Goal: Task Accomplishment & Management: Complete application form

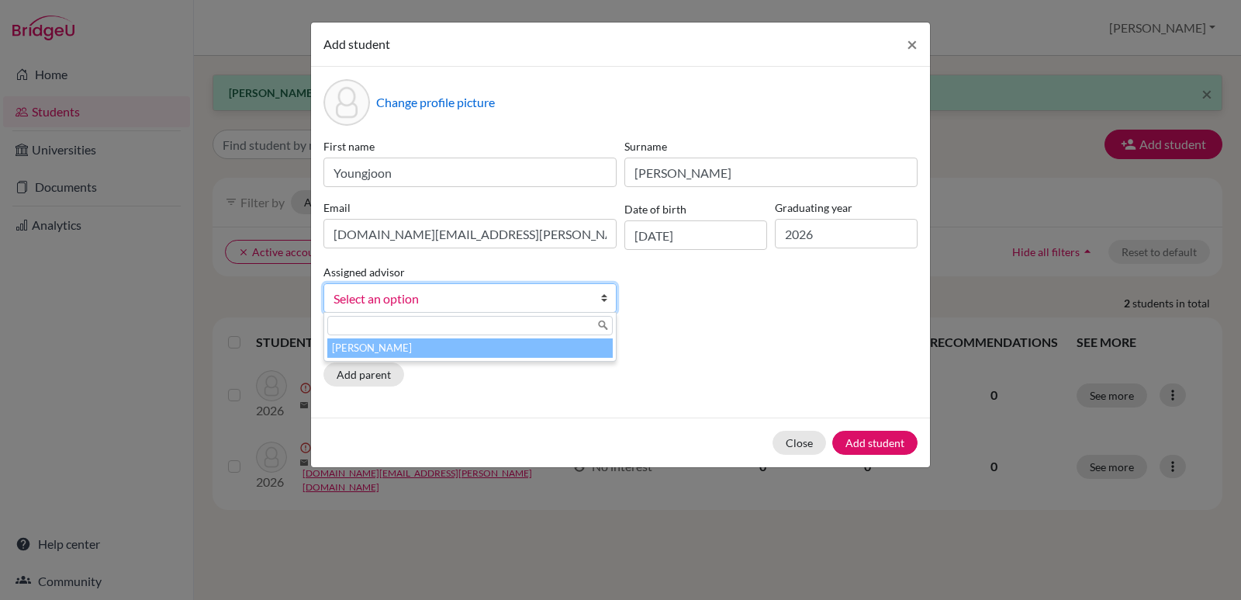
click at [604, 298] on b at bounding box center [608, 298] width 16 height 28
click at [474, 348] on li "[PERSON_NAME]" at bounding box center [469, 347] width 285 height 19
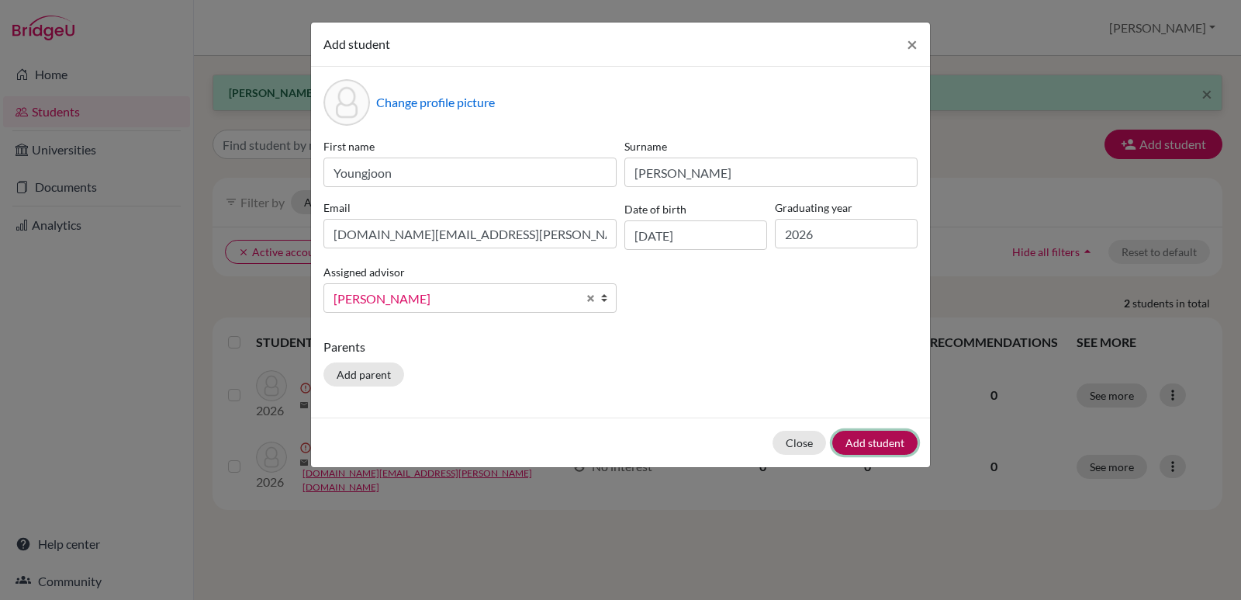
click at [867, 445] on button "Add student" at bounding box center [874, 443] width 85 height 24
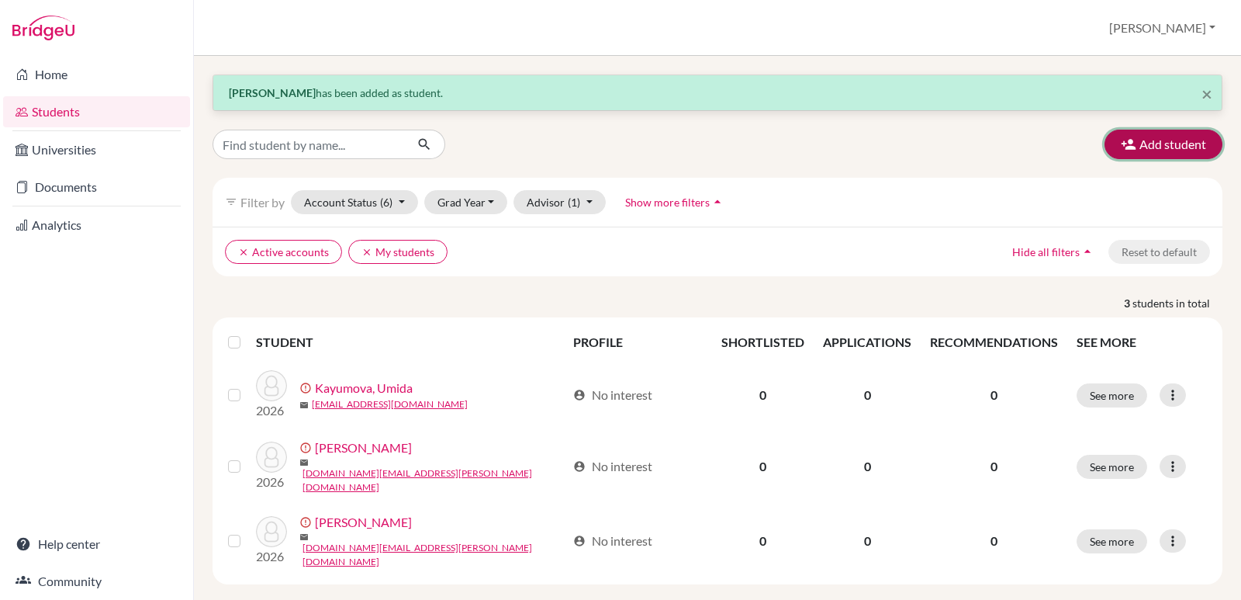
click at [1176, 146] on button "Add student" at bounding box center [1164, 144] width 118 height 29
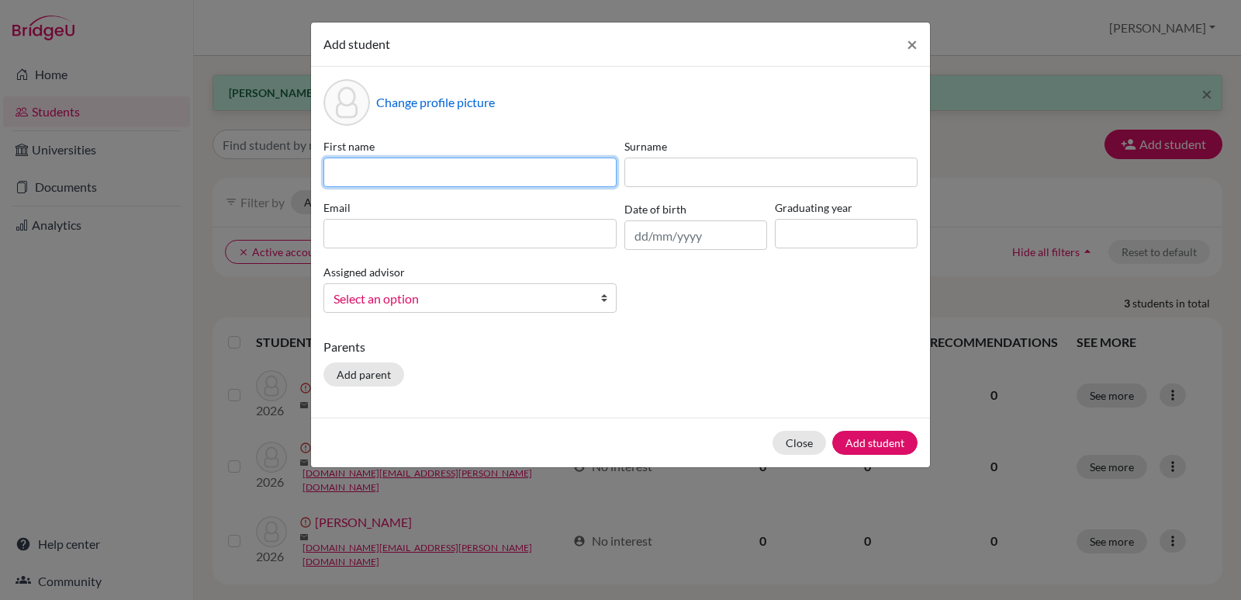
click at [339, 165] on input at bounding box center [469, 171] width 293 height 29
type input "Mia"
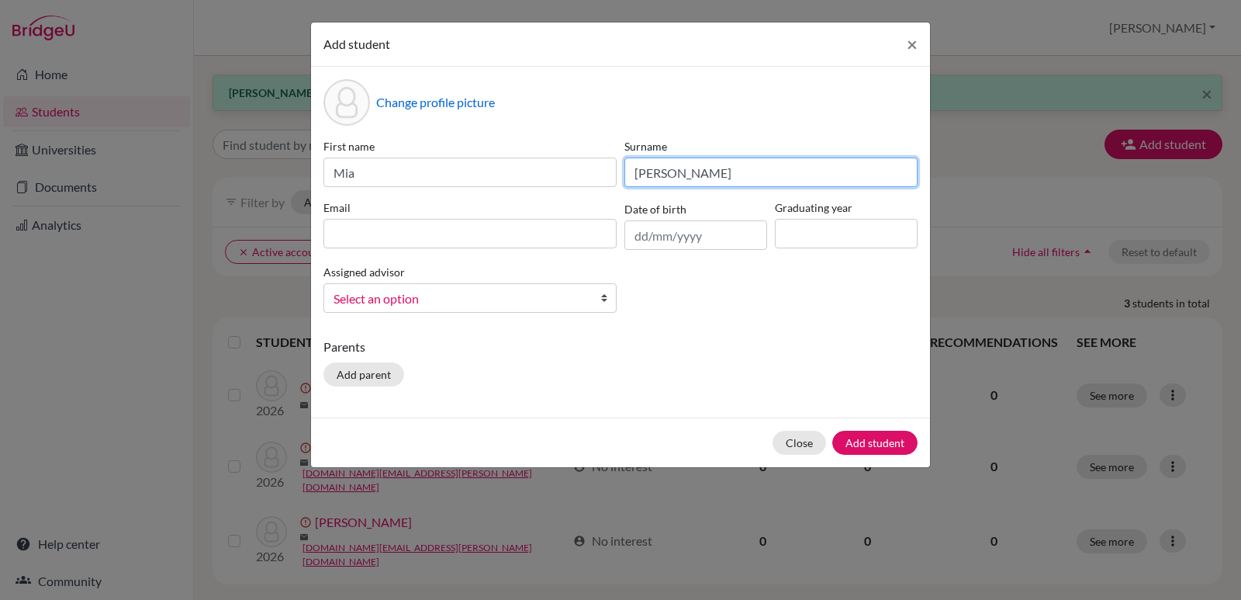
type input "[PERSON_NAME]"
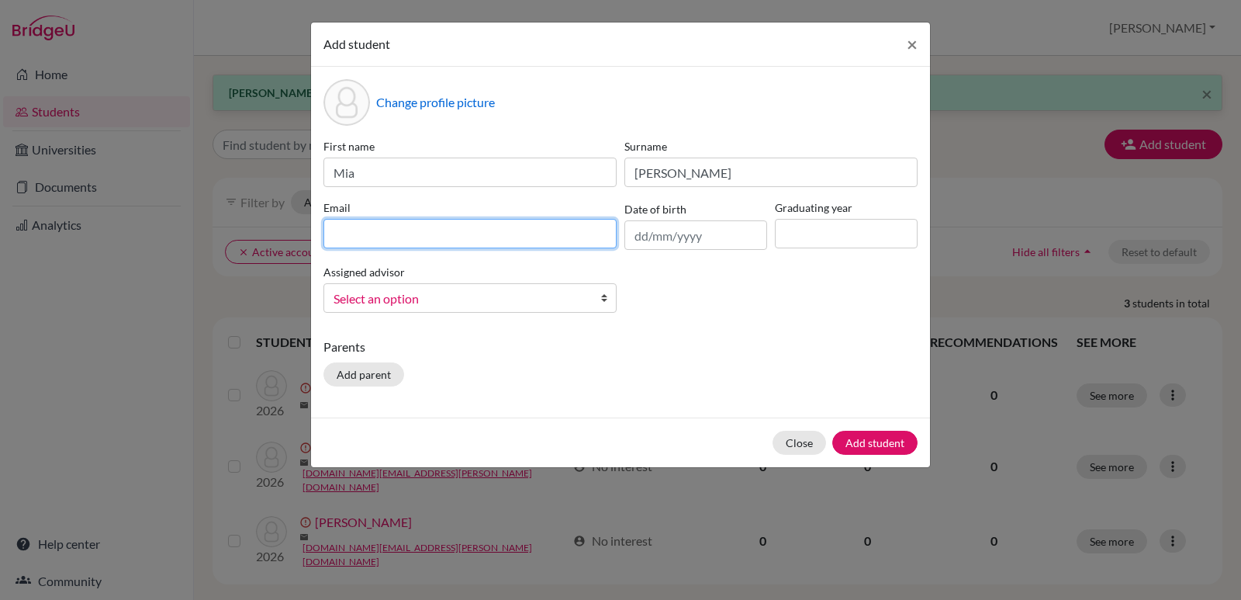
click at [344, 229] on input at bounding box center [469, 233] width 293 height 29
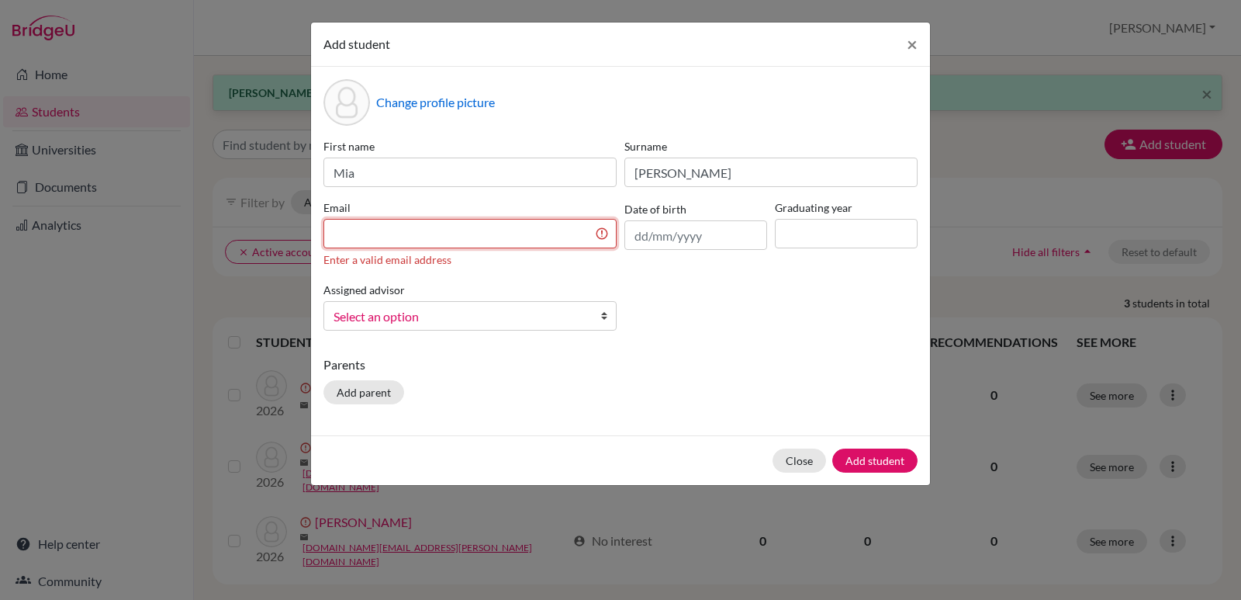
click at [356, 233] on input at bounding box center [469, 233] width 293 height 29
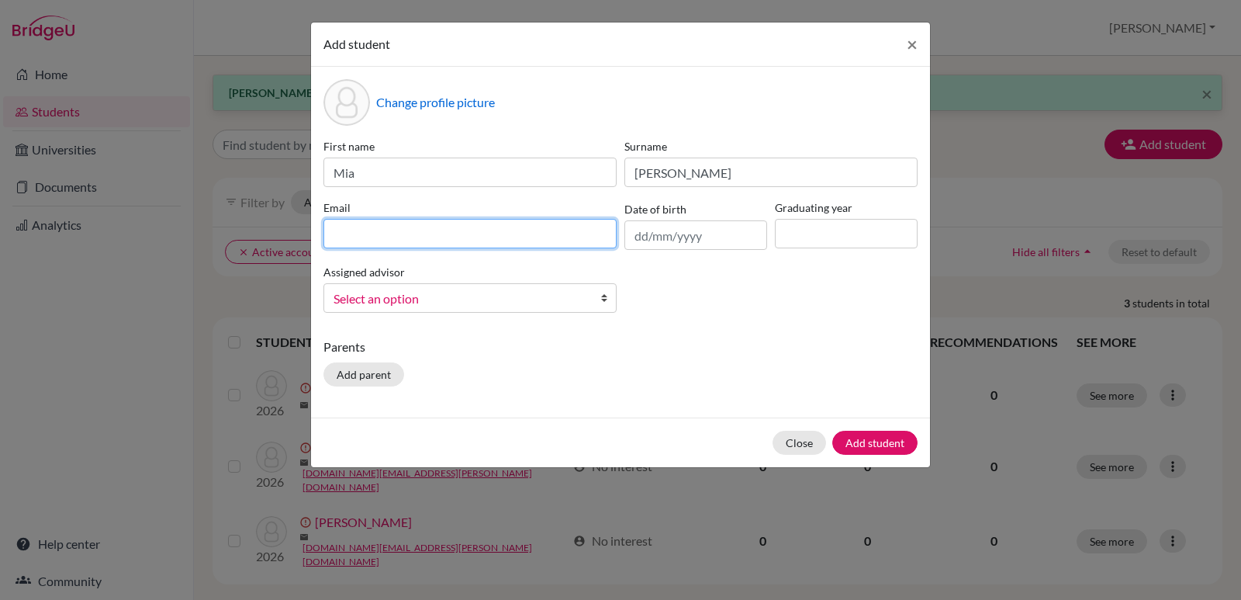
paste input "[EMAIL_ADDRESS][DOMAIN_NAME]"
type input "[EMAIL_ADDRESS][DOMAIN_NAME]"
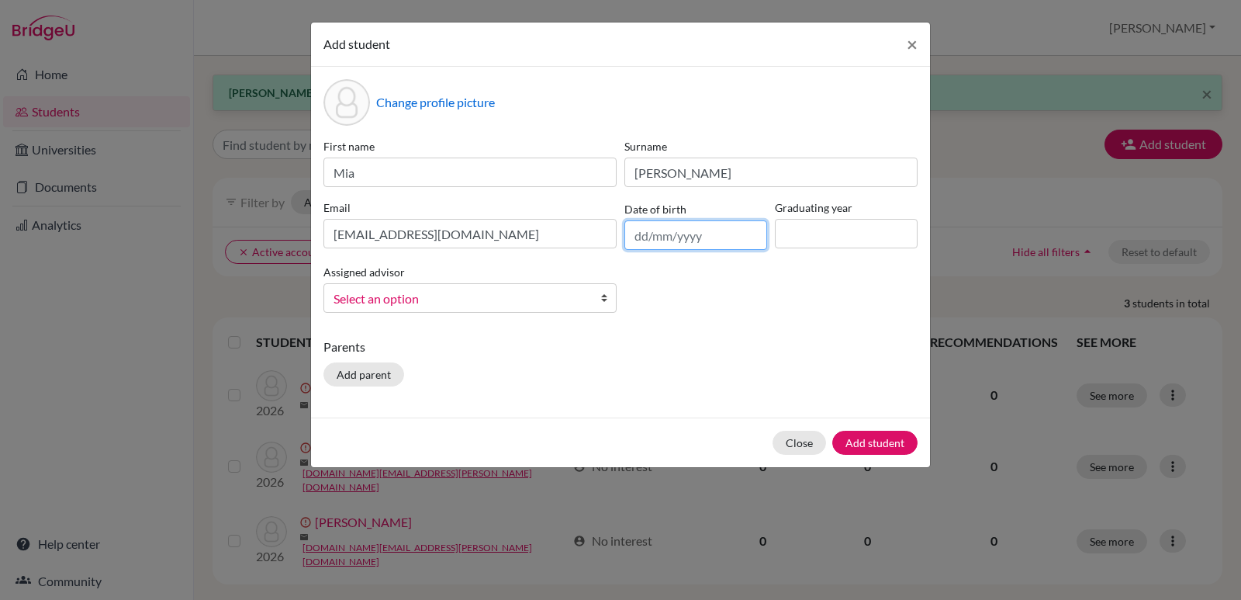
click at [688, 236] on input "text" at bounding box center [695, 234] width 143 height 29
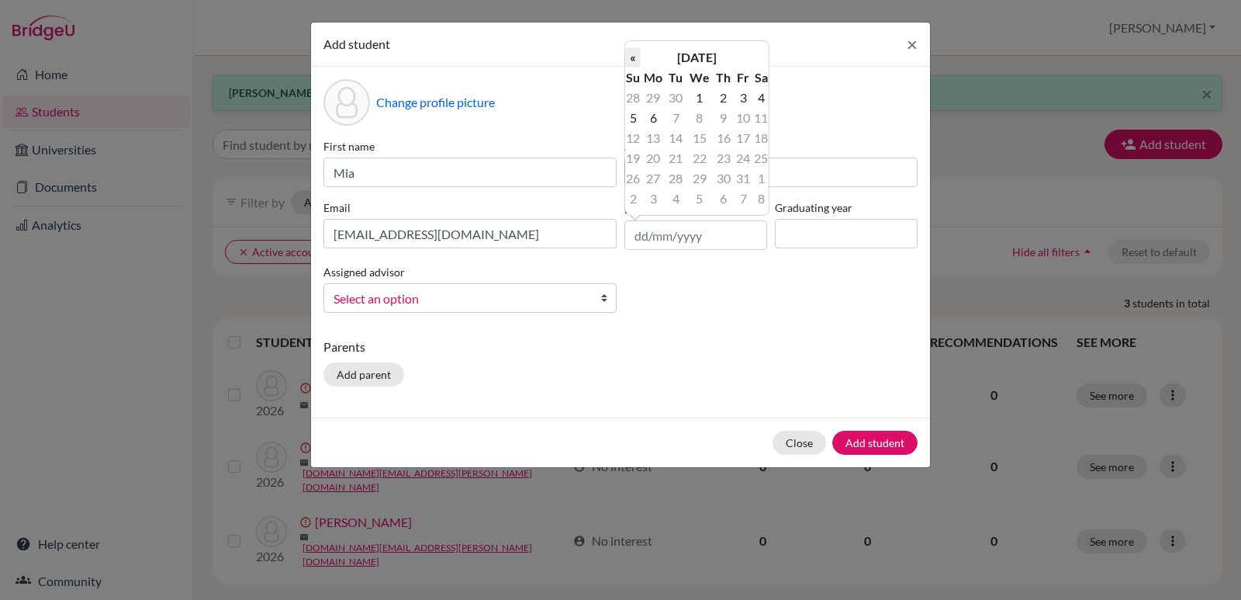
click at [631, 54] on th "«" at bounding box center [633, 57] width 16 height 20
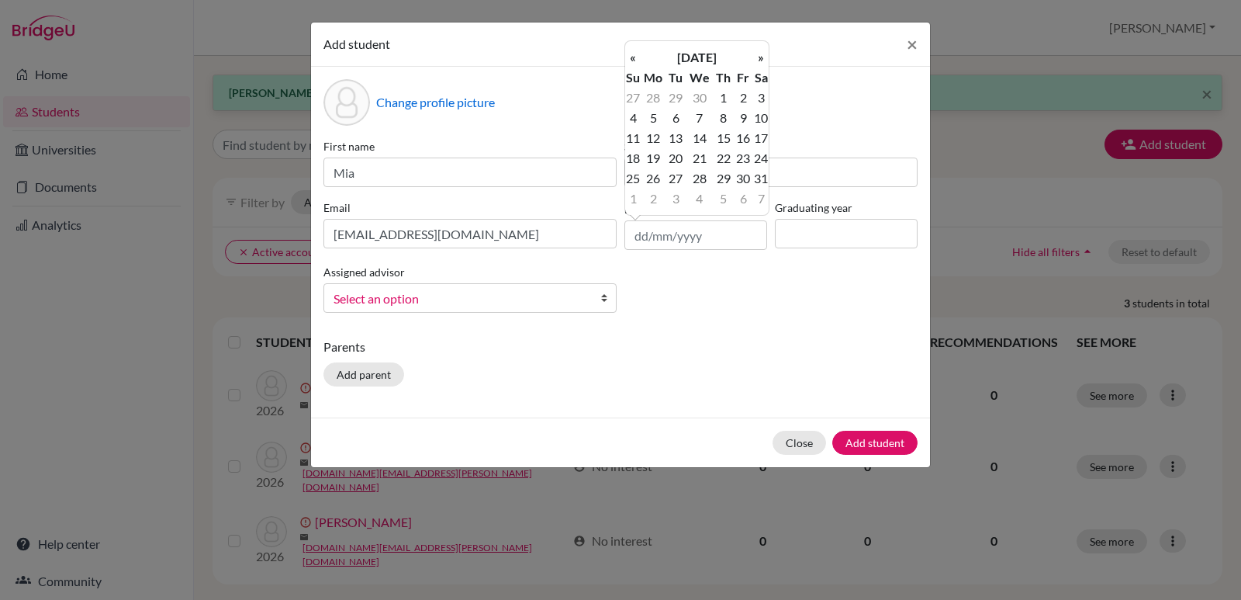
click at [631, 54] on th "«" at bounding box center [633, 57] width 16 height 20
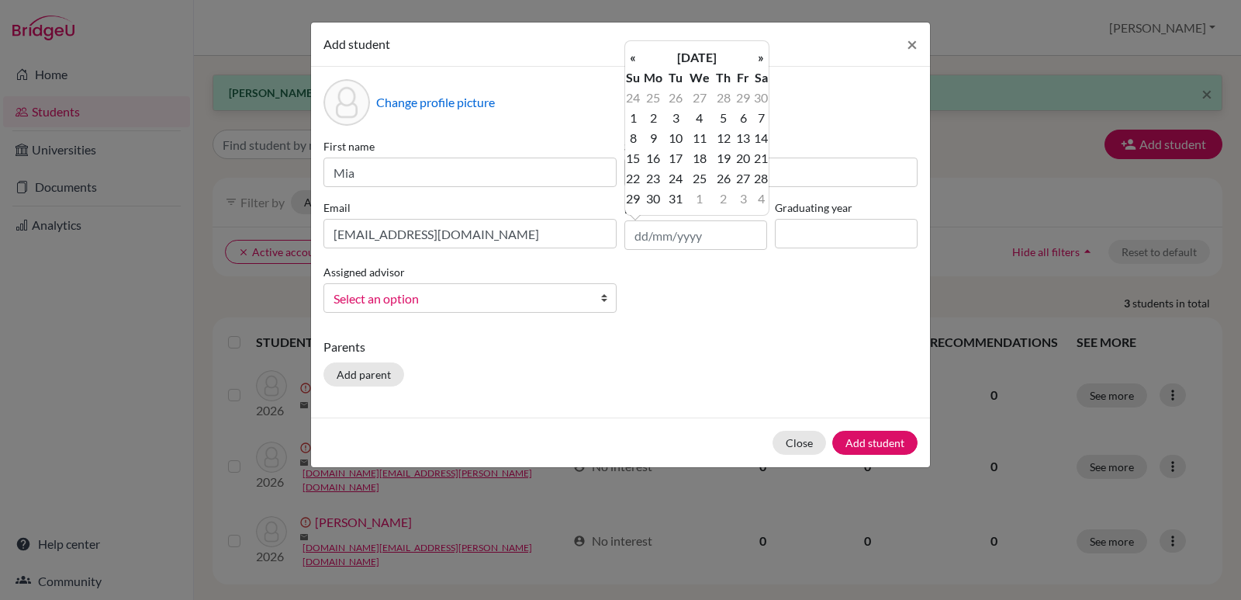
click at [631, 54] on th "«" at bounding box center [633, 57] width 16 height 20
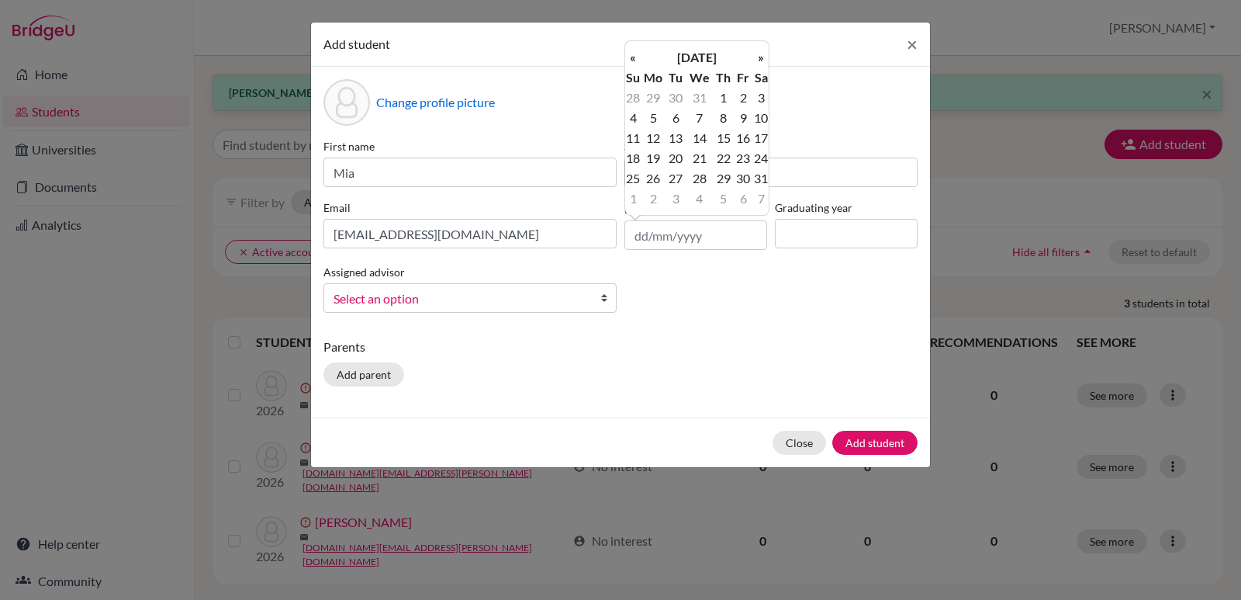
click at [631, 54] on th "«" at bounding box center [633, 57] width 16 height 20
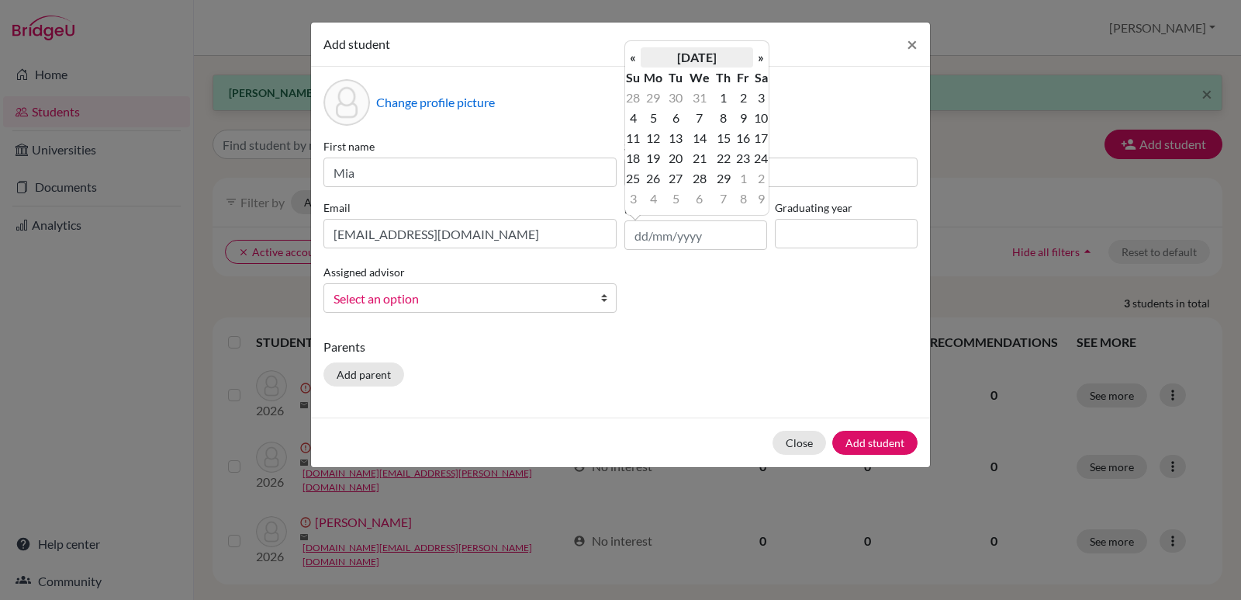
click at [676, 60] on th "[DATE]" at bounding box center [697, 57] width 112 height 20
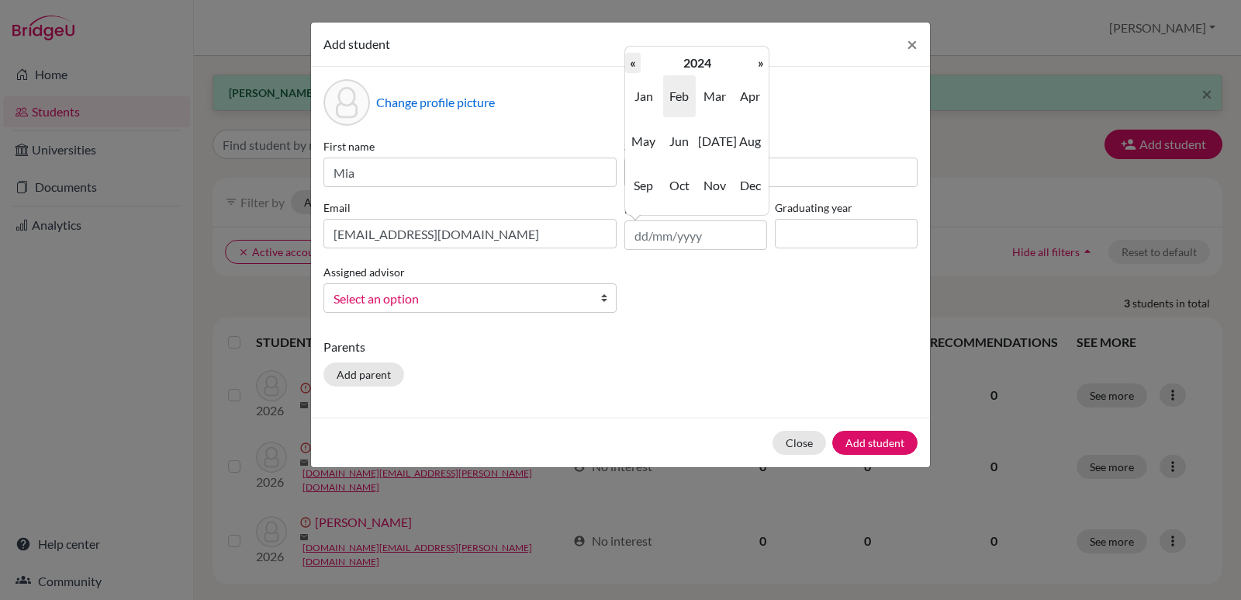
click at [633, 64] on th "«" at bounding box center [633, 63] width 16 height 20
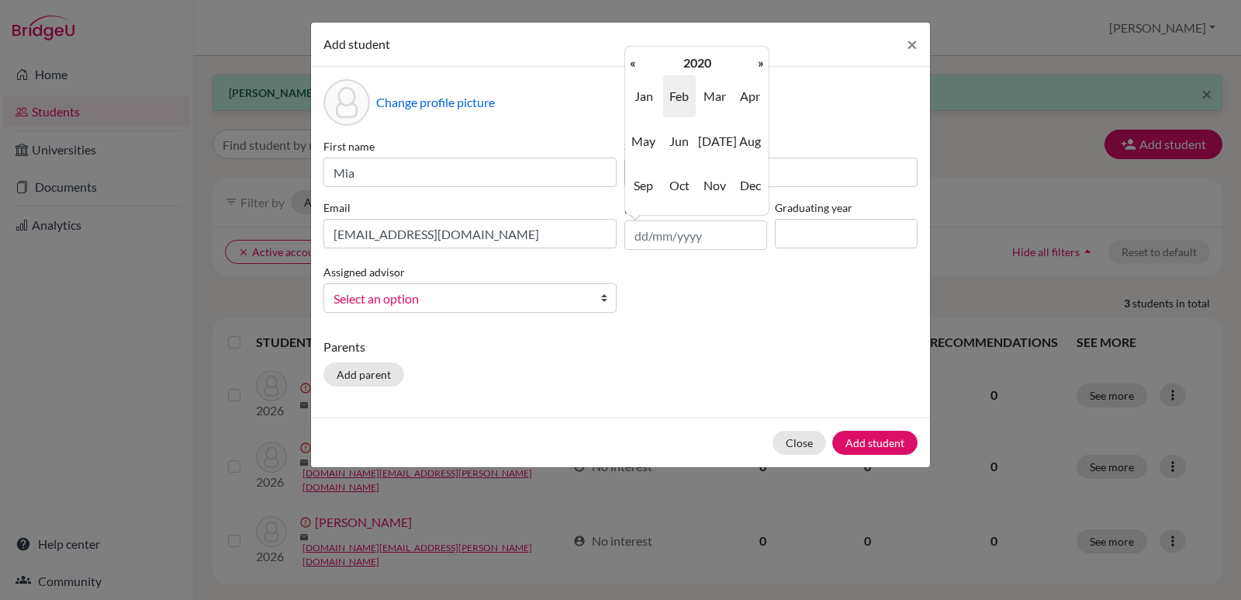
click at [633, 64] on th "«" at bounding box center [633, 63] width 16 height 20
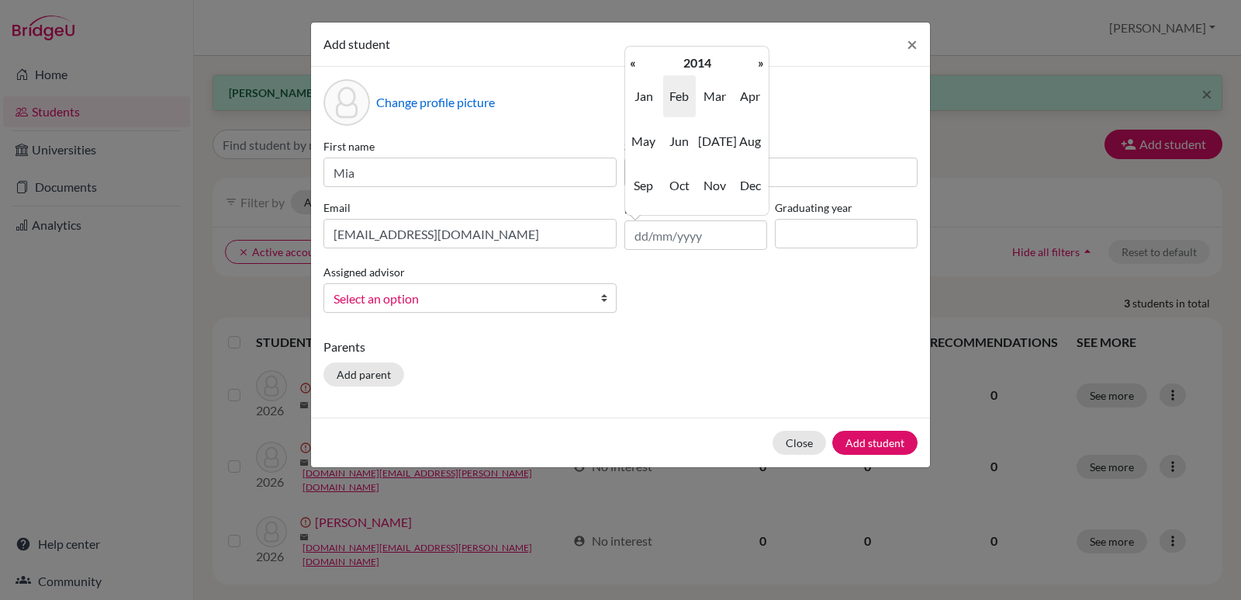
click at [633, 64] on th "«" at bounding box center [633, 63] width 16 height 20
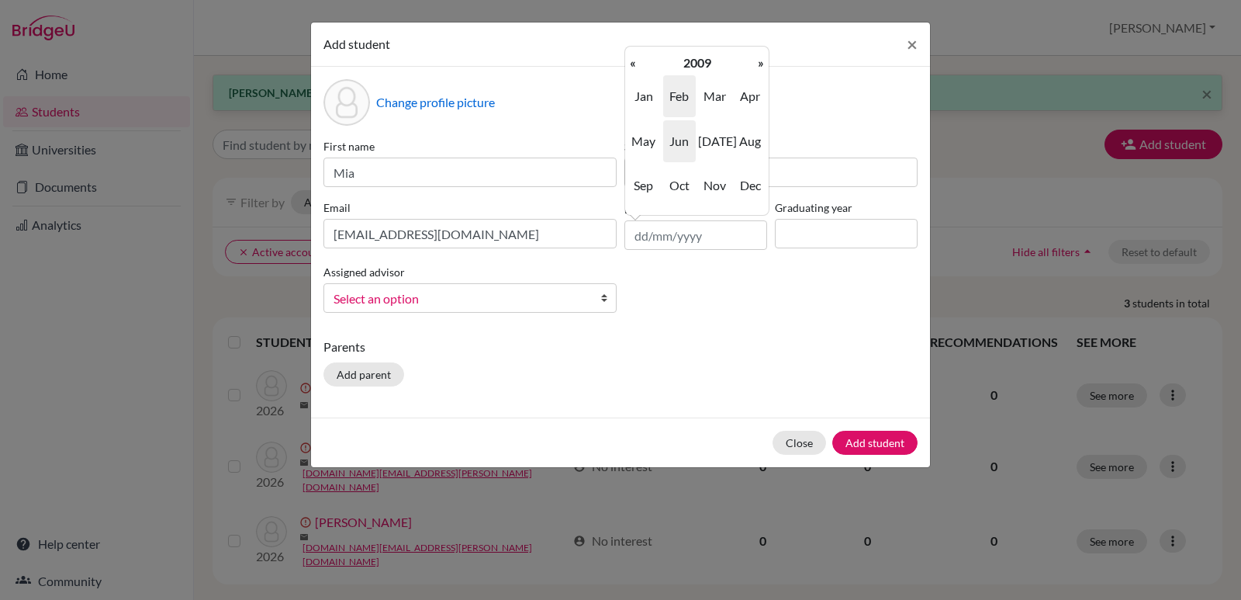
click at [678, 140] on span "Jun" at bounding box center [679, 141] width 33 height 42
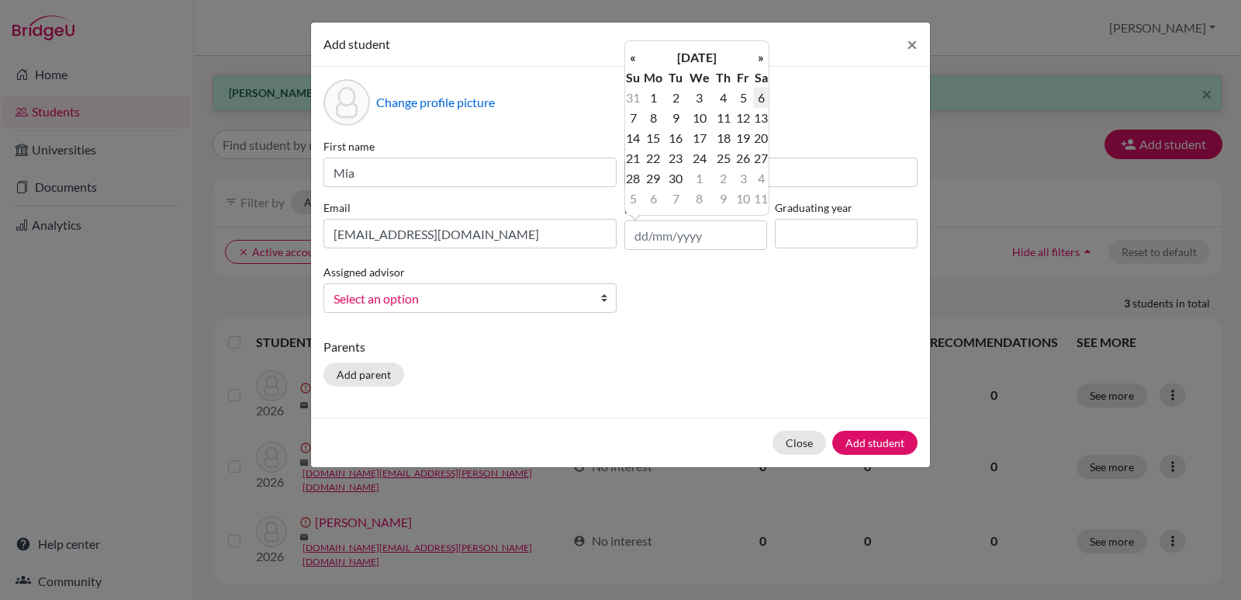
click at [761, 99] on td "6" at bounding box center [761, 98] width 16 height 20
type input "[DATE]"
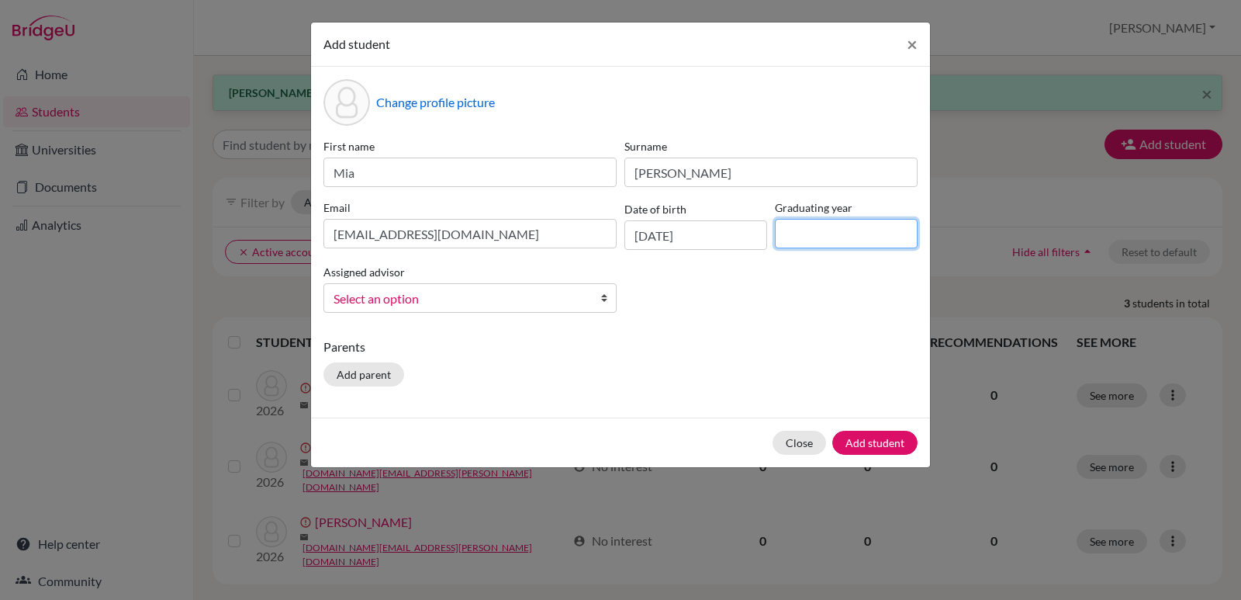
click at [799, 241] on input at bounding box center [846, 233] width 143 height 29
type input "2027"
click at [603, 298] on b at bounding box center [608, 298] width 16 height 28
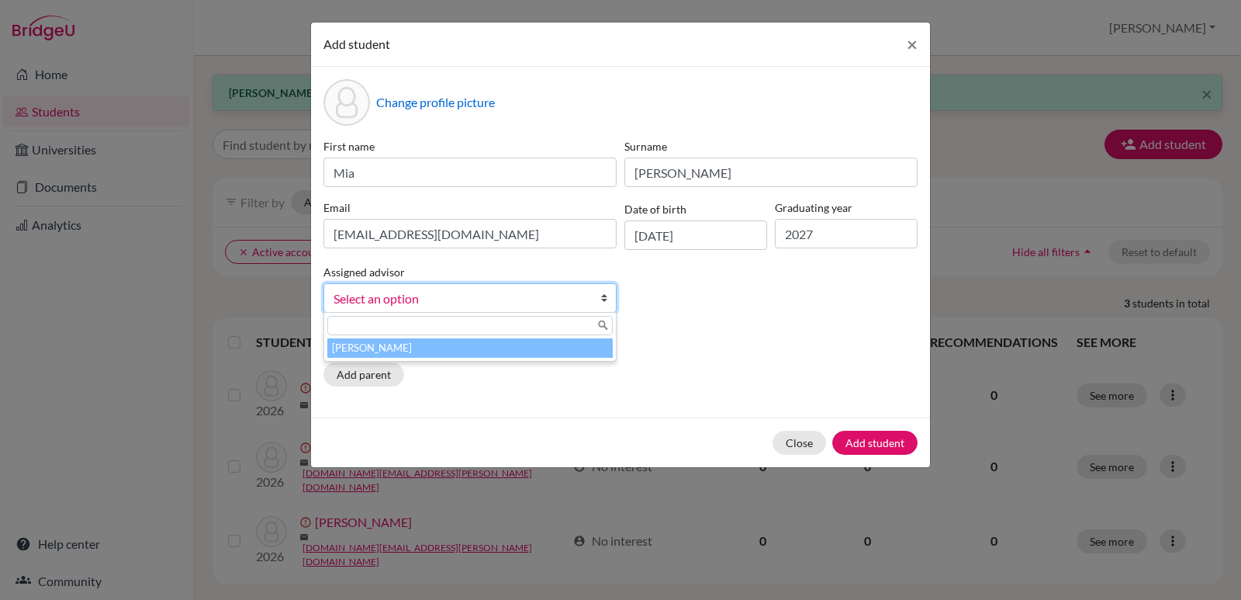
click at [537, 348] on li "[PERSON_NAME]" at bounding box center [469, 347] width 285 height 19
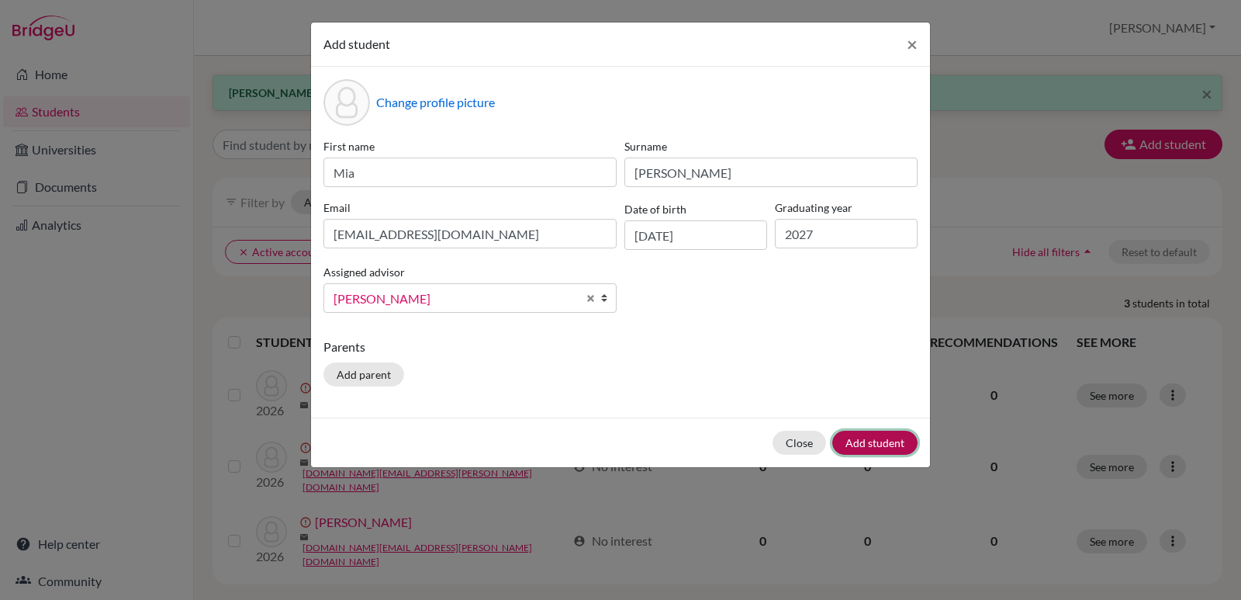
click at [870, 440] on button "Add student" at bounding box center [874, 443] width 85 height 24
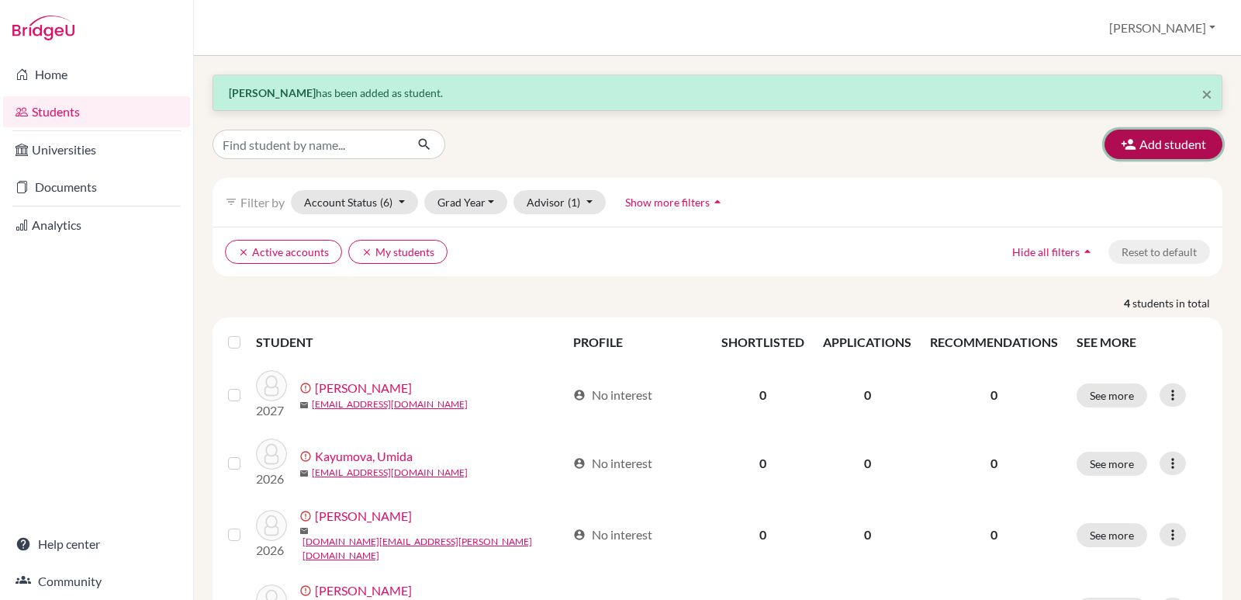
click at [1157, 144] on button "Add student" at bounding box center [1164, 144] width 118 height 29
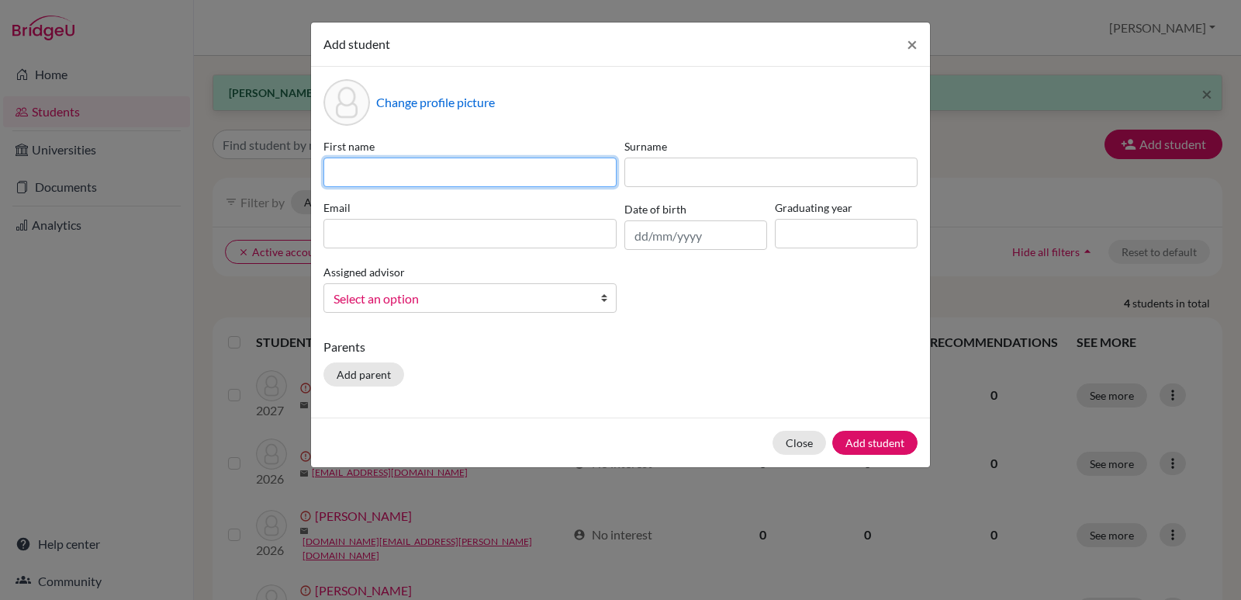
click at [380, 177] on input at bounding box center [469, 171] width 293 height 29
type input "SeoYeon"
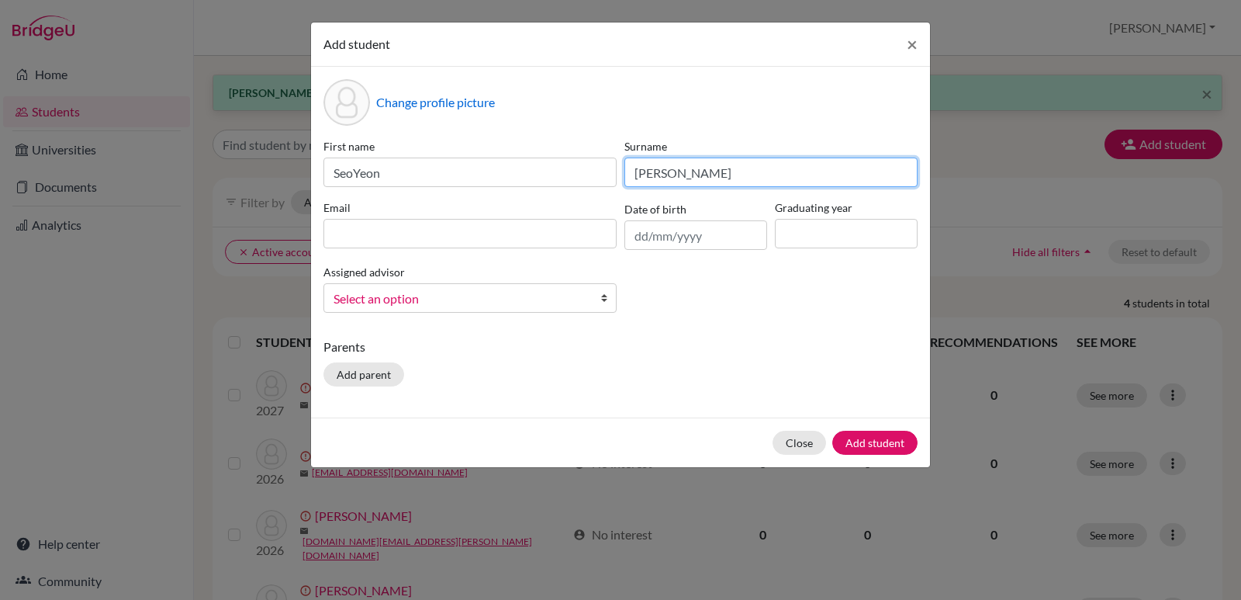
type input "[PERSON_NAME]"
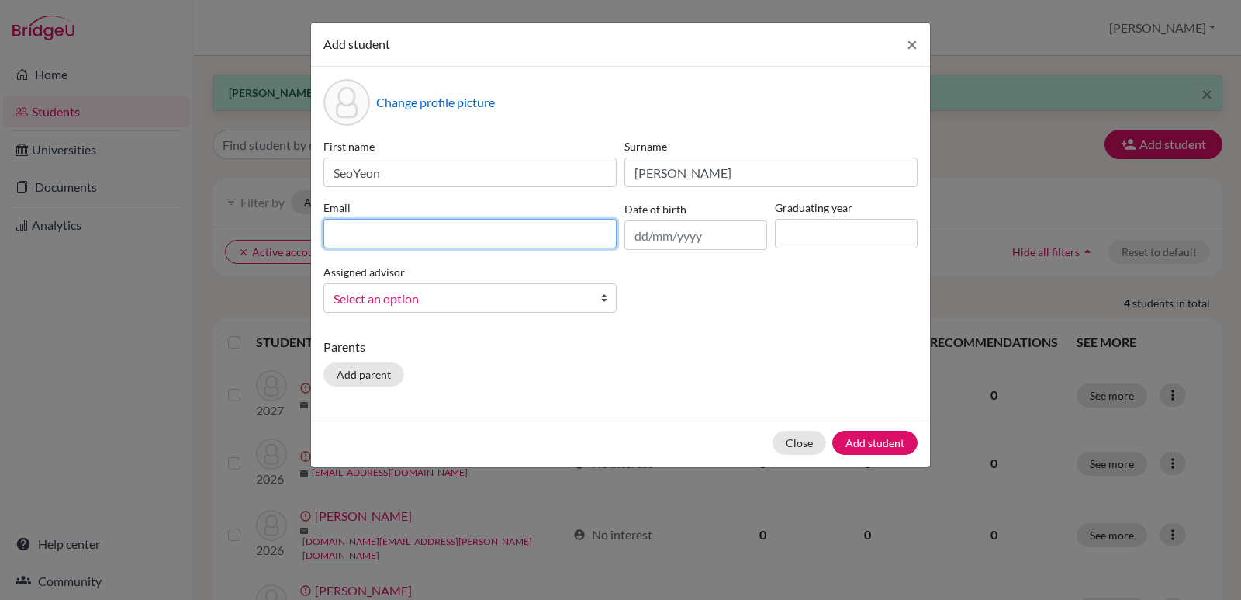
click at [345, 230] on input at bounding box center [469, 233] width 293 height 29
click at [341, 230] on input at bounding box center [469, 233] width 293 height 29
paste input "[DOMAIN_NAME][EMAIL_ADDRESS][PERSON_NAME][DOMAIN_NAME]"
type input "[DOMAIN_NAME][EMAIL_ADDRESS][PERSON_NAME][DOMAIN_NAME]"
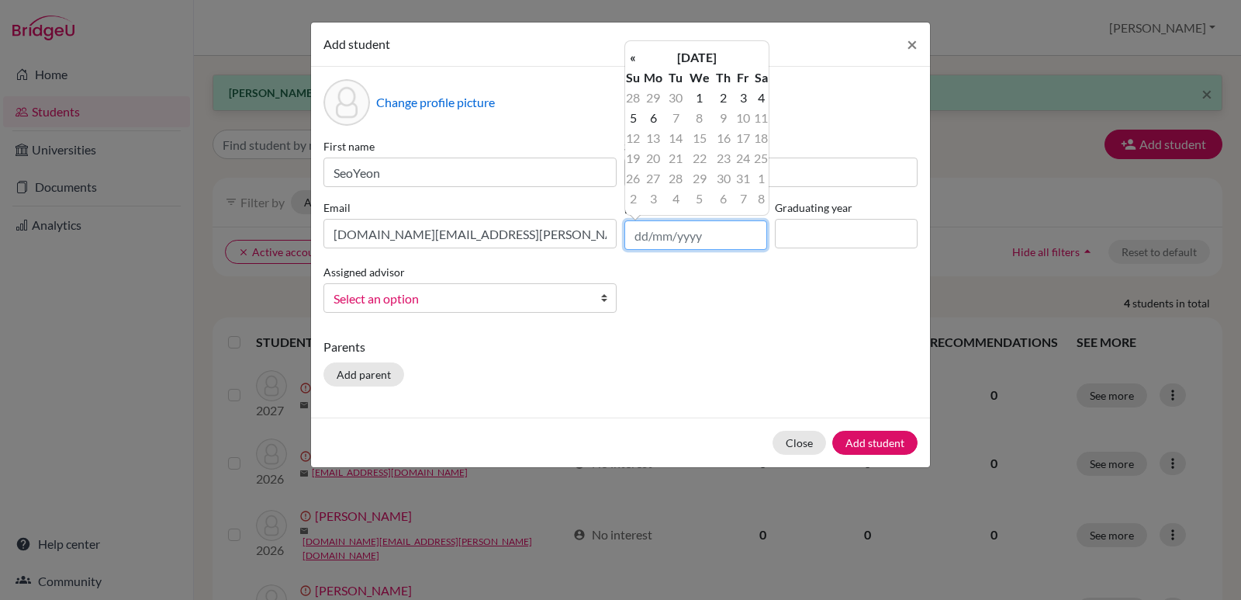
click at [680, 242] on input "text" at bounding box center [695, 234] width 143 height 29
click at [684, 54] on th "[DATE]" at bounding box center [697, 57] width 112 height 20
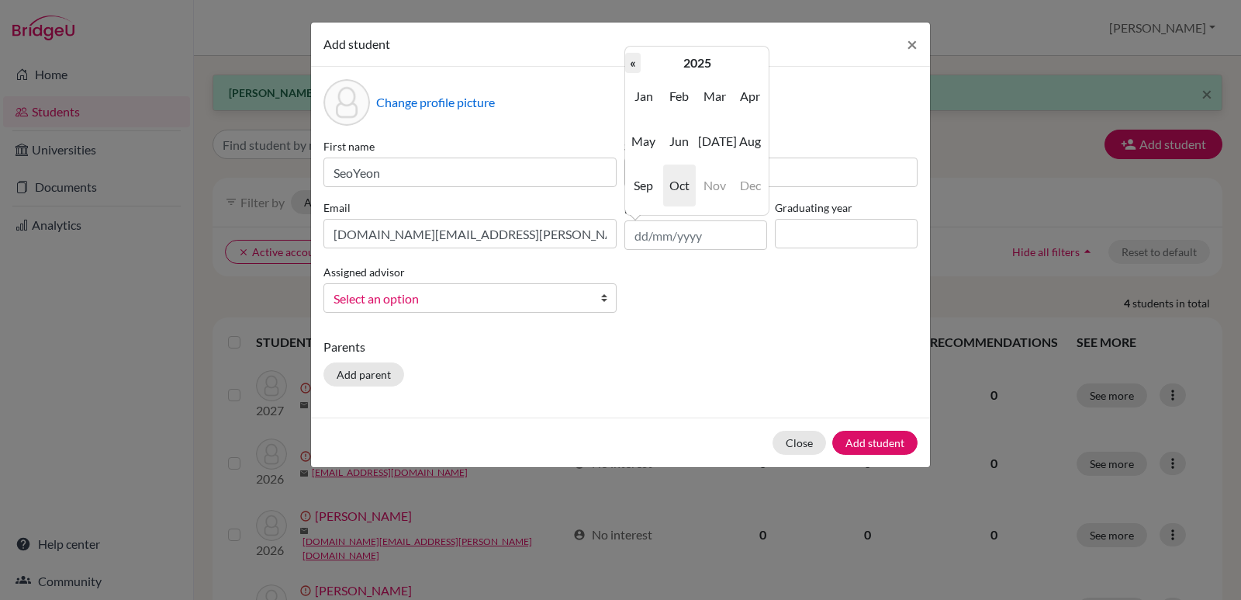
click at [630, 64] on th "«" at bounding box center [633, 63] width 16 height 20
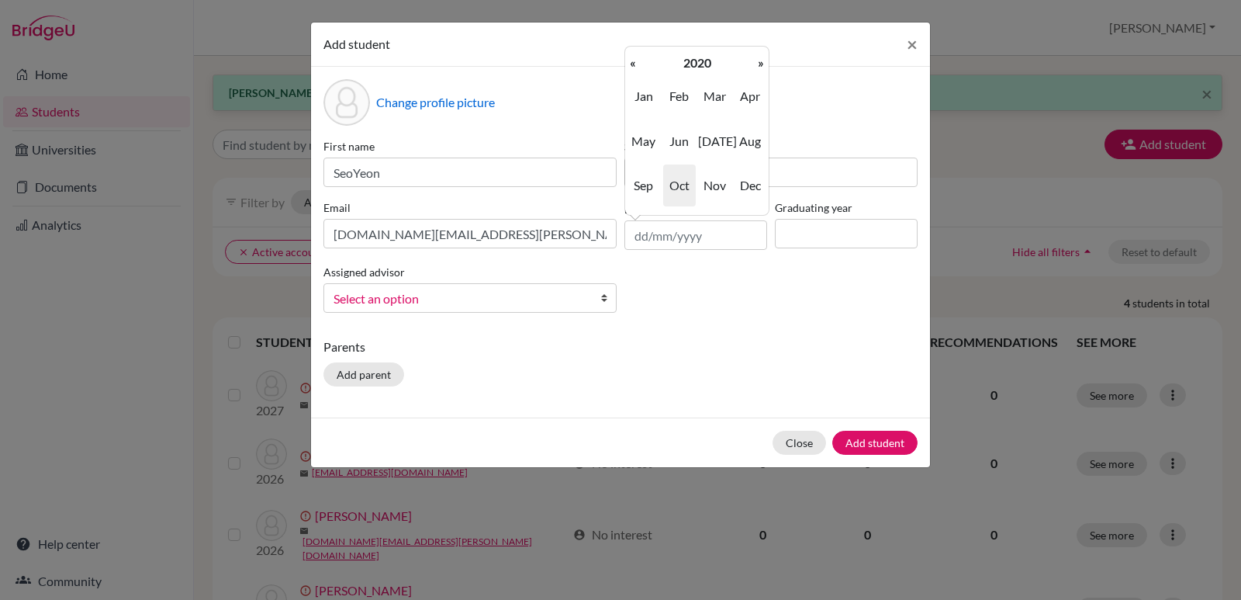
click at [630, 64] on th "«" at bounding box center [633, 63] width 16 height 20
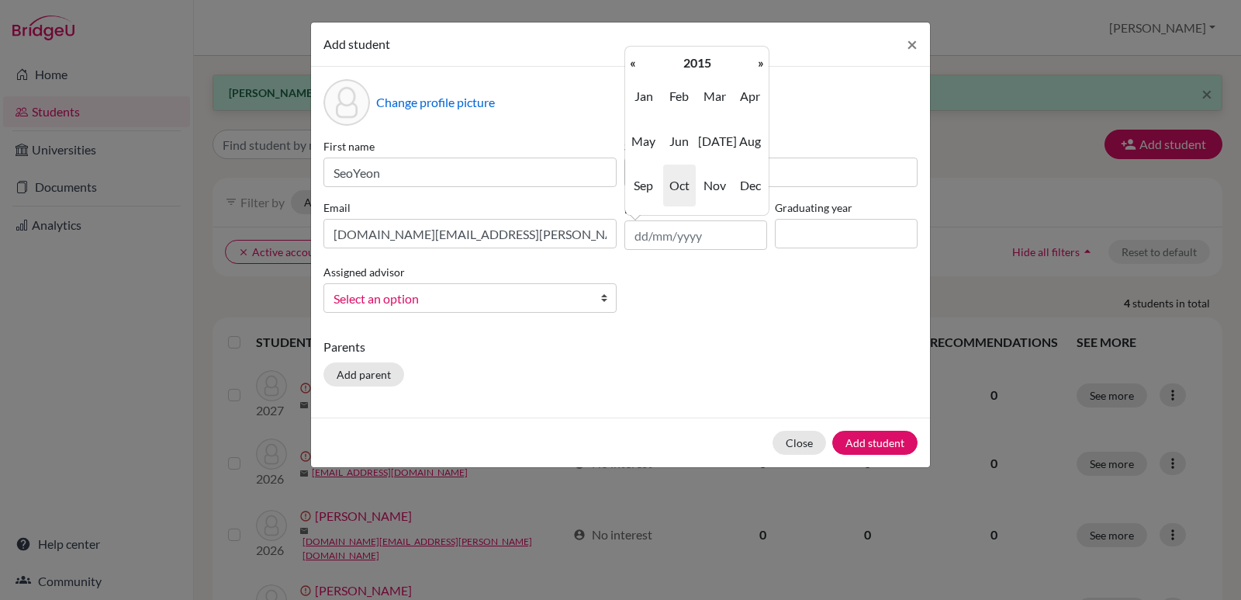
click at [630, 64] on th "«" at bounding box center [633, 63] width 16 height 20
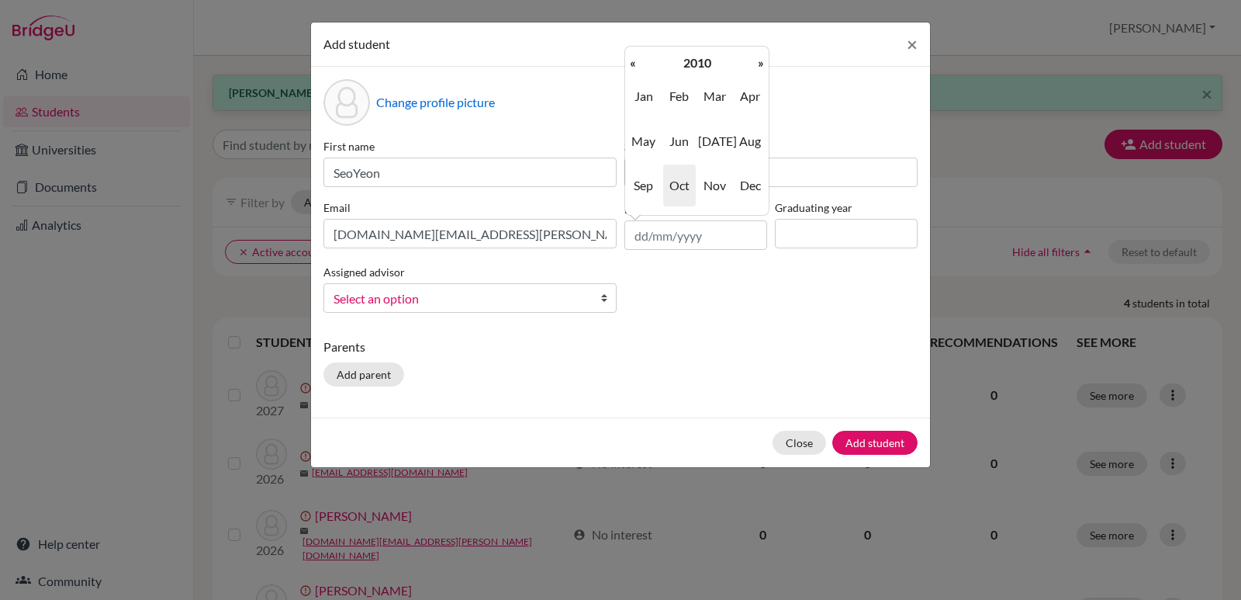
click at [630, 64] on th "«" at bounding box center [633, 63] width 16 height 20
click at [682, 140] on span "Jun" at bounding box center [679, 141] width 33 height 42
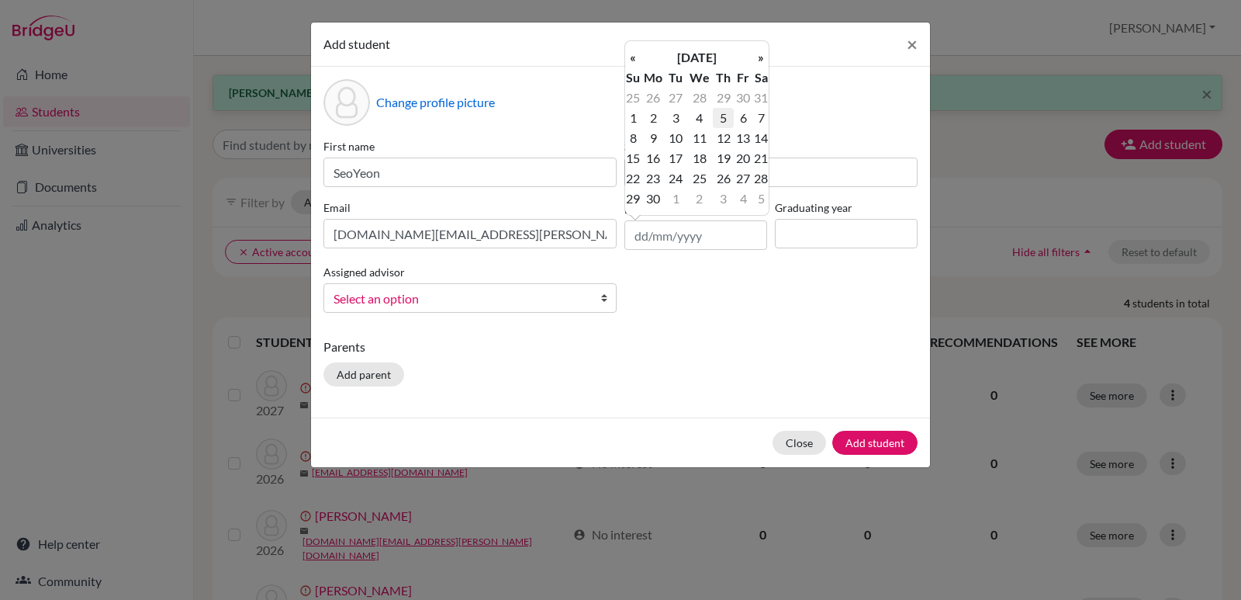
click at [726, 120] on td "5" at bounding box center [723, 118] width 20 height 20
type input "[DATE]"
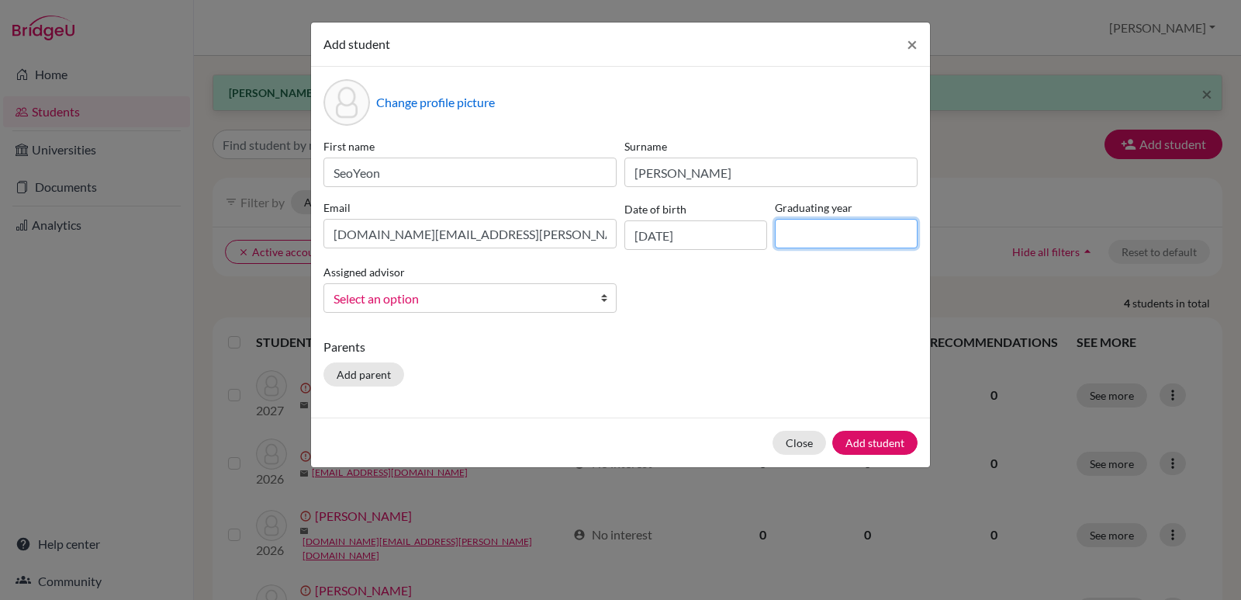
click at [791, 237] on input at bounding box center [846, 233] width 143 height 29
type input "2027"
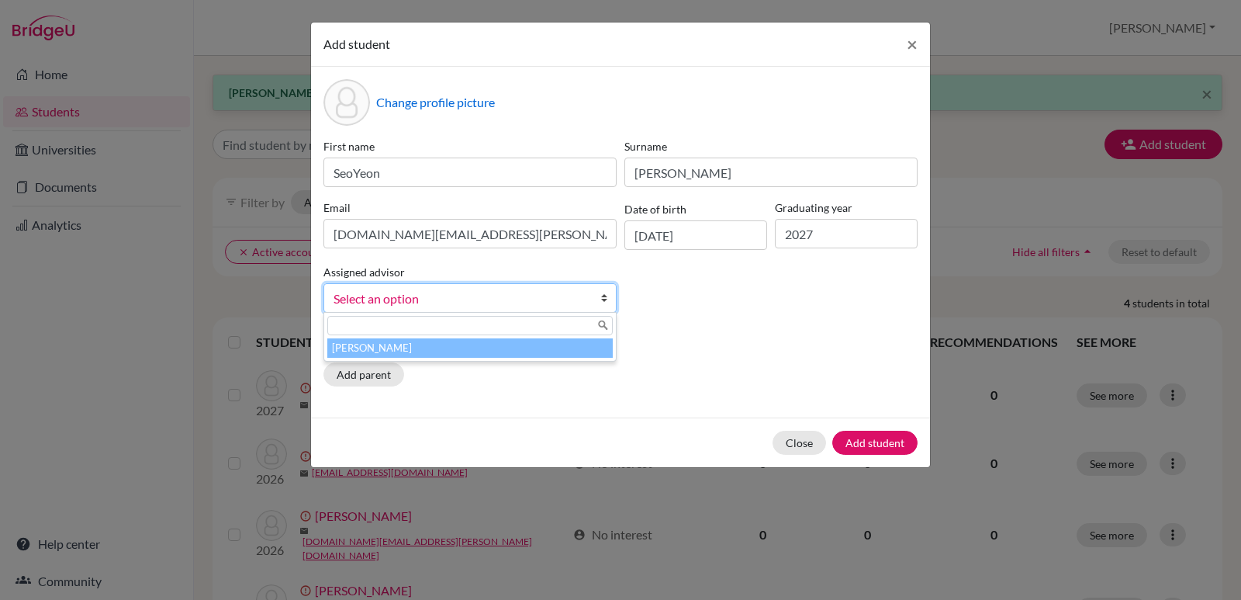
click at [604, 299] on b at bounding box center [608, 298] width 16 height 28
click at [387, 355] on li "[PERSON_NAME]" at bounding box center [469, 347] width 285 height 19
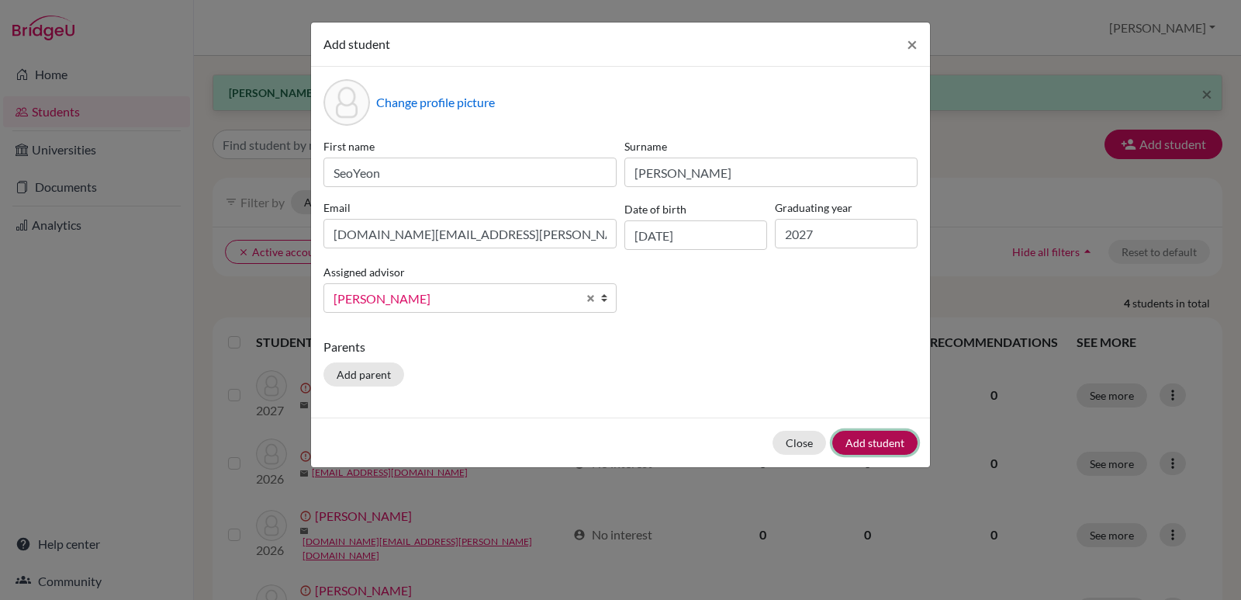
click at [866, 442] on button "Add student" at bounding box center [874, 443] width 85 height 24
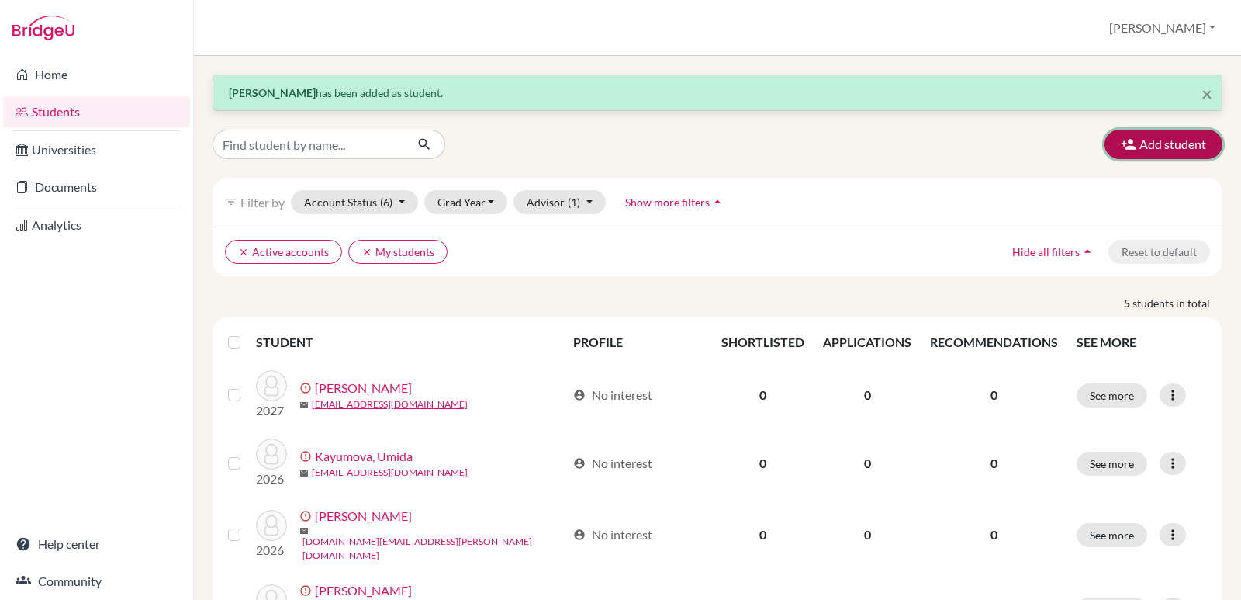
click at [1139, 146] on button "Add student" at bounding box center [1164, 144] width 118 height 29
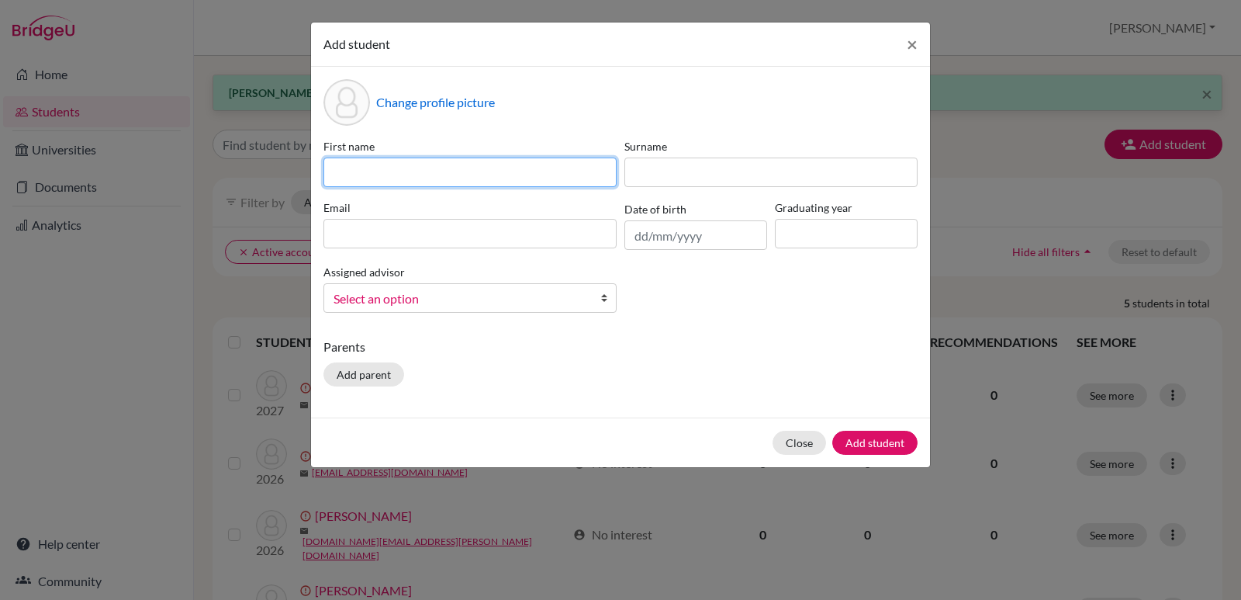
click at [400, 171] on input at bounding box center [469, 171] width 293 height 29
type input "Chaerin"
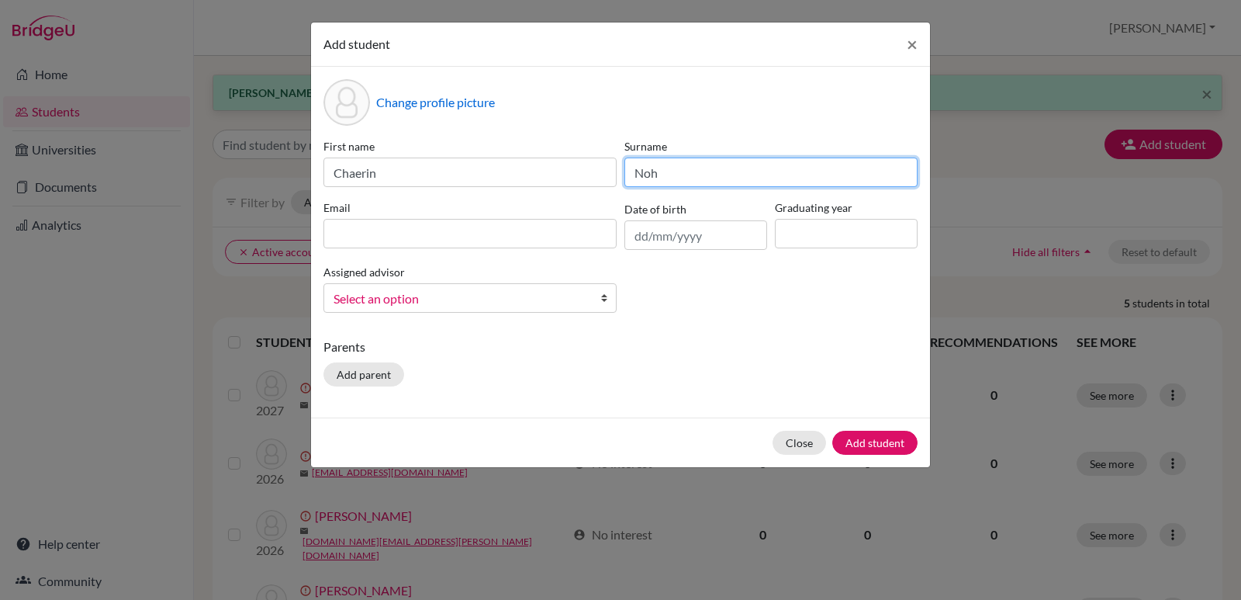
type input "Noh"
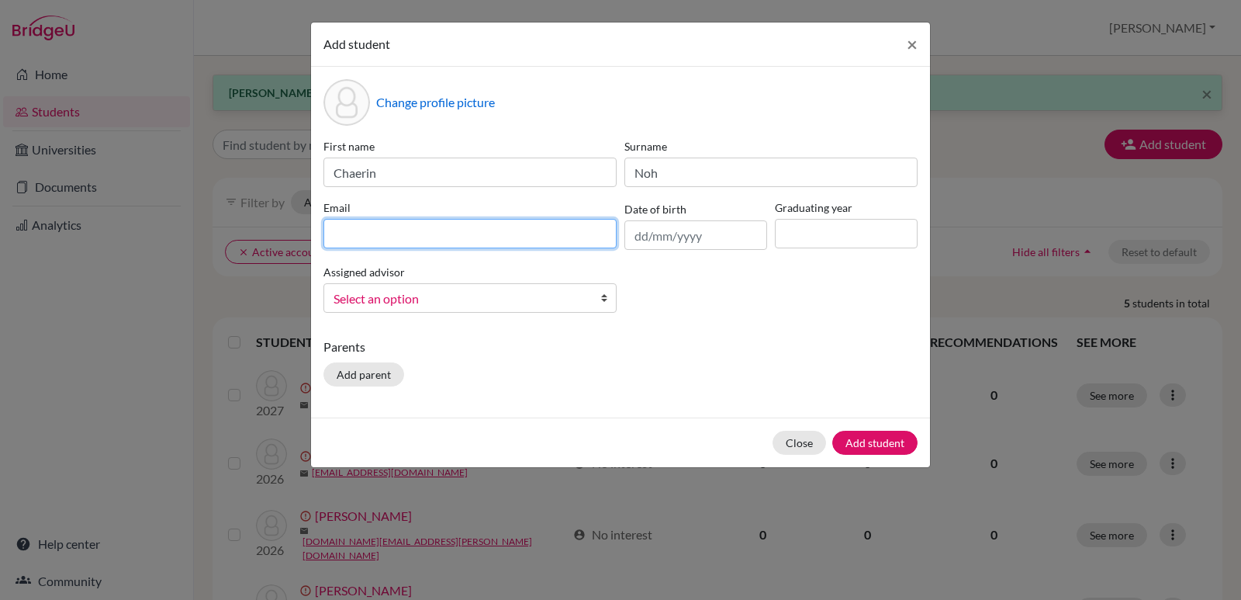
click at [548, 227] on input at bounding box center [469, 233] width 293 height 29
paste input "[EMAIL_ADDRESS][DOMAIN_NAME]"
type input "[EMAIL_ADDRESS][DOMAIN_NAME]"
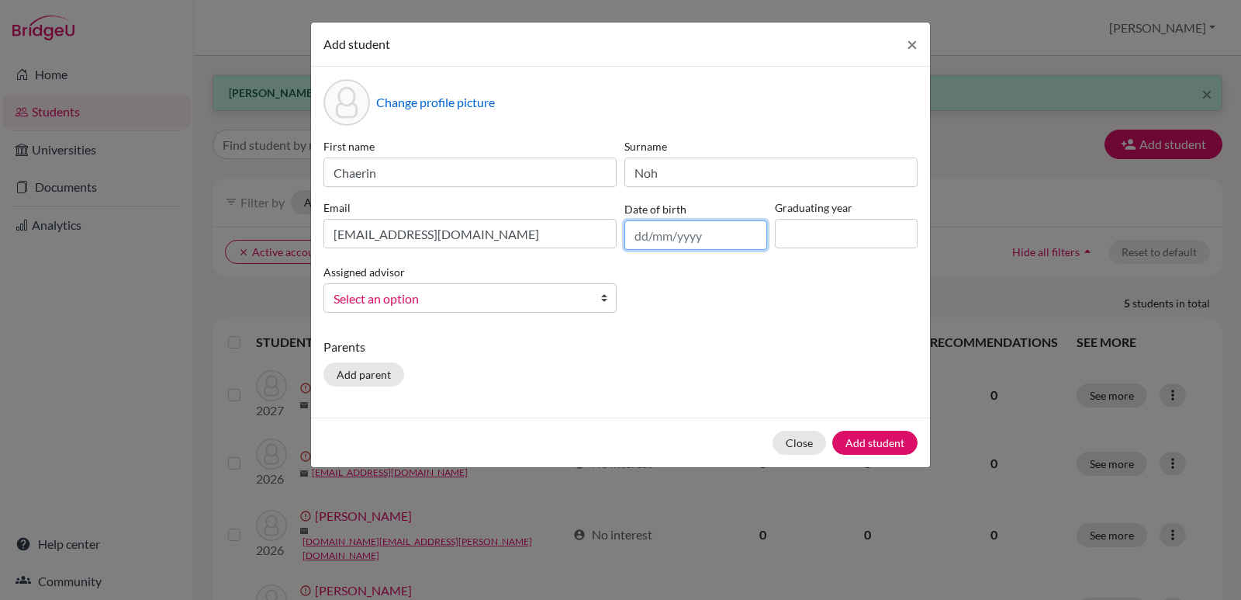
click at [711, 238] on input "text" at bounding box center [695, 234] width 143 height 29
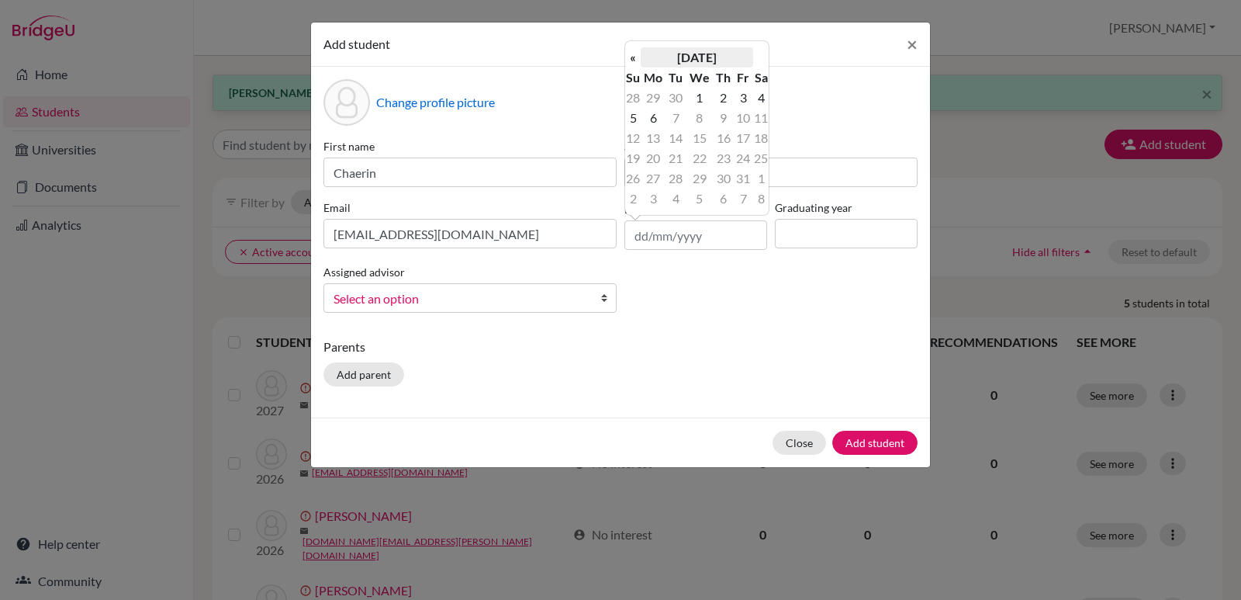
click at [695, 55] on th "[DATE]" at bounding box center [697, 57] width 112 height 20
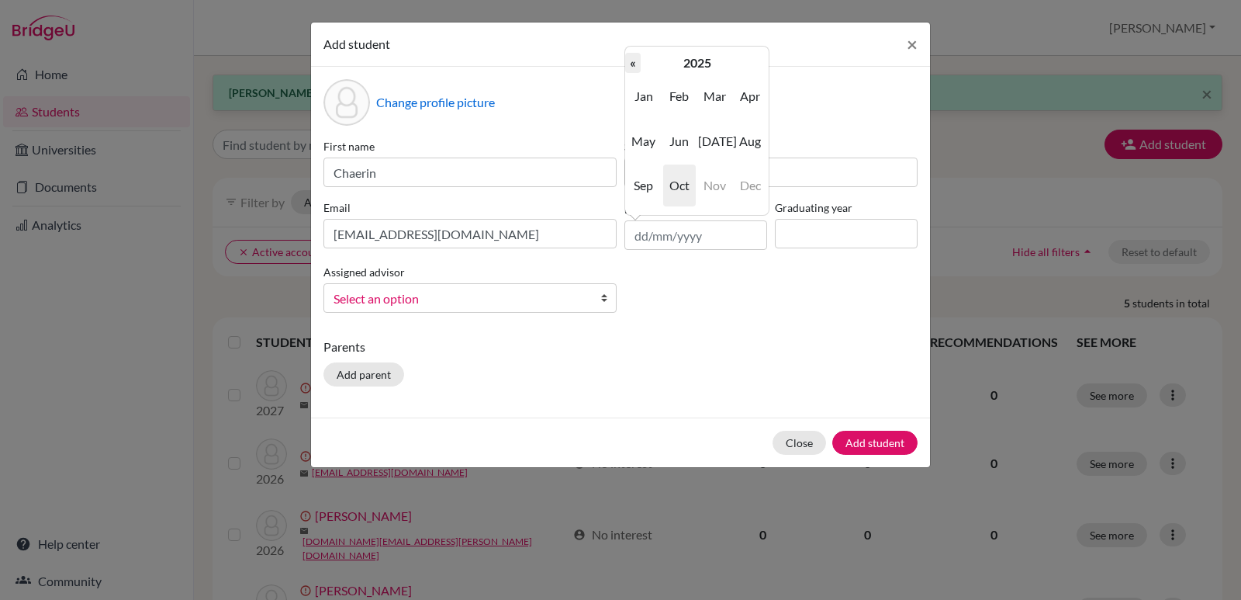
click at [630, 66] on th "«" at bounding box center [633, 63] width 16 height 20
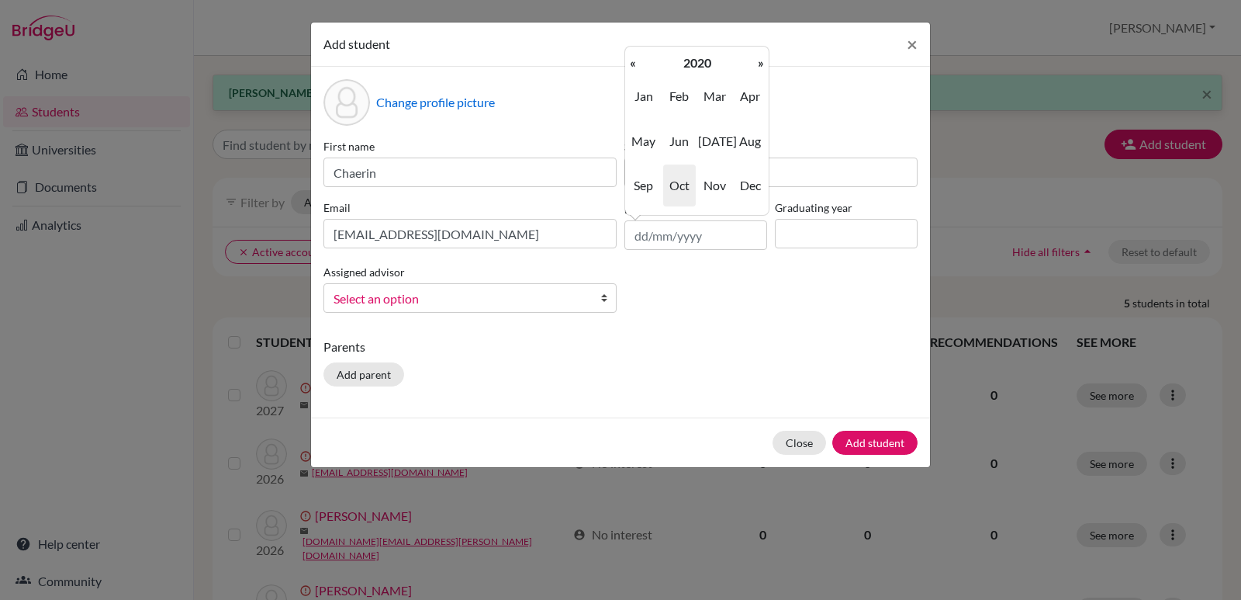
click at [630, 66] on th "«" at bounding box center [633, 63] width 16 height 20
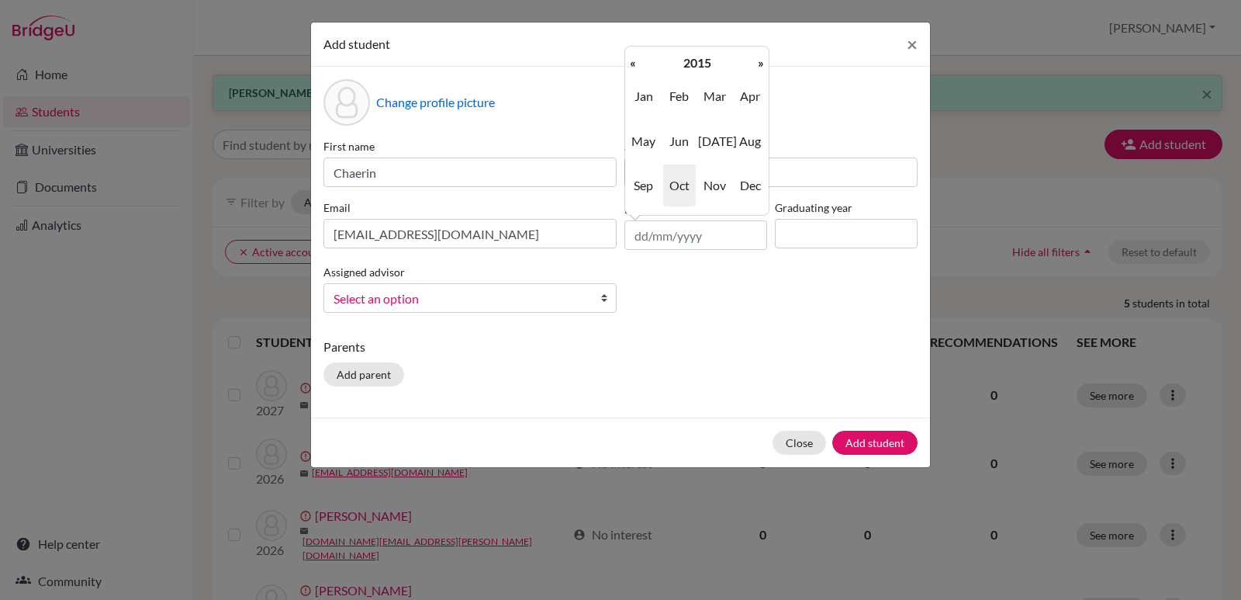
click at [630, 66] on th "«" at bounding box center [633, 63] width 16 height 20
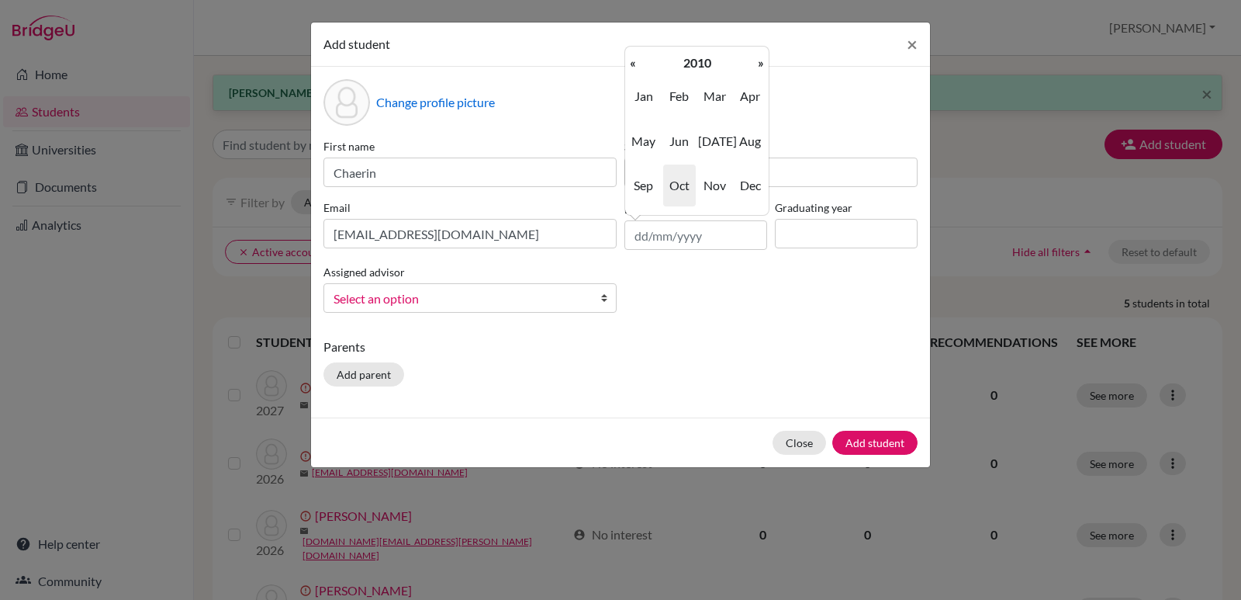
click at [630, 66] on th "«" at bounding box center [633, 63] width 16 height 20
click at [714, 146] on span "[DATE]" at bounding box center [714, 141] width 33 height 42
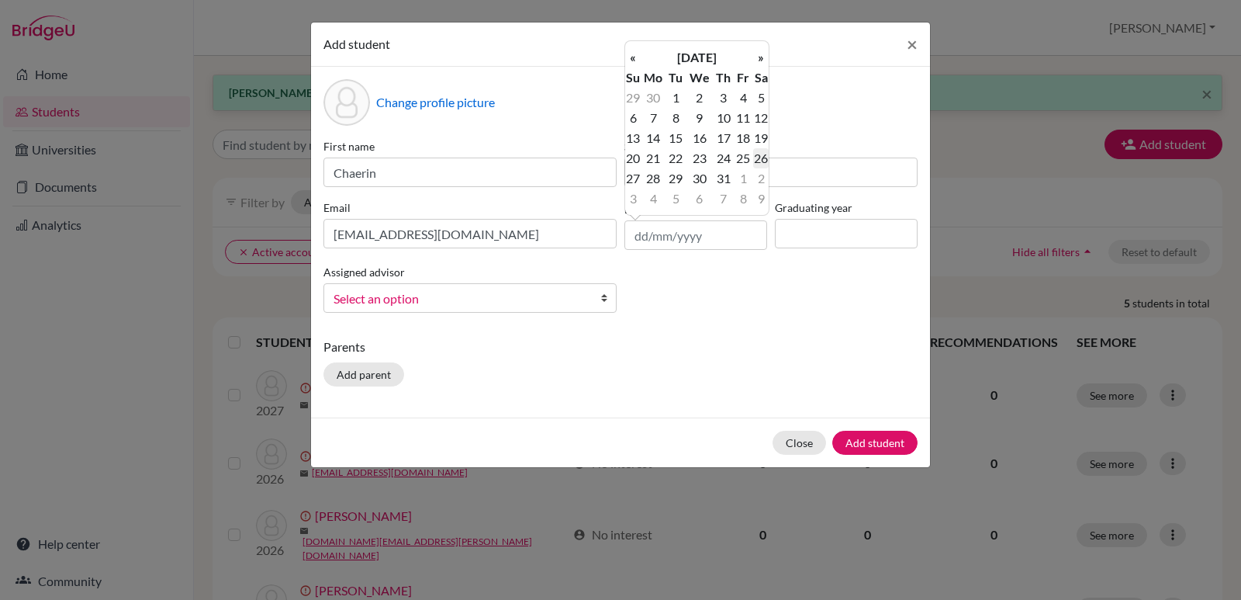
click at [765, 164] on td "26" at bounding box center [761, 158] width 16 height 20
type input "[DATE]"
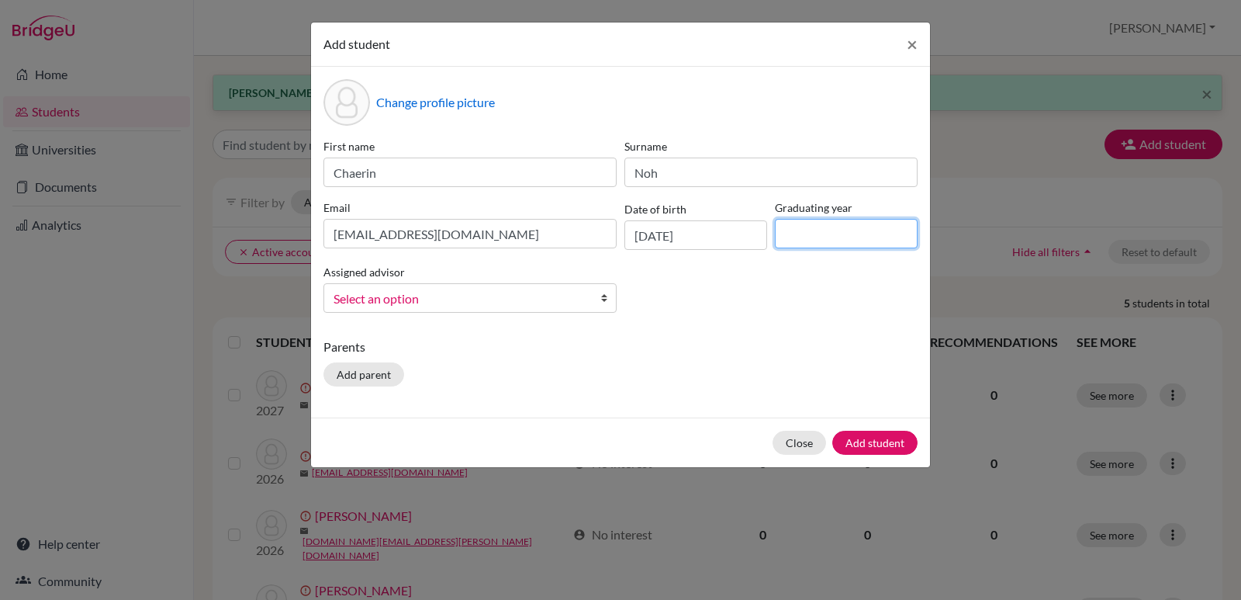
click at [877, 232] on input at bounding box center [846, 233] width 143 height 29
type input "2027"
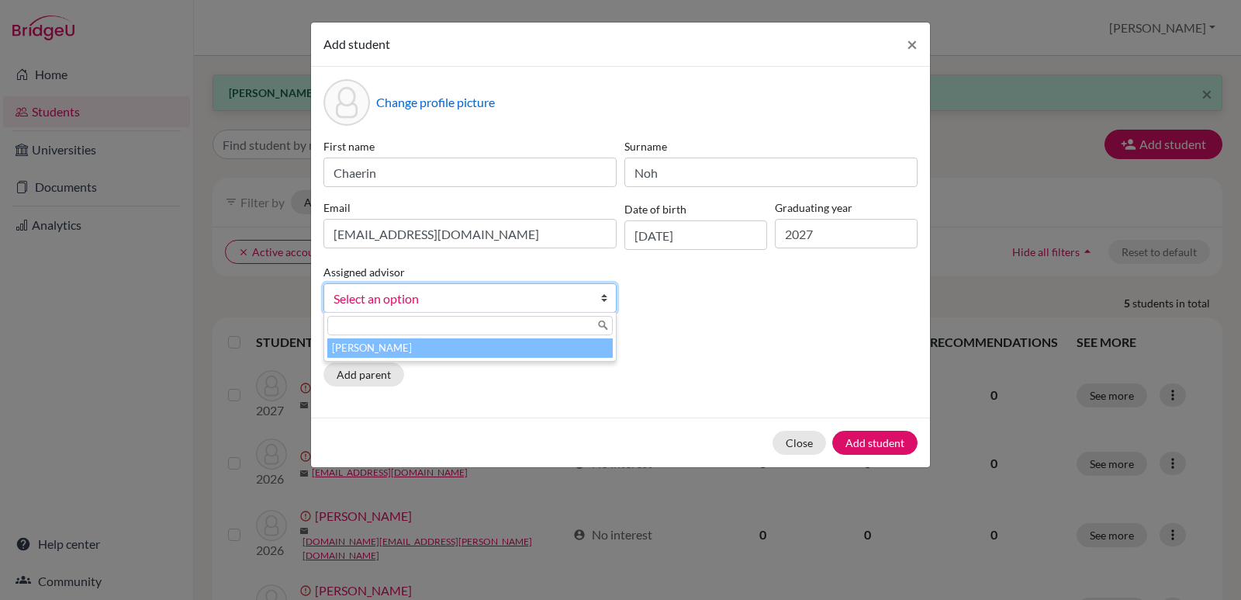
click at [601, 297] on b at bounding box center [608, 298] width 16 height 28
click at [464, 349] on li "[PERSON_NAME]" at bounding box center [469, 347] width 285 height 19
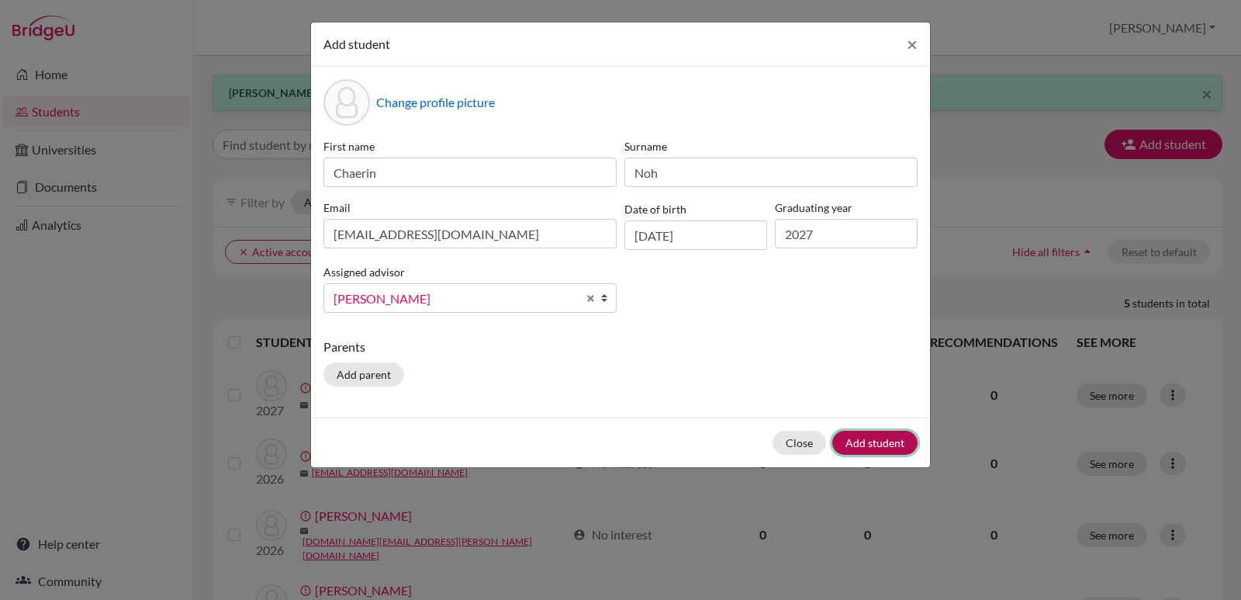
click at [860, 448] on button "Add student" at bounding box center [874, 443] width 85 height 24
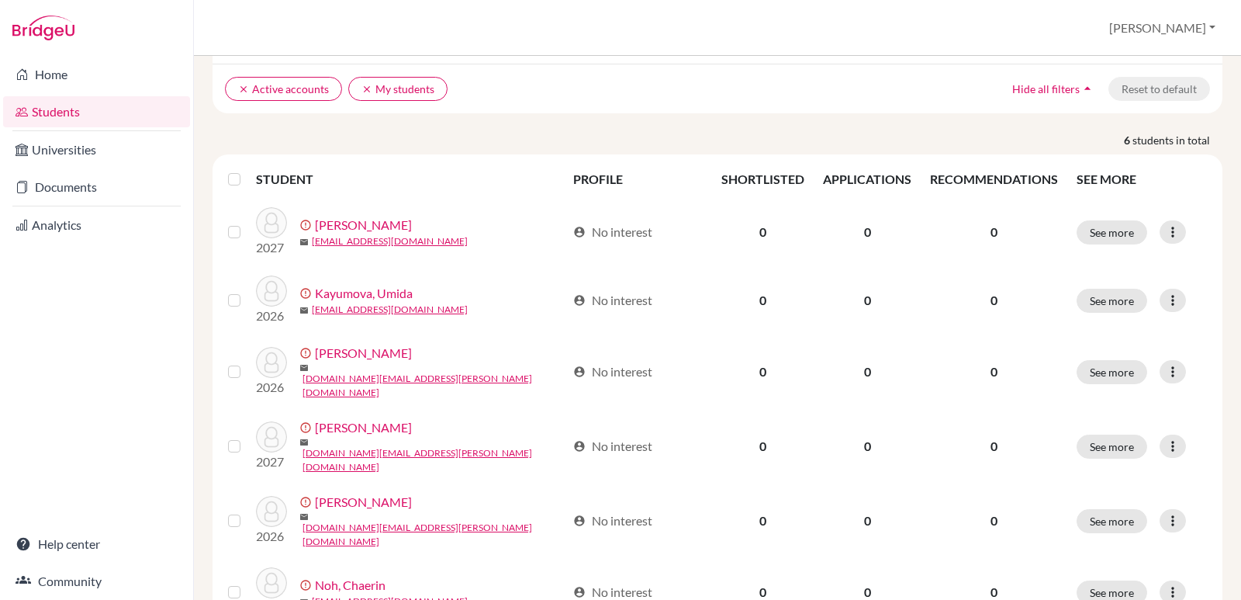
scroll to position [59, 0]
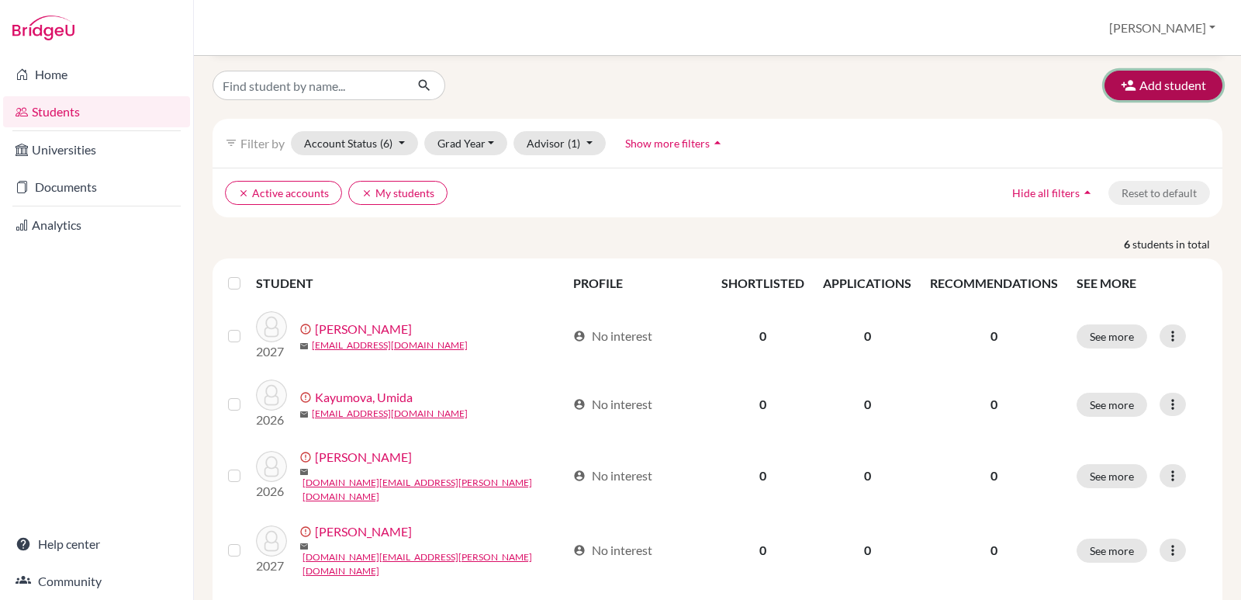
click at [1147, 86] on button "Add student" at bounding box center [1164, 85] width 118 height 29
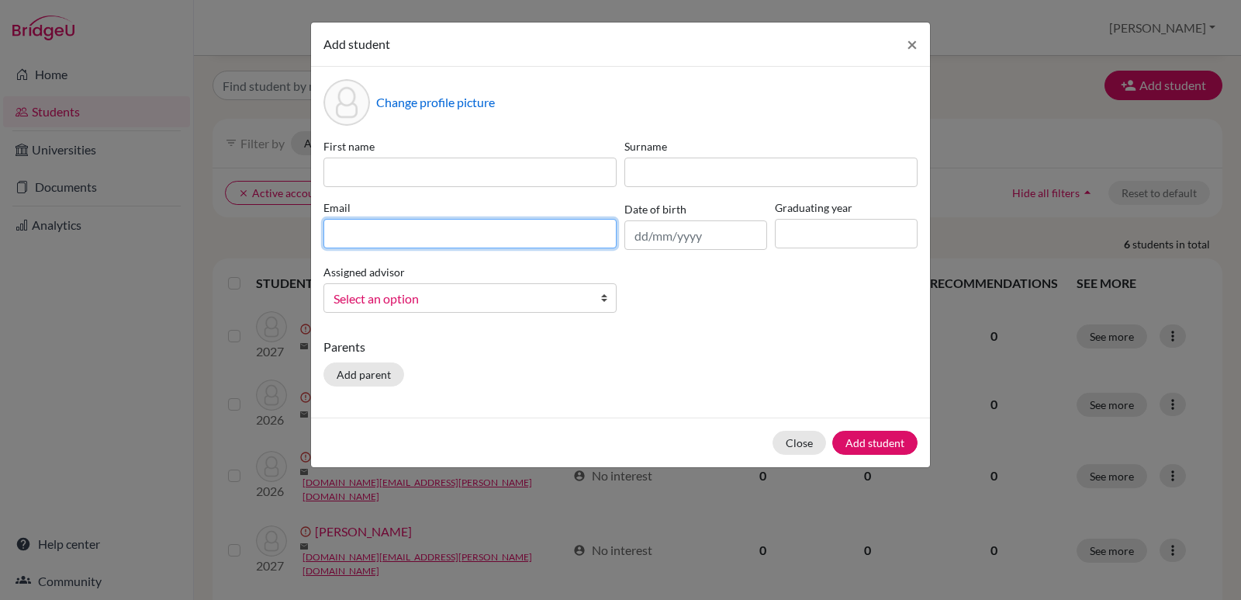
click at [348, 237] on input at bounding box center [469, 233] width 293 height 29
paste input "[PERSON_NAME][EMAIL_ADDRESS][DOMAIN_NAME]"
type input "[PERSON_NAME][EMAIL_ADDRESS][DOMAIN_NAME]"
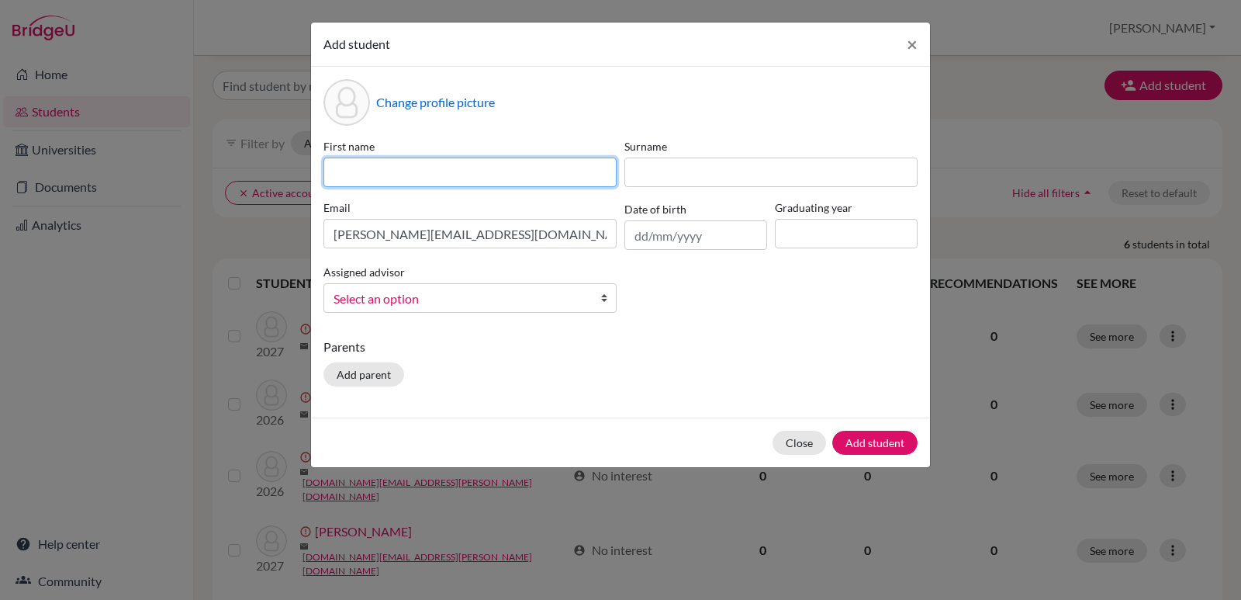
click at [369, 172] on input at bounding box center [469, 171] width 293 height 29
type input "[PERSON_NAME]"
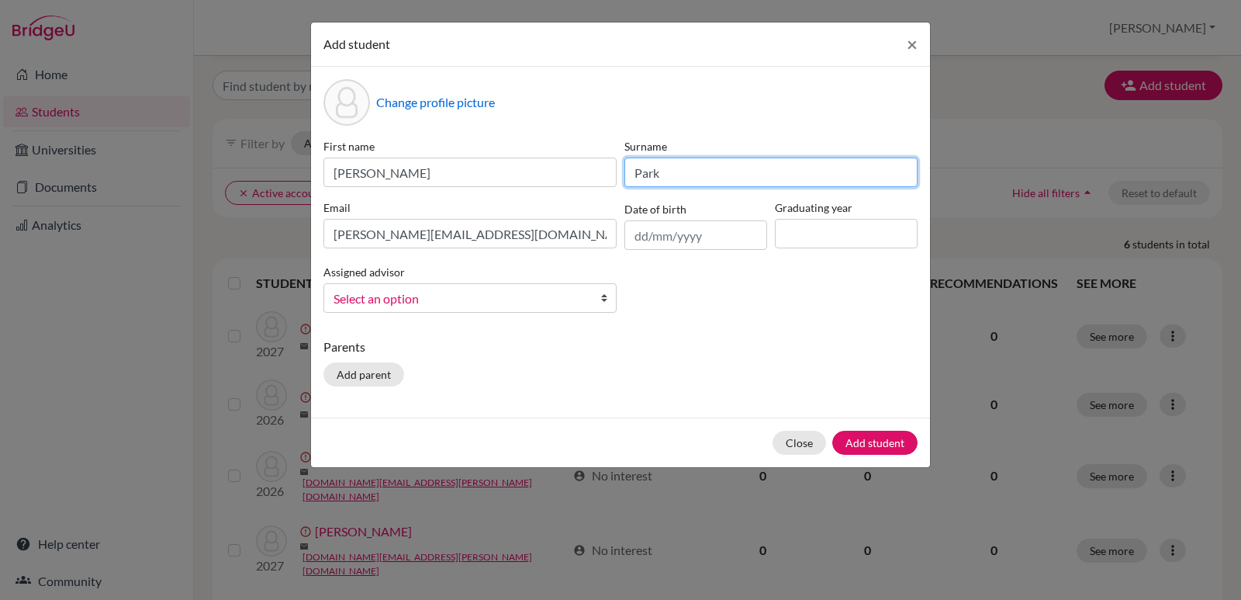
type input "Park"
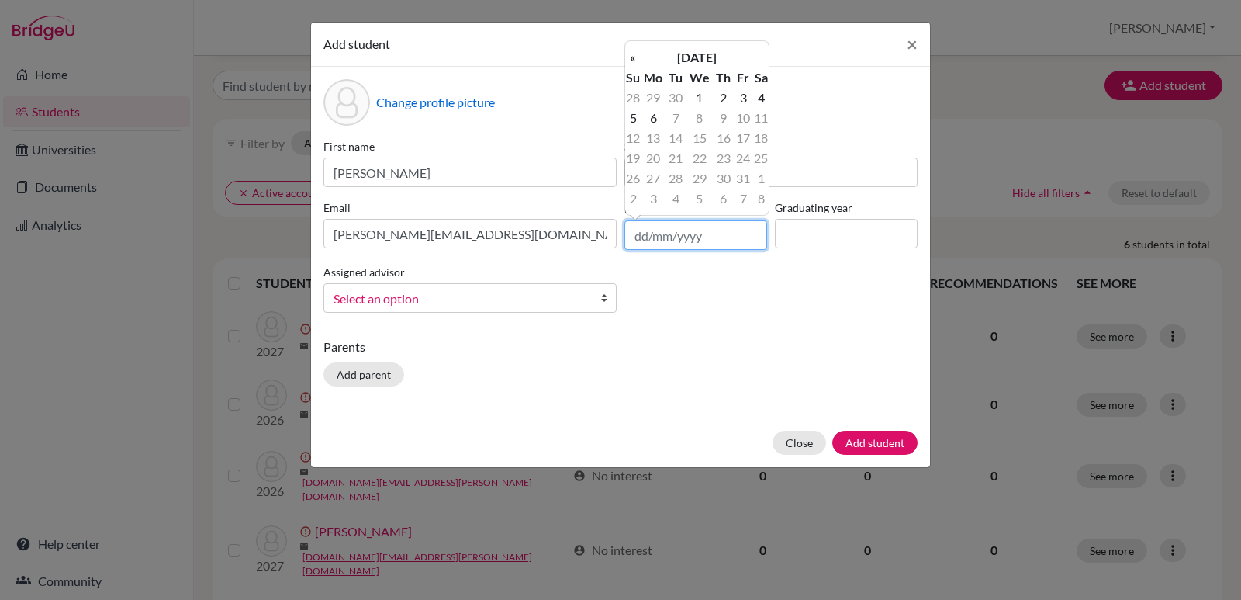
click at [692, 239] on input "text" at bounding box center [695, 234] width 143 height 29
click at [707, 54] on th "[DATE]" at bounding box center [697, 57] width 112 height 20
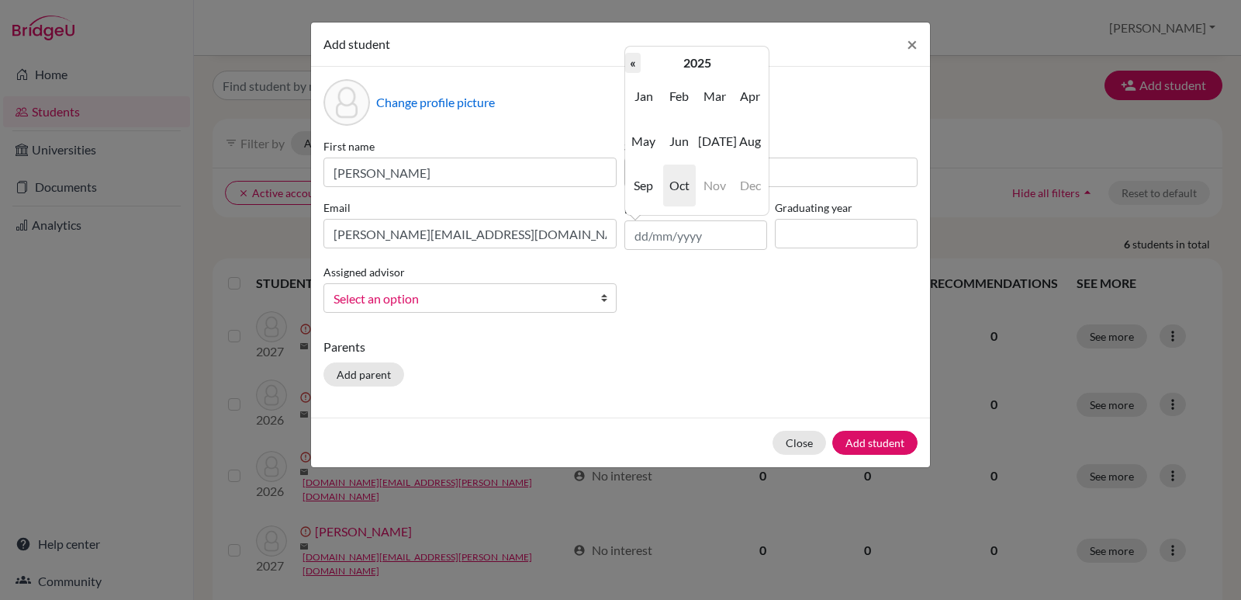
click at [632, 67] on th "«" at bounding box center [633, 63] width 16 height 20
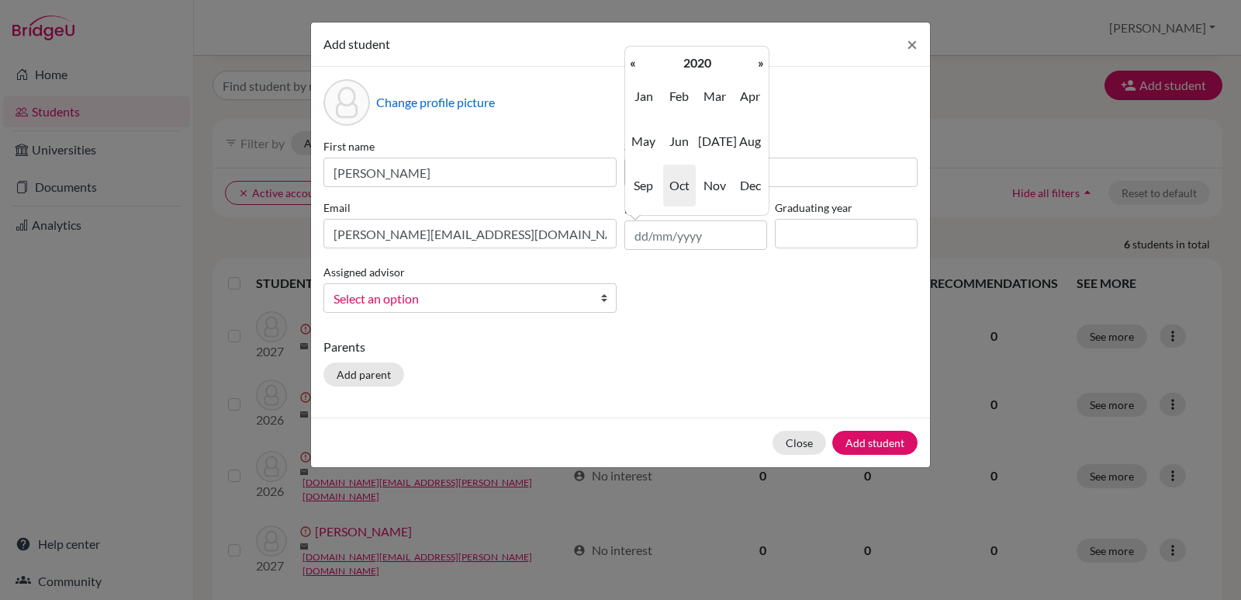
click at [632, 67] on th "«" at bounding box center [633, 63] width 16 height 20
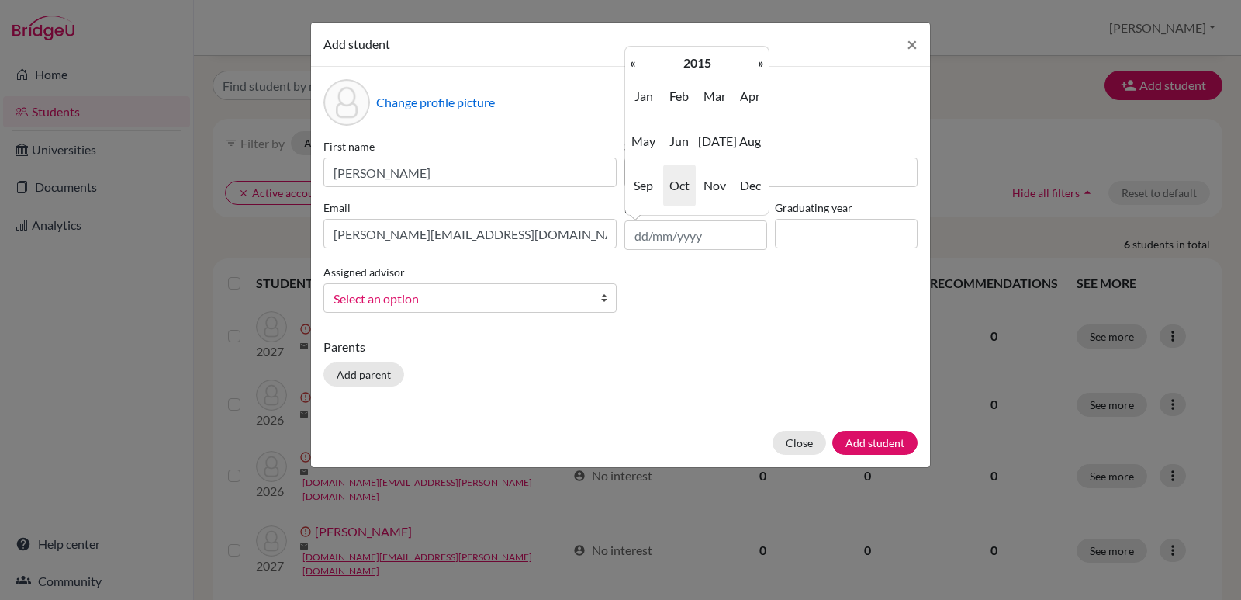
click at [632, 67] on th "«" at bounding box center [633, 63] width 16 height 20
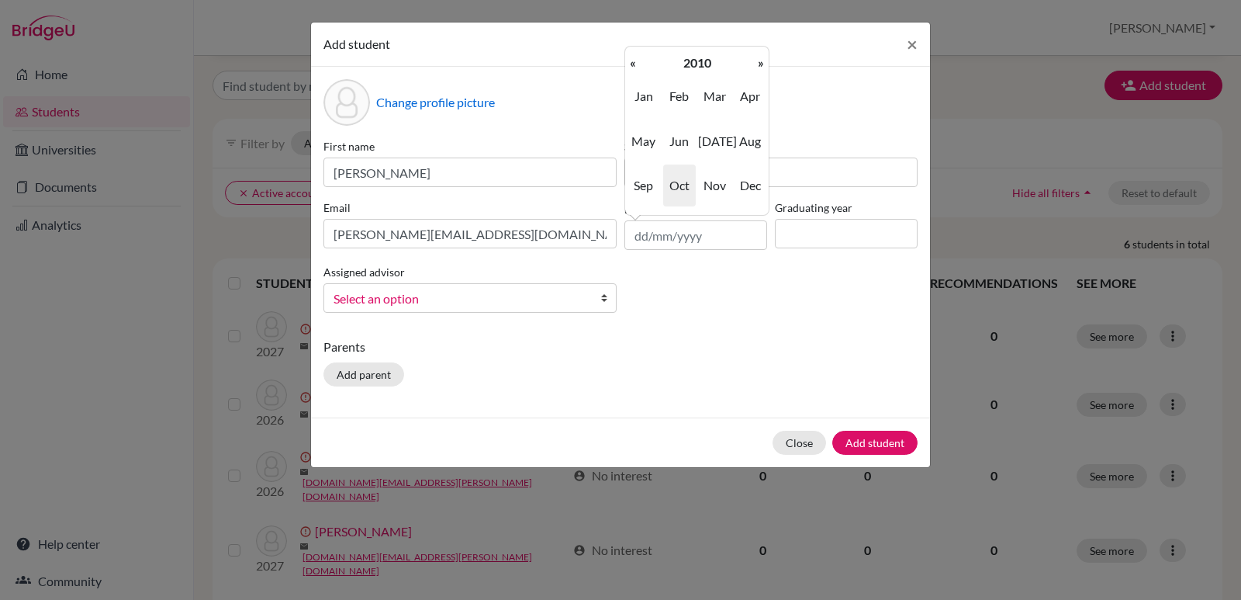
click at [632, 67] on th "«" at bounding box center [633, 63] width 16 height 20
click at [673, 185] on span "Oct" at bounding box center [679, 185] width 33 height 42
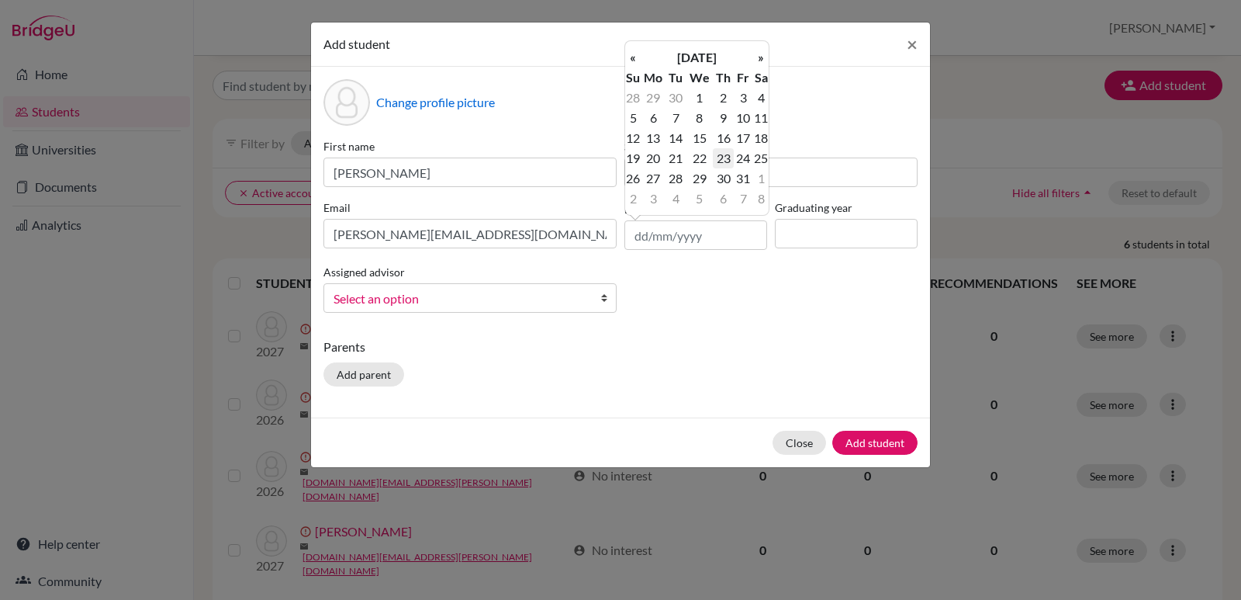
click at [730, 159] on td "23" at bounding box center [723, 158] width 20 height 20
type input "[DATE]"
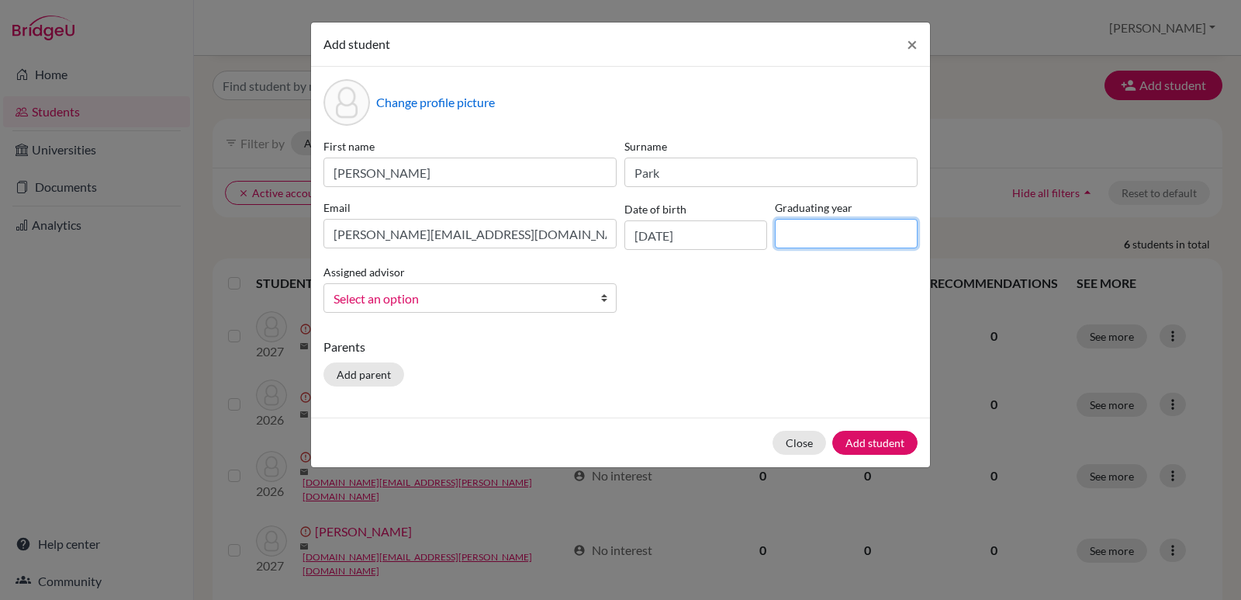
click at [809, 237] on input at bounding box center [846, 233] width 143 height 29
type input "2027"
click at [606, 303] on b at bounding box center [608, 298] width 16 height 28
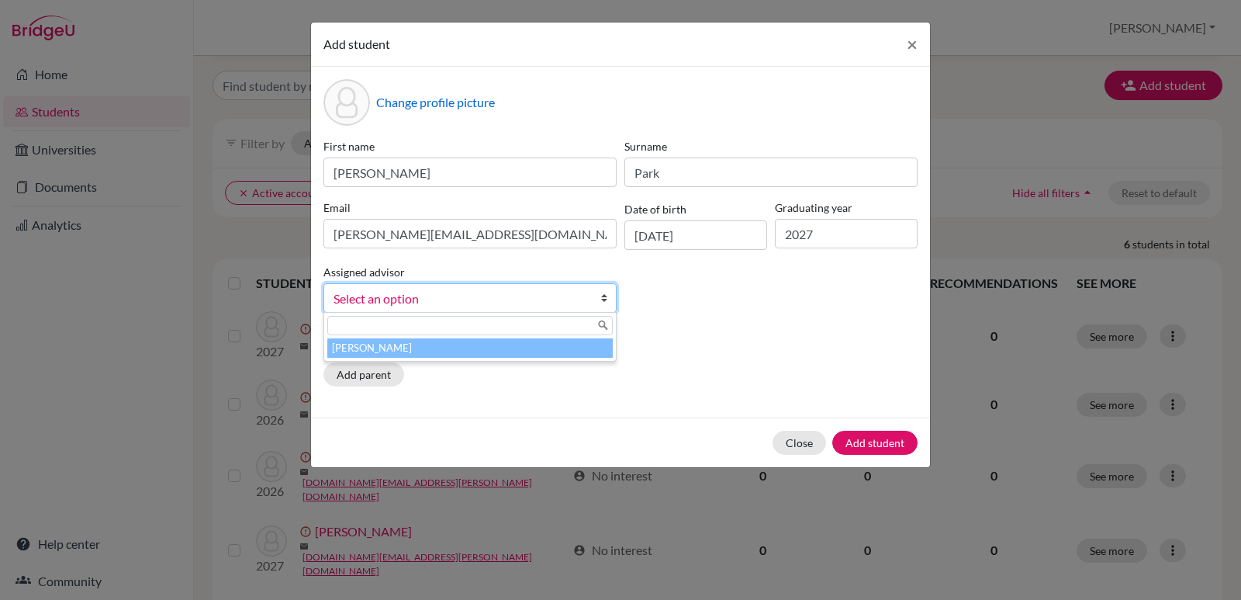
click at [462, 348] on li "[PERSON_NAME]" at bounding box center [469, 347] width 285 height 19
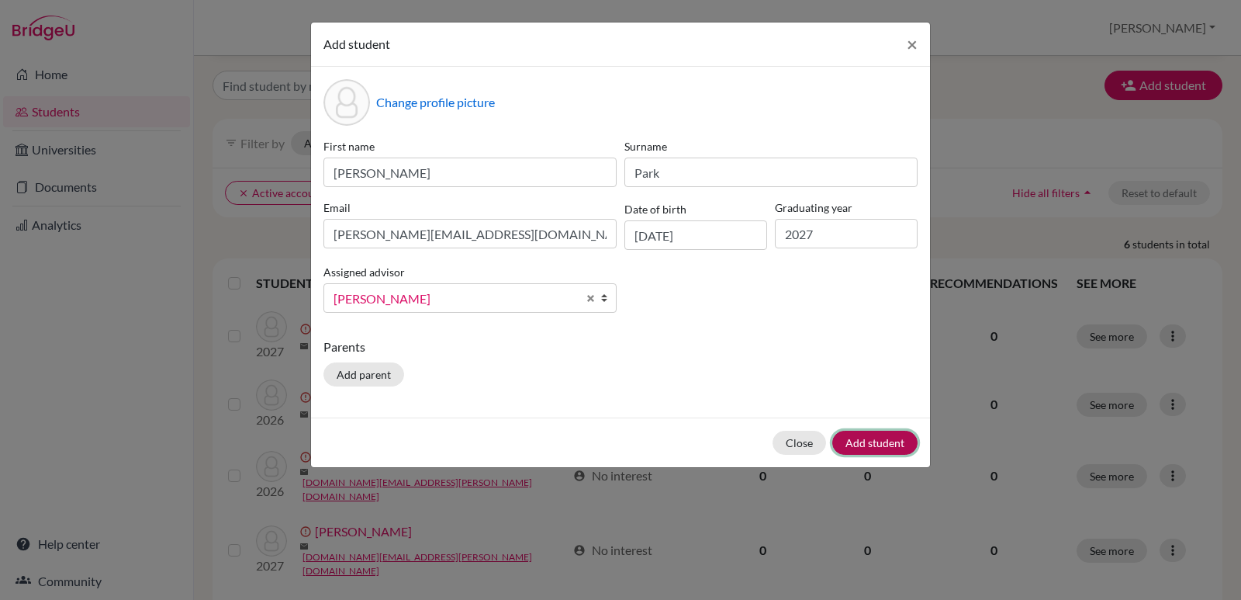
click at [870, 442] on button "Add student" at bounding box center [874, 443] width 85 height 24
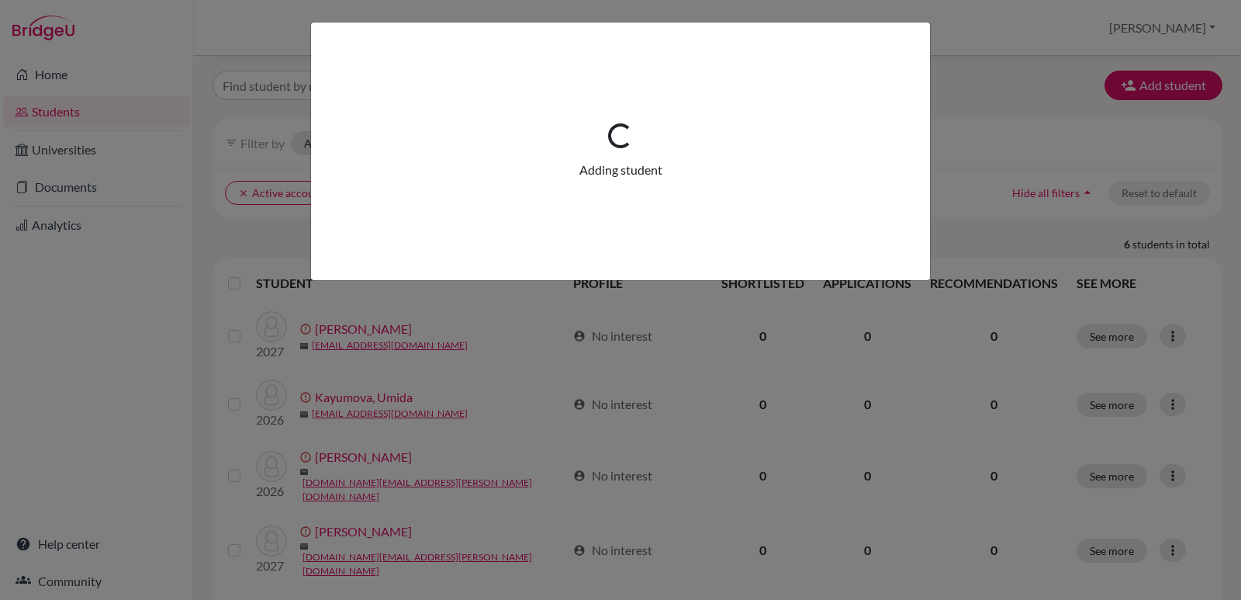
scroll to position [0, 0]
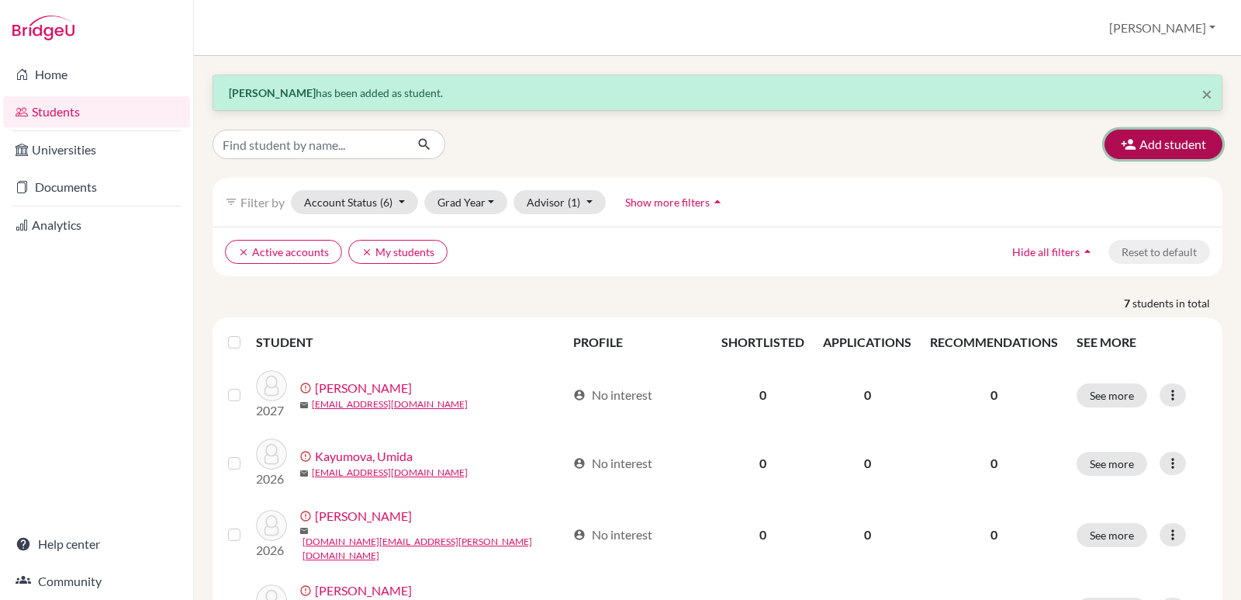
click at [1164, 144] on button "Add student" at bounding box center [1164, 144] width 118 height 29
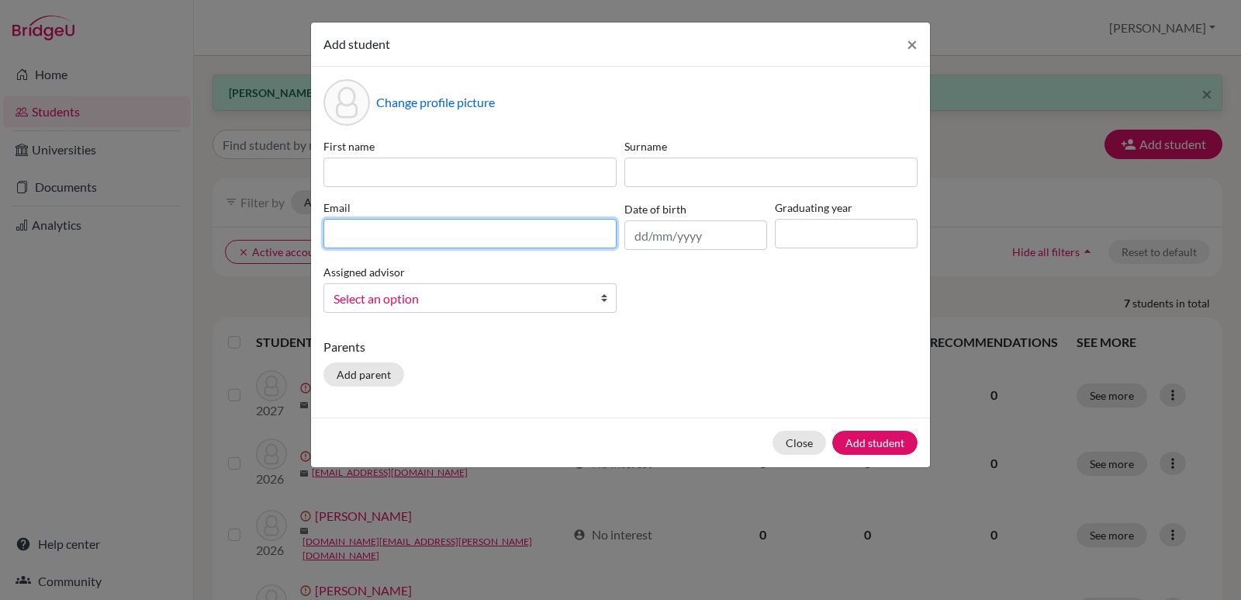
click at [371, 233] on input at bounding box center [469, 233] width 293 height 29
paste input "[EMAIL_ADDRESS][DOMAIN_NAME]"
type input "[EMAIL_ADDRESS][DOMAIN_NAME]"
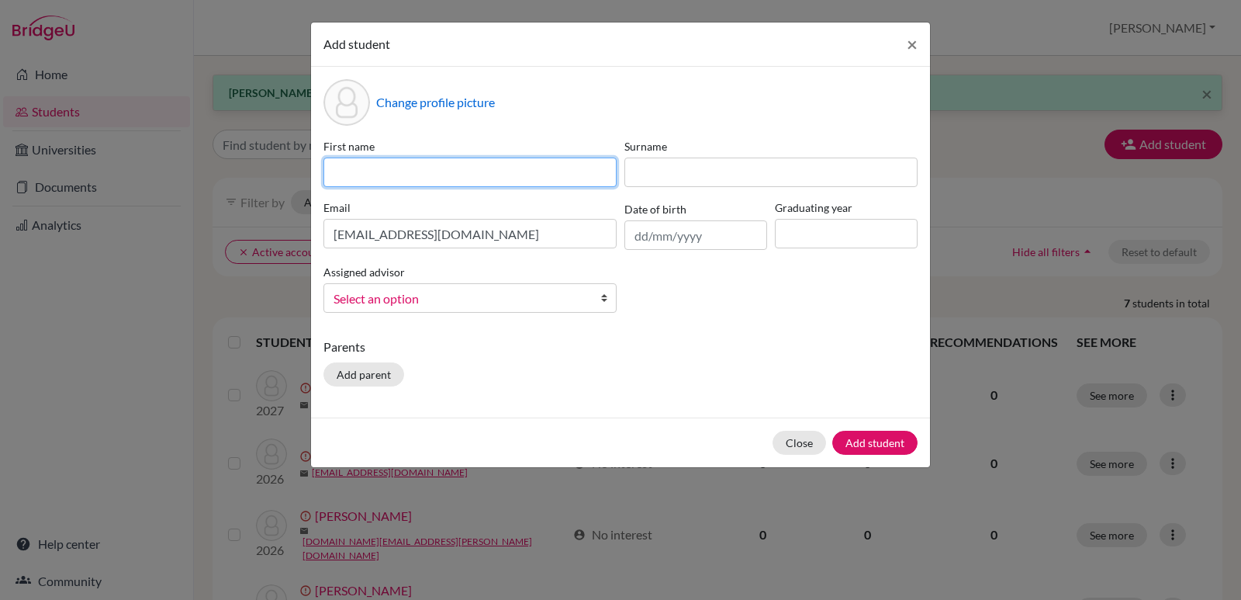
click at [364, 165] on input at bounding box center [469, 171] width 293 height 29
type input "Liwoo"
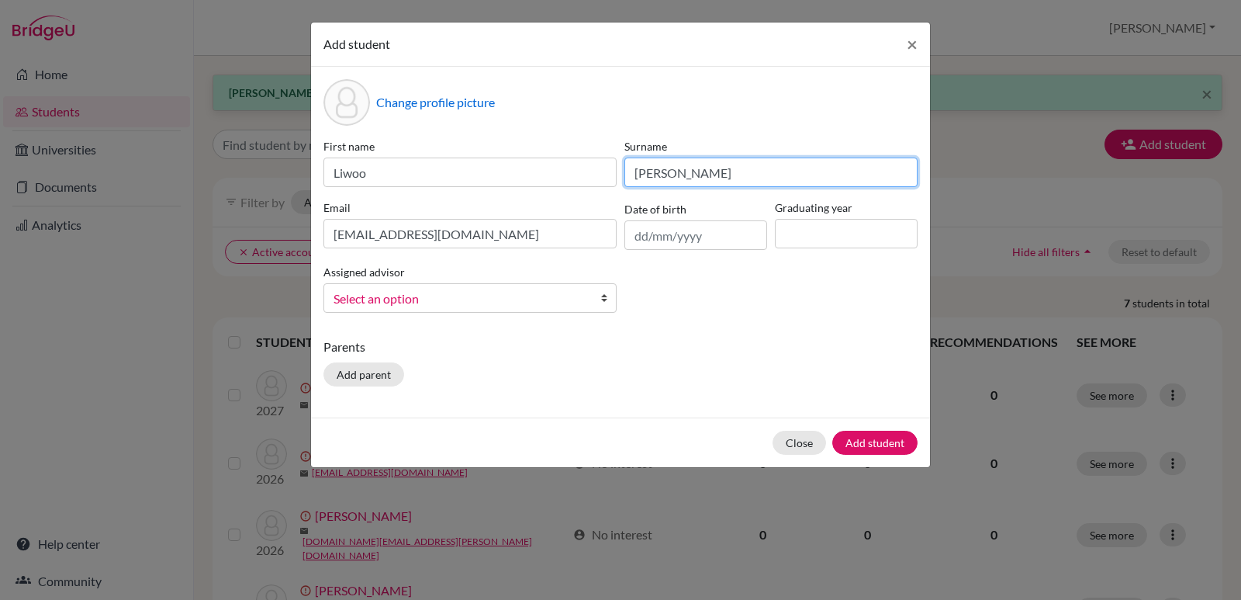
type input "[PERSON_NAME]"
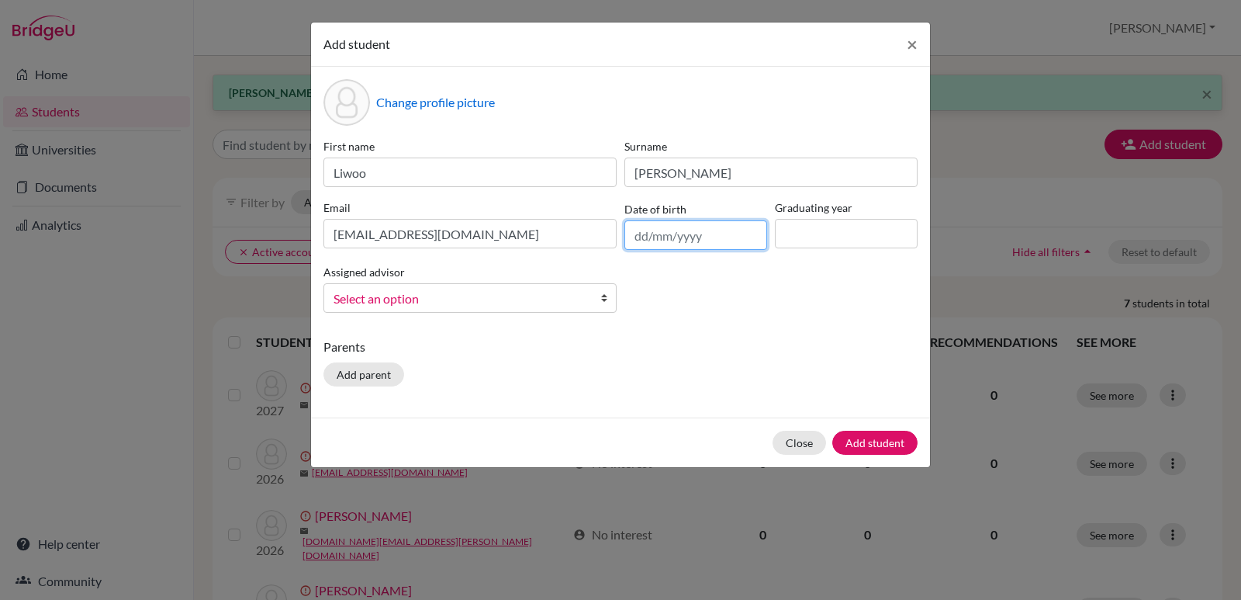
click at [703, 237] on input "text" at bounding box center [695, 234] width 143 height 29
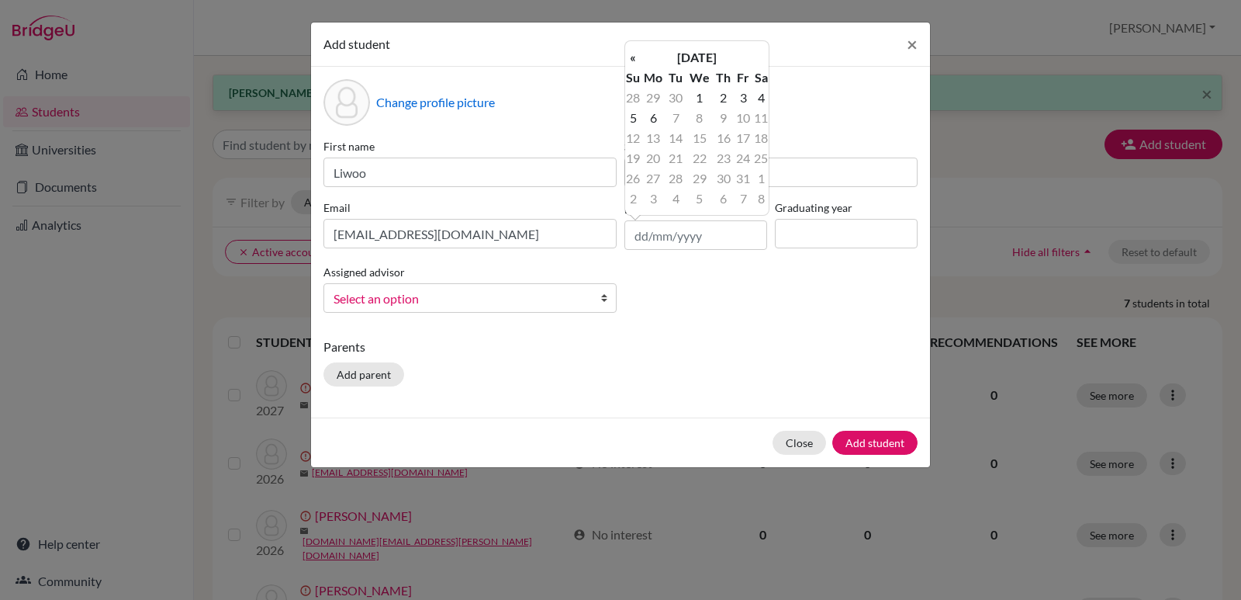
click at [690, 57] on th "[DATE]" at bounding box center [697, 57] width 112 height 20
click at [635, 66] on th "«" at bounding box center [633, 63] width 16 height 20
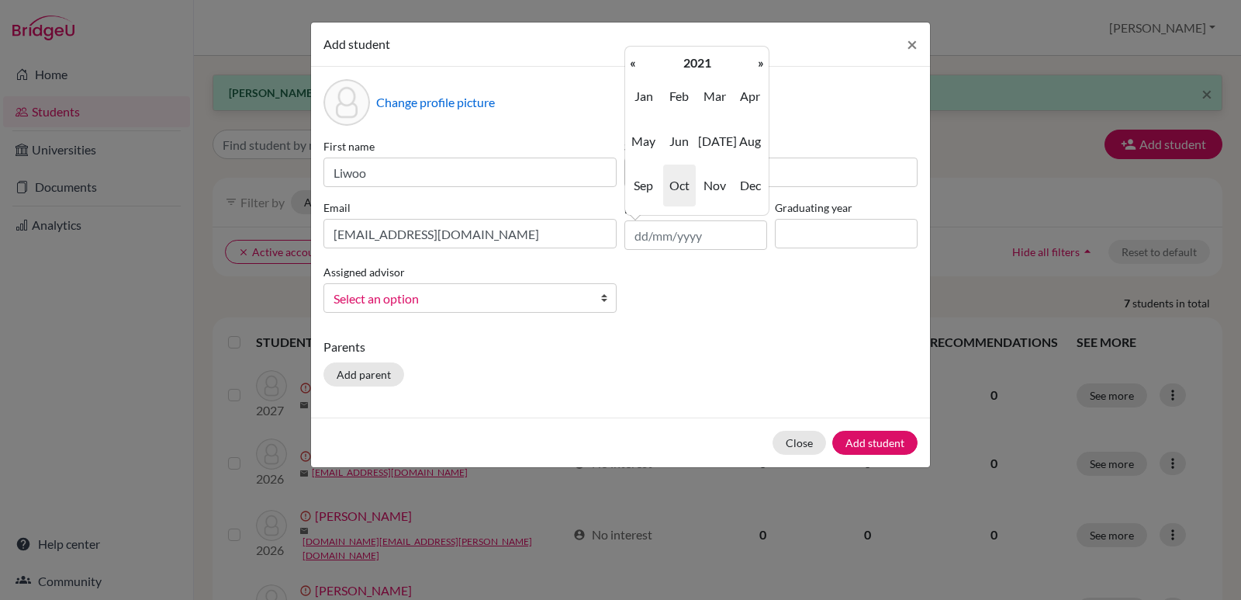
click at [635, 66] on th "«" at bounding box center [633, 63] width 16 height 20
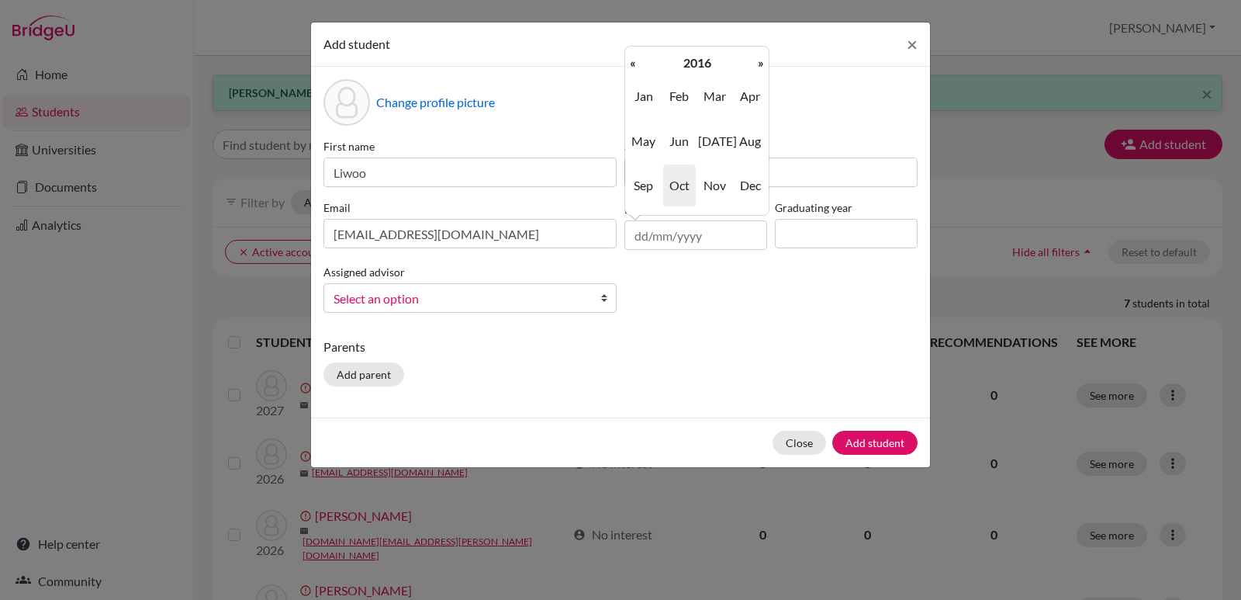
click at [635, 66] on th "«" at bounding box center [633, 63] width 16 height 20
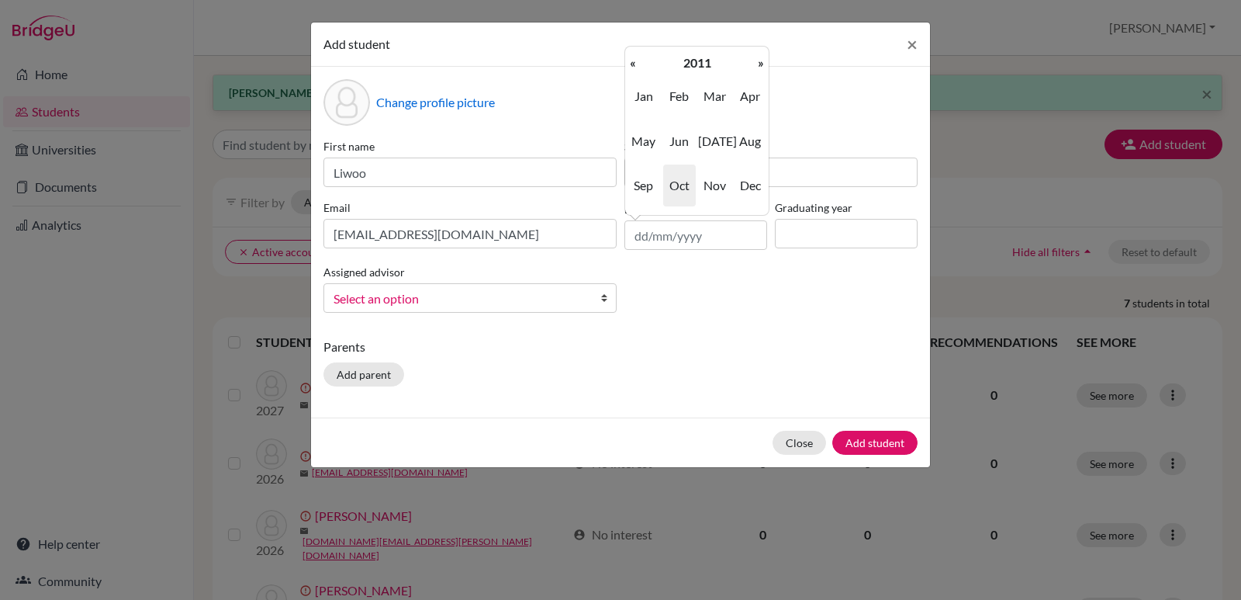
click at [635, 66] on th "«" at bounding box center [633, 63] width 16 height 20
click at [748, 189] on span "Dec" at bounding box center [750, 185] width 33 height 42
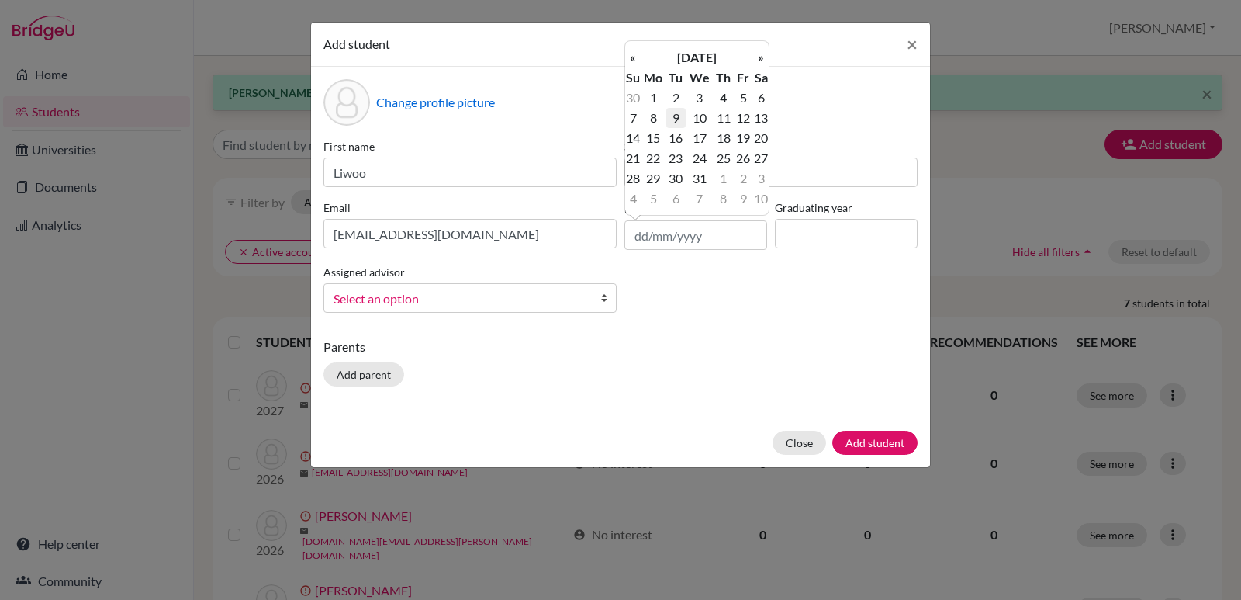
click at [675, 119] on td "9" at bounding box center [675, 118] width 19 height 20
type input "[DATE]"
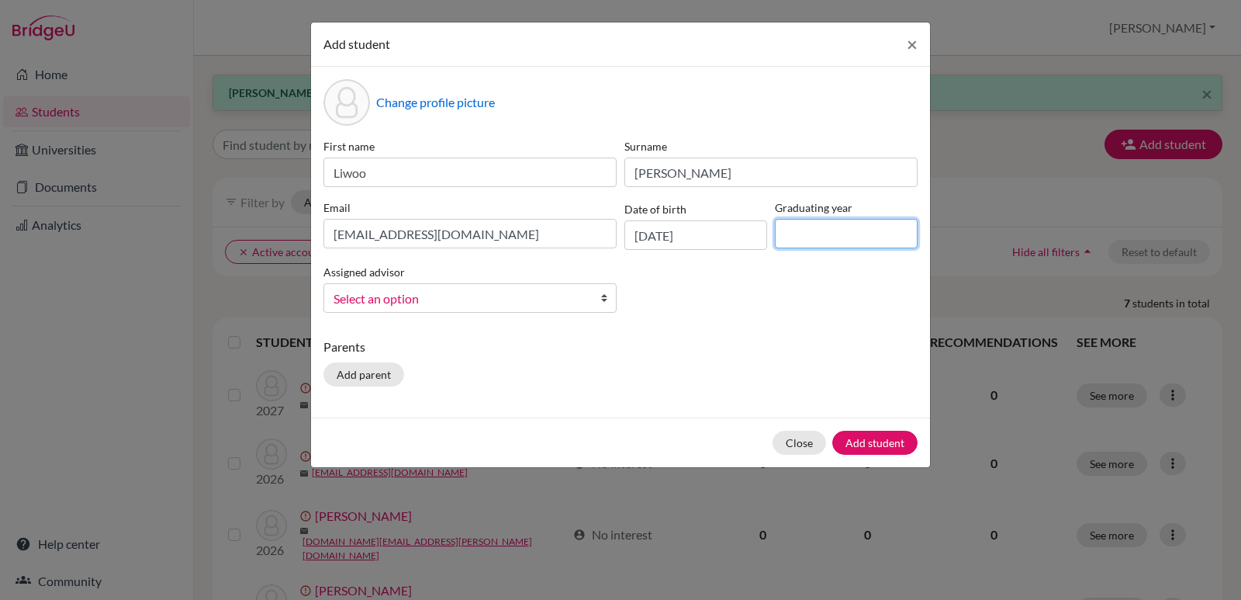
click at [803, 227] on input at bounding box center [846, 233] width 143 height 29
type input "2027"
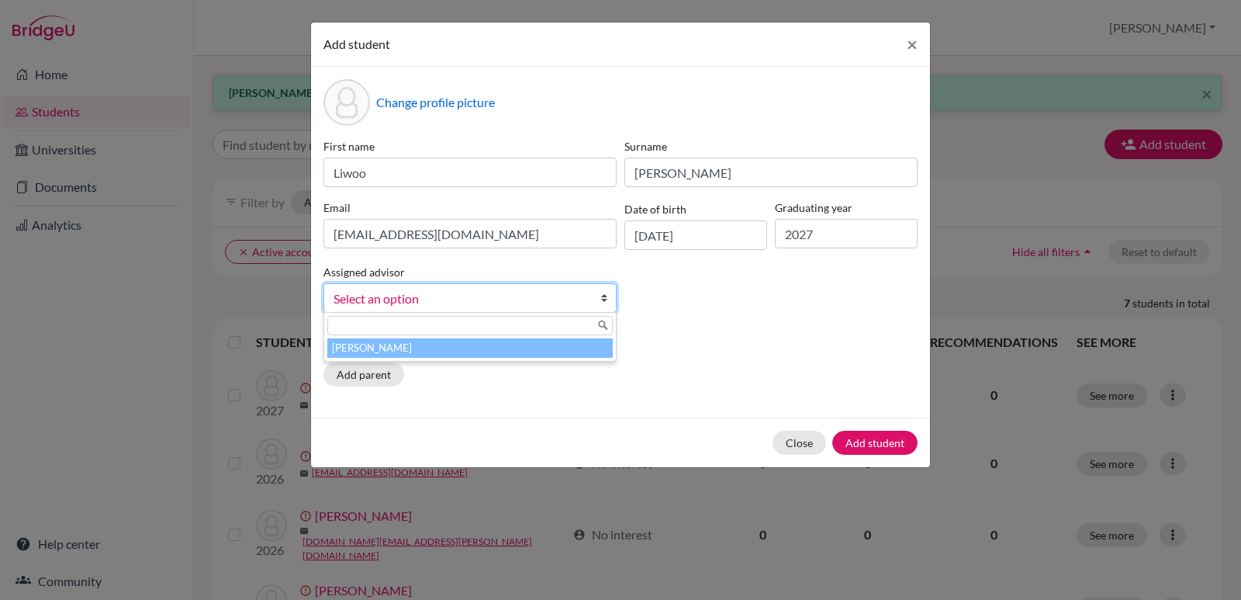
click at [604, 299] on b at bounding box center [608, 298] width 16 height 28
click at [460, 345] on li "[PERSON_NAME]" at bounding box center [469, 347] width 285 height 19
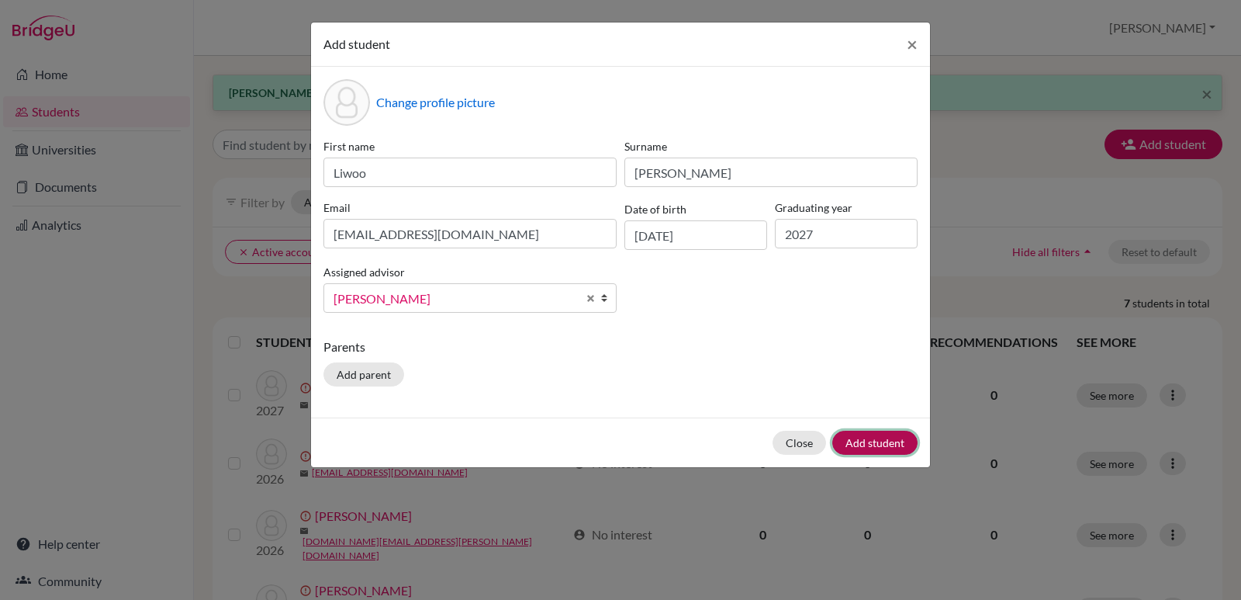
click at [883, 440] on button "Add student" at bounding box center [874, 443] width 85 height 24
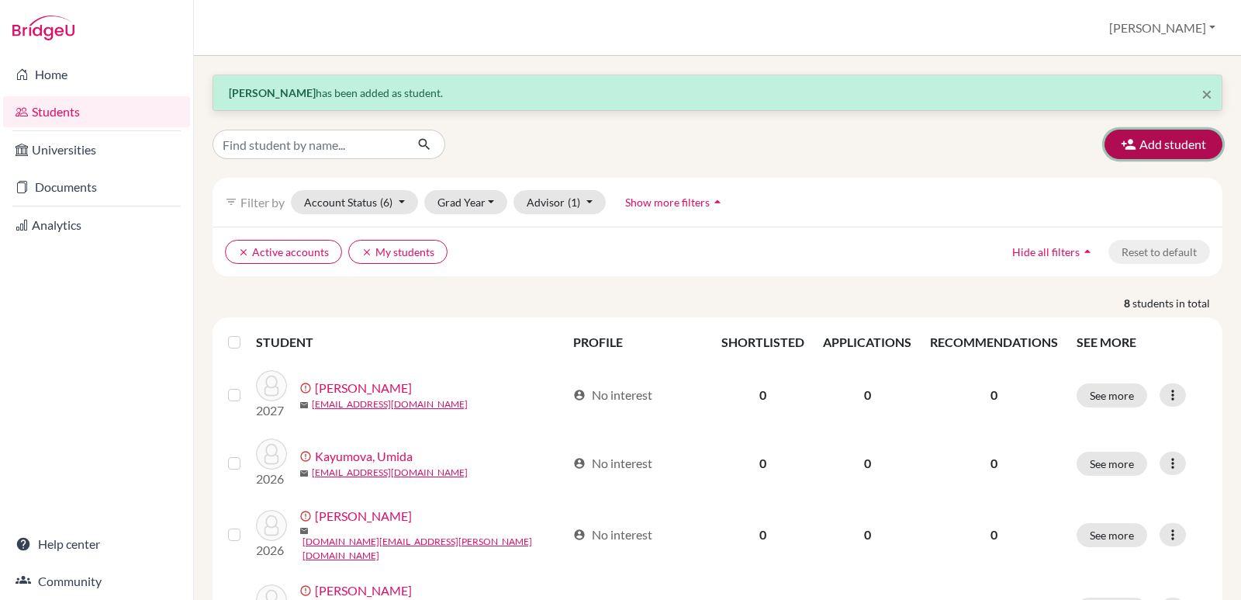
click at [1143, 150] on button "Add student" at bounding box center [1164, 144] width 118 height 29
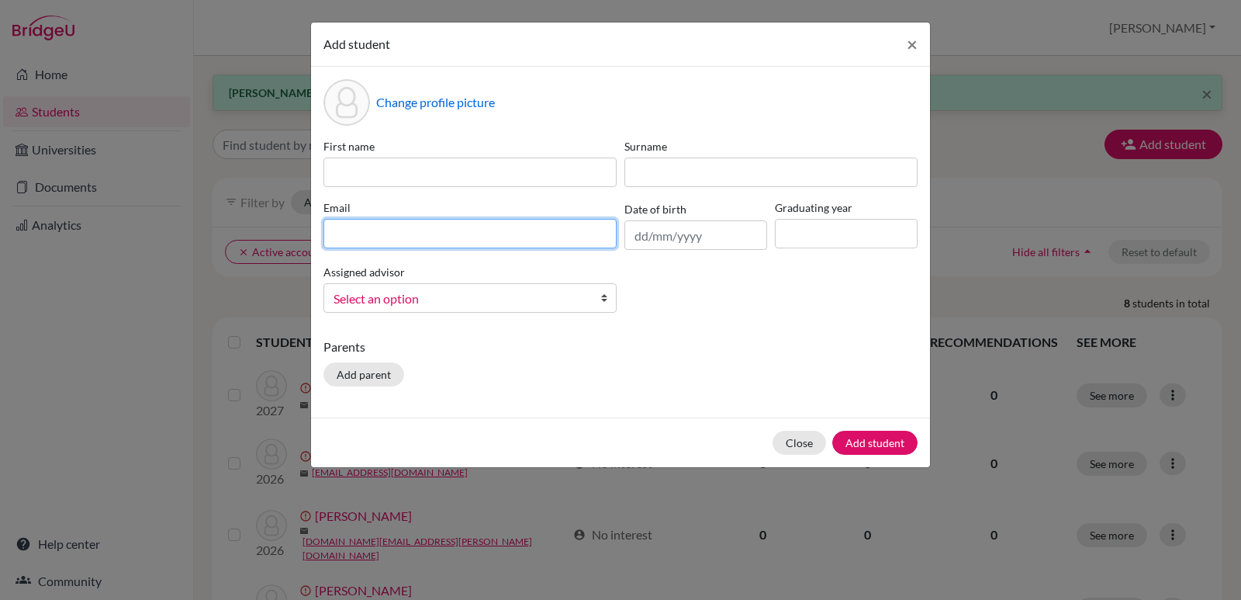
click at [332, 227] on input at bounding box center [469, 233] width 293 height 29
paste input "[EMAIL_ADDRESS][DOMAIN_NAME]"
type input "[EMAIL_ADDRESS][DOMAIN_NAME]"
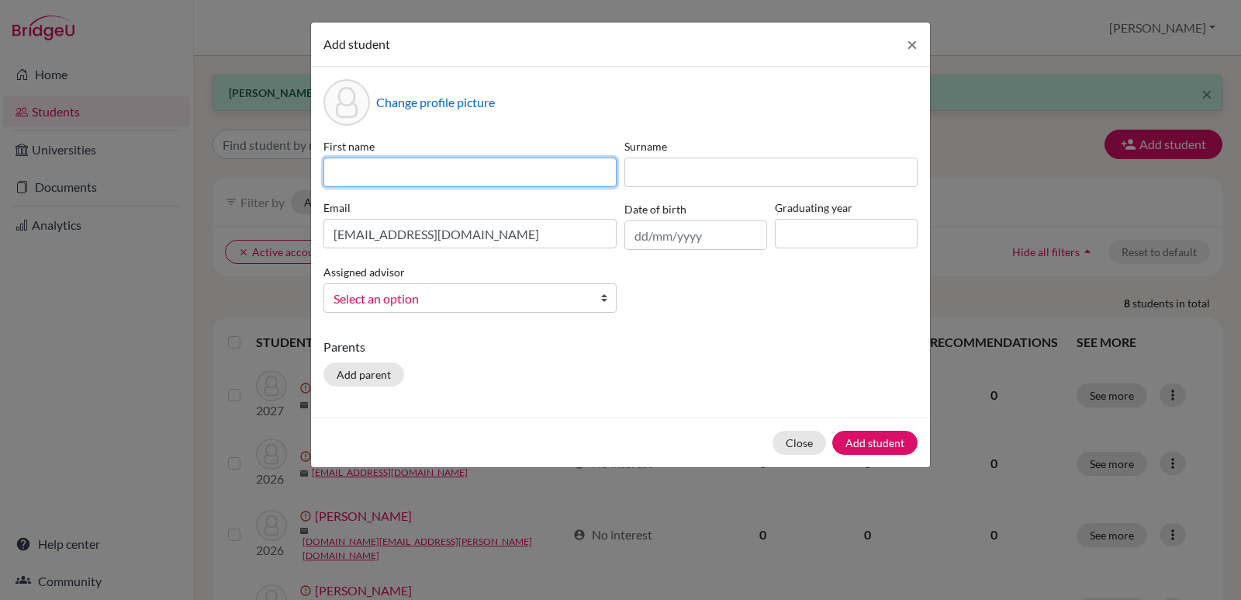
click at [425, 174] on input at bounding box center [469, 171] width 293 height 29
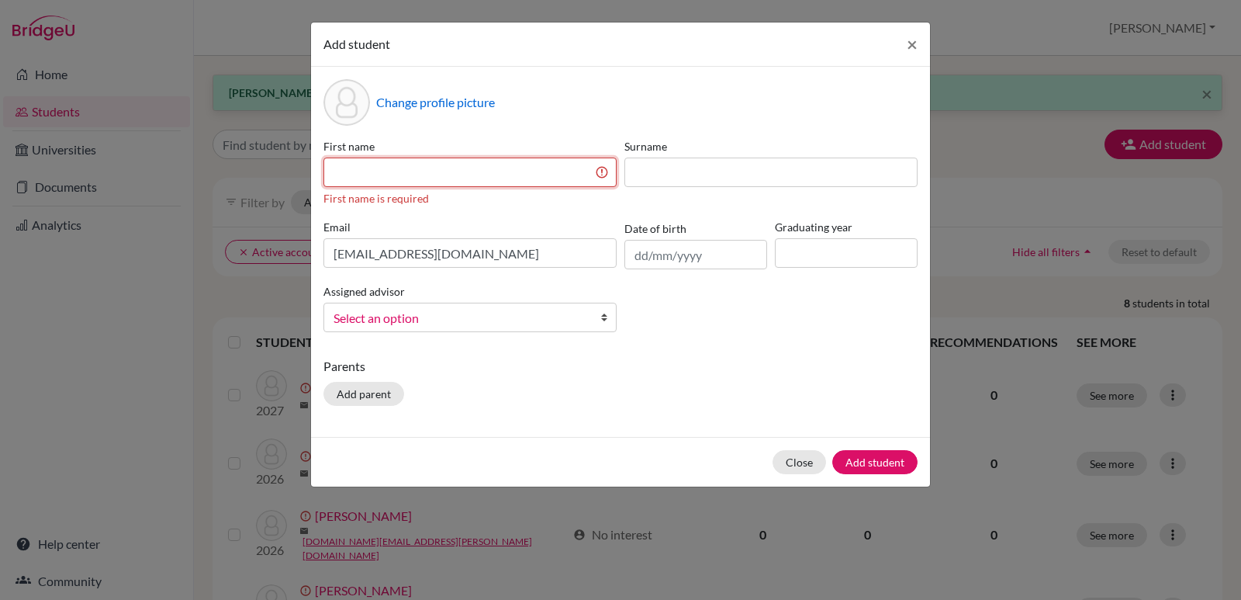
click at [513, 173] on input at bounding box center [469, 171] width 293 height 29
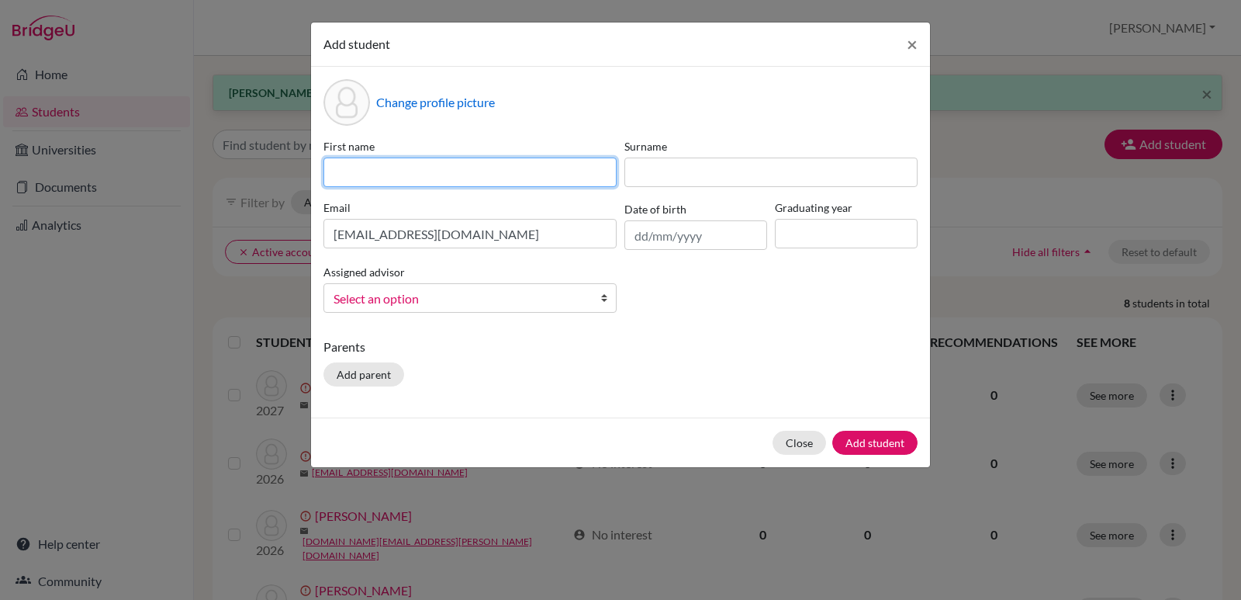
paste input "EunHyuk"
type input "EunHyuk"
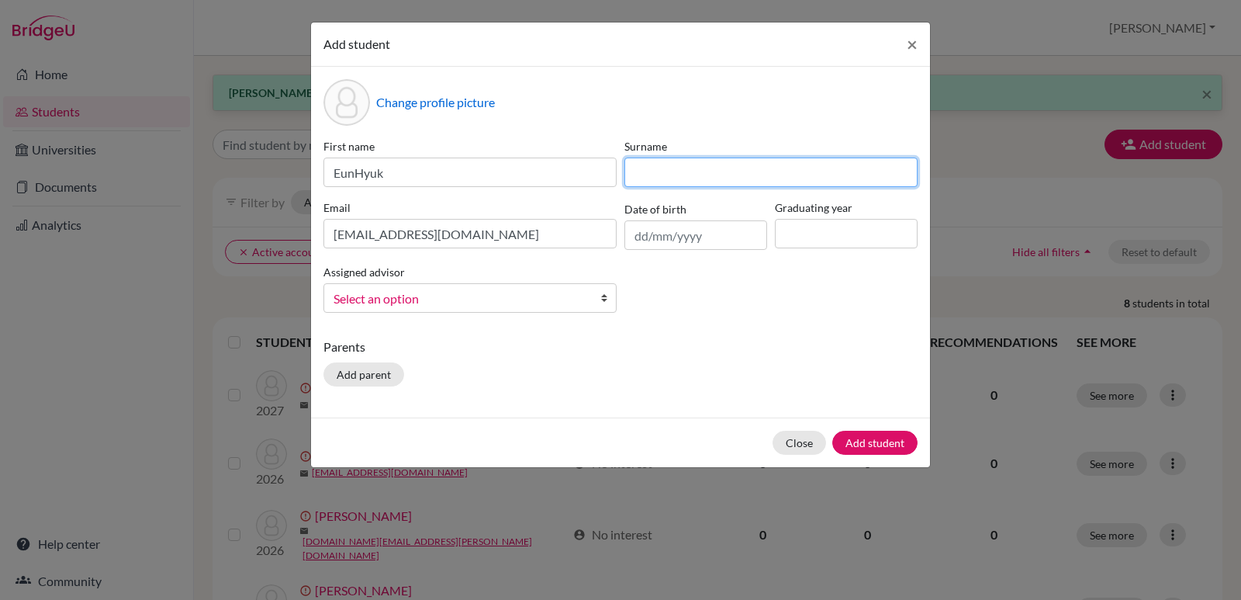
click at [752, 176] on input at bounding box center [770, 171] width 293 height 29
type input "[PERSON_NAME]"
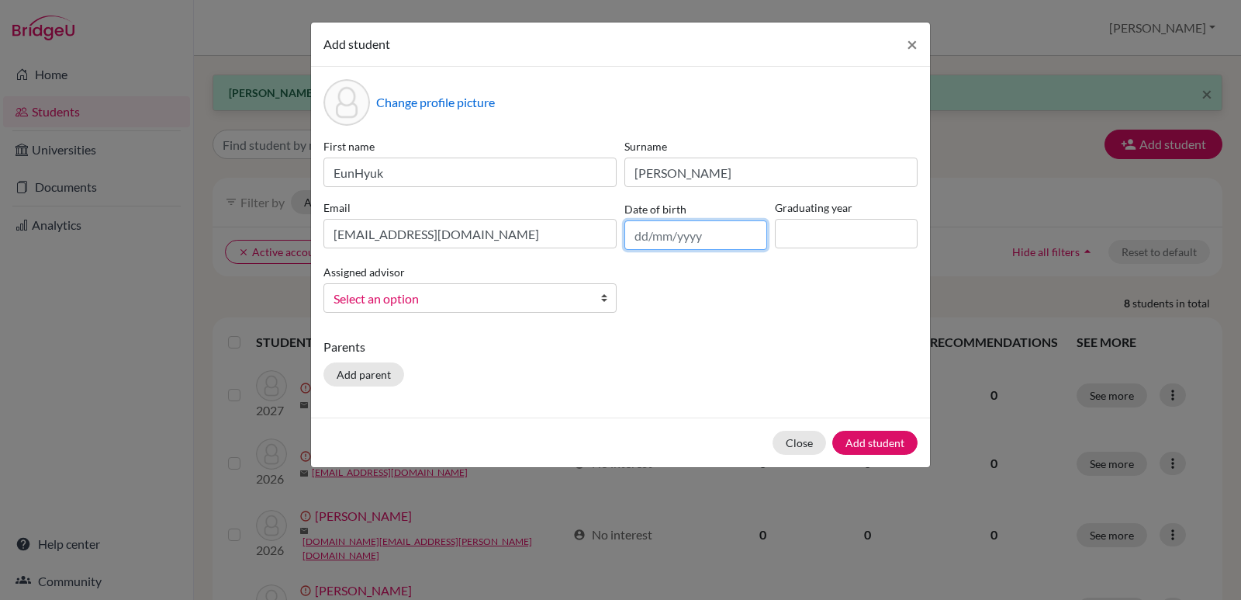
click at [707, 230] on input "text" at bounding box center [695, 234] width 143 height 29
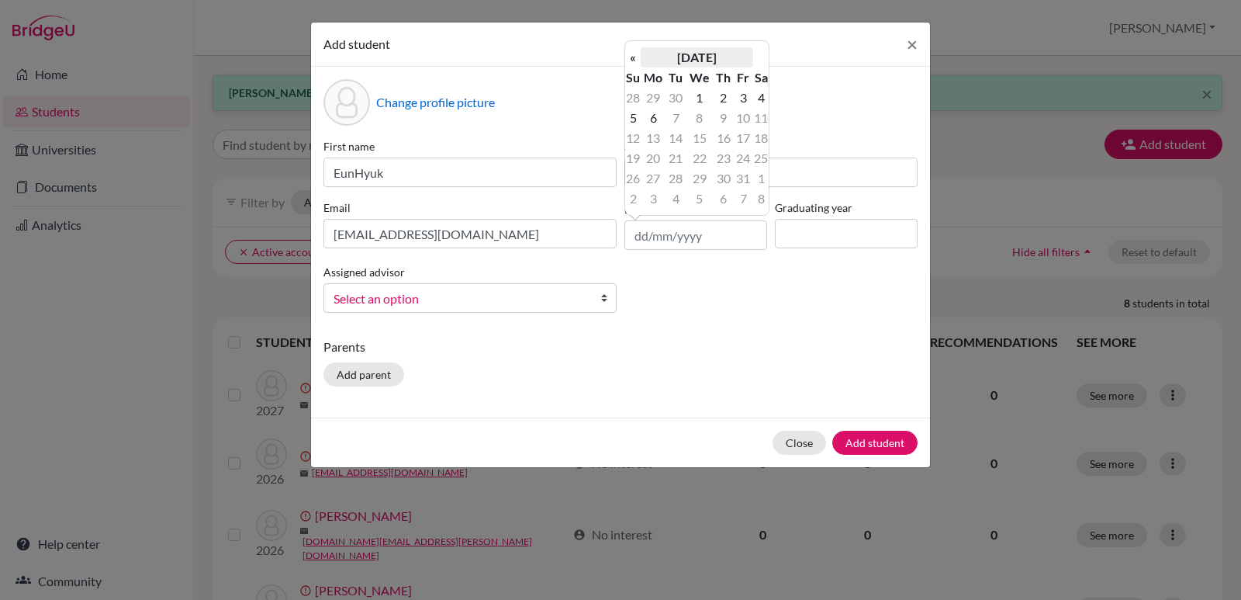
click at [721, 54] on th "[DATE]" at bounding box center [697, 57] width 112 height 20
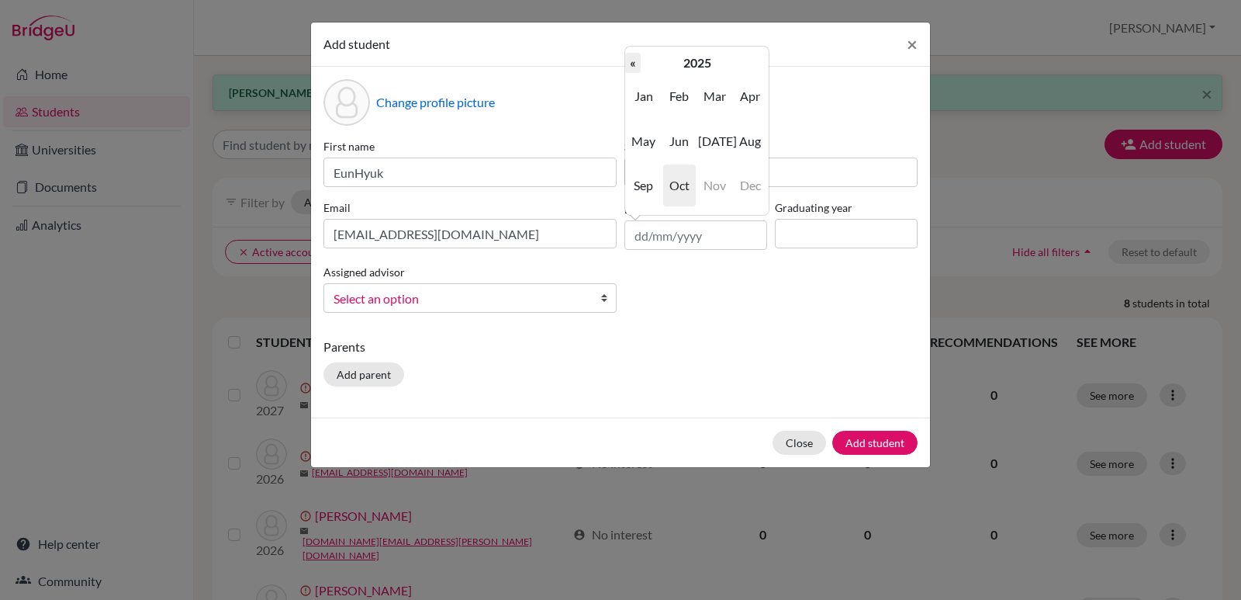
click at [631, 64] on th "«" at bounding box center [633, 63] width 16 height 20
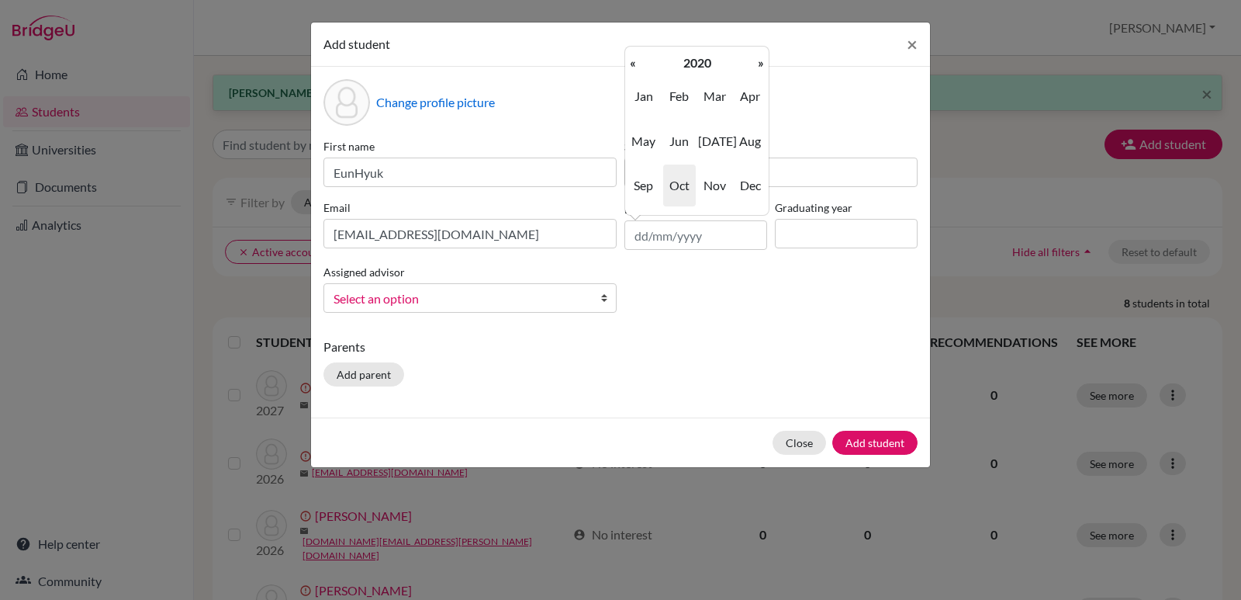
click at [631, 64] on th "«" at bounding box center [633, 63] width 16 height 20
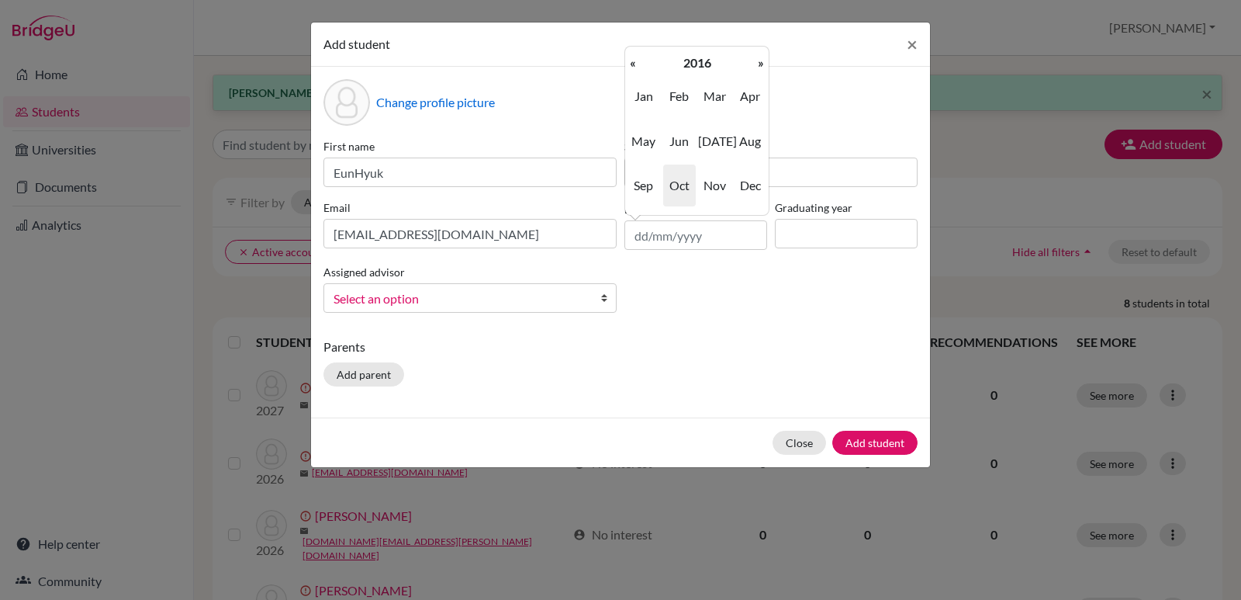
click at [631, 64] on th "«" at bounding box center [633, 63] width 16 height 20
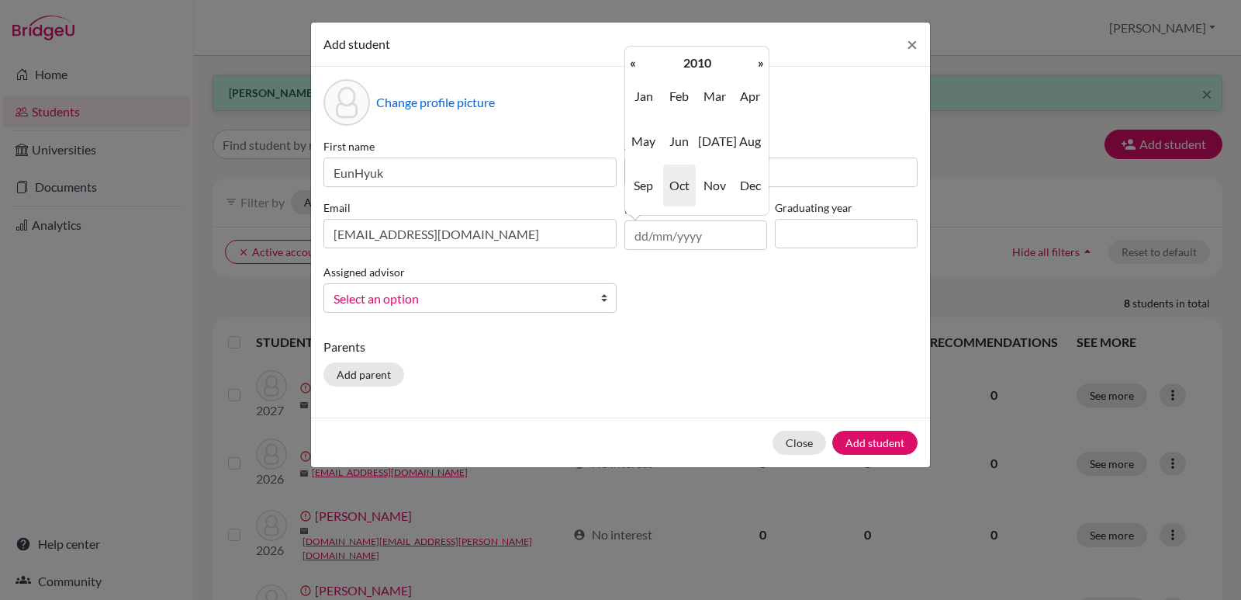
click at [631, 64] on th "«" at bounding box center [633, 63] width 16 height 20
click at [720, 185] on span "Nov" at bounding box center [714, 185] width 33 height 42
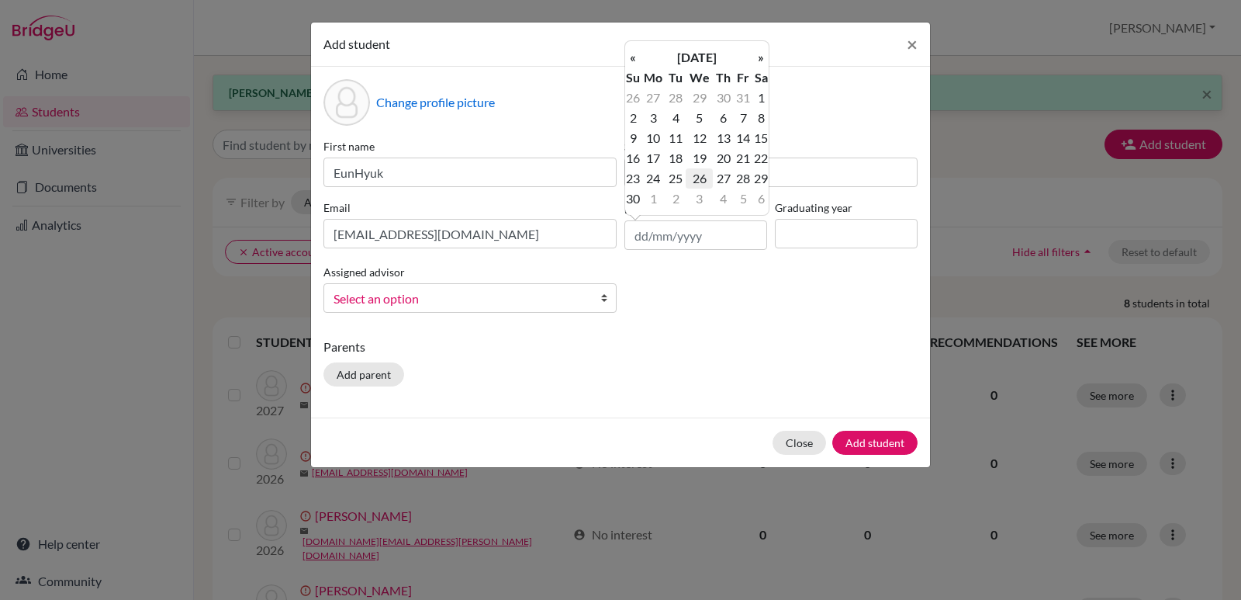
click at [697, 179] on td "26" at bounding box center [699, 178] width 27 height 20
type input "[DATE]"
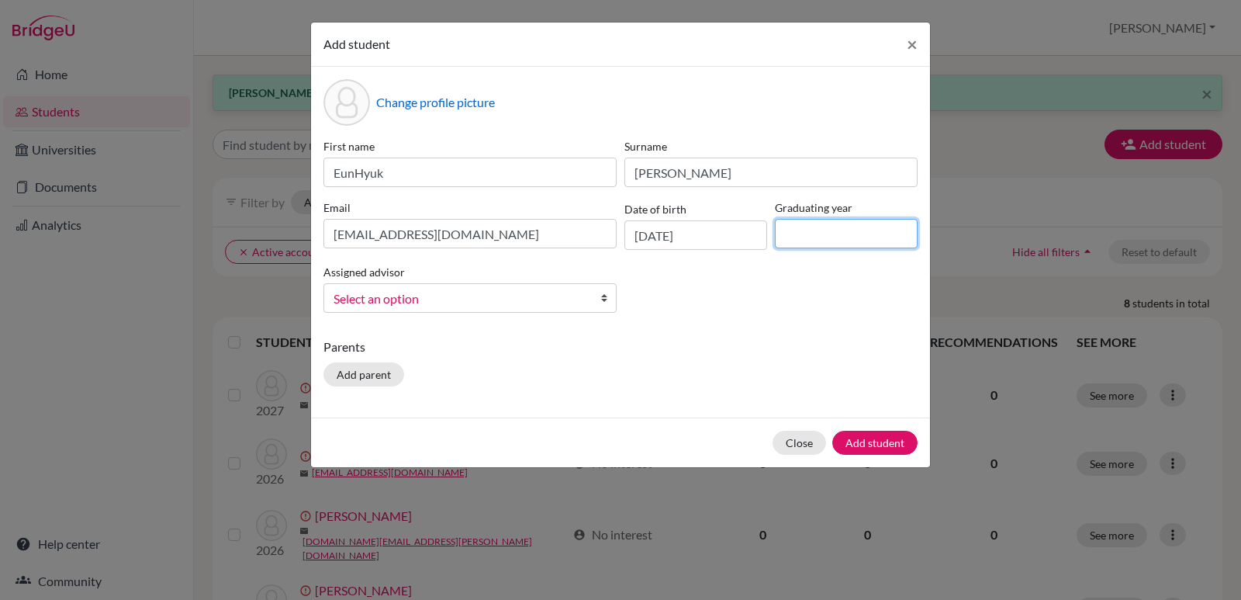
drag, startPoint x: 819, startPoint y: 236, endPoint x: 819, endPoint y: 247, distance: 11.6
click at [819, 236] on input at bounding box center [846, 233] width 143 height 29
type input "2028"
click at [604, 300] on b at bounding box center [608, 298] width 16 height 28
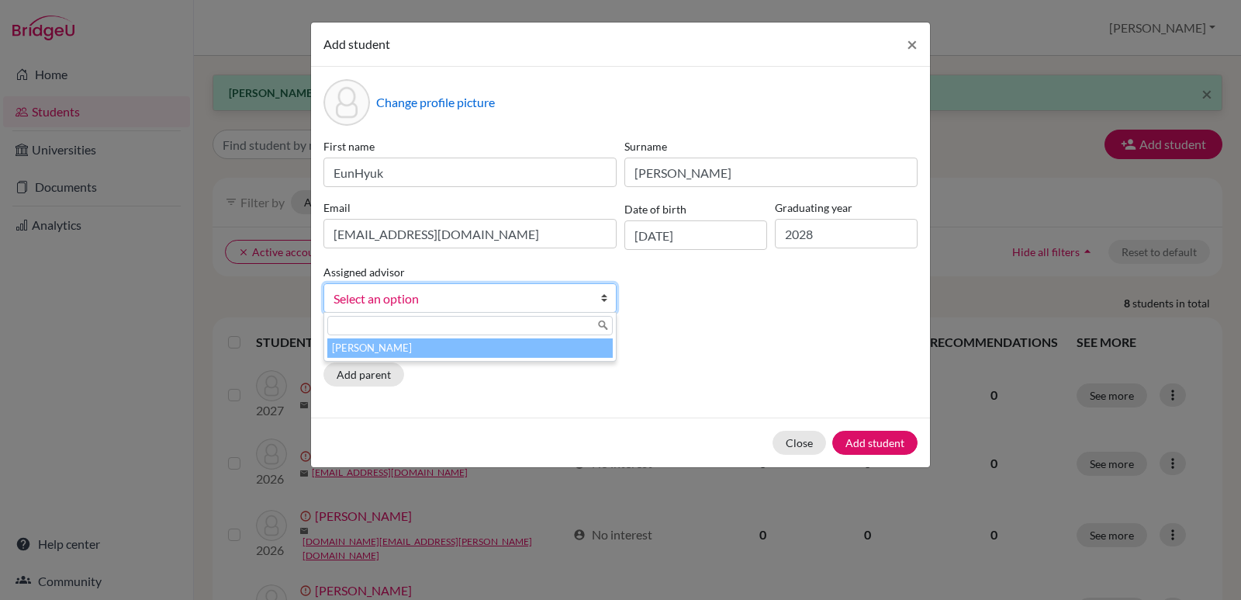
click at [477, 347] on li "[PERSON_NAME]" at bounding box center [469, 347] width 285 height 19
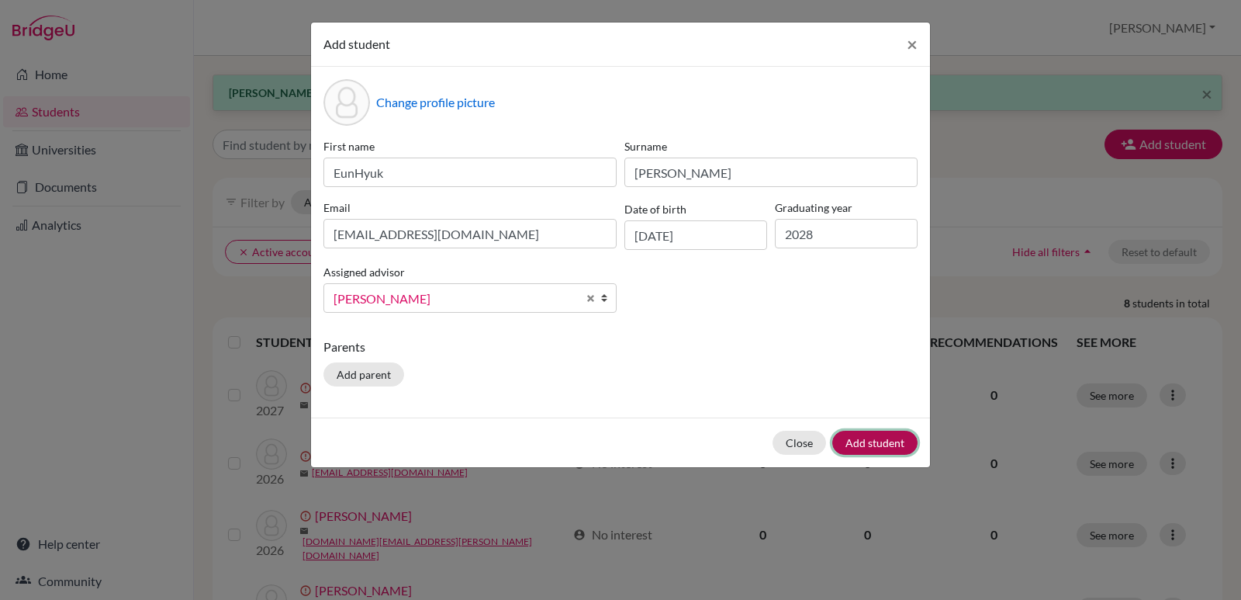
click at [865, 448] on button "Add student" at bounding box center [874, 443] width 85 height 24
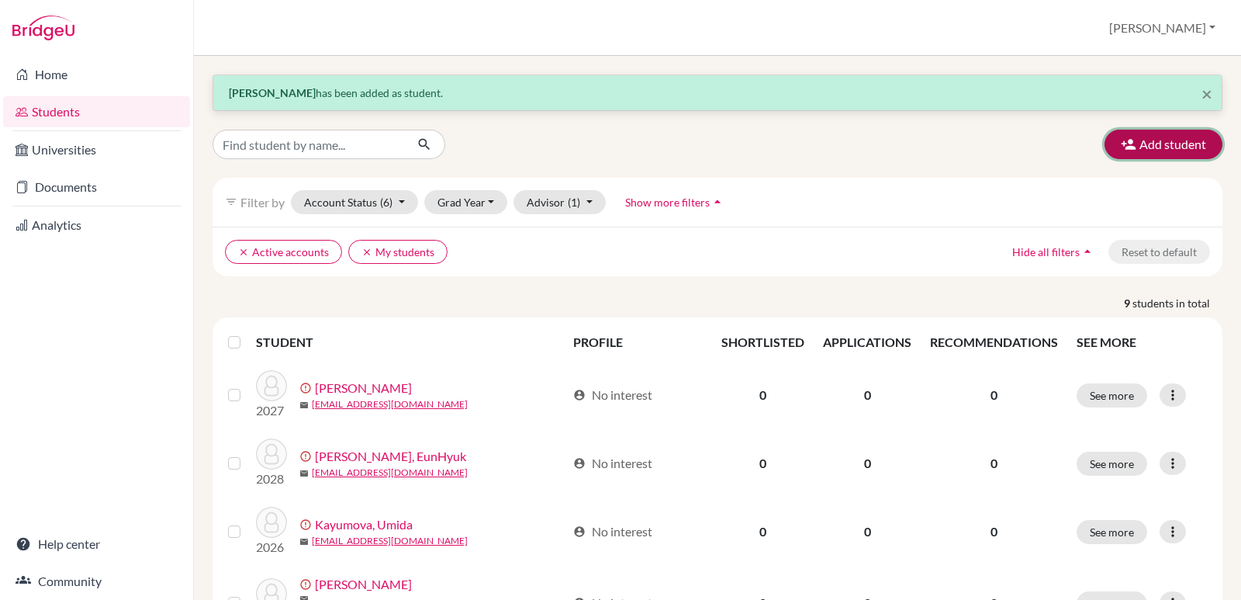
click at [1157, 149] on button "Add student" at bounding box center [1164, 144] width 118 height 29
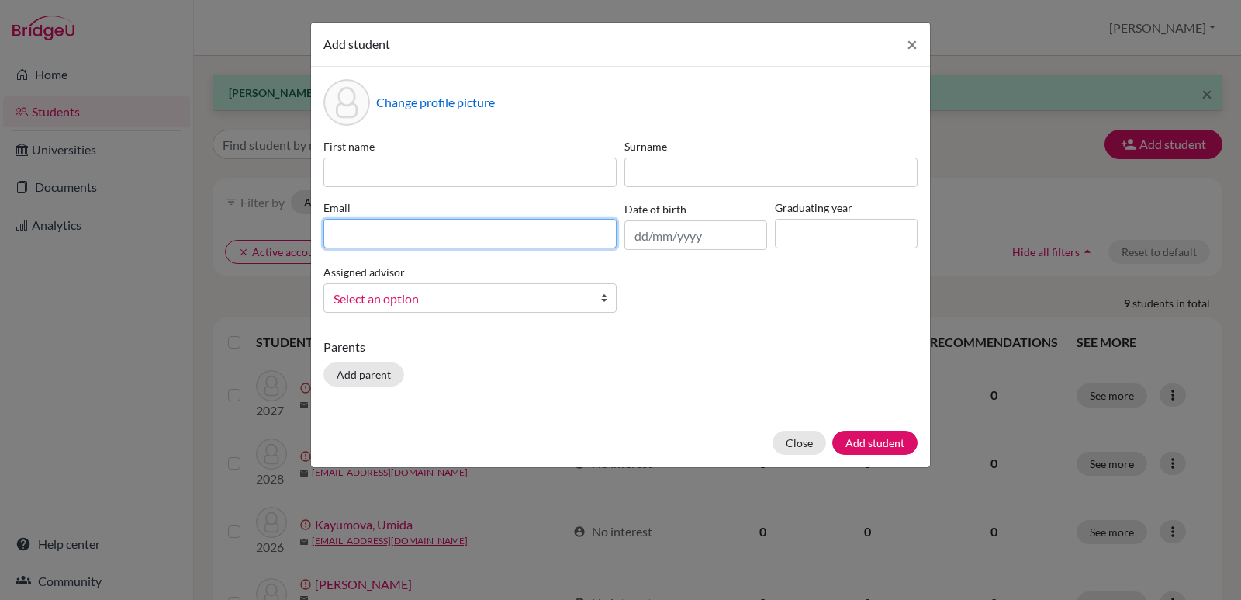
click at [458, 227] on input at bounding box center [469, 233] width 293 height 29
paste input "[PERSON_NAME][EMAIL_ADDRESS][DOMAIN_NAME]"
type input "[PERSON_NAME][EMAIL_ADDRESS][DOMAIN_NAME]"
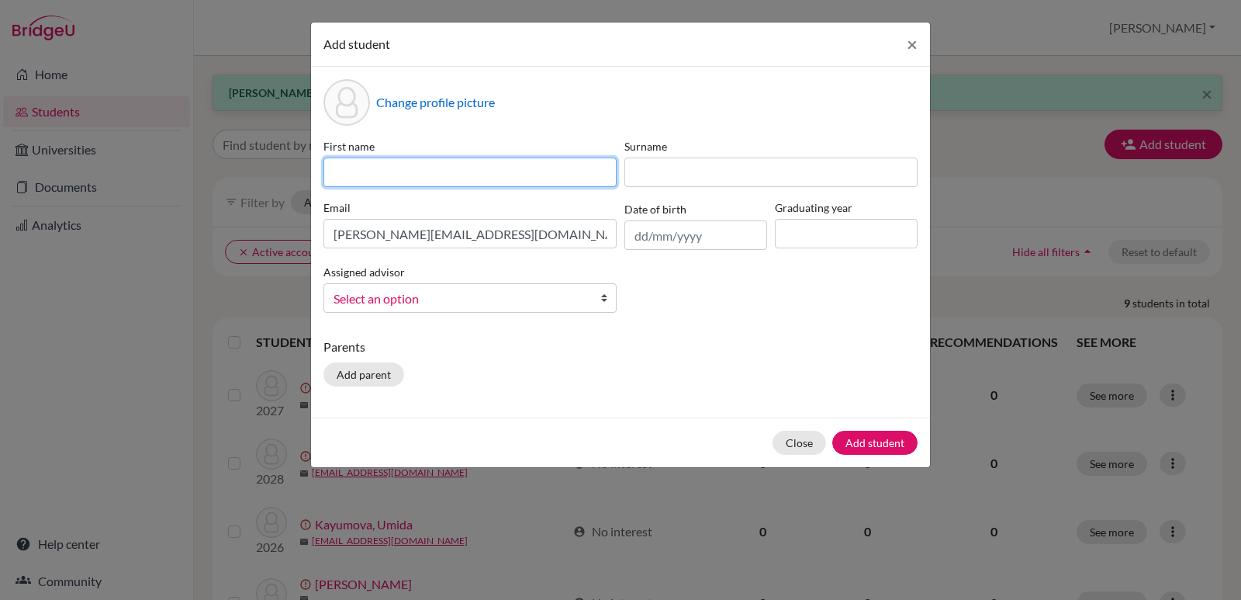
click at [446, 171] on input at bounding box center [469, 171] width 293 height 29
type input "[PERSON_NAME]"
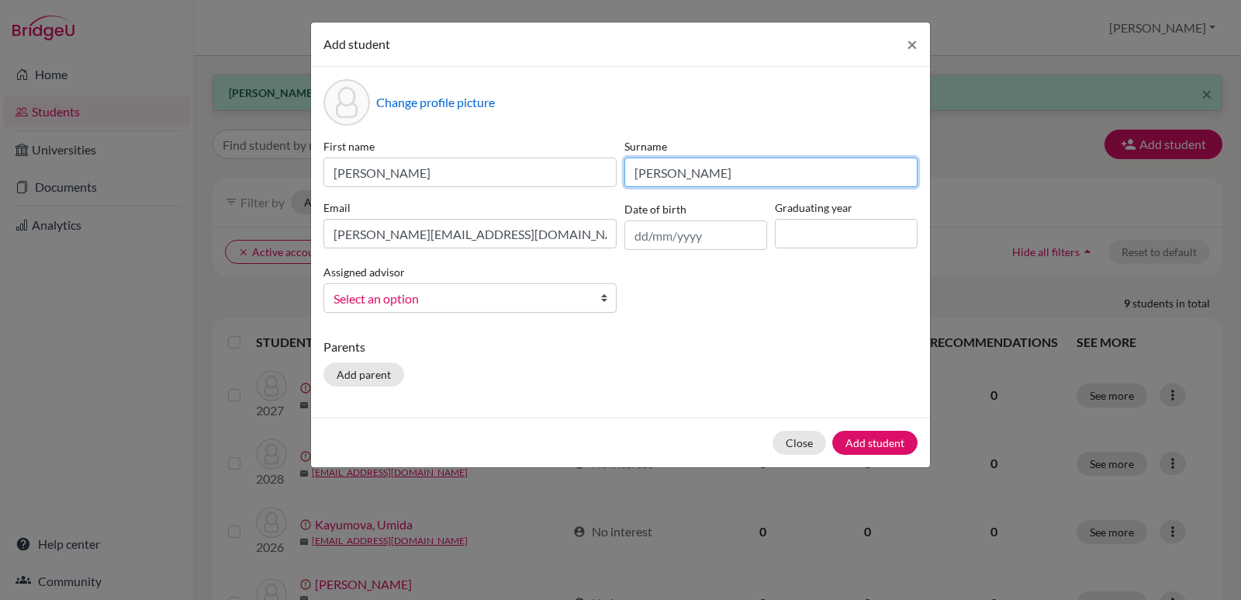
type input "[PERSON_NAME]"
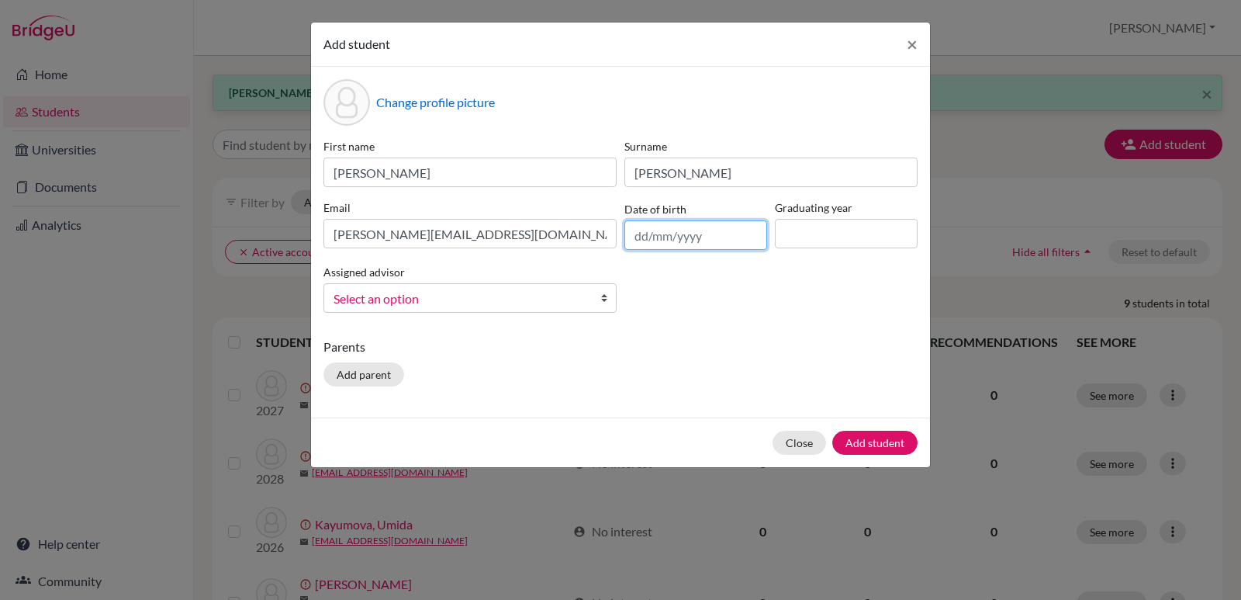
click at [704, 235] on input "text" at bounding box center [695, 234] width 143 height 29
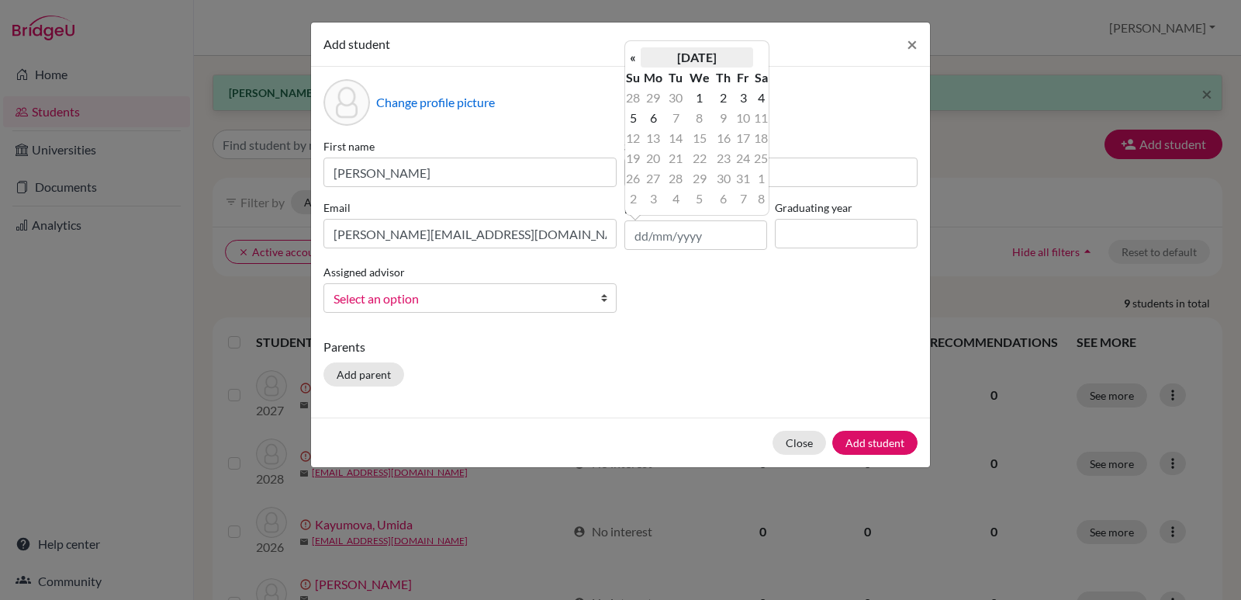
click at [715, 61] on th "[DATE]" at bounding box center [697, 57] width 112 height 20
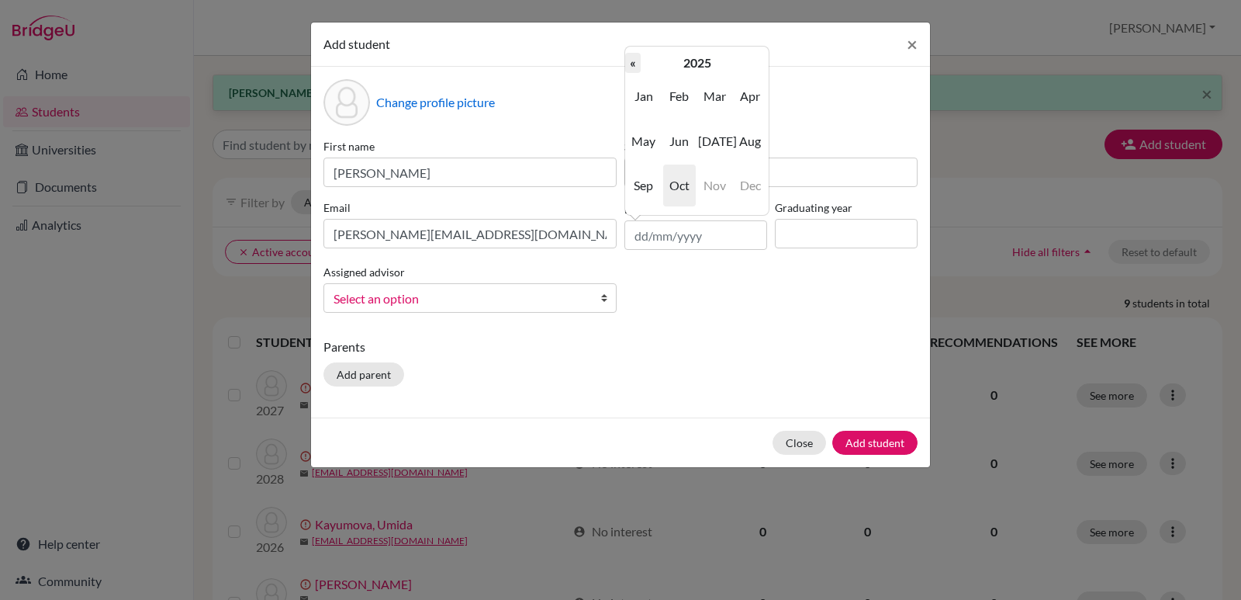
click at [637, 65] on th "«" at bounding box center [633, 63] width 16 height 20
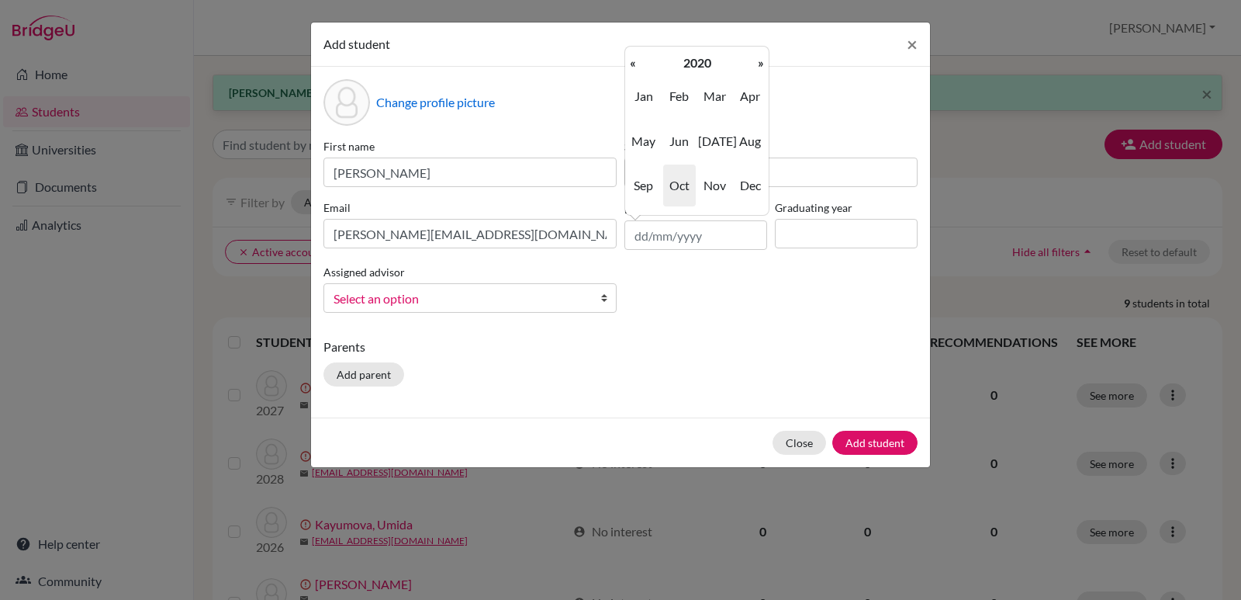
click at [637, 65] on th "«" at bounding box center [633, 63] width 16 height 20
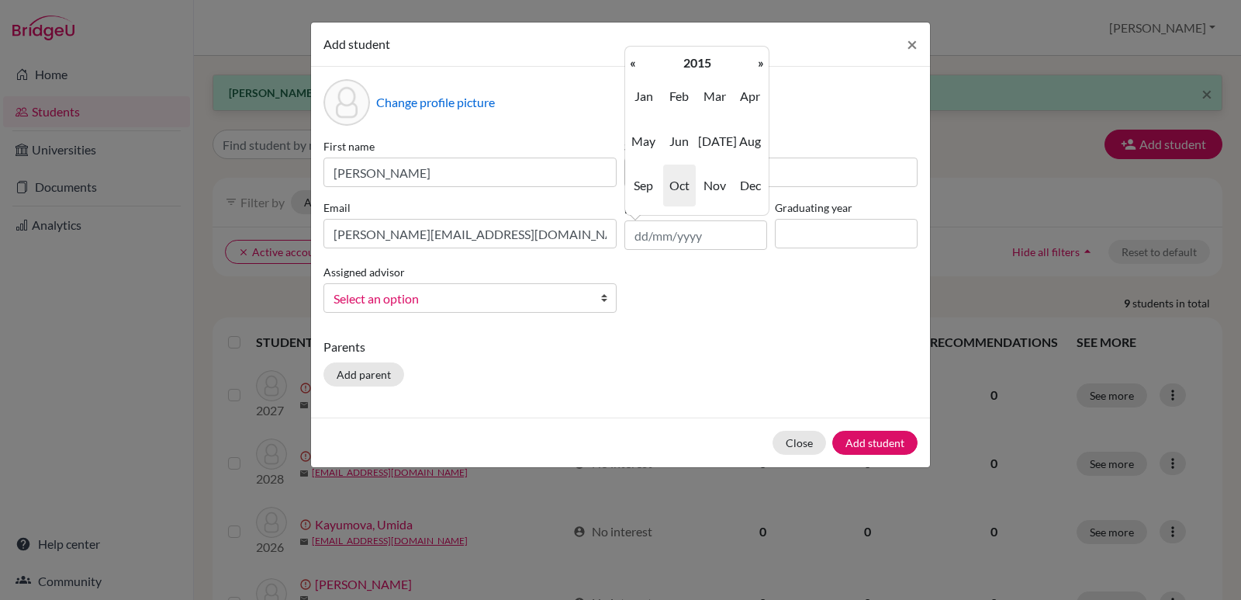
click at [637, 65] on th "«" at bounding box center [633, 63] width 16 height 20
click at [636, 65] on th "«" at bounding box center [633, 63] width 16 height 20
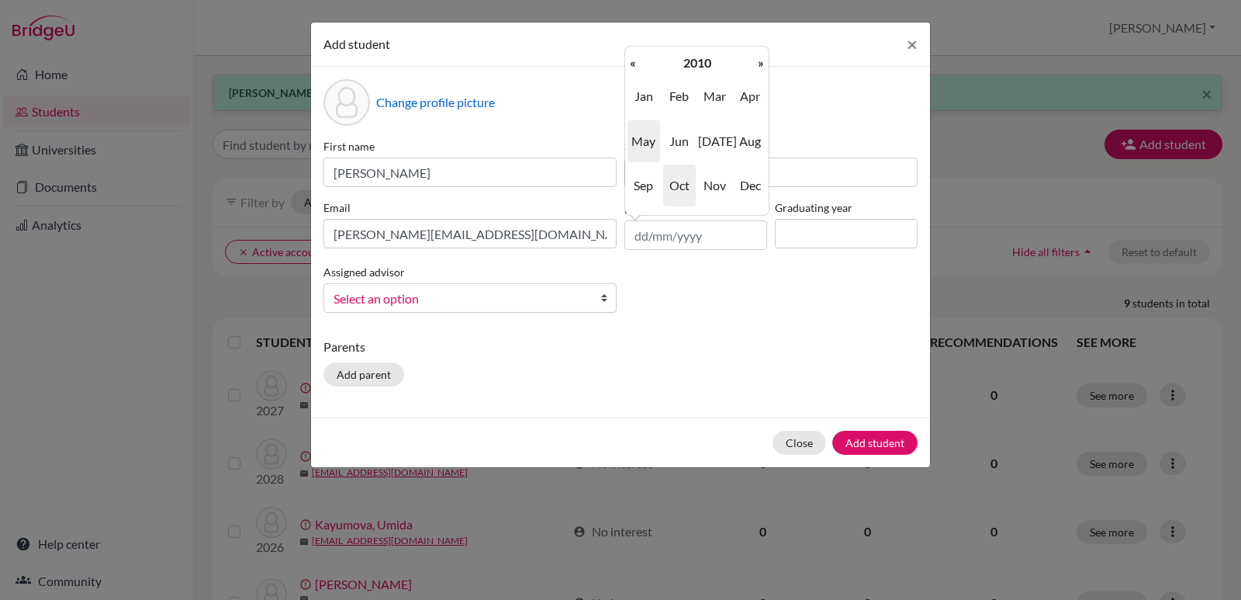
click at [643, 146] on span "May" at bounding box center [644, 141] width 33 height 42
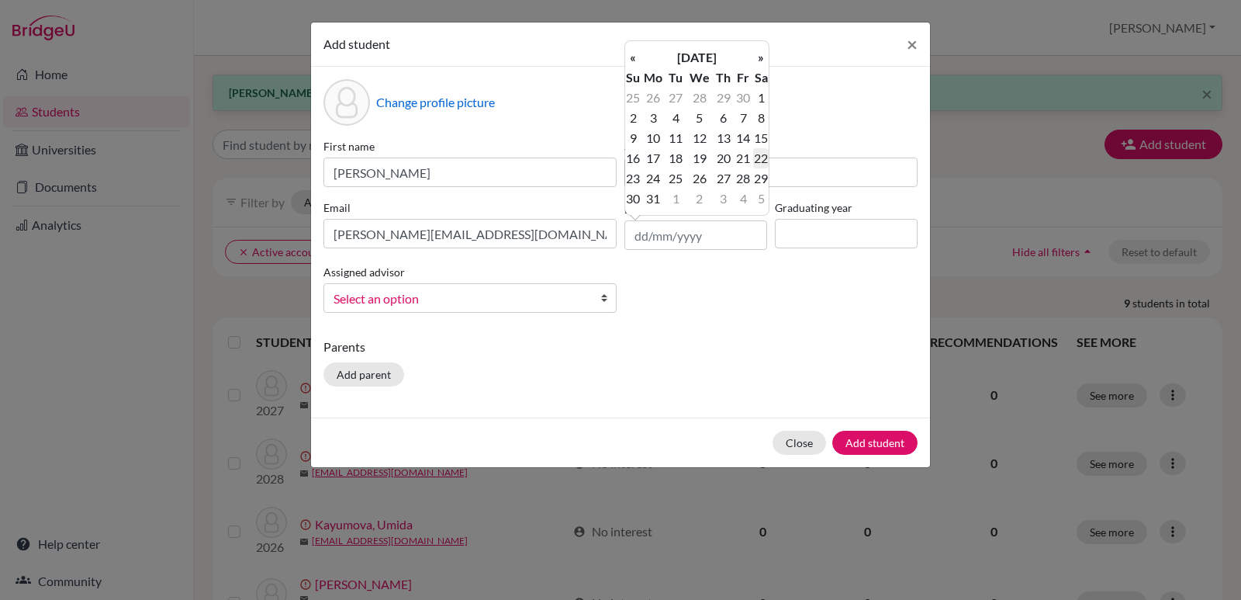
click at [763, 157] on td "22" at bounding box center [761, 158] width 16 height 20
type input "[DATE]"
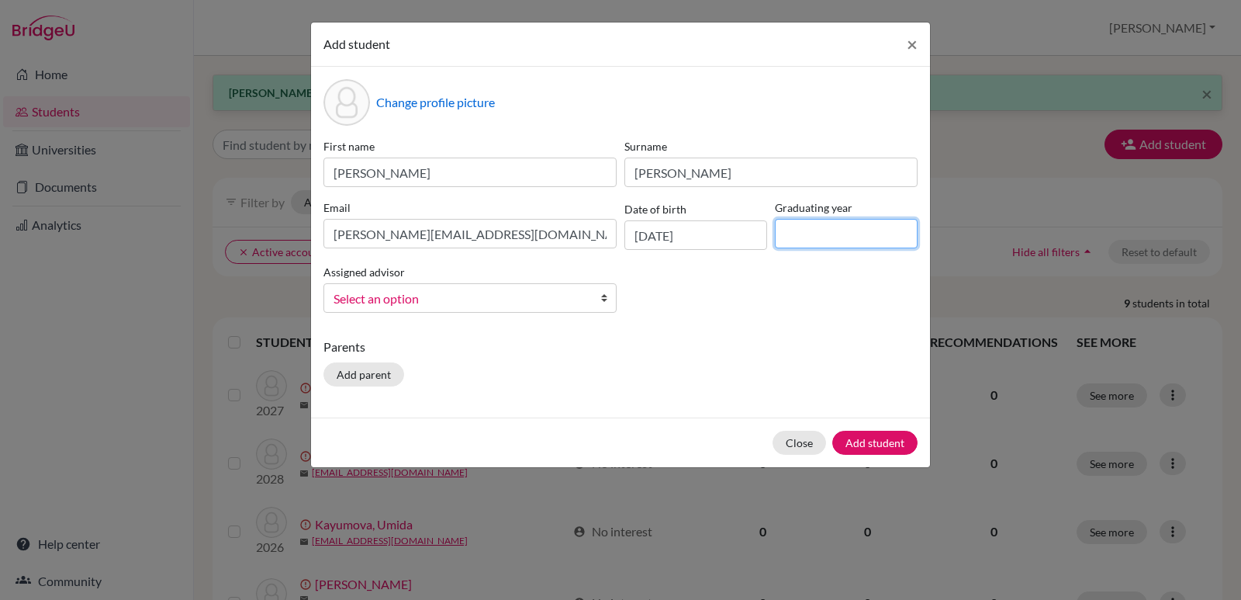
click at [801, 230] on input at bounding box center [846, 233] width 143 height 29
type input "2028"
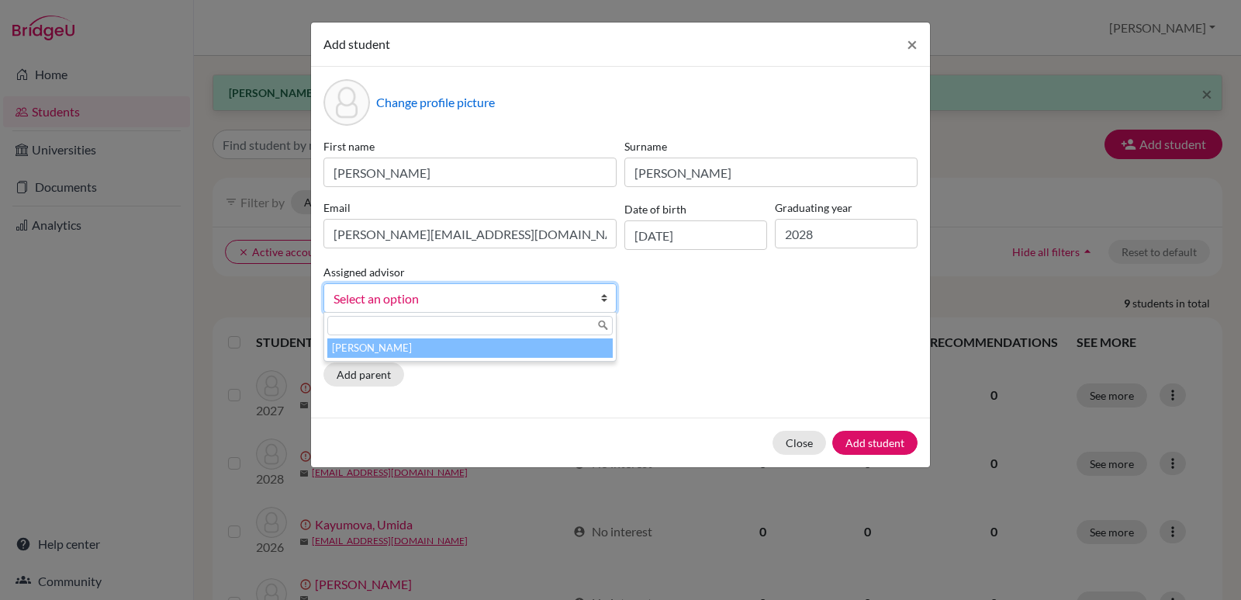
click at [607, 298] on b at bounding box center [608, 298] width 16 height 28
click at [417, 344] on li "[PERSON_NAME]" at bounding box center [469, 347] width 285 height 19
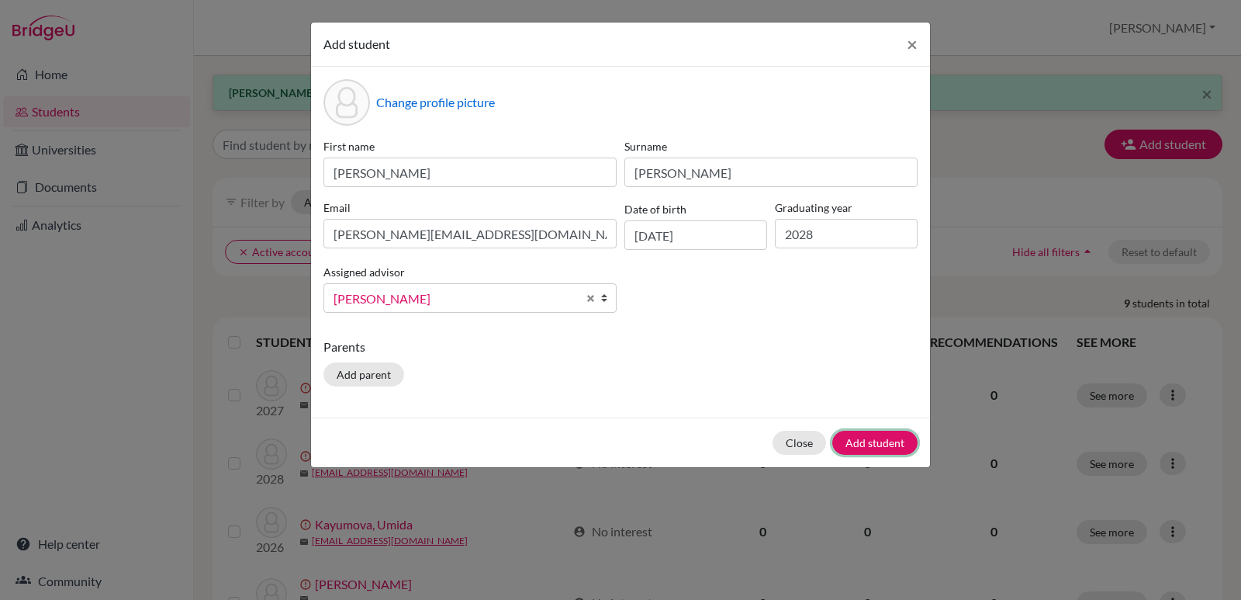
click at [870, 445] on button "Add student" at bounding box center [874, 443] width 85 height 24
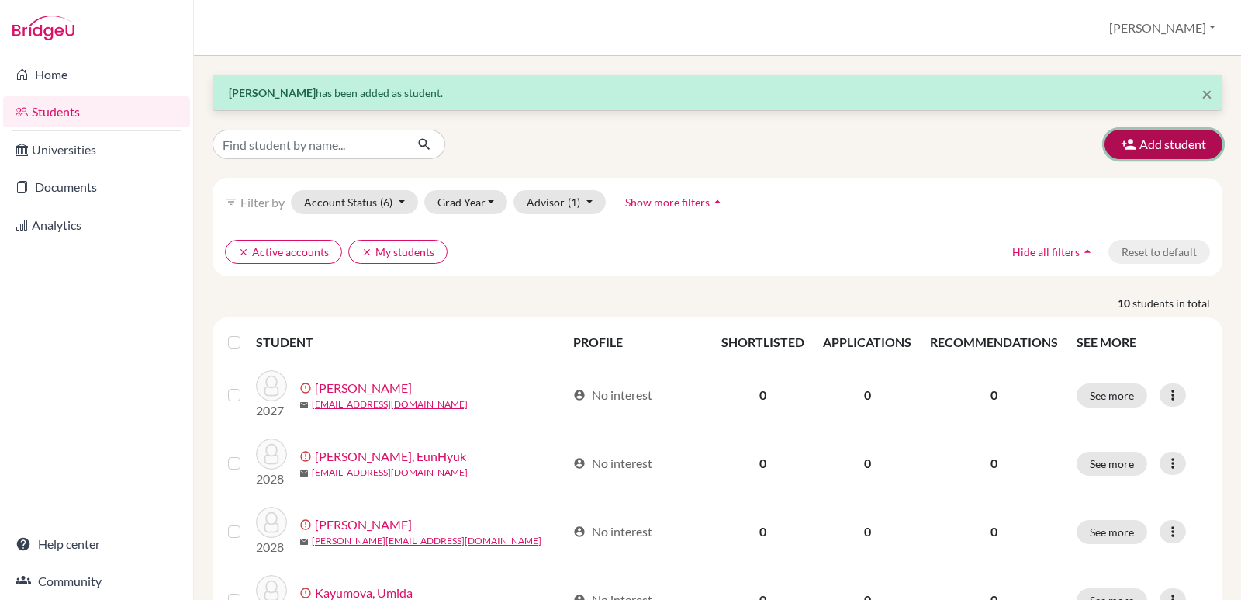
click at [1147, 150] on button "Add student" at bounding box center [1164, 144] width 118 height 29
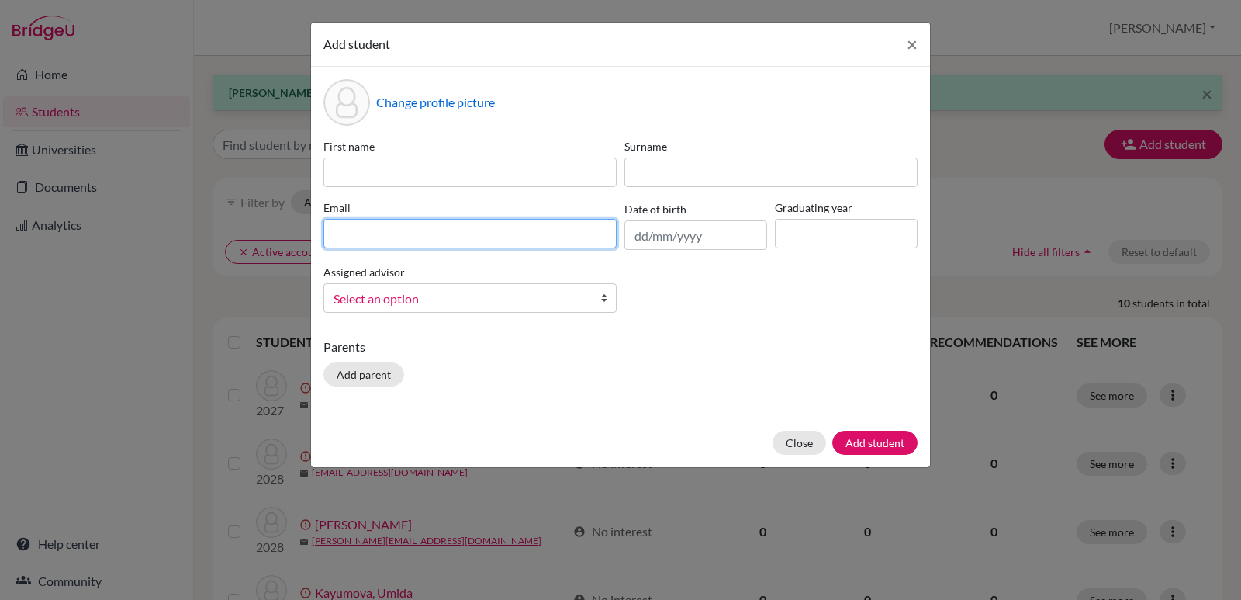
click at [502, 233] on input at bounding box center [469, 233] width 293 height 29
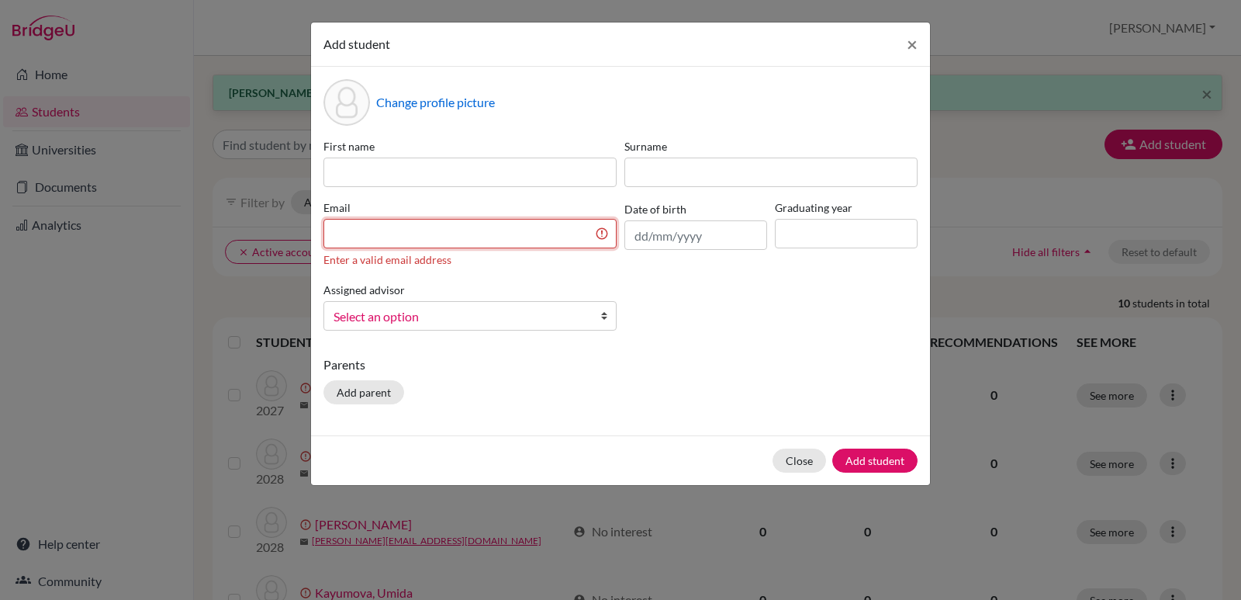
click at [400, 233] on input at bounding box center [469, 233] width 293 height 29
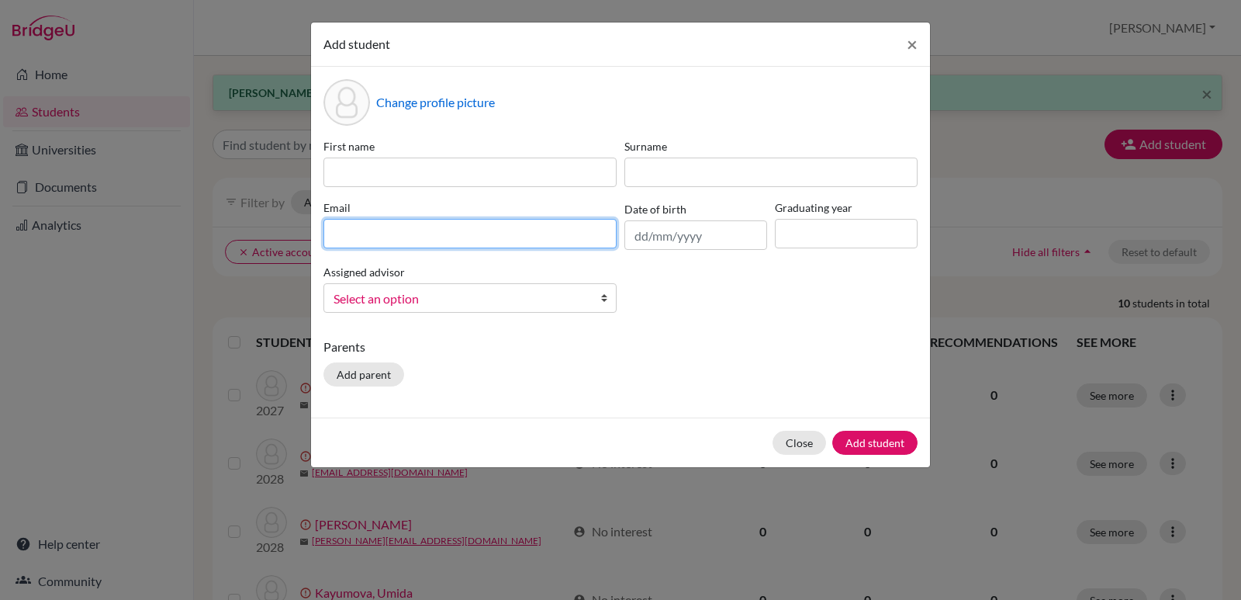
paste input "[EMAIL_ADDRESS][DOMAIN_NAME]"
type input "[EMAIL_ADDRESS][DOMAIN_NAME]"
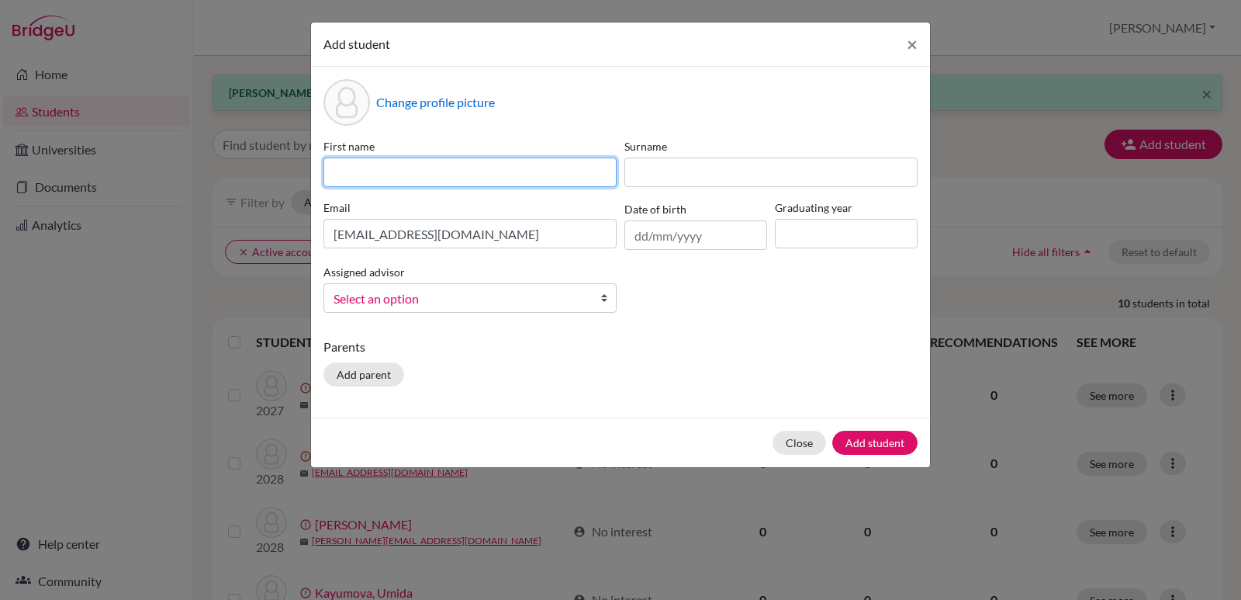
click at [504, 162] on input at bounding box center [469, 171] width 293 height 29
paste input "Yiteun"
type input "Yiteun"
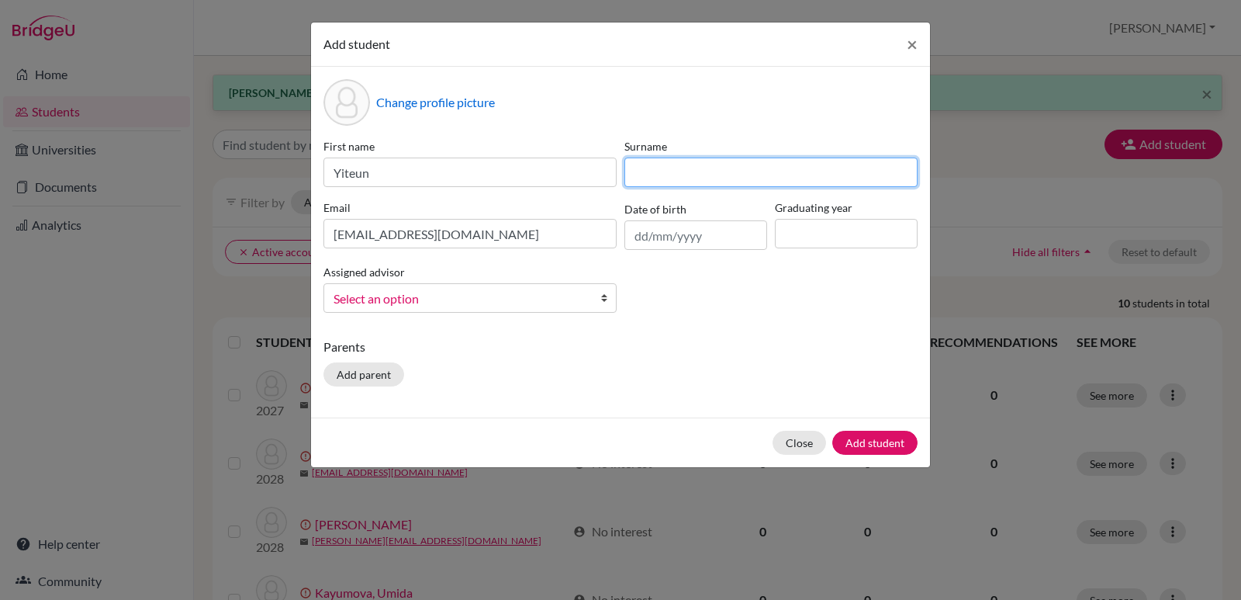
click at [808, 163] on input at bounding box center [770, 171] width 293 height 29
type input "Jeong"
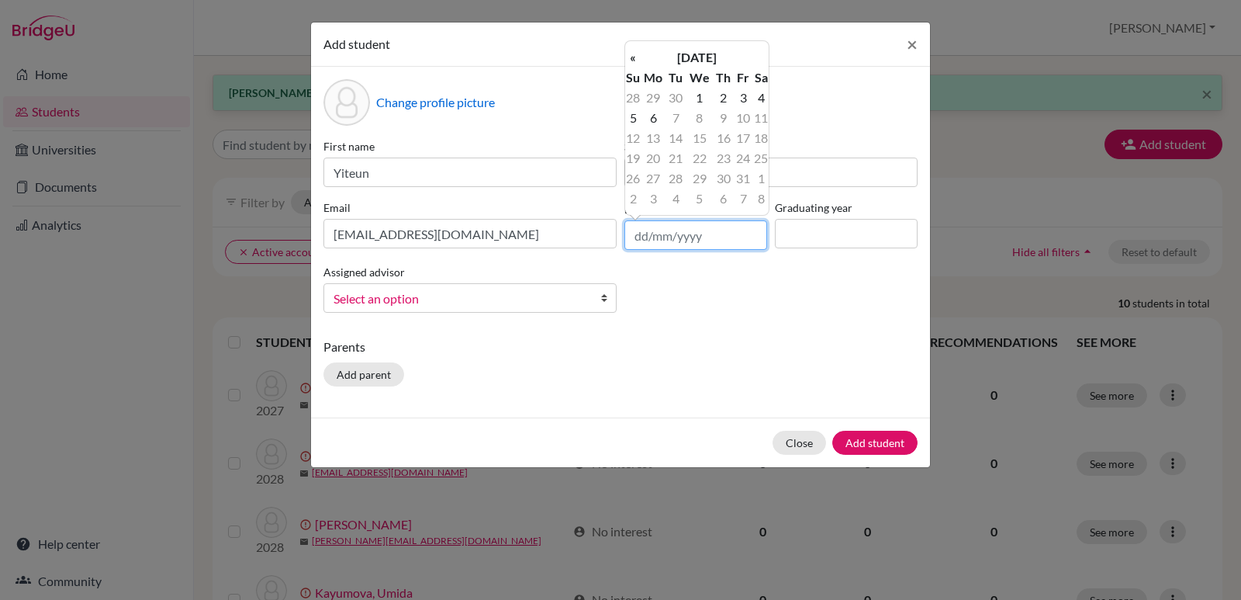
click at [688, 239] on input "text" at bounding box center [695, 234] width 143 height 29
click at [713, 58] on th "[DATE]" at bounding box center [697, 57] width 112 height 20
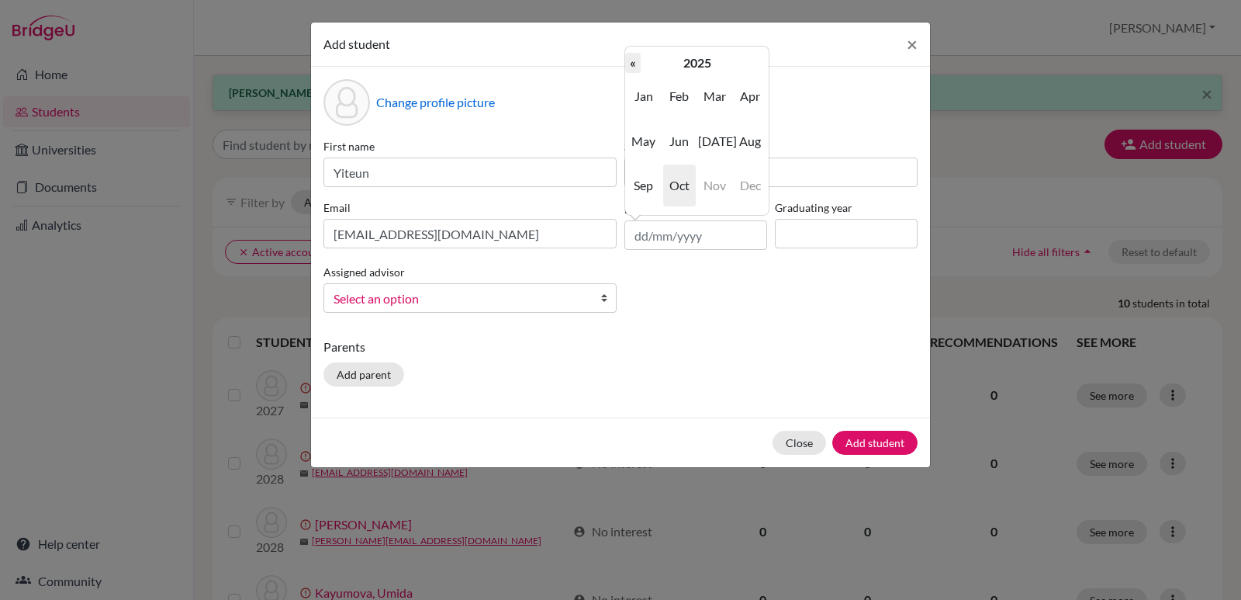
click at [632, 62] on th "«" at bounding box center [633, 63] width 16 height 20
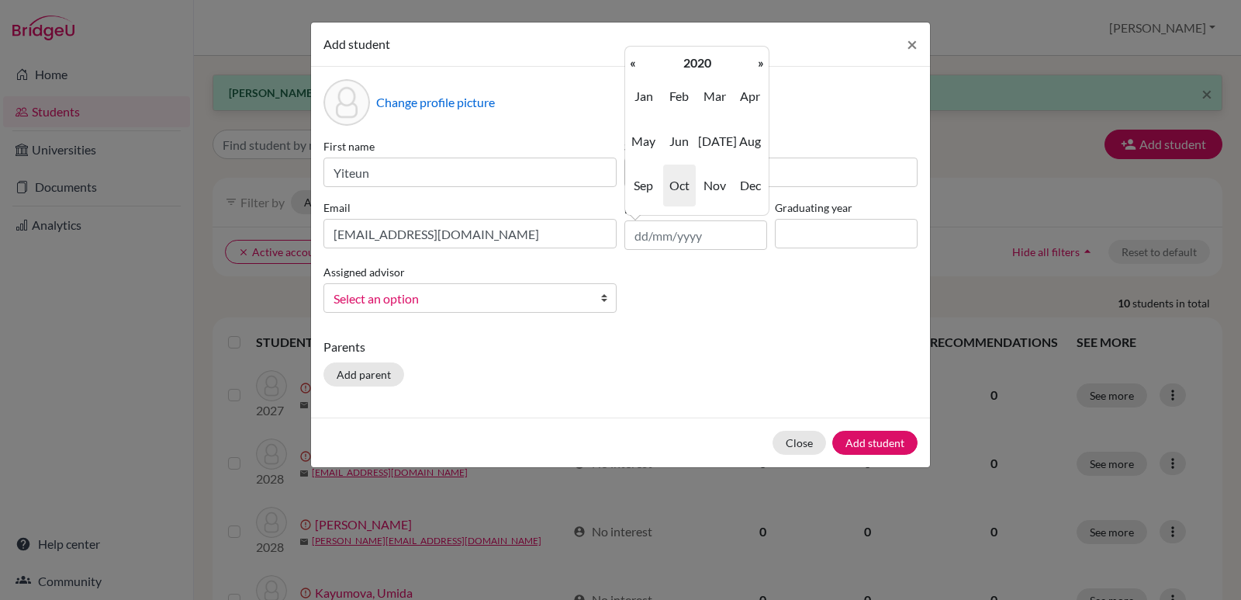
click at [632, 62] on th "«" at bounding box center [633, 63] width 16 height 20
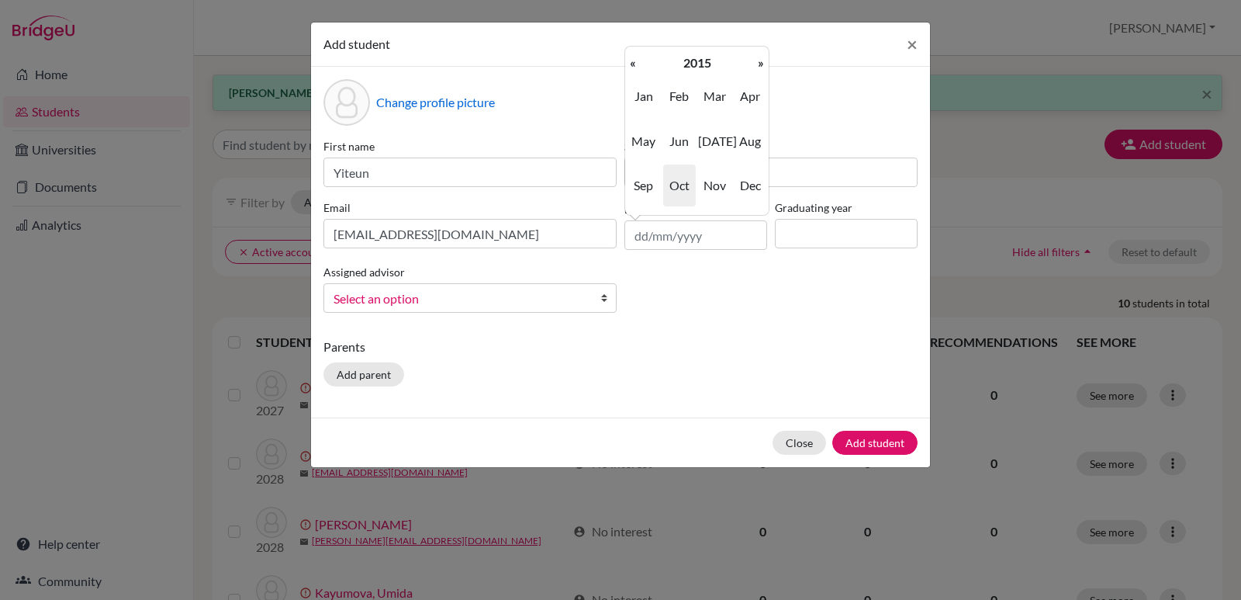
click at [632, 62] on th "«" at bounding box center [633, 63] width 16 height 20
click at [632, 61] on th "«" at bounding box center [633, 63] width 16 height 20
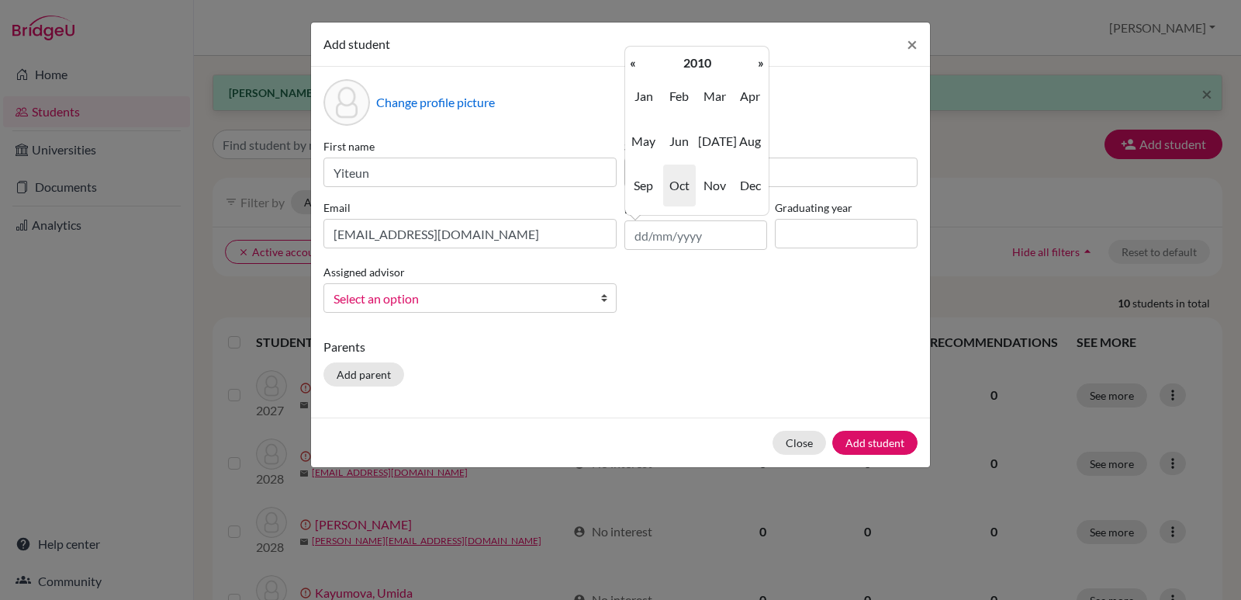
click at [632, 61] on th "«" at bounding box center [633, 63] width 16 height 20
click at [648, 99] on span "Jan" at bounding box center [644, 96] width 33 height 42
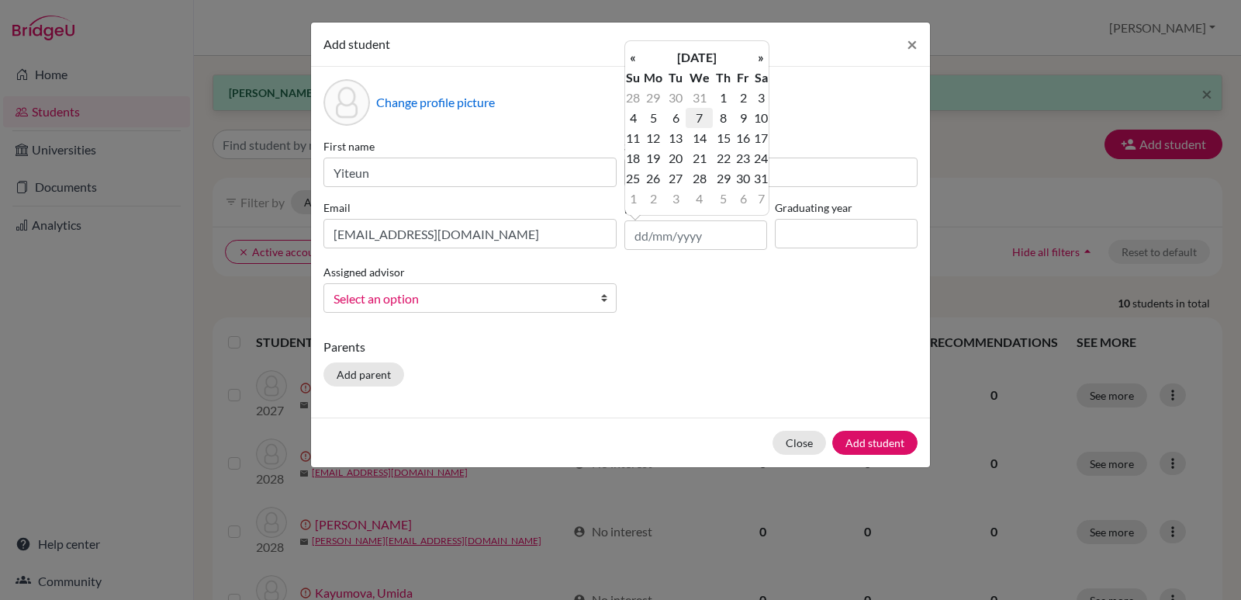
click at [701, 119] on td "7" at bounding box center [699, 118] width 27 height 20
type input "[DATE]"
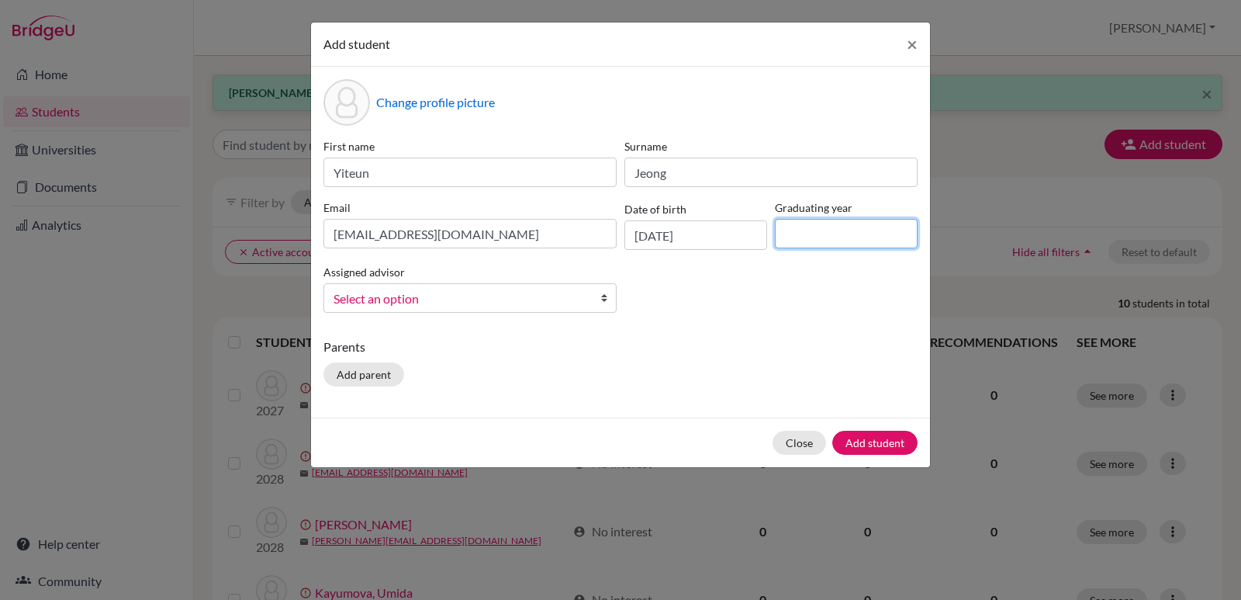
click at [796, 227] on input at bounding box center [846, 233] width 143 height 29
type input "2028"
click at [606, 299] on b at bounding box center [608, 298] width 16 height 28
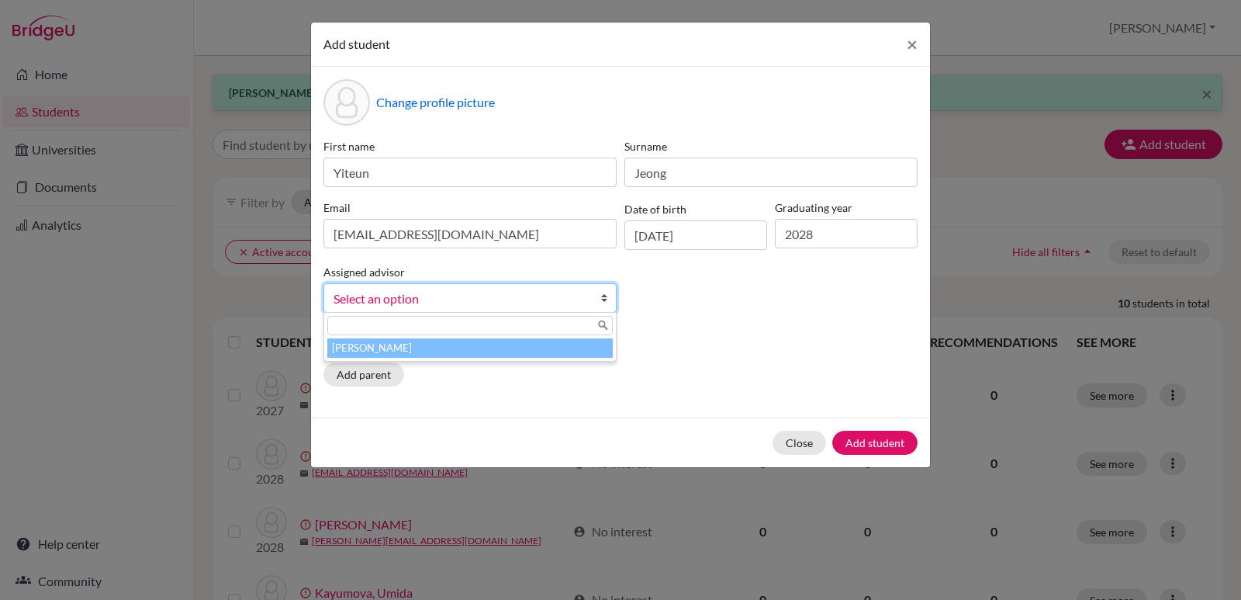
click at [411, 351] on li "[PERSON_NAME]" at bounding box center [469, 347] width 285 height 19
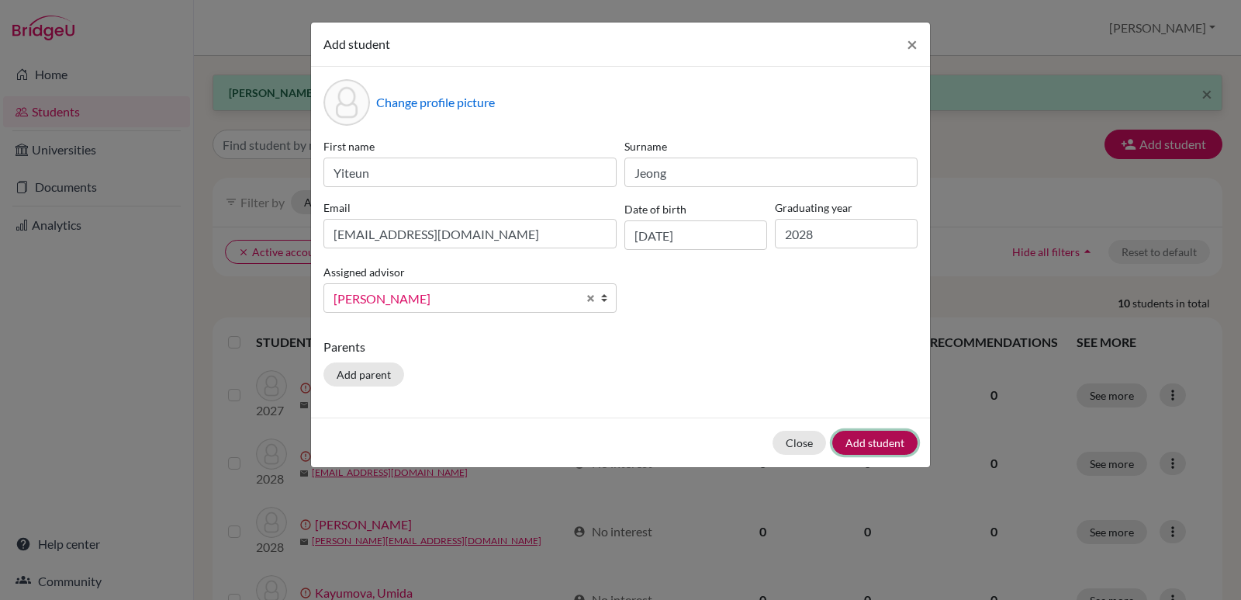
click at [880, 441] on button "Add student" at bounding box center [874, 443] width 85 height 24
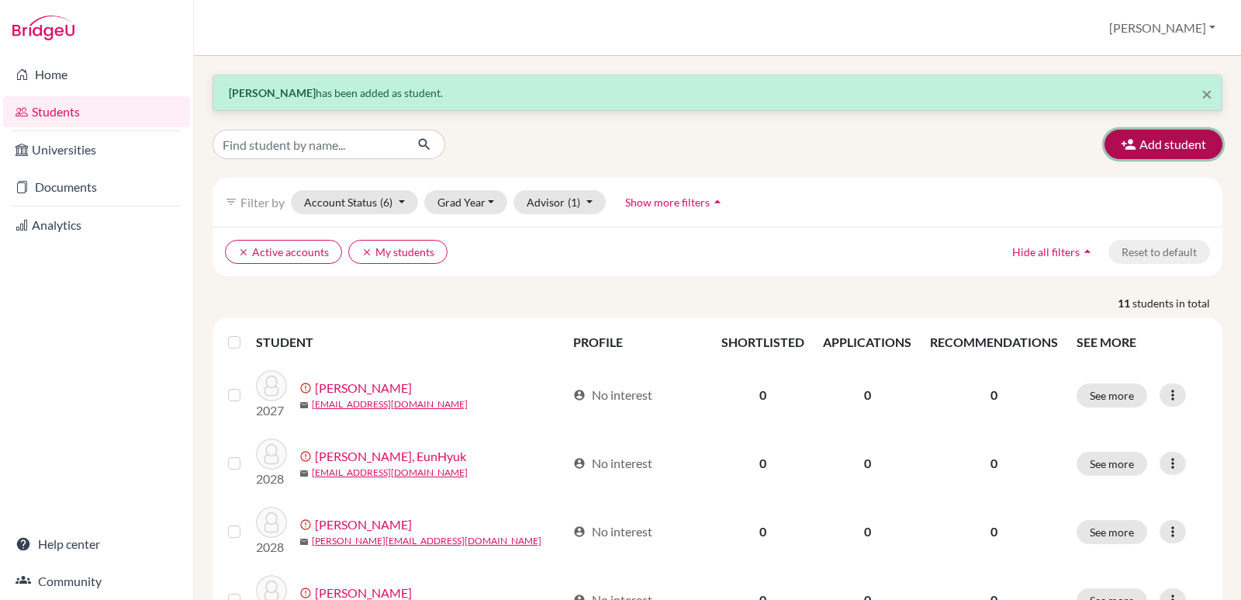
click at [1170, 145] on button "Add student" at bounding box center [1164, 144] width 118 height 29
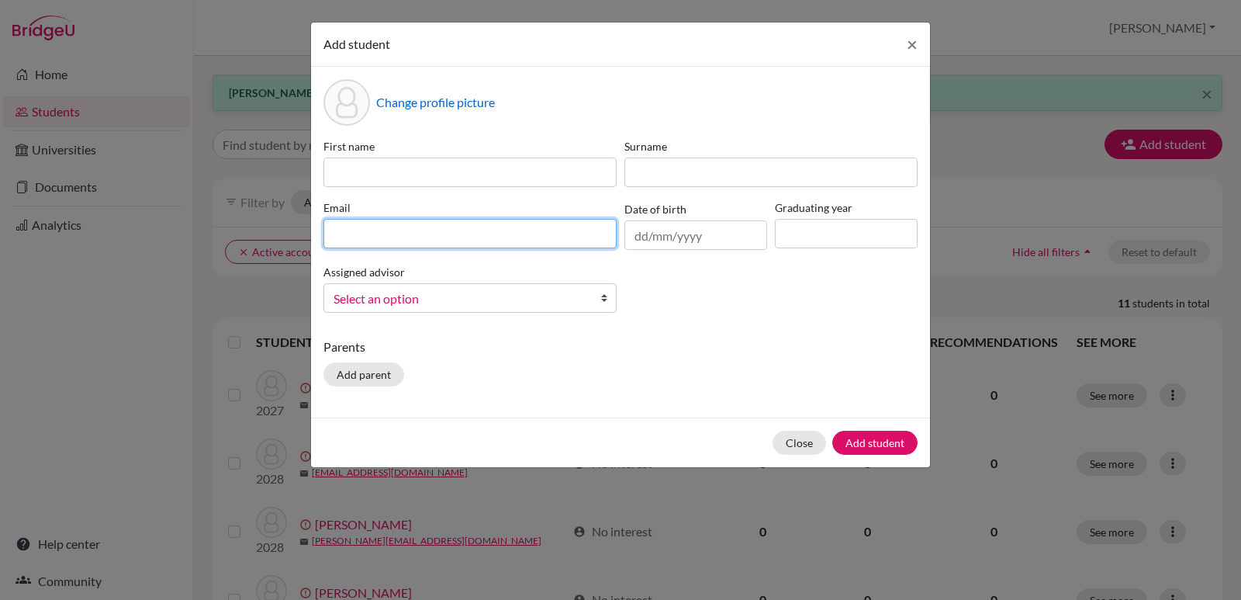
drag, startPoint x: 341, startPoint y: 233, endPoint x: 348, endPoint y: 223, distance: 12.3
click at [342, 232] on input at bounding box center [469, 233] width 293 height 29
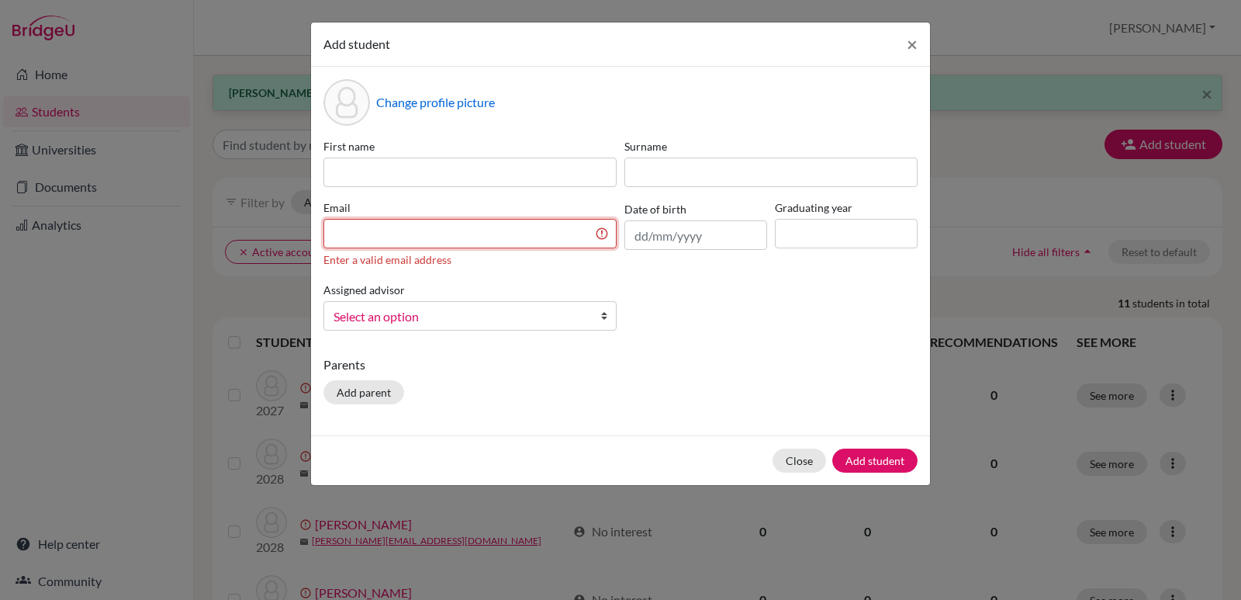
click at [395, 235] on input at bounding box center [469, 233] width 293 height 29
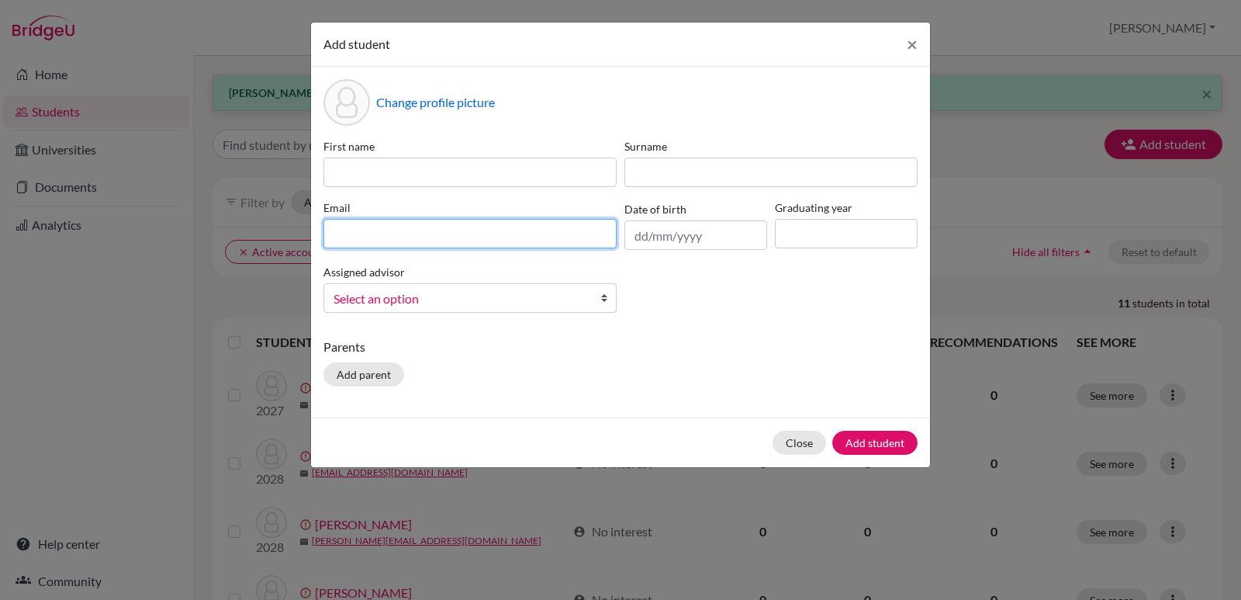
paste input "[EMAIL_ADDRESS][DOMAIN_NAME]"
type input "[EMAIL_ADDRESS][DOMAIN_NAME]"
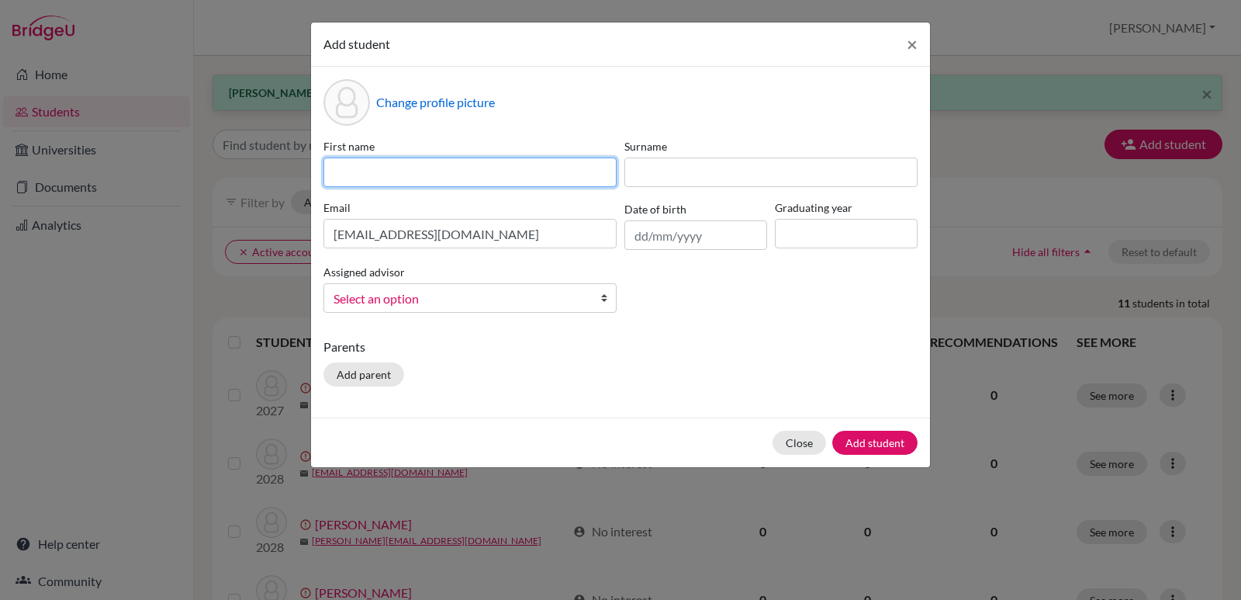
click at [413, 168] on input at bounding box center [469, 171] width 293 height 29
type input "[PERSON_NAME]"
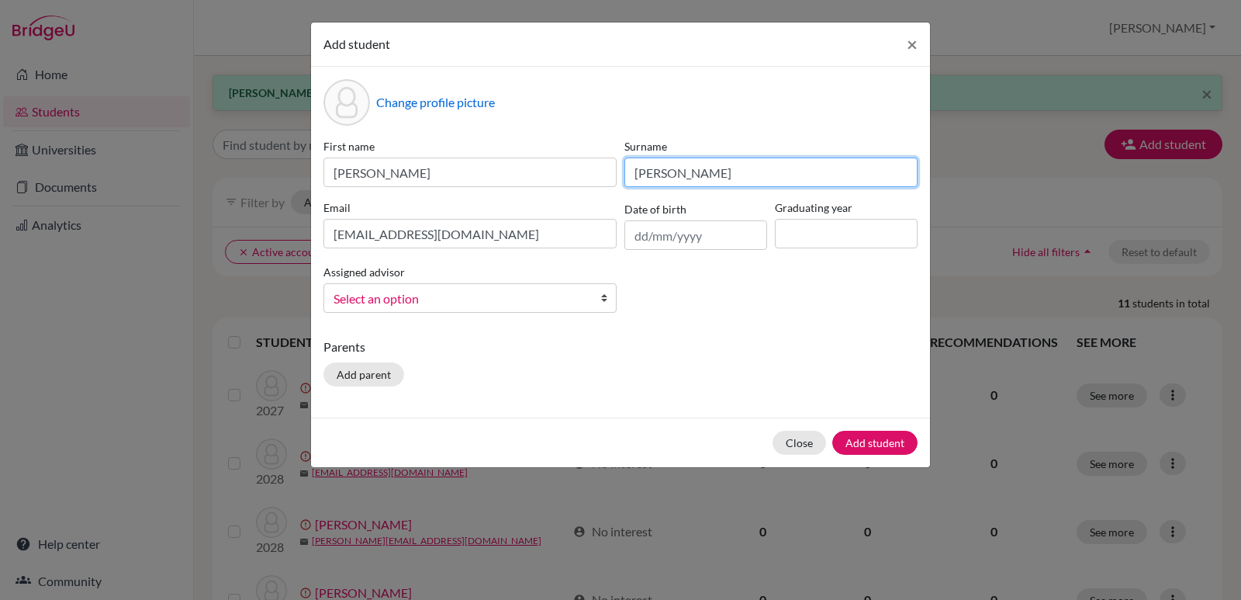
type input "[PERSON_NAME]"
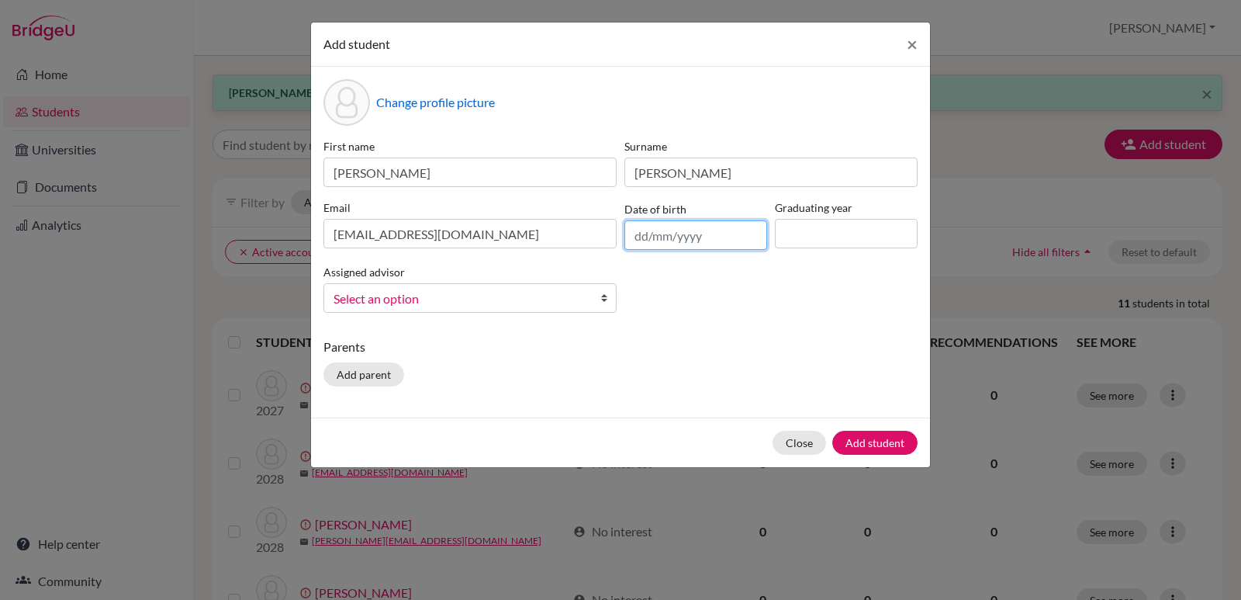
click at [709, 232] on input "text" at bounding box center [695, 234] width 143 height 29
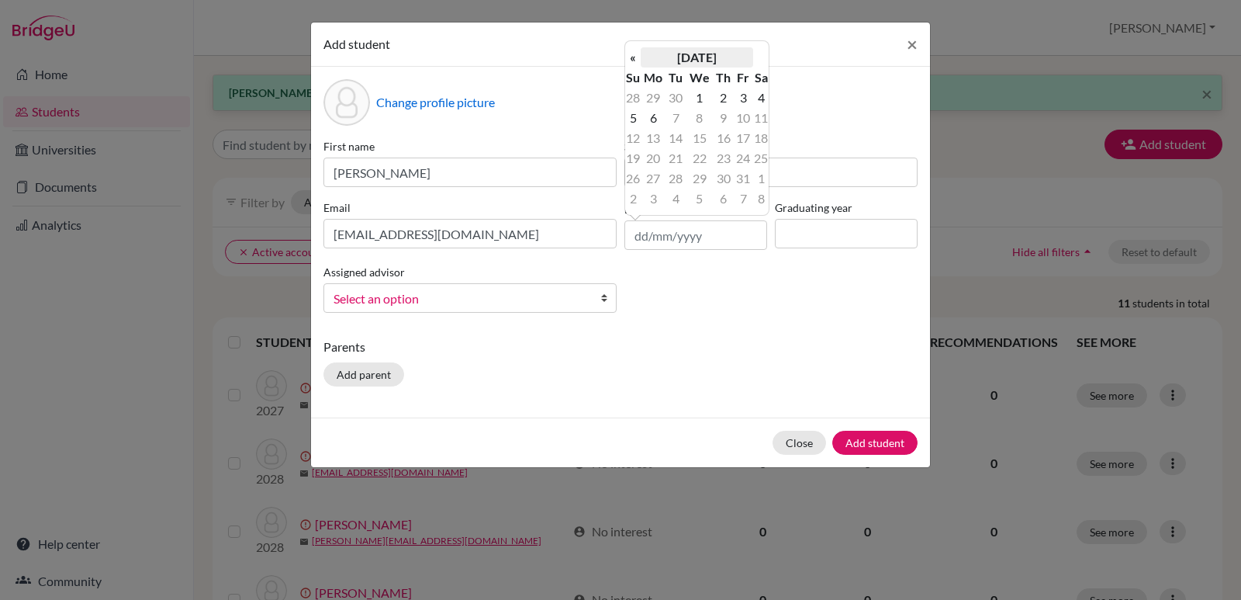
click at [707, 57] on th "[DATE]" at bounding box center [697, 57] width 112 height 20
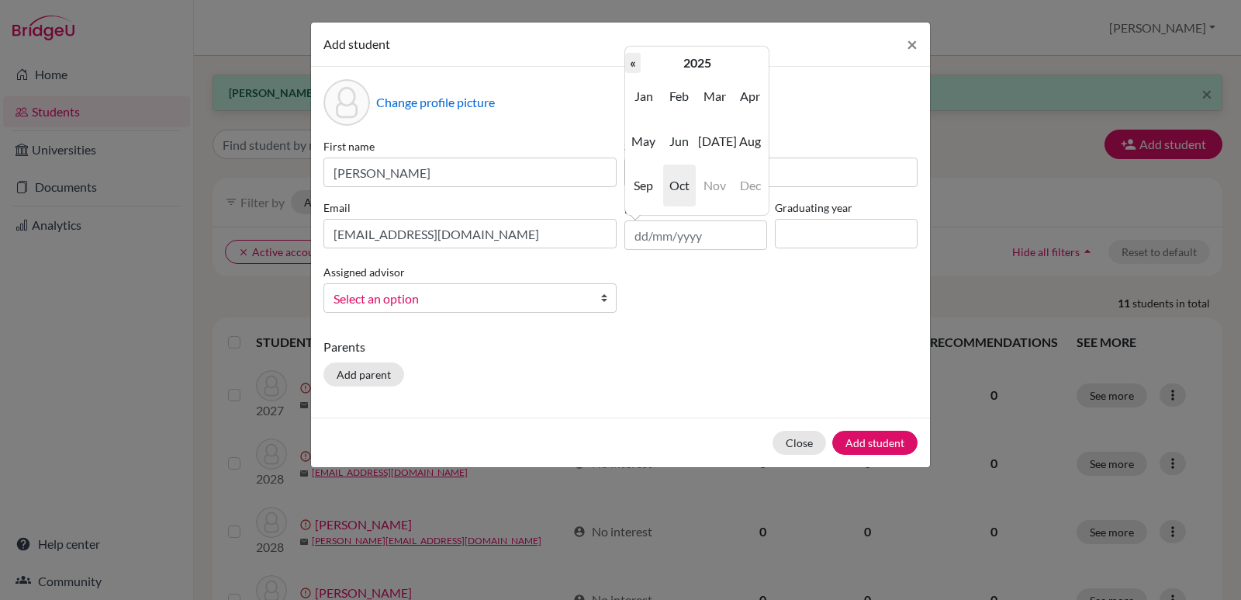
click at [636, 66] on th "«" at bounding box center [633, 63] width 16 height 20
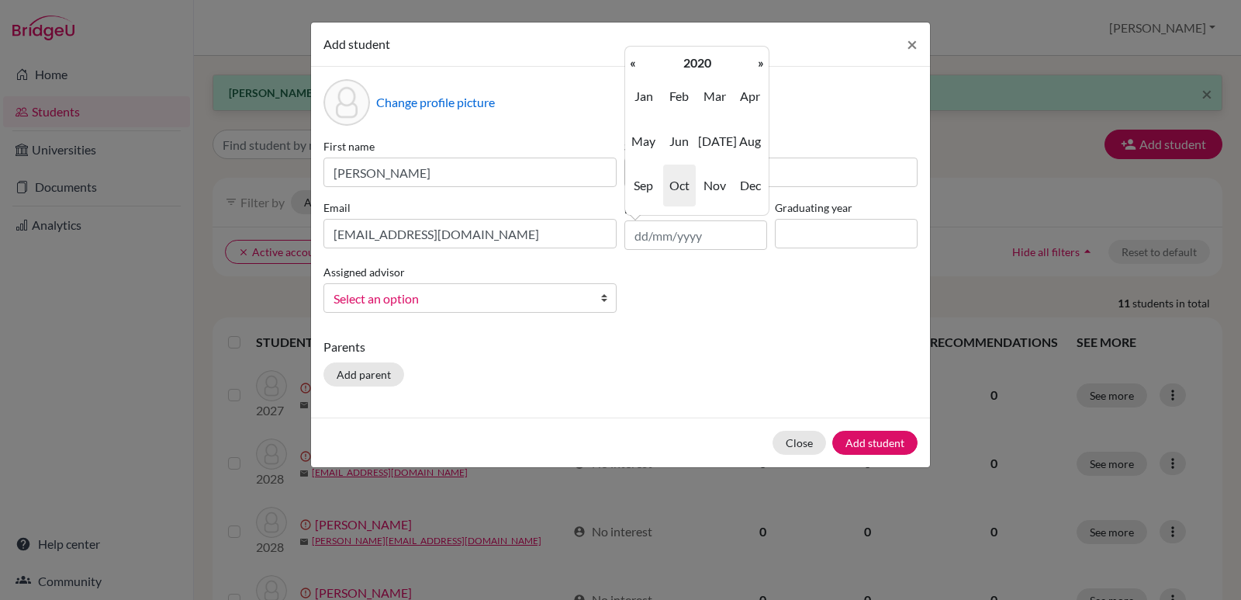
click at [636, 66] on th "«" at bounding box center [633, 63] width 16 height 20
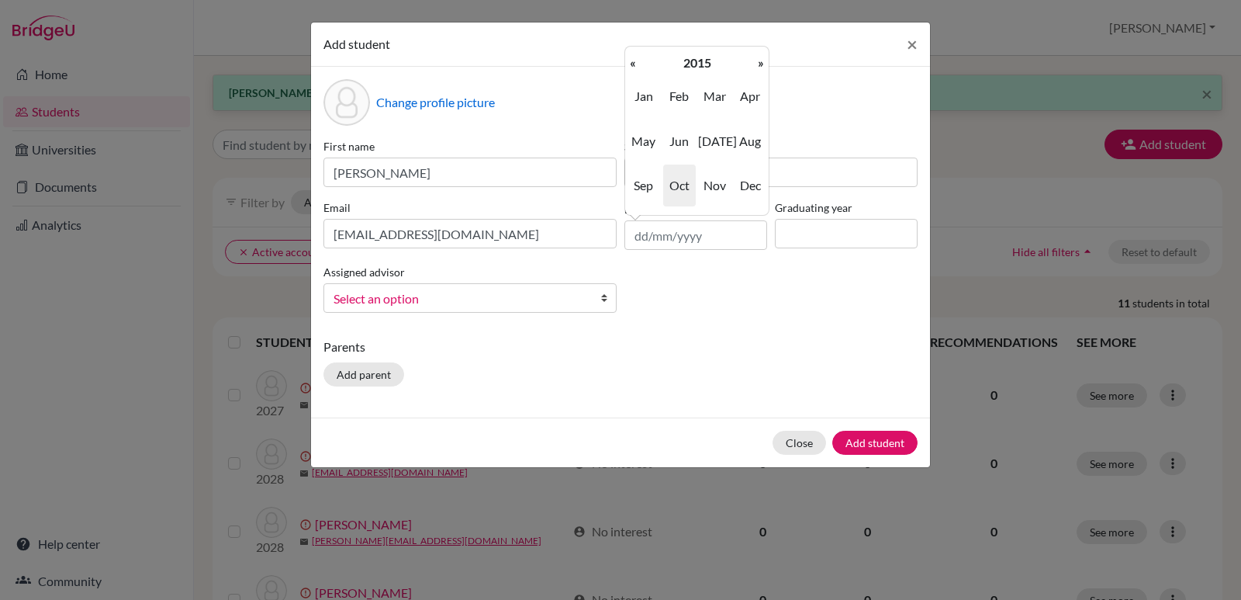
click at [636, 66] on th "«" at bounding box center [633, 63] width 16 height 20
click at [635, 66] on th "«" at bounding box center [633, 63] width 16 height 20
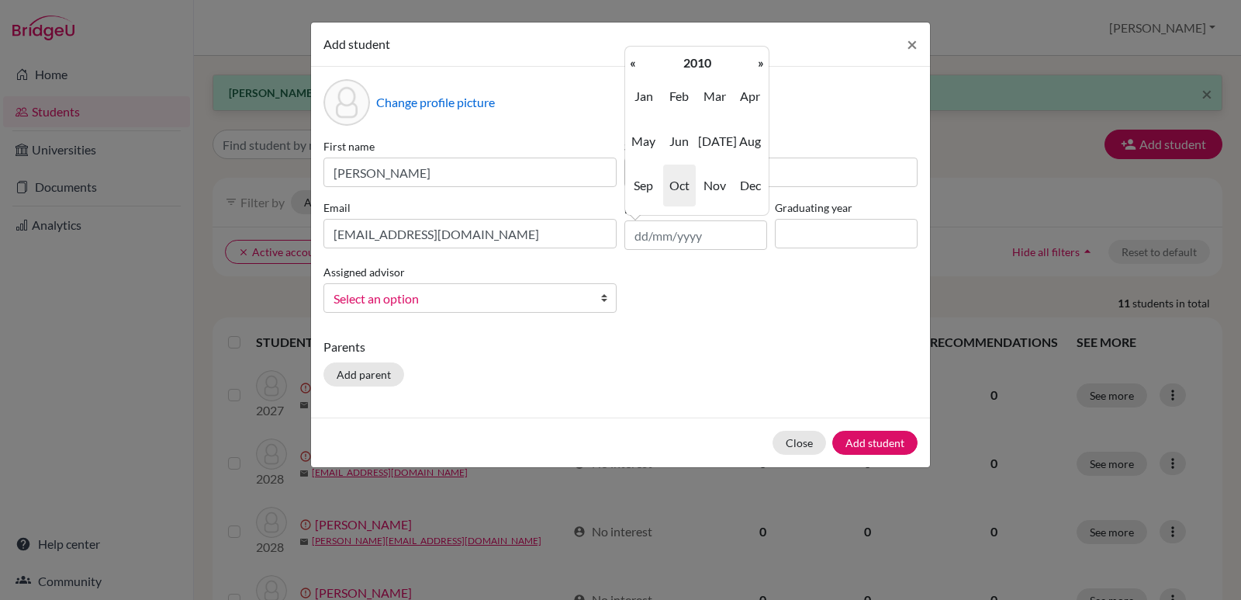
click at [635, 66] on th "«" at bounding box center [633, 63] width 16 height 20
click at [718, 102] on span "Mar" at bounding box center [714, 96] width 33 height 42
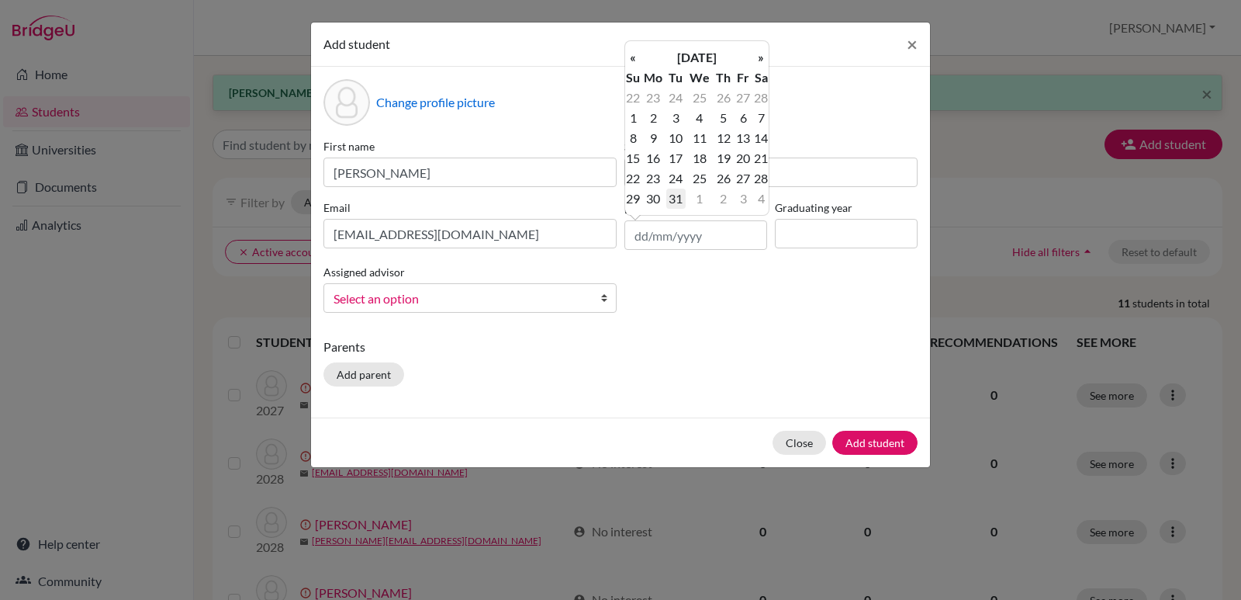
click at [679, 202] on td "31" at bounding box center [675, 199] width 19 height 20
type input "[DATE]"
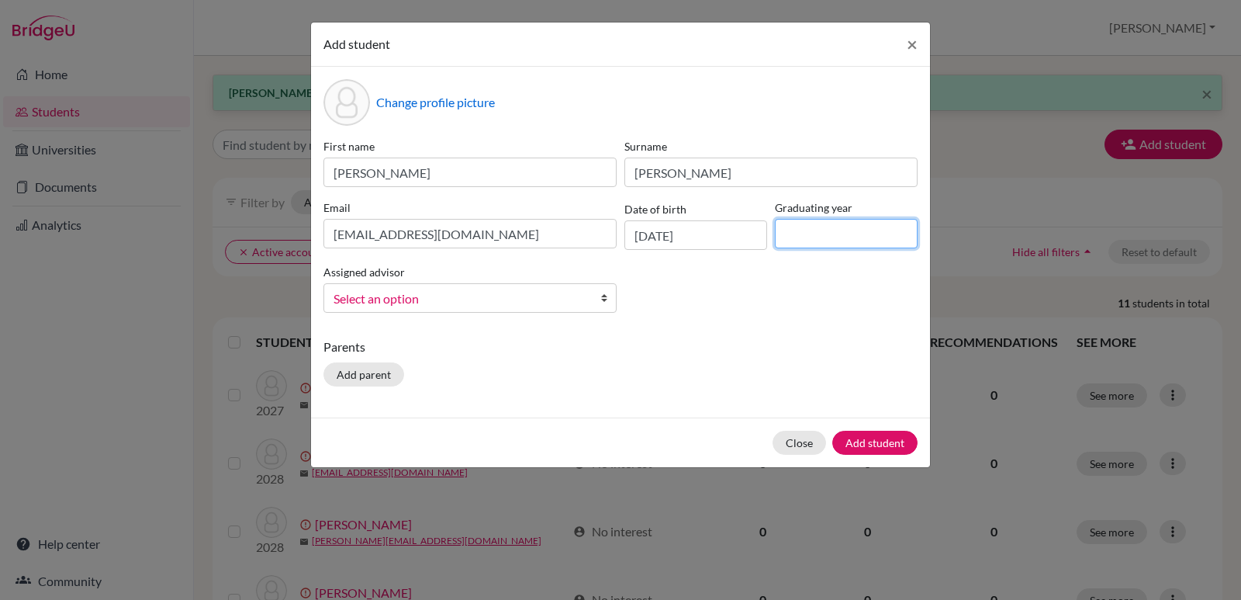
click at [815, 231] on input at bounding box center [846, 233] width 143 height 29
type input "2028"
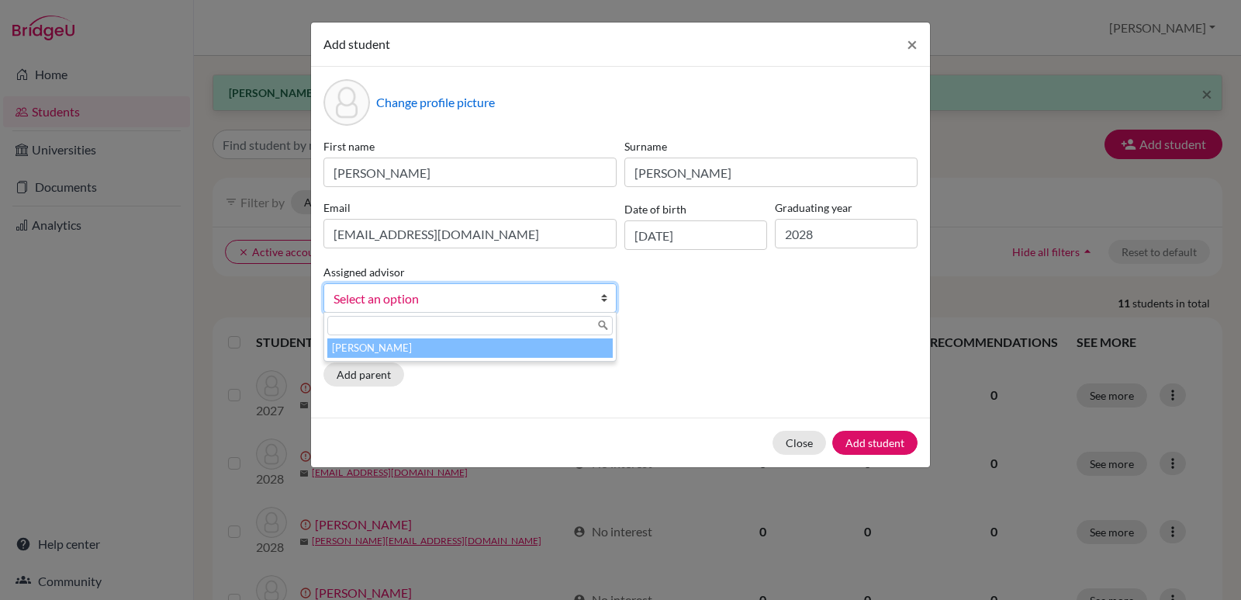
click at [604, 299] on b at bounding box center [608, 298] width 16 height 28
click at [443, 349] on li "[PERSON_NAME]" at bounding box center [469, 347] width 285 height 19
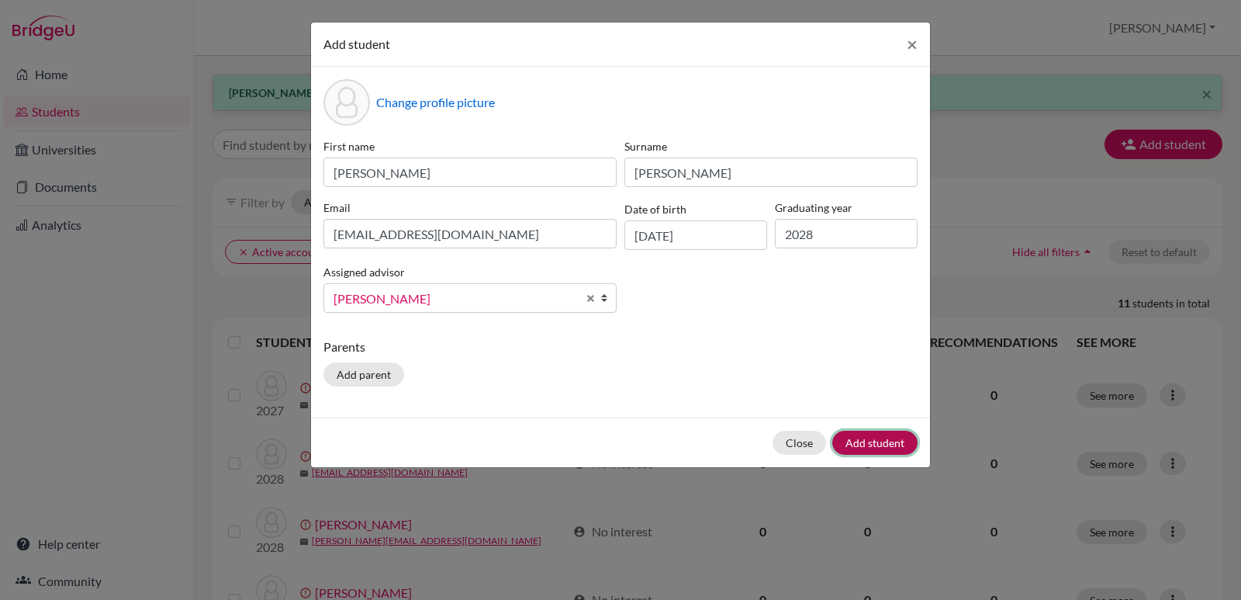
click at [864, 444] on button "Add student" at bounding box center [874, 443] width 85 height 24
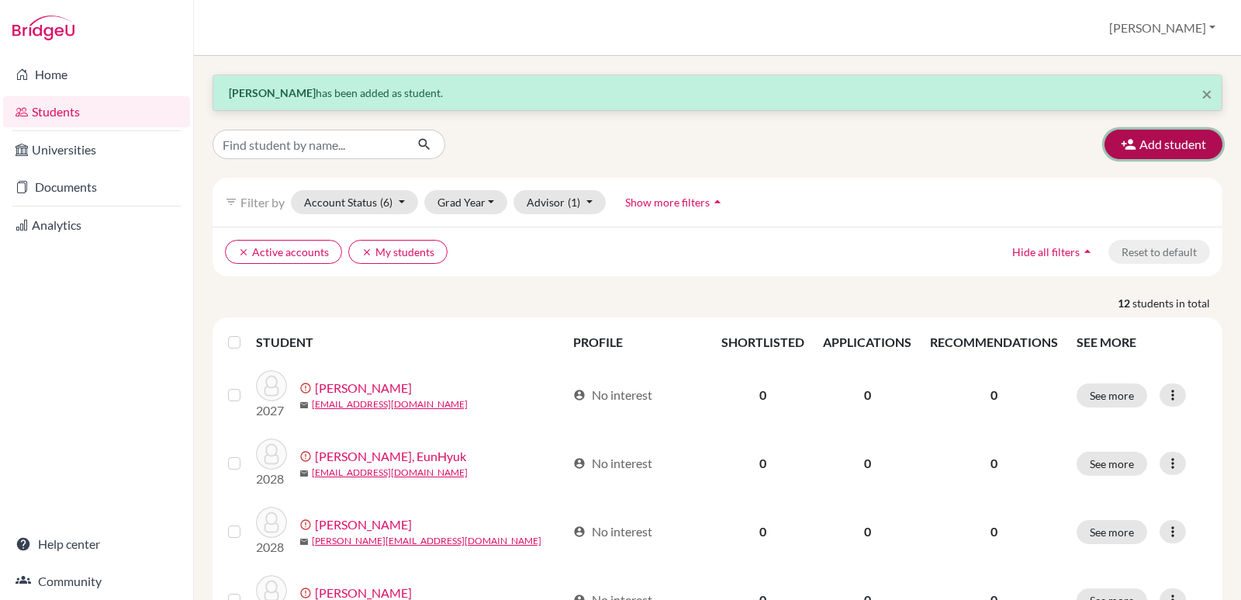
click at [1149, 149] on button "Add student" at bounding box center [1164, 144] width 118 height 29
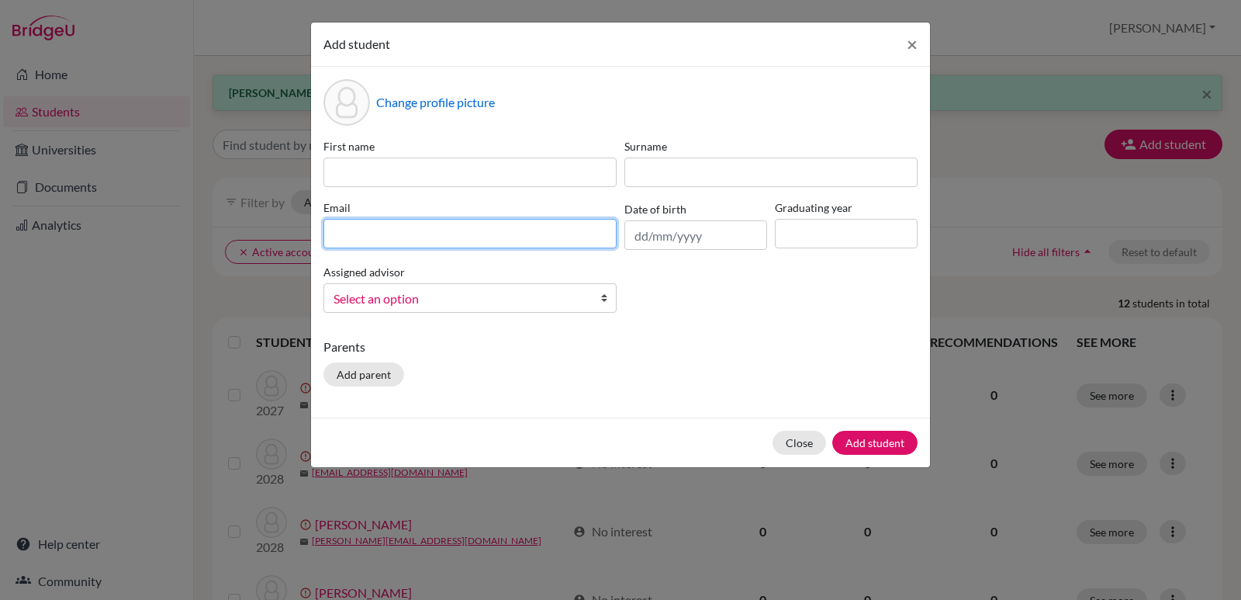
click at [351, 229] on input at bounding box center [469, 233] width 293 height 29
paste input "[EMAIL_ADDRESS][DOMAIN_NAME]"
type input "[EMAIL_ADDRESS][DOMAIN_NAME]"
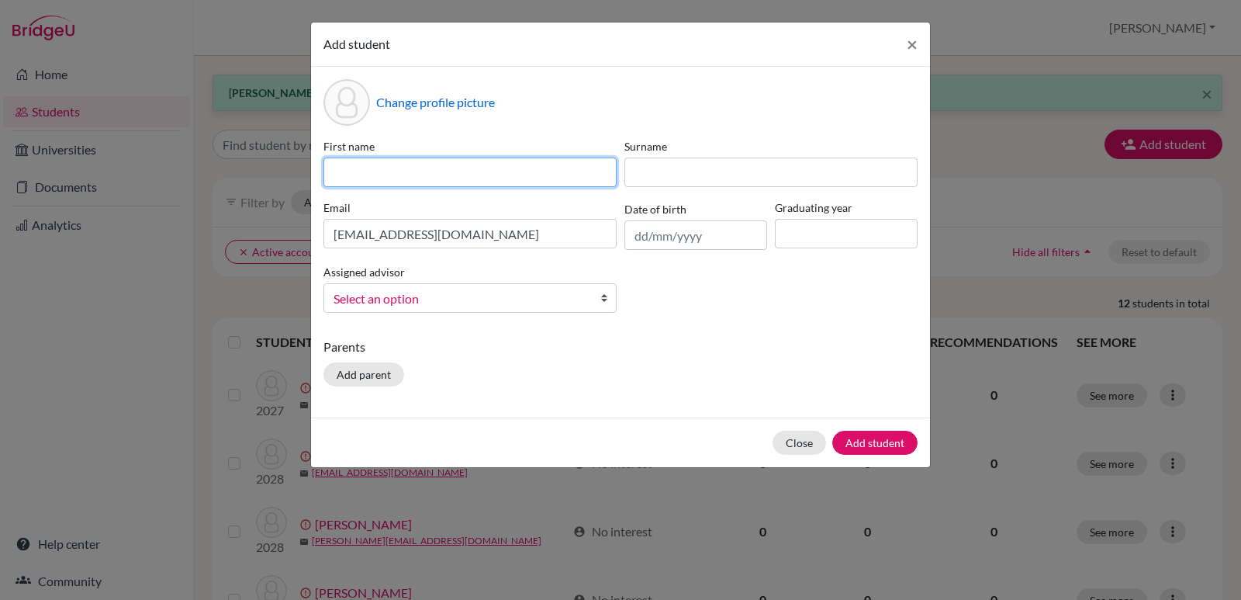
click at [361, 171] on input at bounding box center [469, 171] width 293 height 29
type input "[PERSON_NAME]"
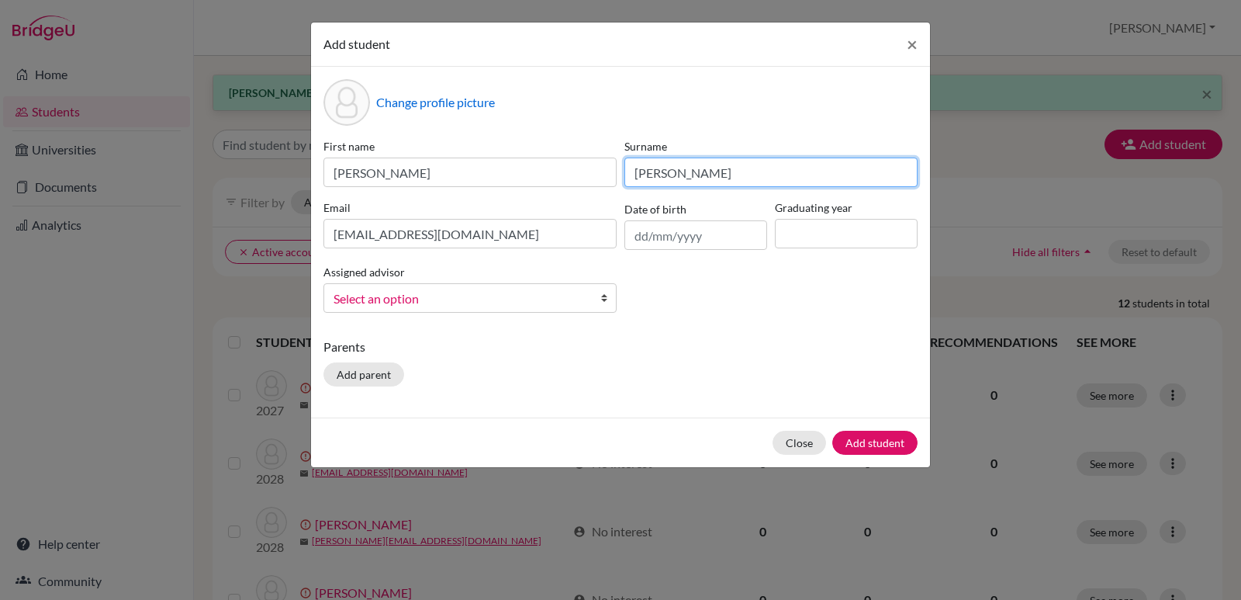
type input "[PERSON_NAME]"
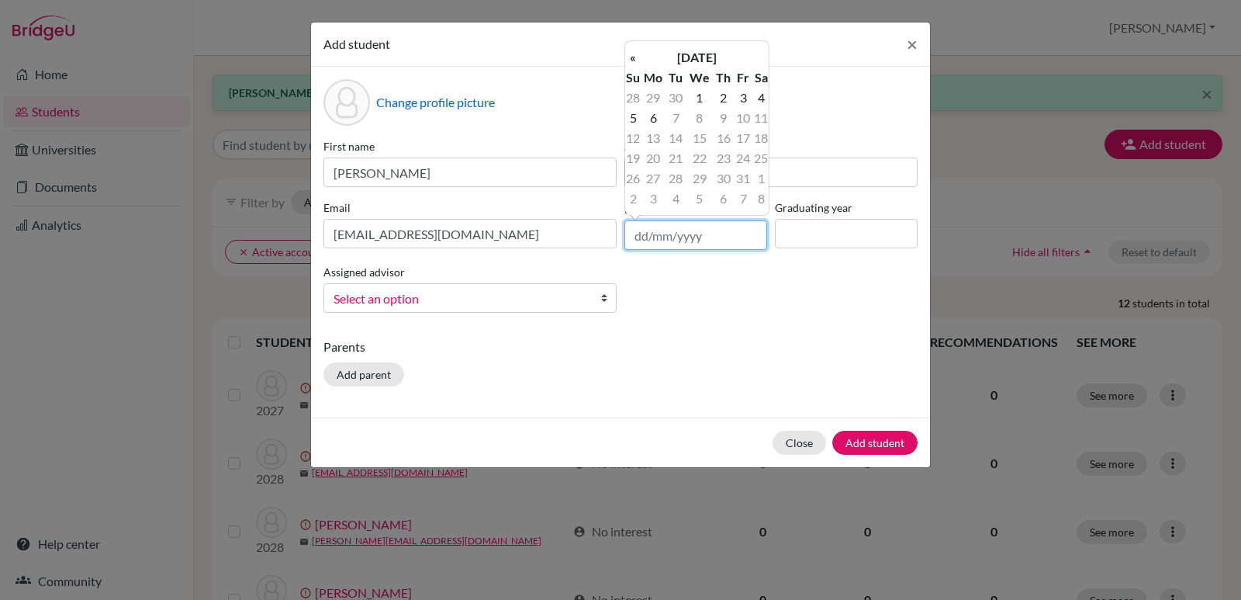
click at [701, 236] on input "text" at bounding box center [695, 234] width 143 height 29
click at [635, 63] on th "«" at bounding box center [633, 57] width 16 height 20
drag, startPoint x: 689, startPoint y: 61, endPoint x: 695, endPoint y: 54, distance: 9.3
click at [694, 56] on th "[DATE]" at bounding box center [697, 57] width 112 height 20
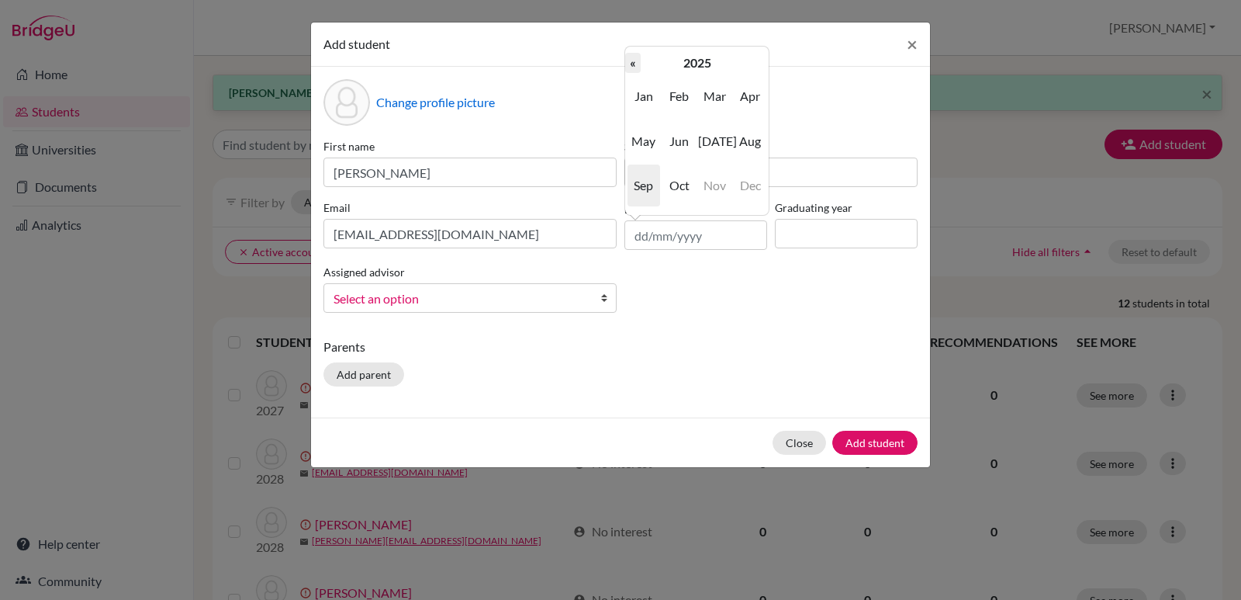
click at [631, 65] on th "«" at bounding box center [633, 63] width 16 height 20
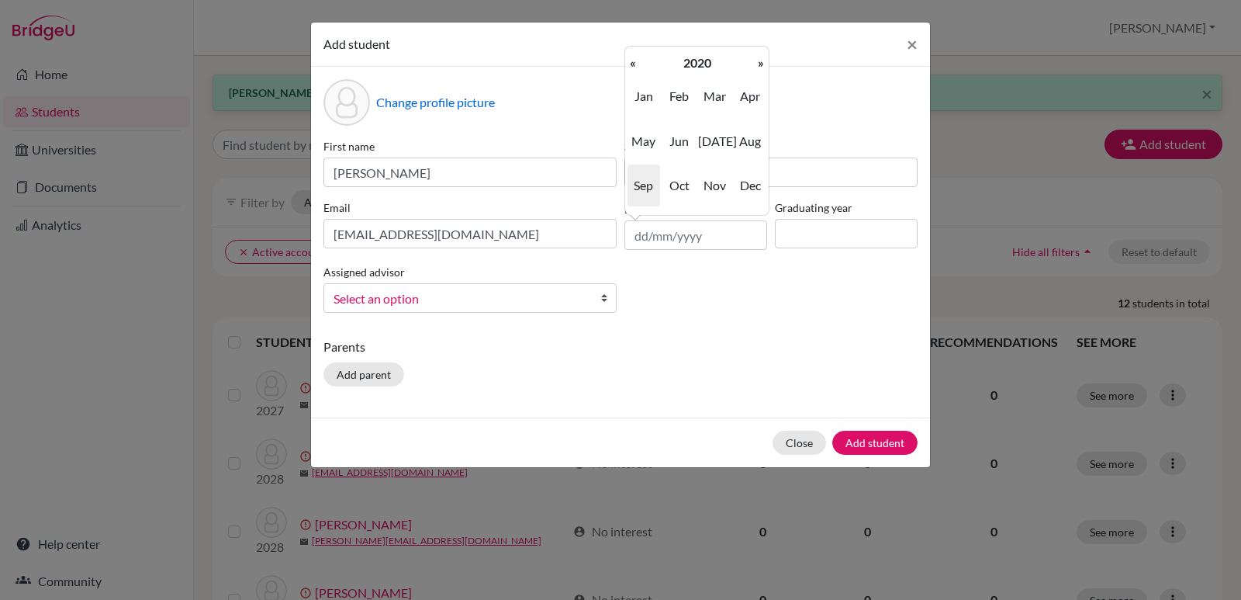
click at [631, 65] on th "«" at bounding box center [633, 63] width 16 height 20
click at [632, 64] on th "«" at bounding box center [633, 63] width 16 height 20
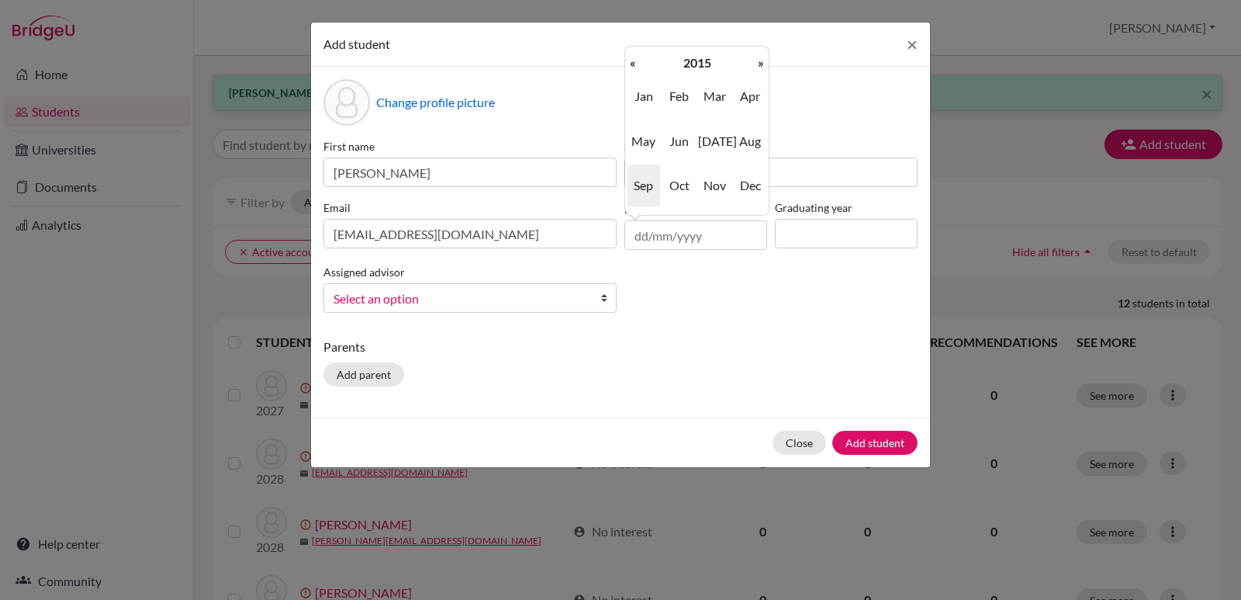
click at [634, 64] on th "«" at bounding box center [633, 63] width 16 height 20
click at [635, 62] on th "«" at bounding box center [633, 63] width 16 height 20
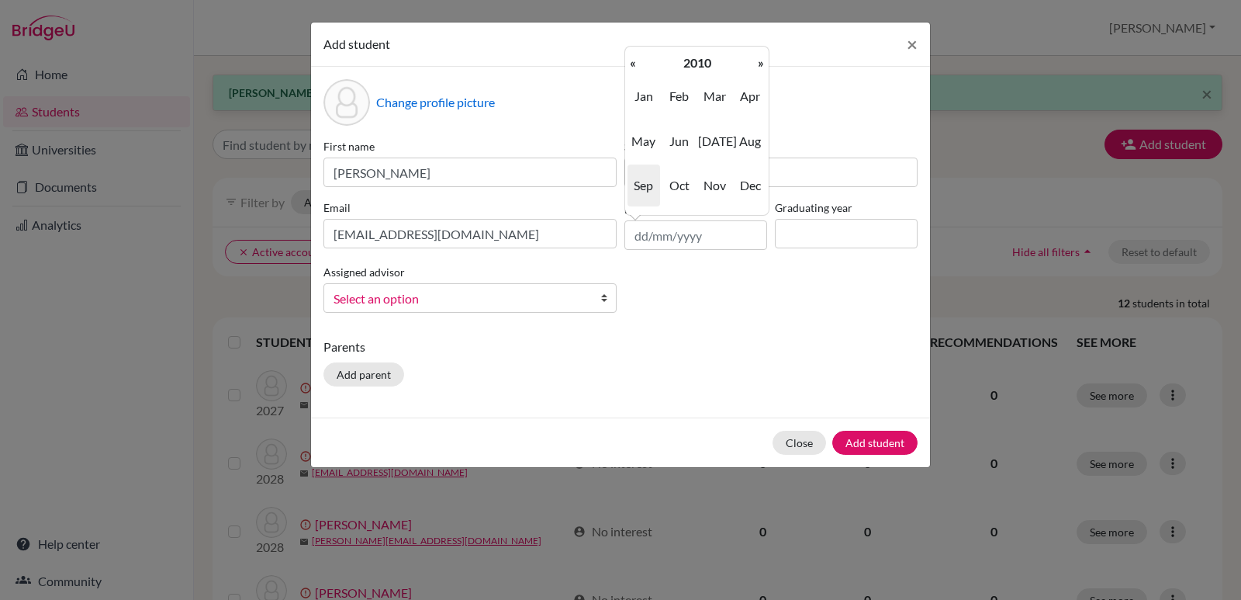
click at [635, 62] on th "«" at bounding box center [633, 63] width 16 height 20
click at [682, 145] on span "Jun" at bounding box center [679, 141] width 33 height 42
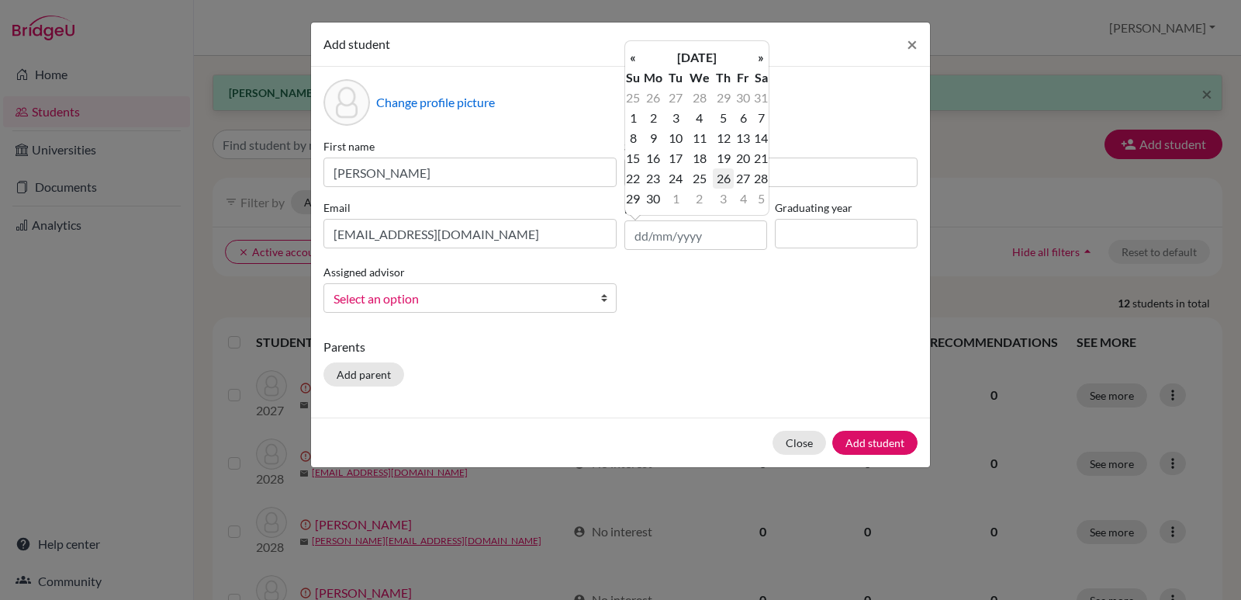
click at [721, 178] on td "26" at bounding box center [723, 178] width 20 height 20
type input "[DATE]"
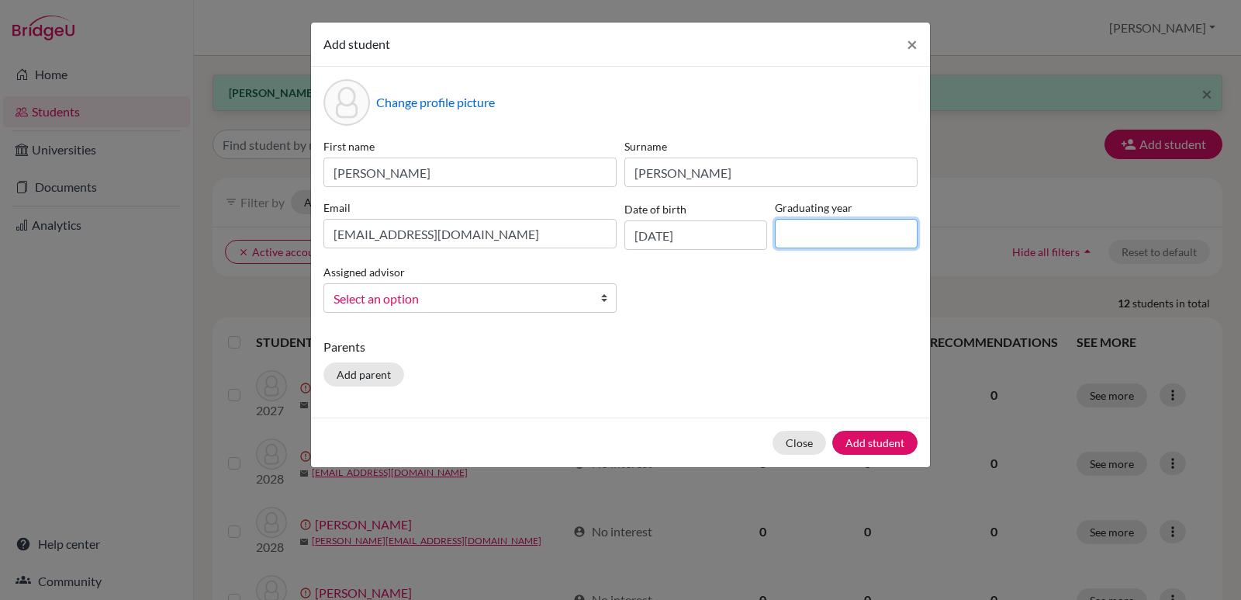
click at [791, 226] on input at bounding box center [846, 233] width 143 height 29
type input "2028"
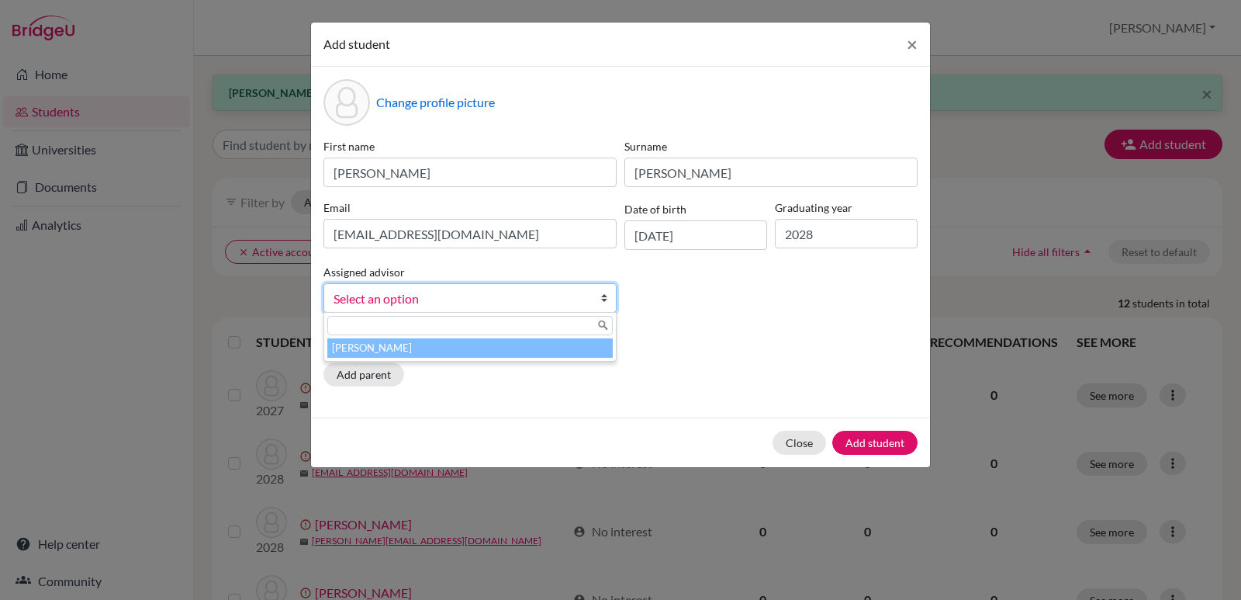
click at [604, 300] on b at bounding box center [608, 298] width 16 height 28
click at [434, 348] on li "[PERSON_NAME]" at bounding box center [469, 347] width 285 height 19
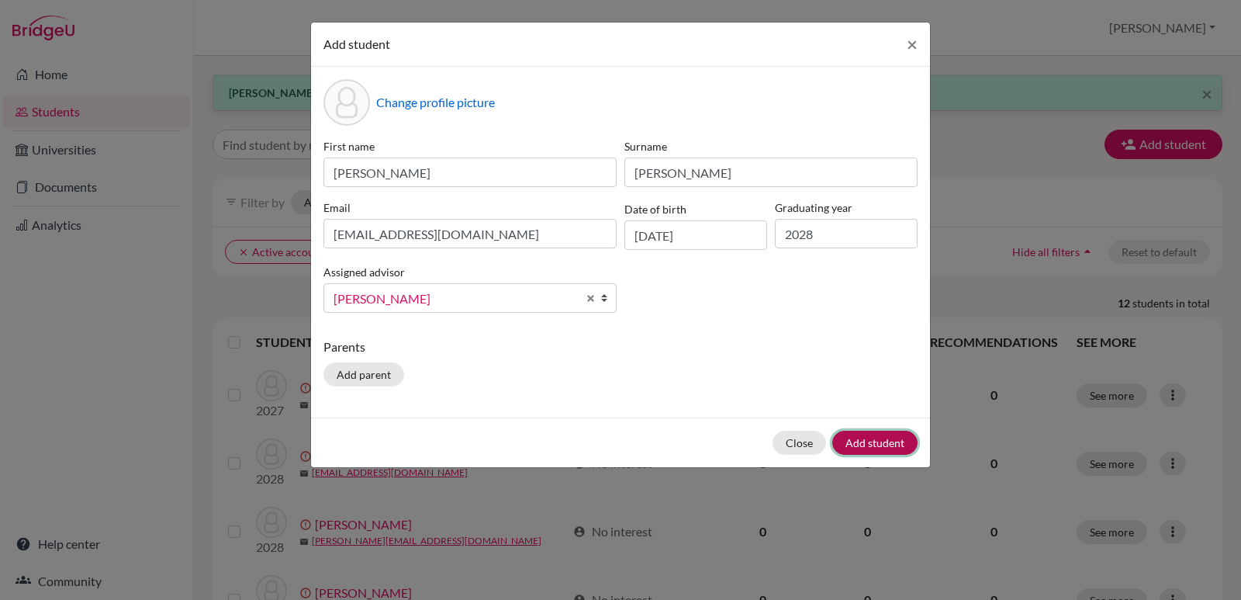
click at [877, 438] on button "Add student" at bounding box center [874, 443] width 85 height 24
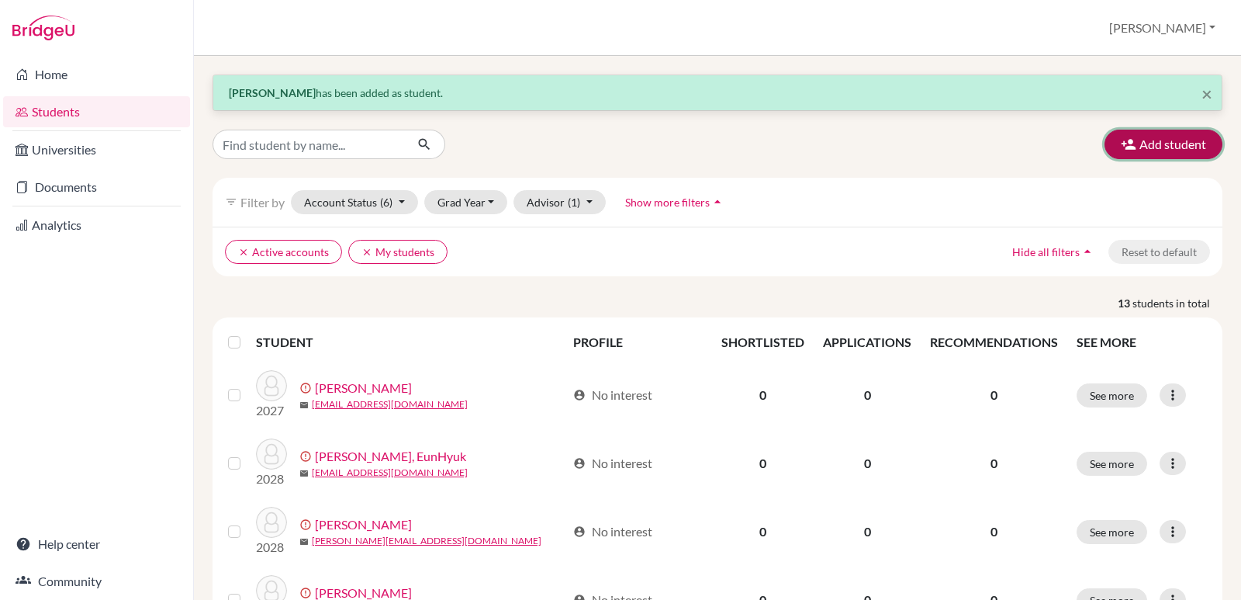
click at [1139, 150] on button "Add student" at bounding box center [1164, 144] width 118 height 29
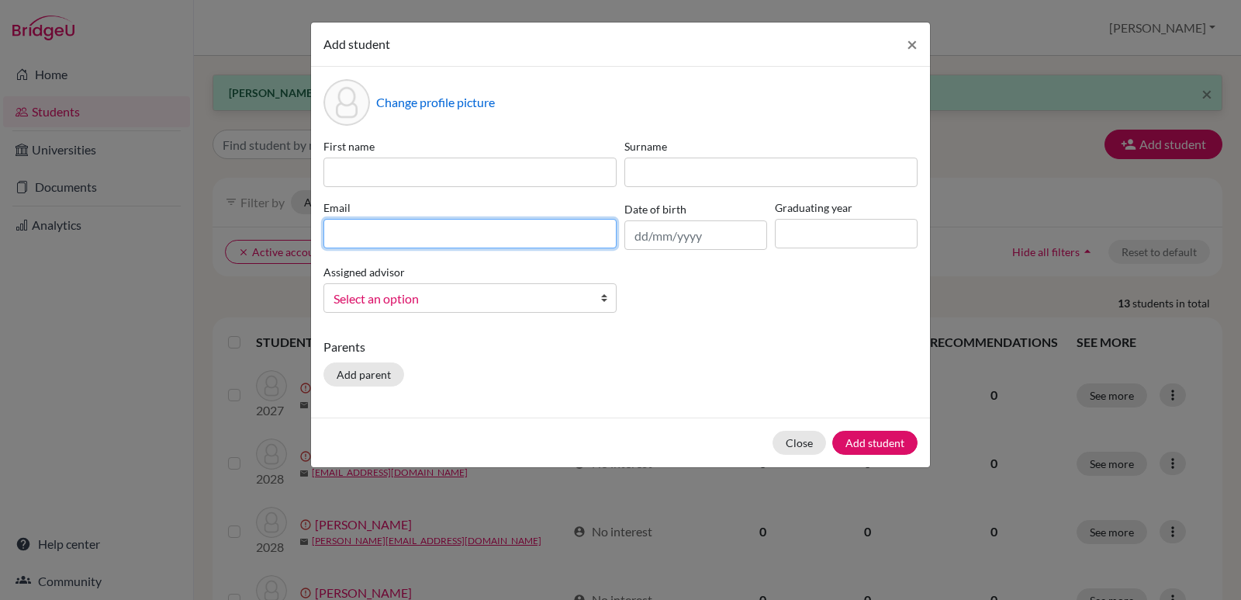
click at [351, 233] on input at bounding box center [469, 233] width 293 height 29
paste input "[EMAIL_ADDRESS][DOMAIN_NAME]"
type input "[EMAIL_ADDRESS][DOMAIN_NAME]"
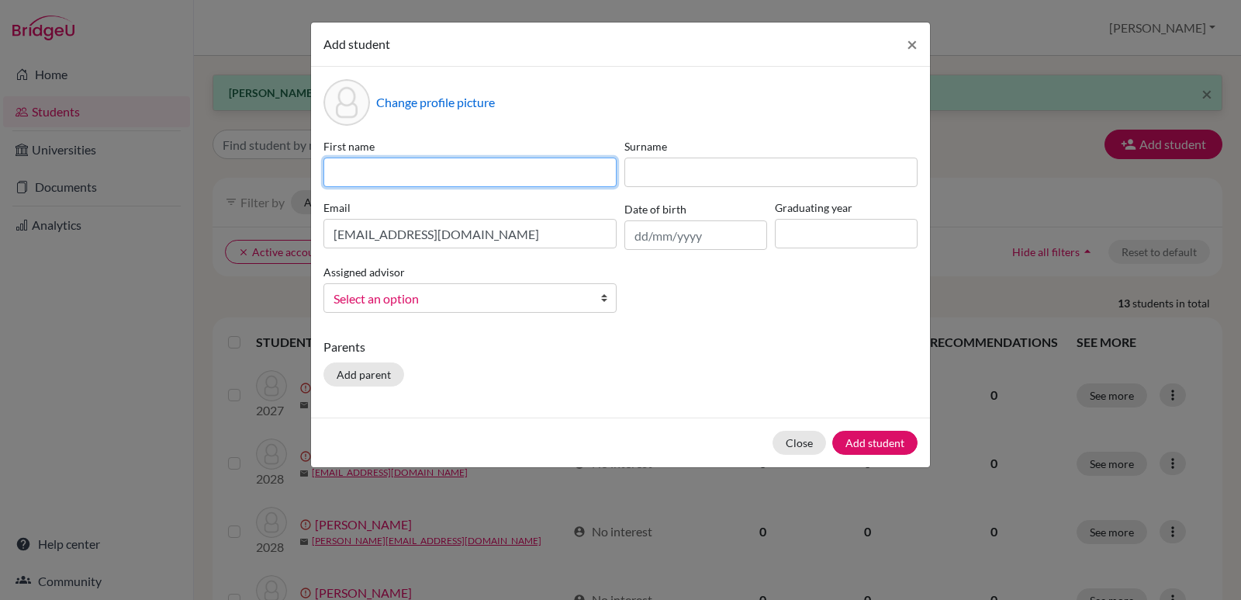
click at [369, 175] on input at bounding box center [469, 171] width 293 height 29
type input "JaeYun"
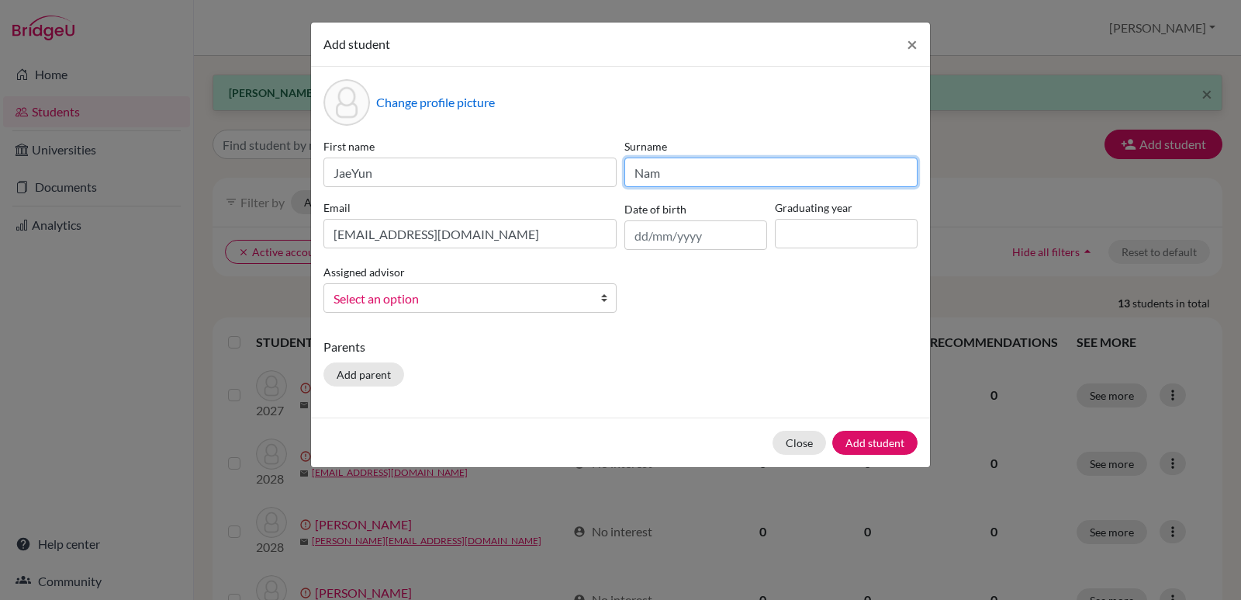
type input "Nam"
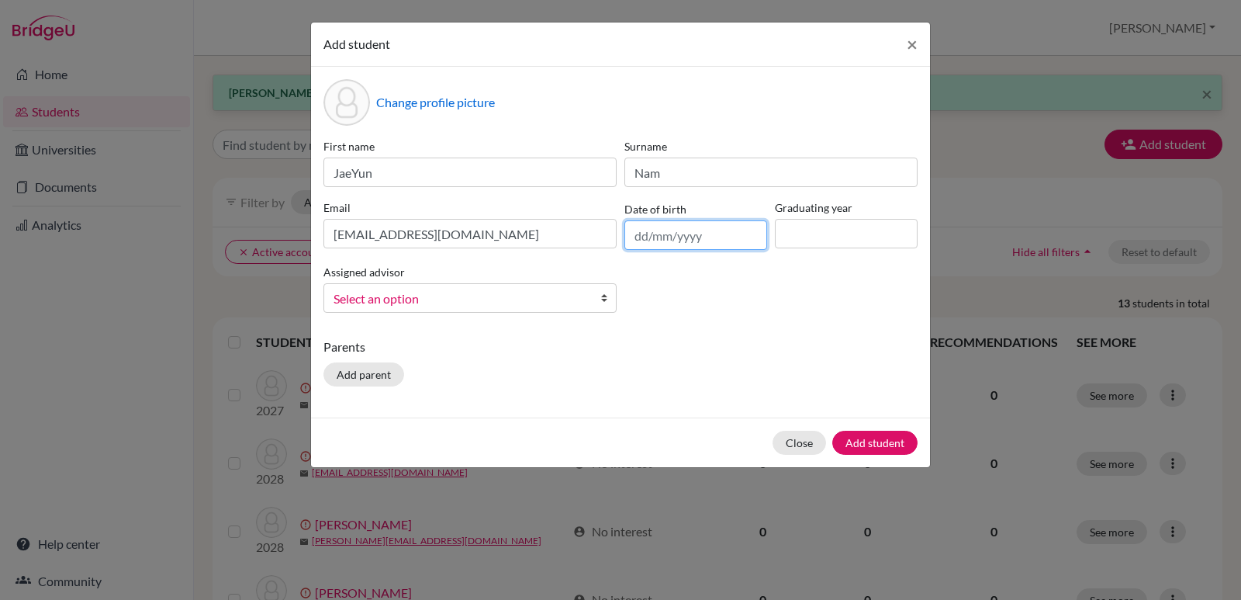
click at [698, 235] on input "text" at bounding box center [695, 234] width 143 height 29
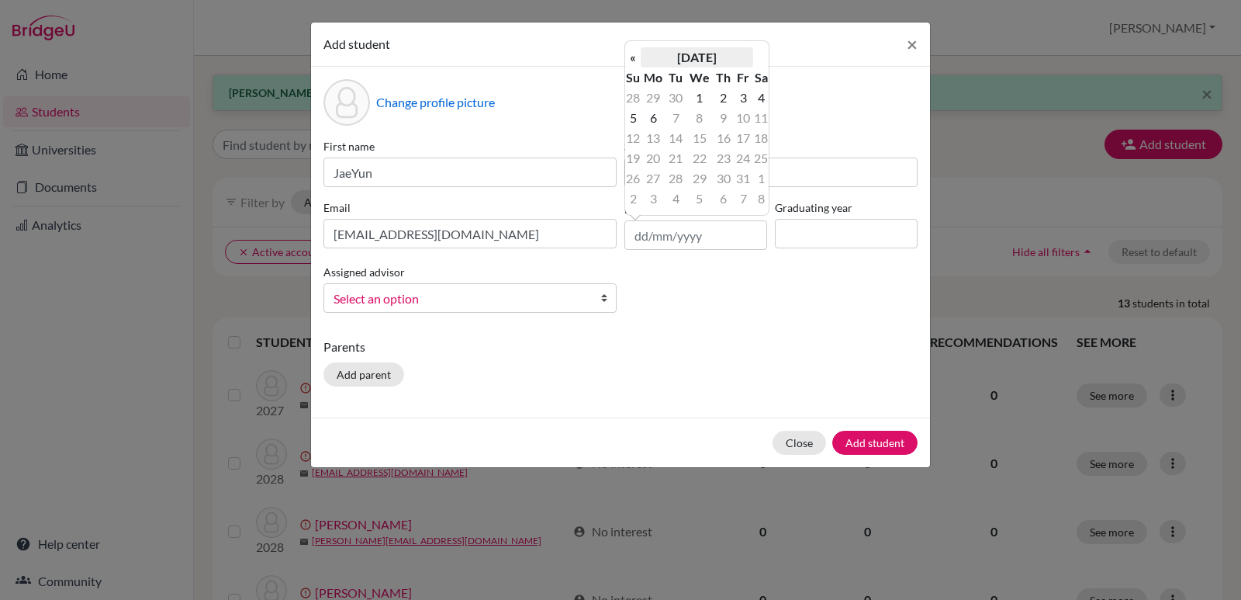
click at [701, 62] on th "[DATE]" at bounding box center [697, 57] width 112 height 20
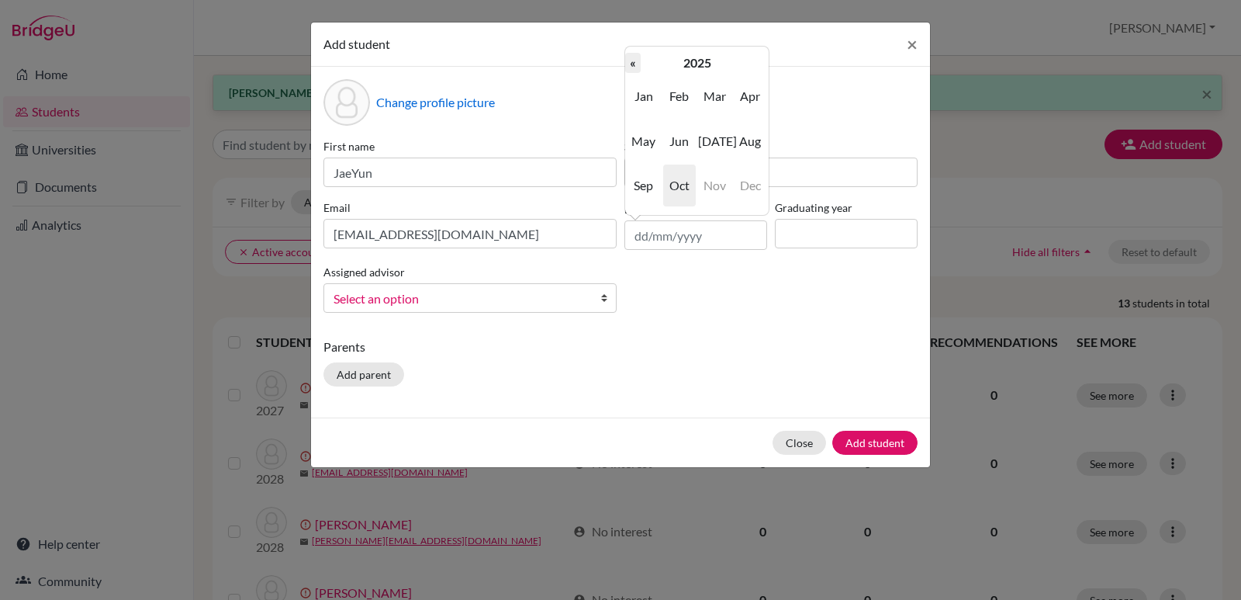
click at [634, 64] on th "«" at bounding box center [633, 63] width 16 height 20
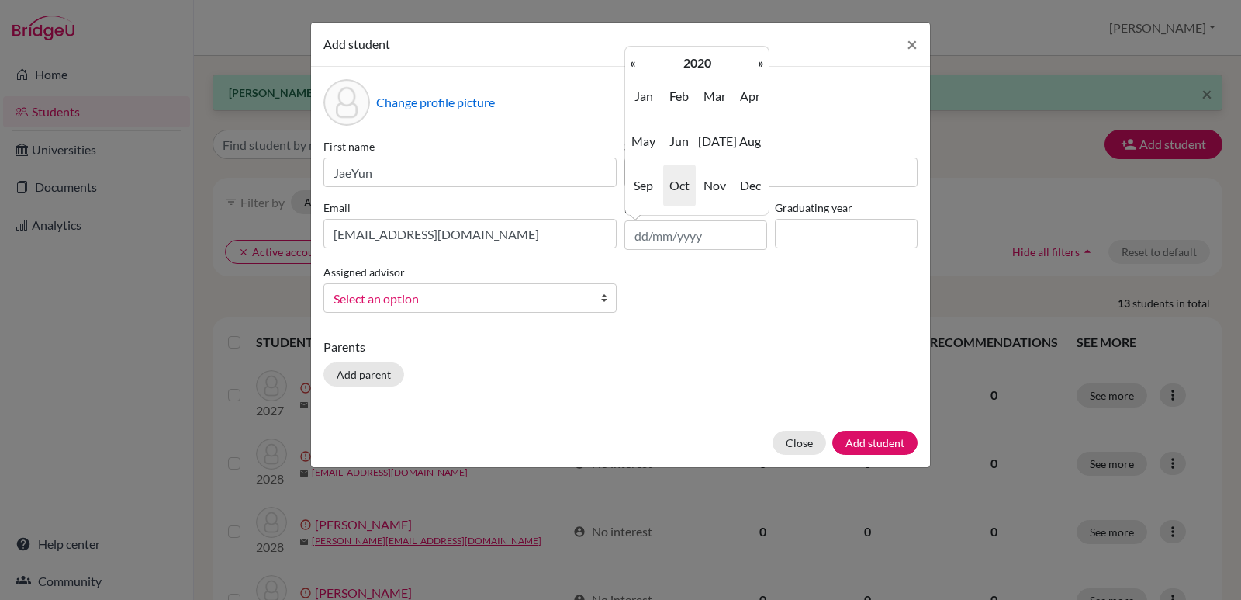
click at [634, 64] on th "«" at bounding box center [633, 63] width 16 height 20
click at [637, 64] on th "«" at bounding box center [633, 63] width 16 height 20
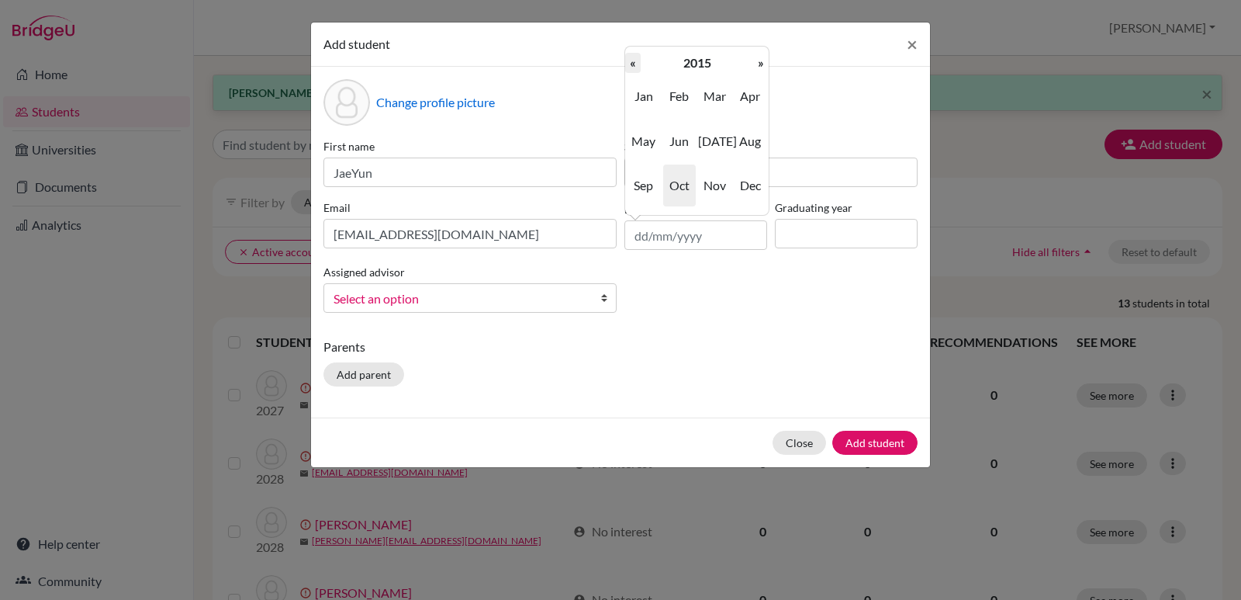
click at [638, 64] on th "«" at bounding box center [633, 63] width 16 height 20
click at [638, 69] on th "«" at bounding box center [633, 63] width 16 height 20
click at [645, 71] on th "2013" at bounding box center [697, 63] width 112 height 20
click at [645, 71] on th "[DATE]-[DATE]" at bounding box center [697, 63] width 112 height 20
click at [690, 61] on th "[DATE]-[DATE]" at bounding box center [697, 63] width 112 height 20
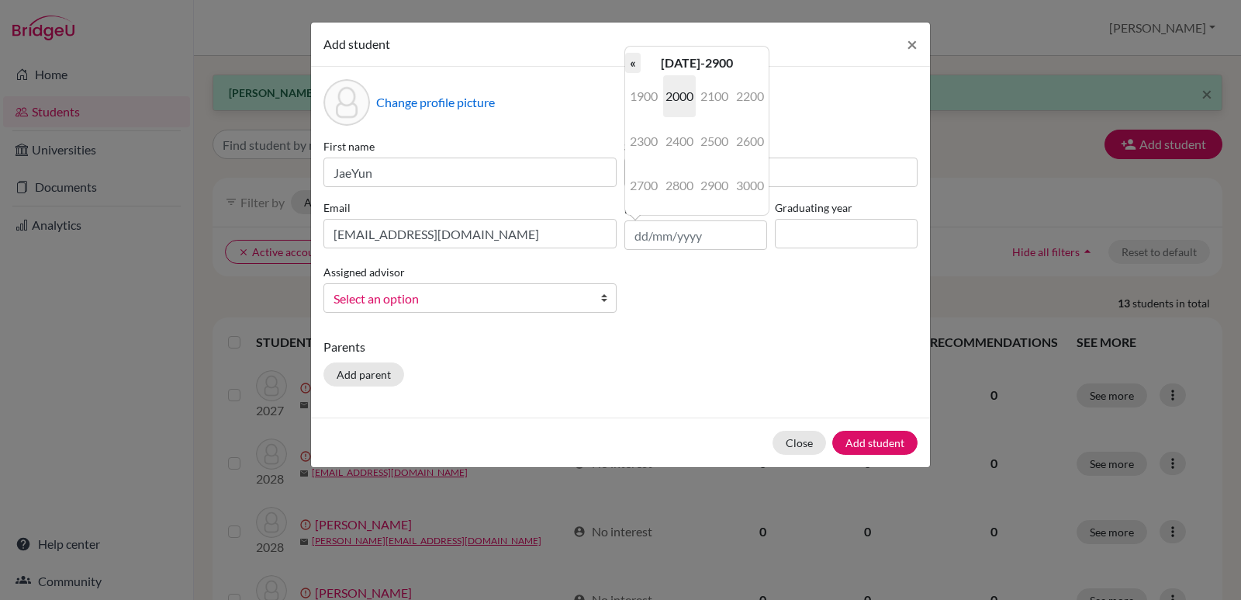
click at [628, 64] on th "«" at bounding box center [633, 63] width 16 height 20
click at [635, 64] on th "«" at bounding box center [633, 63] width 16 height 20
click at [830, 92] on div "Change profile picture" at bounding box center [620, 102] width 594 height 47
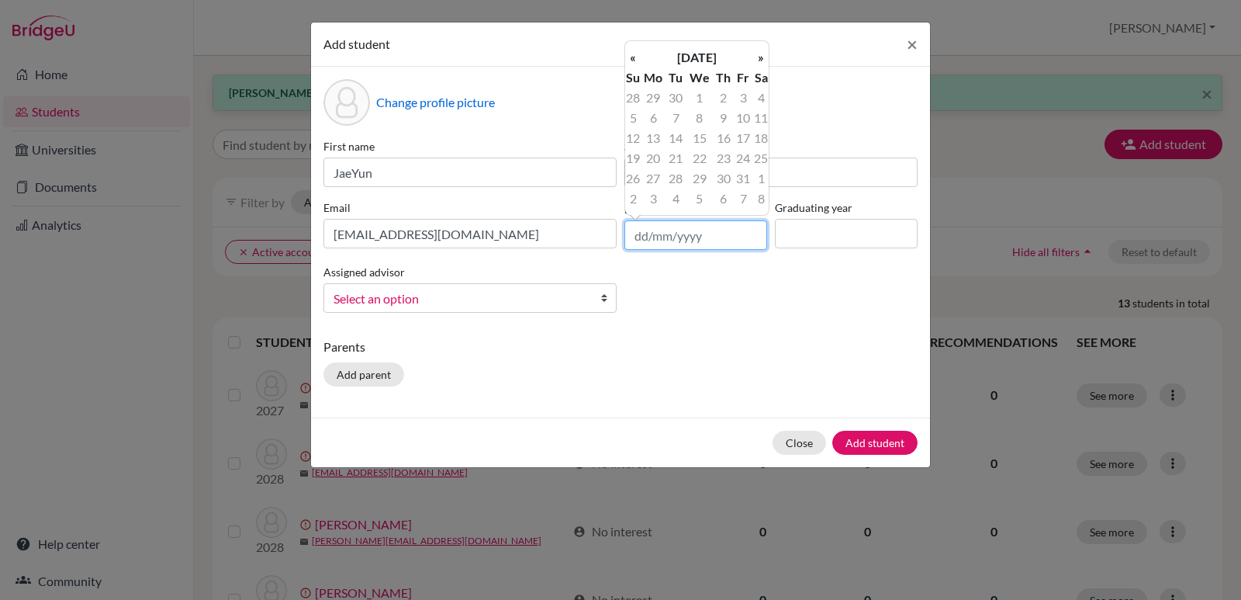
click at [661, 232] on input "text" at bounding box center [695, 234] width 143 height 29
click at [691, 52] on th "[DATE]" at bounding box center [697, 57] width 112 height 20
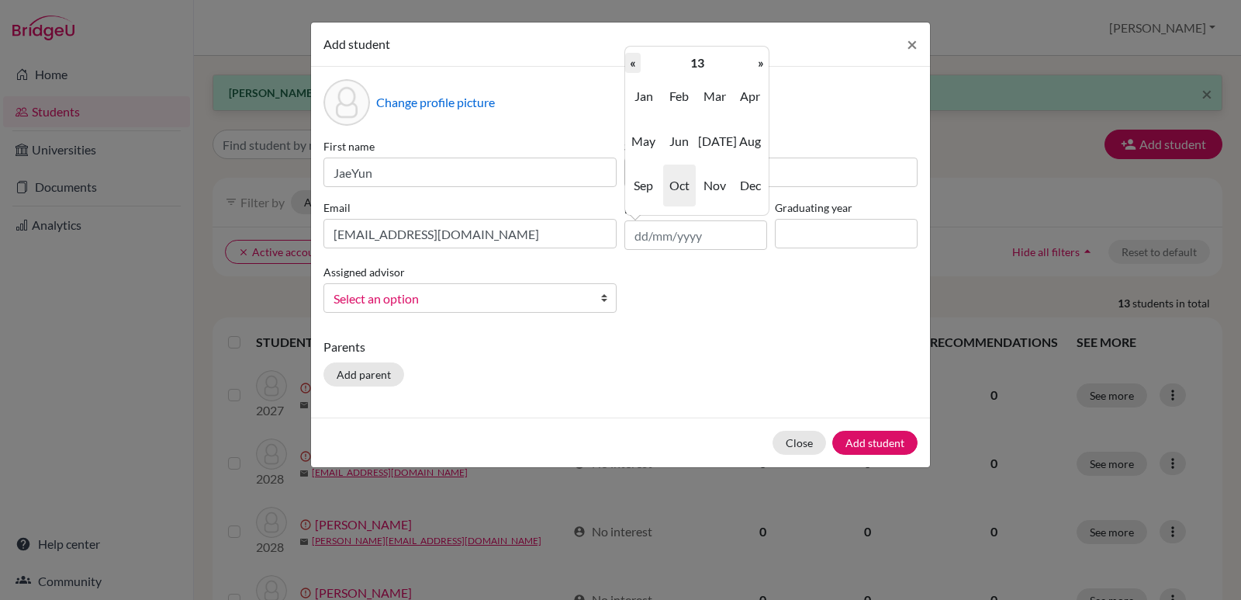
click at [631, 67] on th "«" at bounding box center [633, 63] width 16 height 20
click at [635, 67] on th "«" at bounding box center [633, 63] width 16 height 20
click at [831, 112] on div "Change profile picture" at bounding box center [620, 102] width 594 height 47
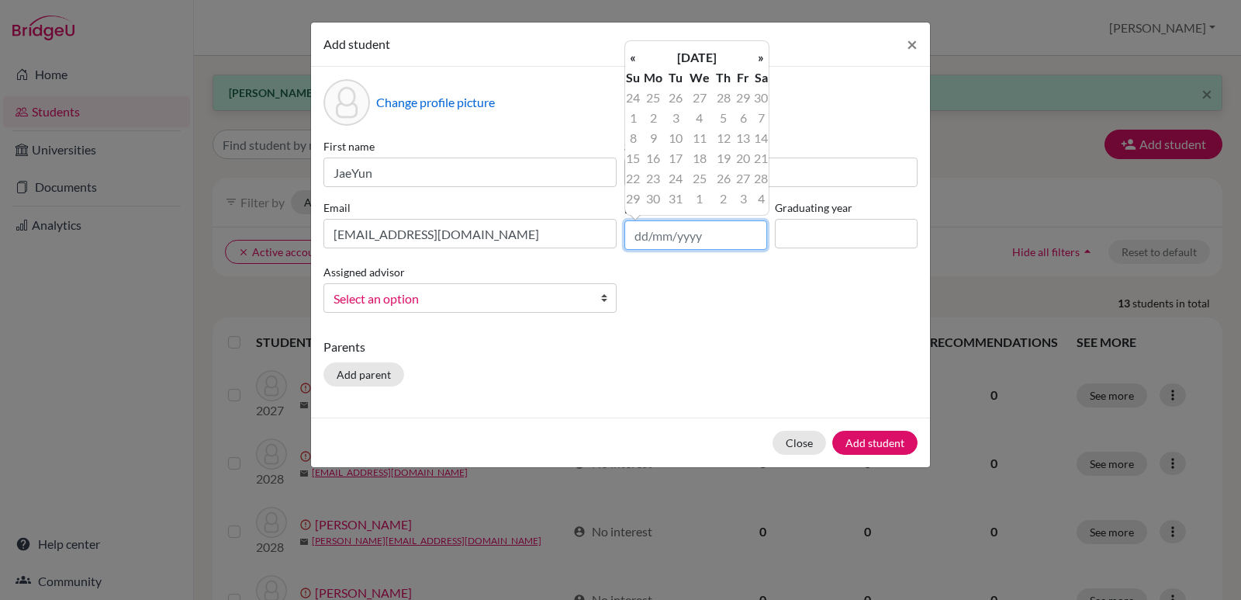
click at [716, 237] on input "text" at bounding box center [695, 234] width 143 height 29
click at [764, 58] on th "»" at bounding box center [761, 57] width 16 height 20
click at [719, 233] on input "text" at bounding box center [695, 234] width 143 height 29
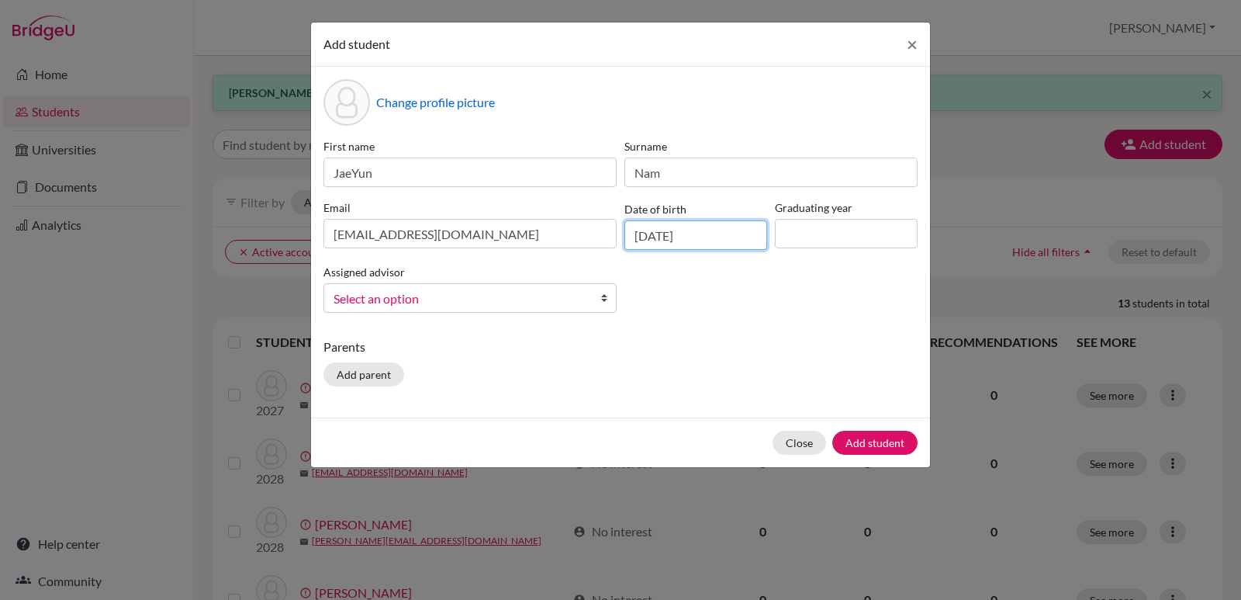
click at [701, 237] on input "[DATE]" at bounding box center [695, 234] width 143 height 29
click at [685, 233] on input "[DATE]" at bounding box center [695, 234] width 143 height 29
click at [695, 233] on input "[DATE]" at bounding box center [695, 234] width 143 height 29
type input "[DATE]"
click at [832, 431] on button "Add student" at bounding box center [874, 443] width 85 height 24
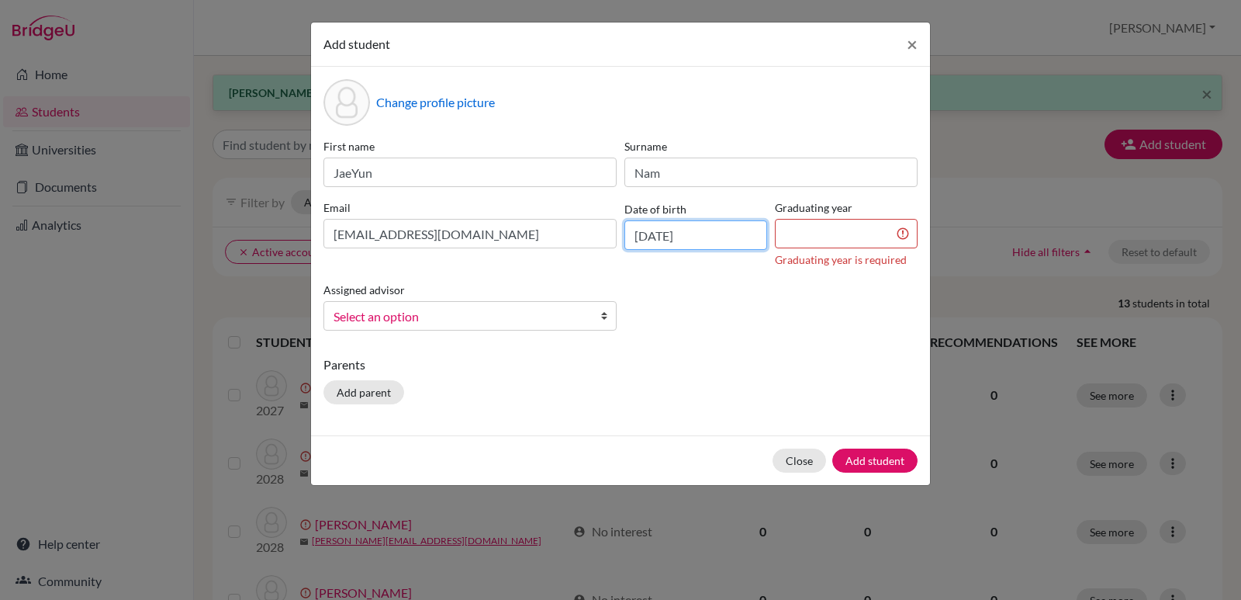
click at [710, 233] on input "[DATE]" at bounding box center [695, 234] width 143 height 29
click at [791, 233] on input at bounding box center [846, 233] width 143 height 29
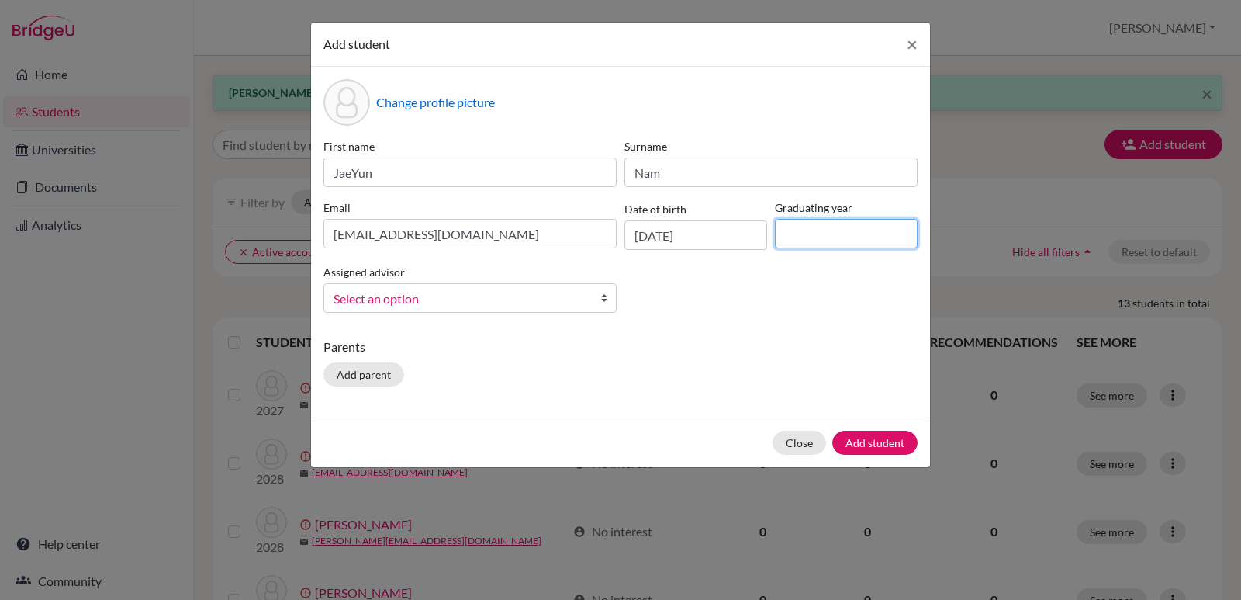
type input "2028"
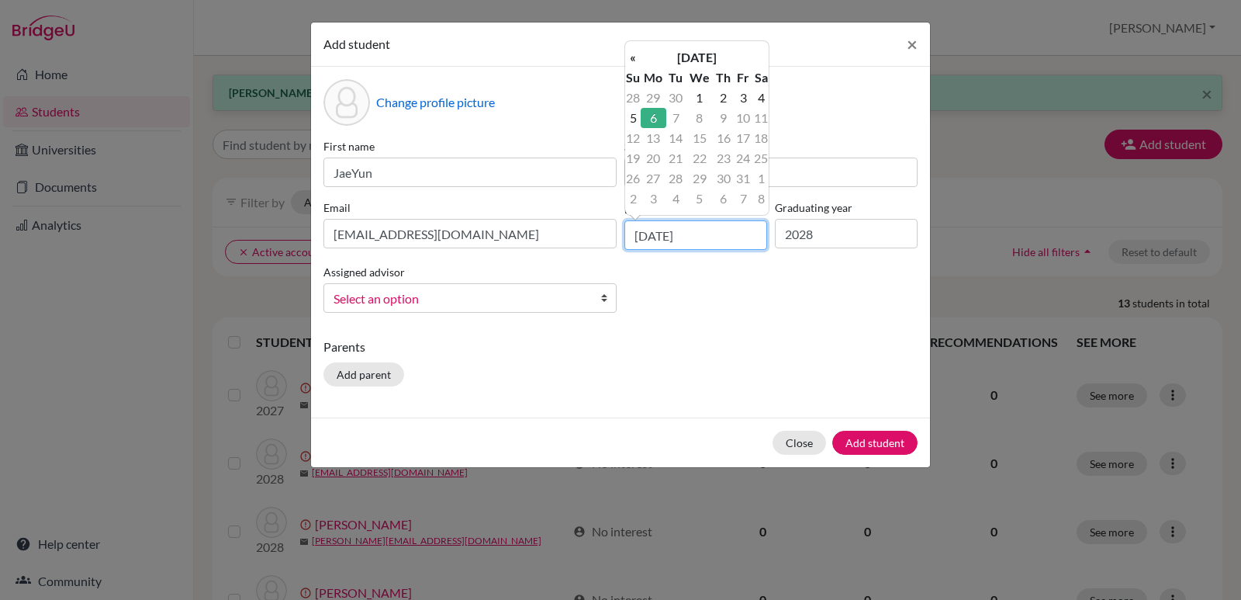
drag, startPoint x: 724, startPoint y: 230, endPoint x: 628, endPoint y: 239, distance: 96.6
click at [628, 239] on input "[DATE]" at bounding box center [695, 234] width 143 height 29
click at [759, 292] on div "First name JaeYun Surname Nam Email [EMAIL_ADDRESS][DOMAIN_NAME] Date of birth …" at bounding box center [621, 231] width 602 height 187
click at [668, 233] on input "text" at bounding box center [695, 234] width 143 height 29
click at [703, 60] on th "[DATE]" at bounding box center [697, 57] width 112 height 20
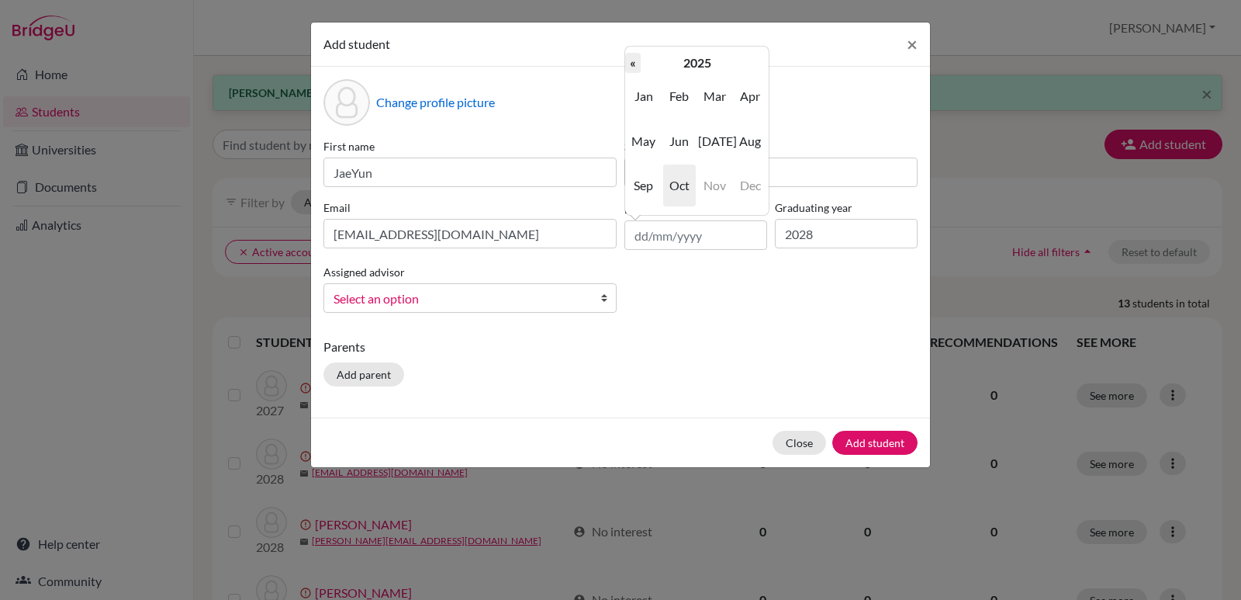
click at [635, 63] on th "«" at bounding box center [633, 63] width 16 height 20
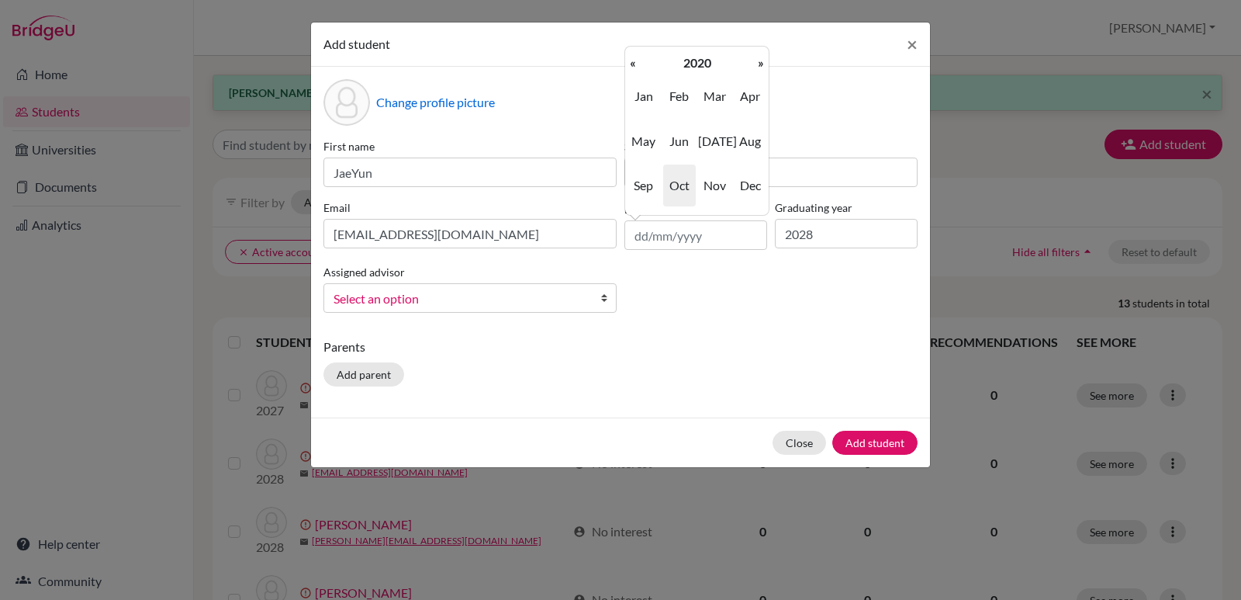
click at [635, 63] on th "«" at bounding box center [633, 63] width 16 height 20
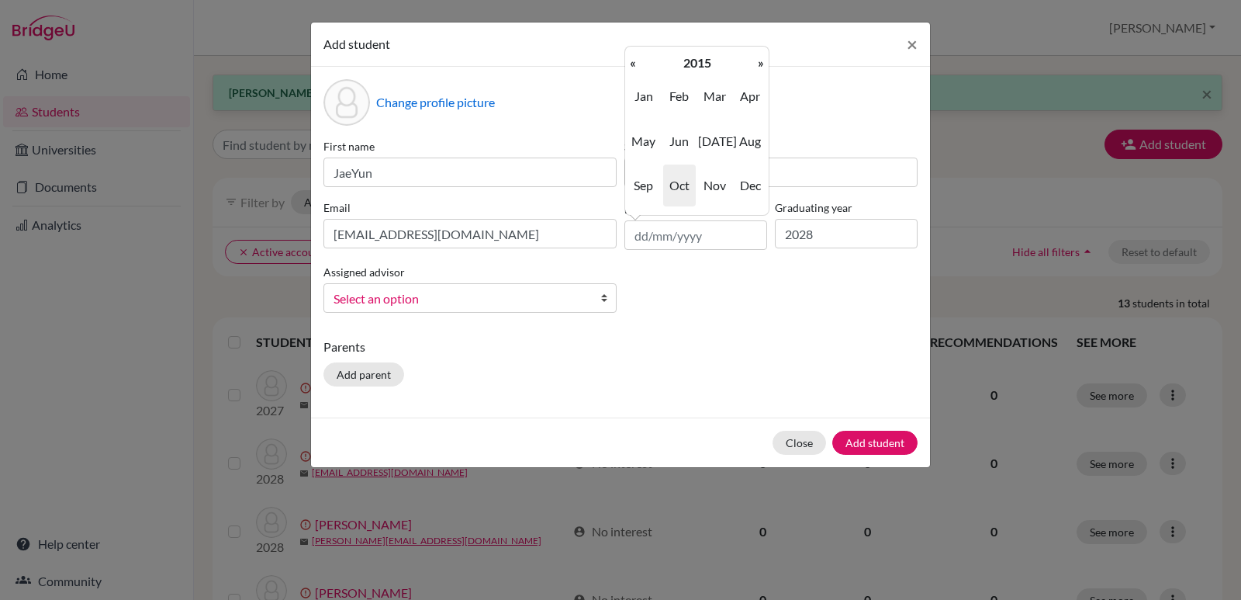
click at [635, 63] on th "«" at bounding box center [633, 63] width 16 height 20
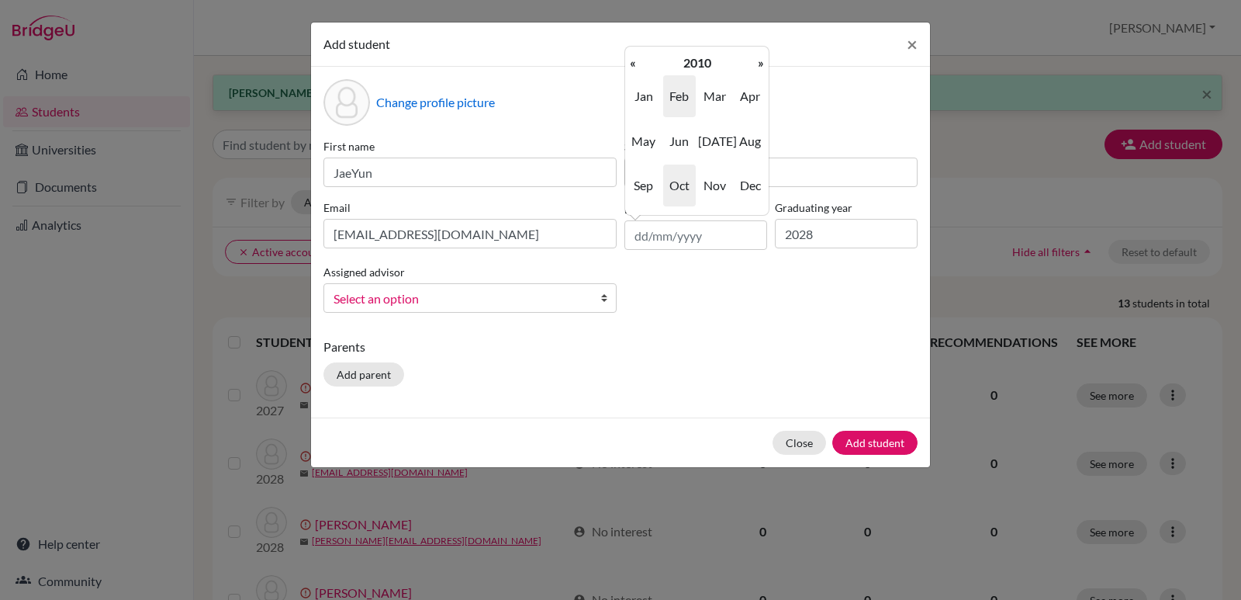
click at [687, 100] on span "Feb" at bounding box center [679, 96] width 33 height 42
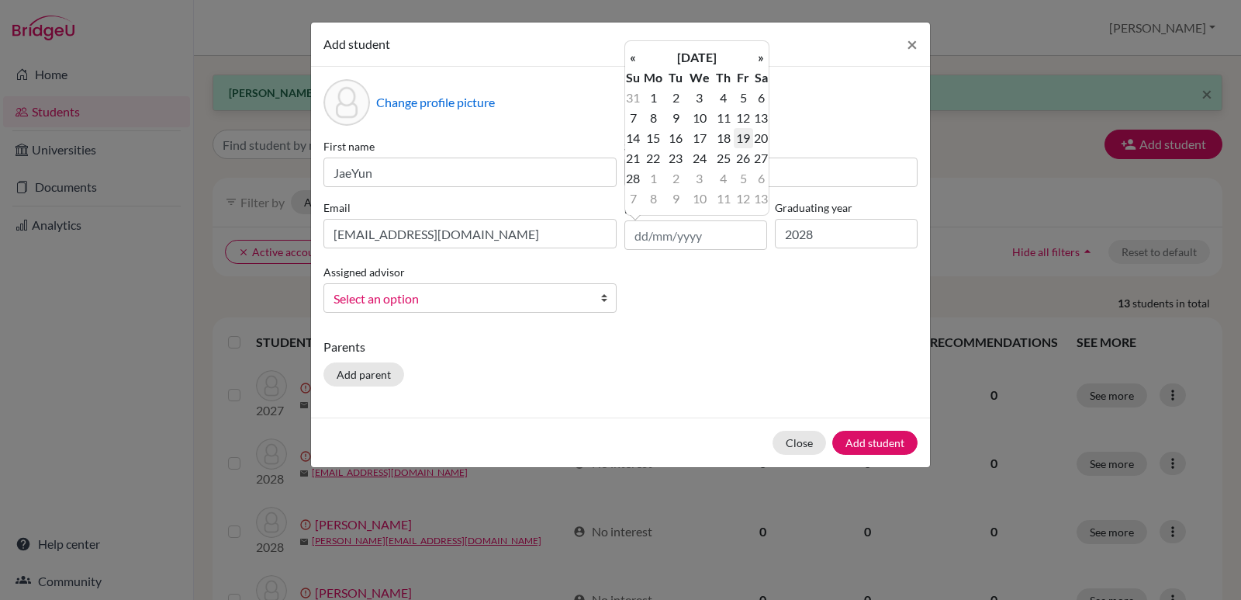
click at [747, 139] on td "19" at bounding box center [743, 138] width 19 height 20
type input "[DATE]"
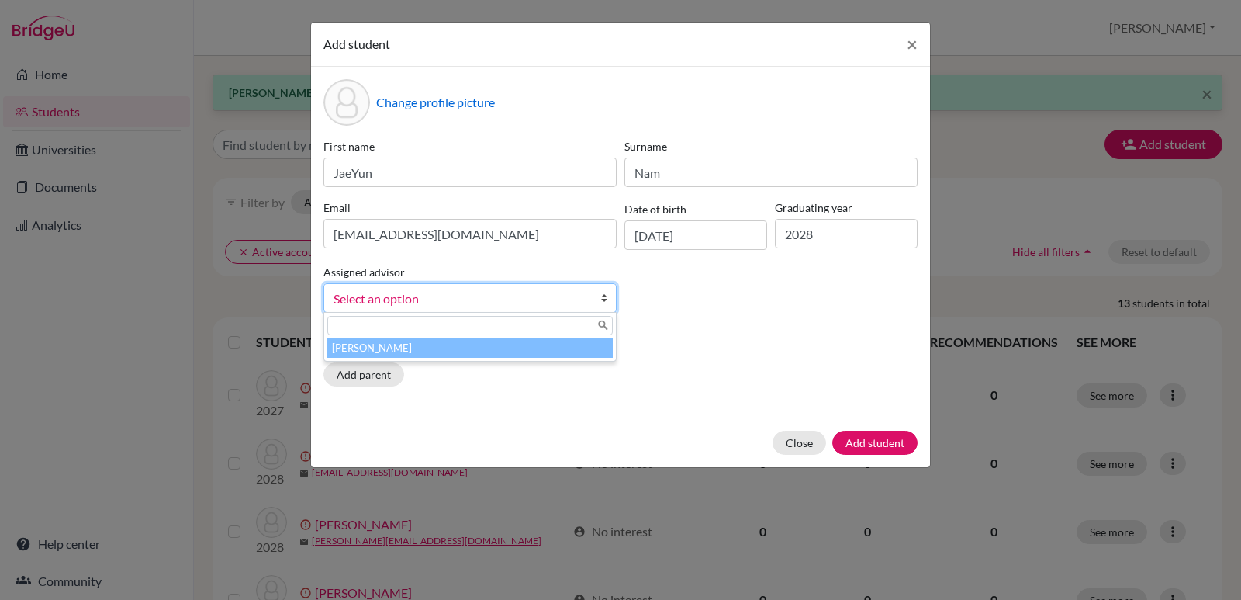
click at [608, 303] on b at bounding box center [608, 298] width 16 height 28
click at [448, 349] on li "[PERSON_NAME]" at bounding box center [469, 347] width 285 height 19
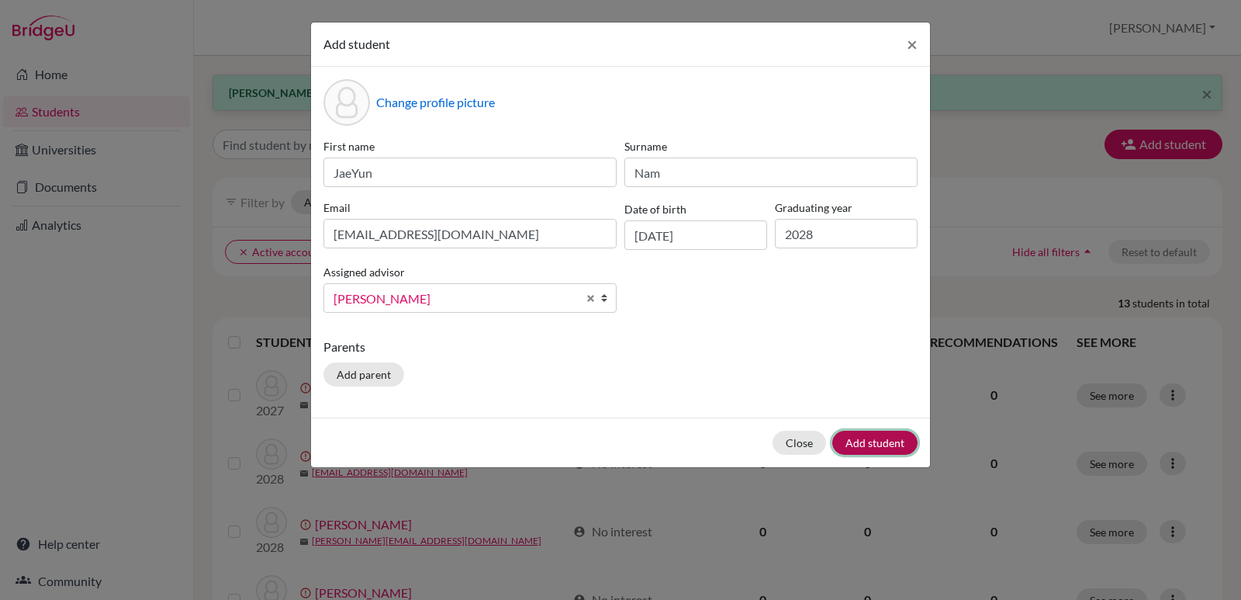
click at [873, 449] on button "Add student" at bounding box center [874, 443] width 85 height 24
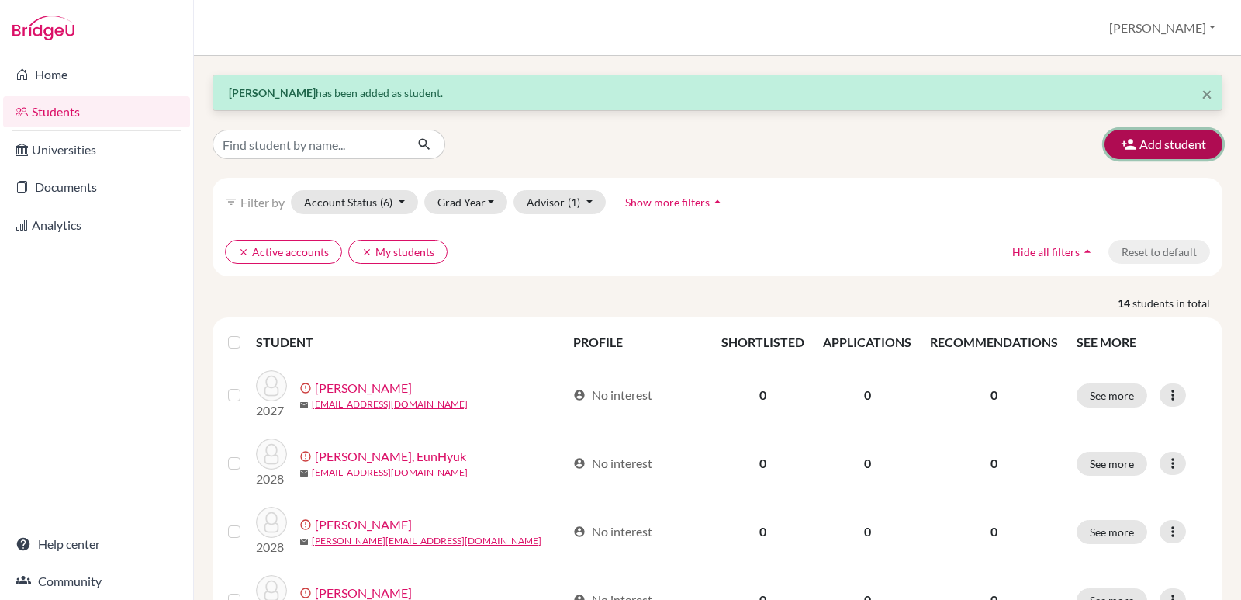
click at [1167, 145] on button "Add student" at bounding box center [1164, 144] width 118 height 29
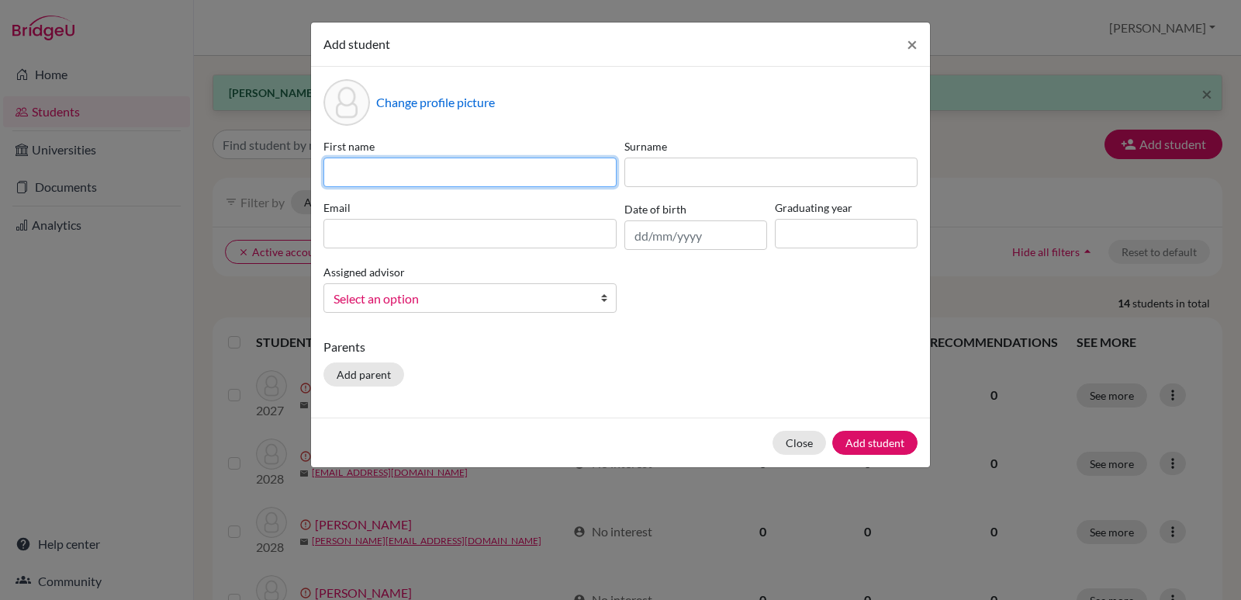
click at [338, 172] on input at bounding box center [469, 171] width 293 height 29
type input "[PERSON_NAME]"
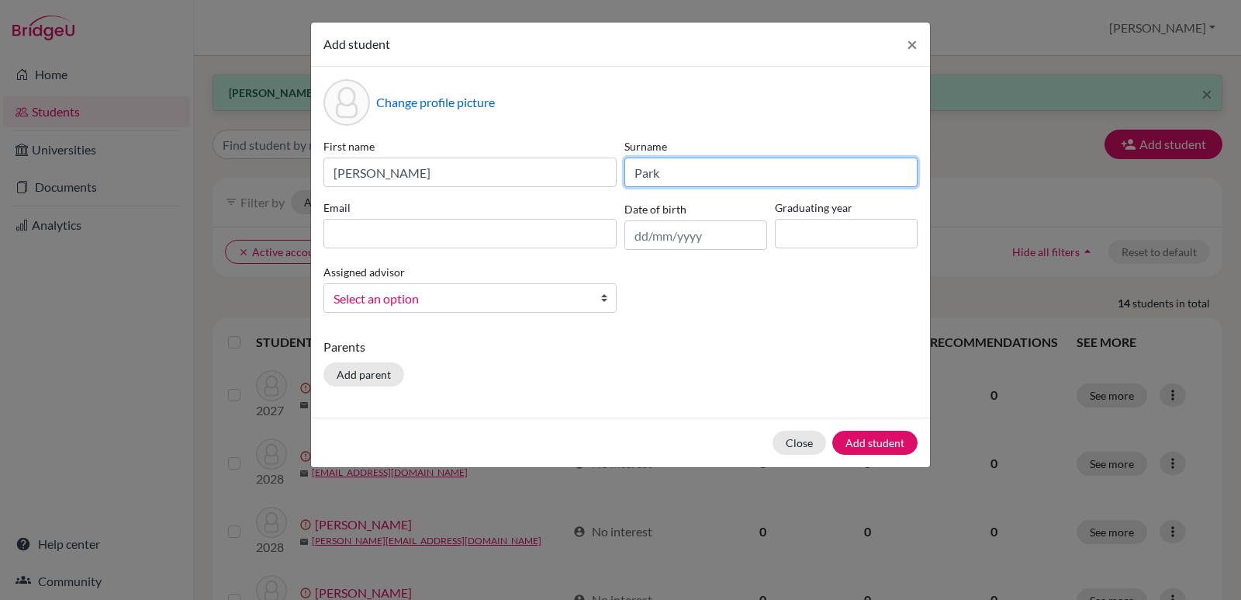
type input "Park"
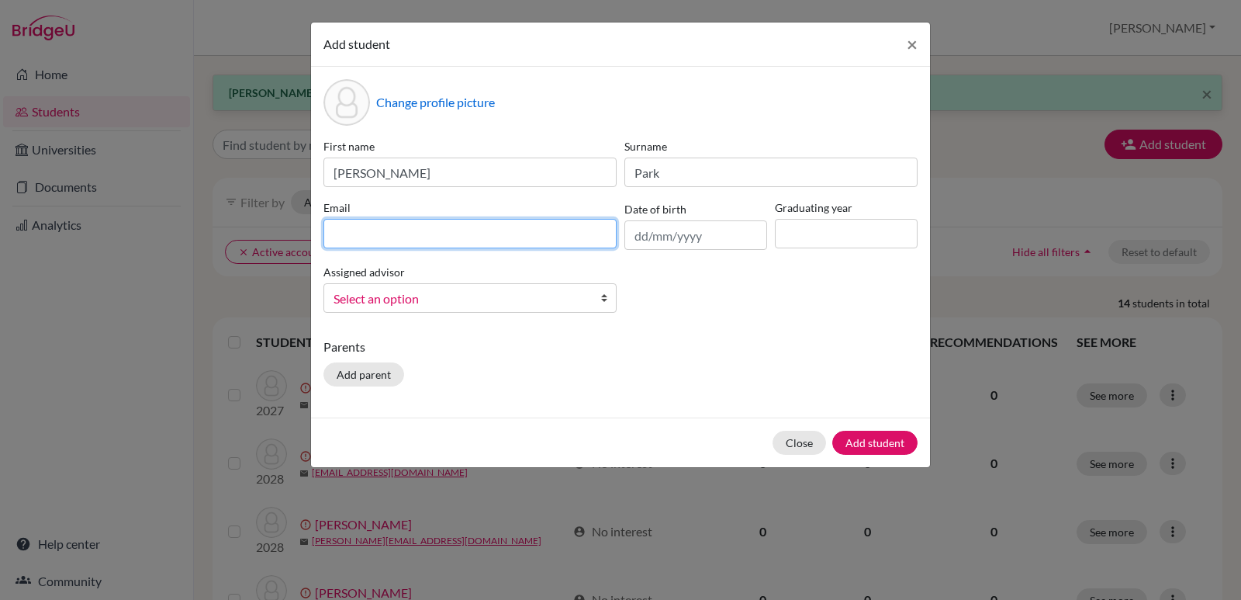
click at [442, 227] on input at bounding box center [469, 233] width 293 height 29
paste input "[EMAIL_ADDRESS][DOMAIN_NAME]"
type input "[EMAIL_ADDRESS][DOMAIN_NAME]"
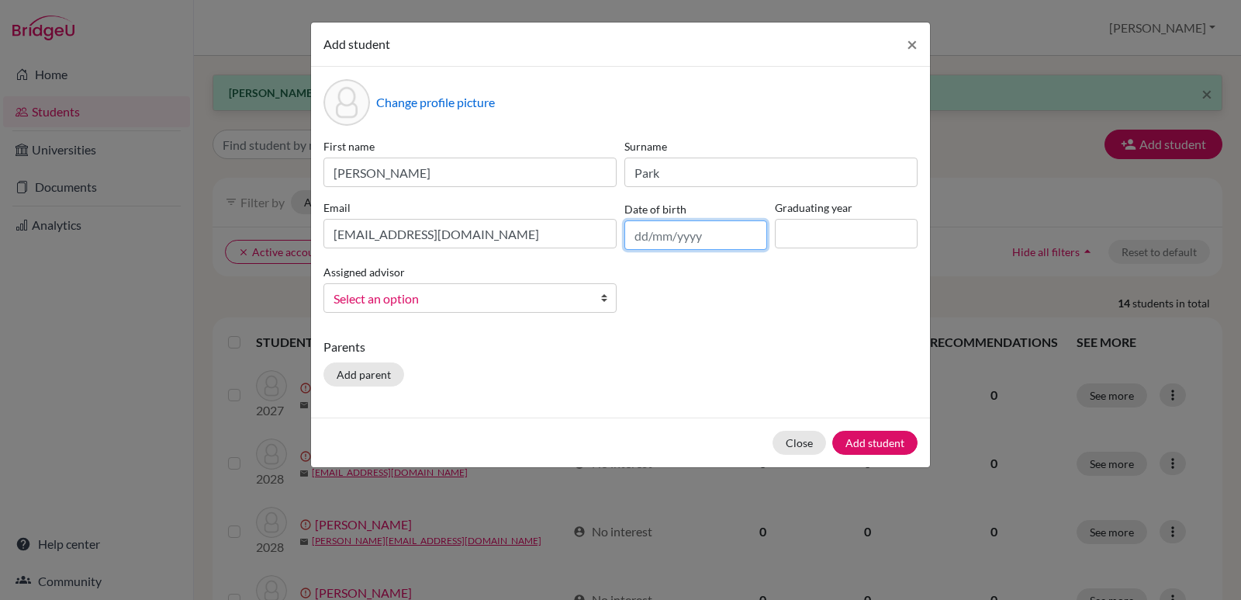
click at [684, 234] on input "text" at bounding box center [695, 234] width 143 height 29
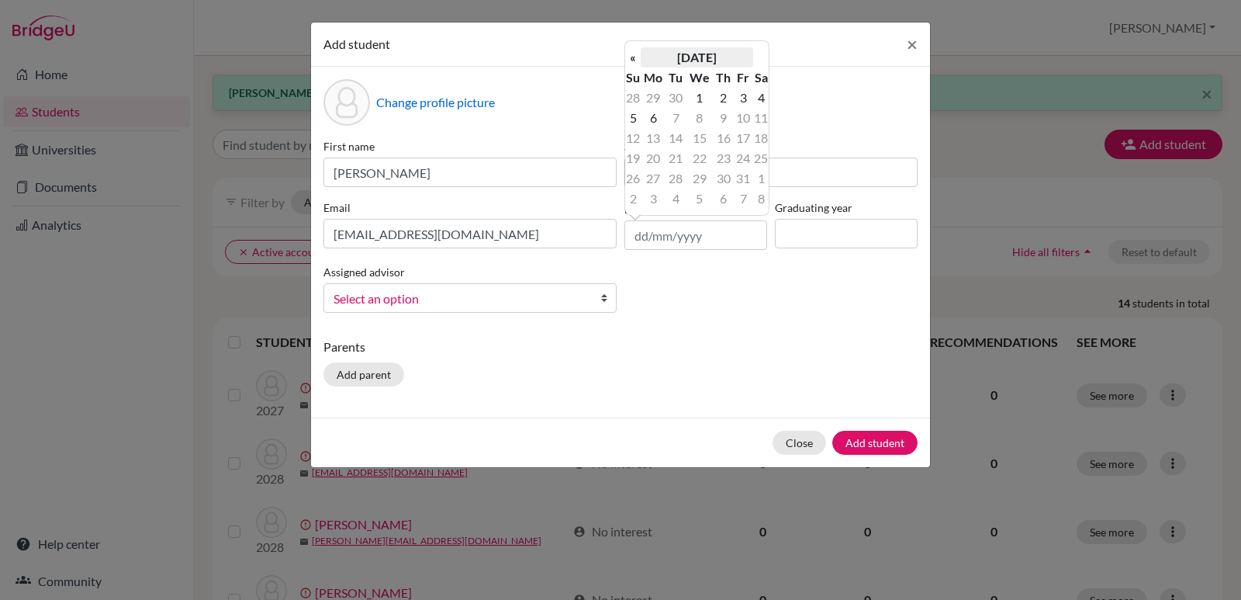
click at [669, 50] on th "[DATE]" at bounding box center [697, 57] width 112 height 20
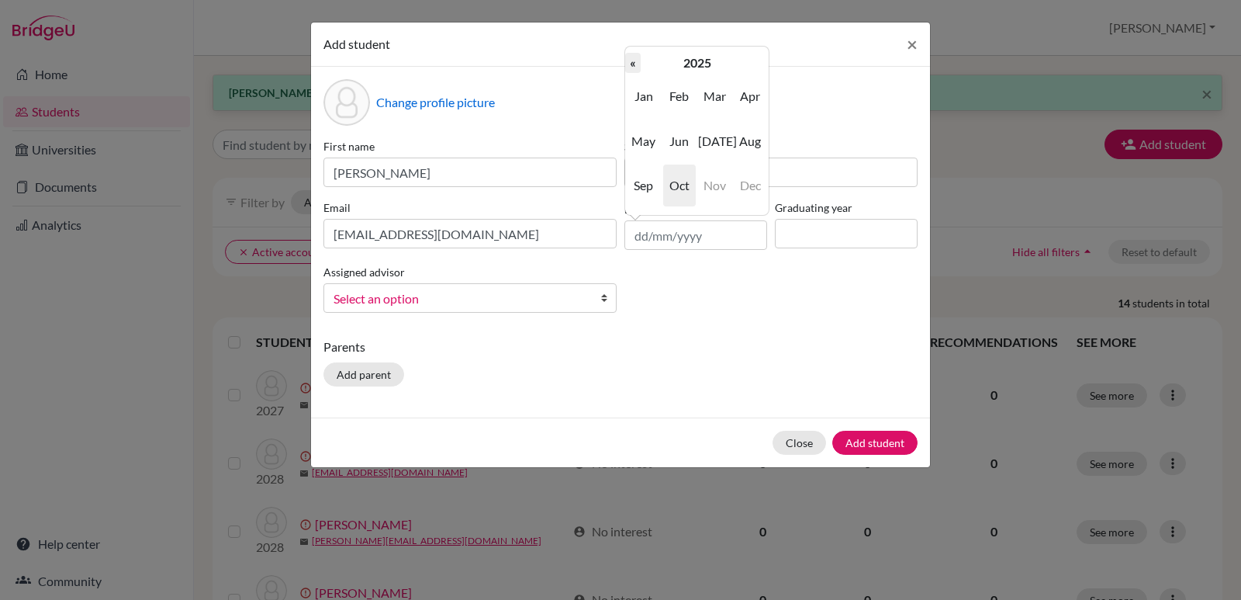
click at [633, 66] on th "«" at bounding box center [633, 63] width 16 height 20
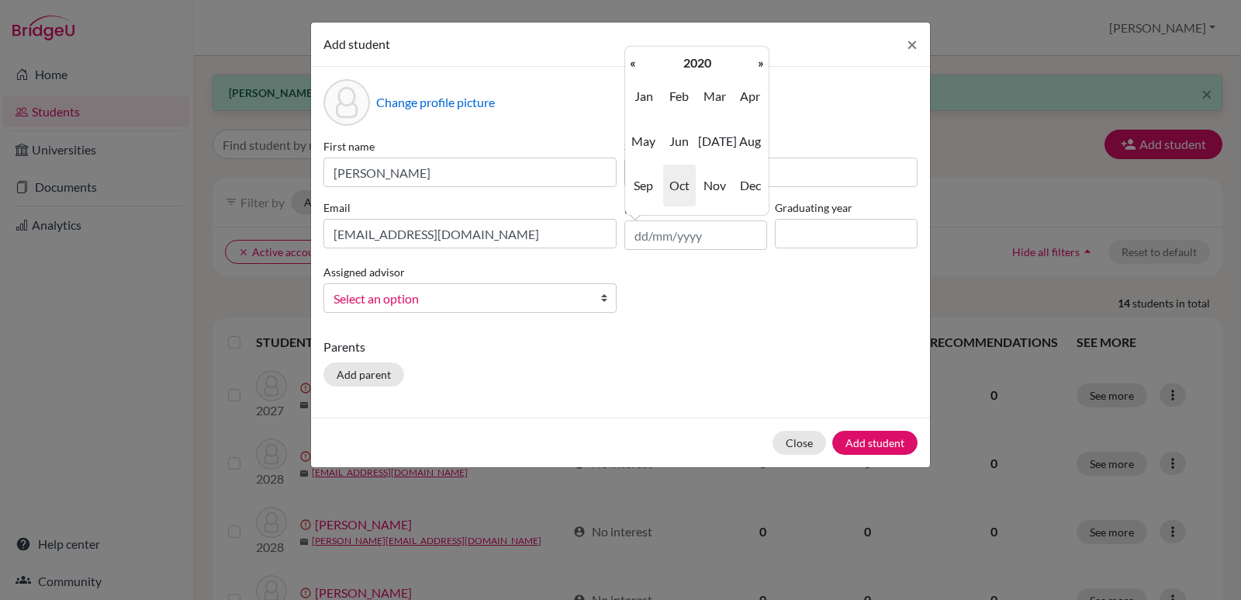
click at [633, 66] on th "«" at bounding box center [633, 63] width 16 height 20
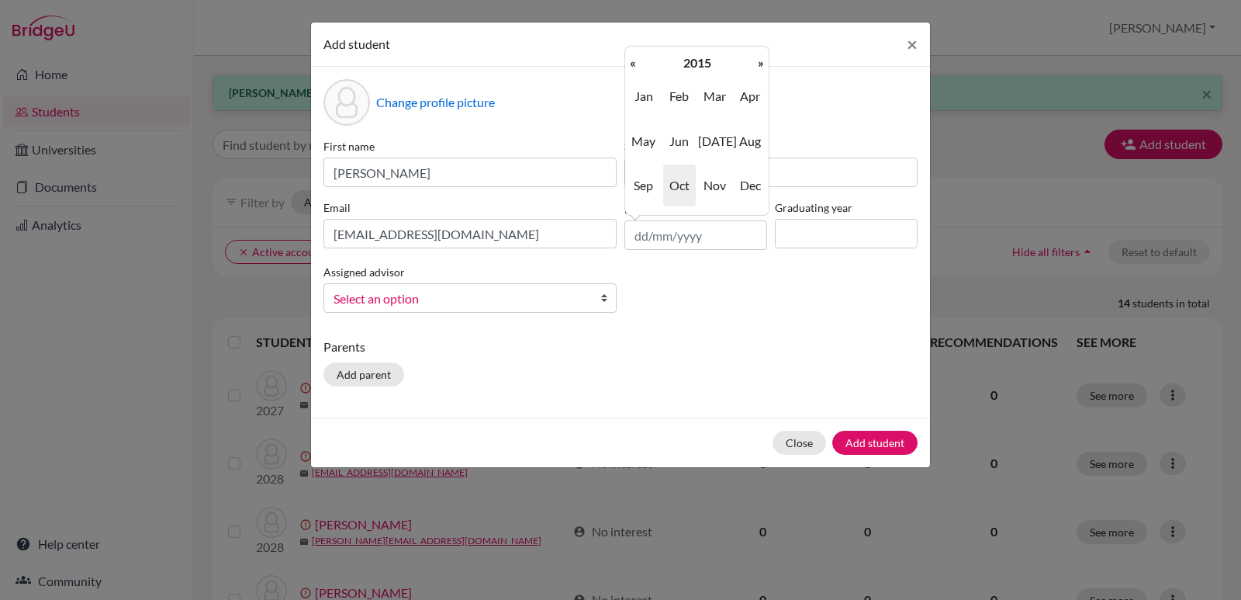
click at [633, 66] on th "«" at bounding box center [633, 63] width 16 height 20
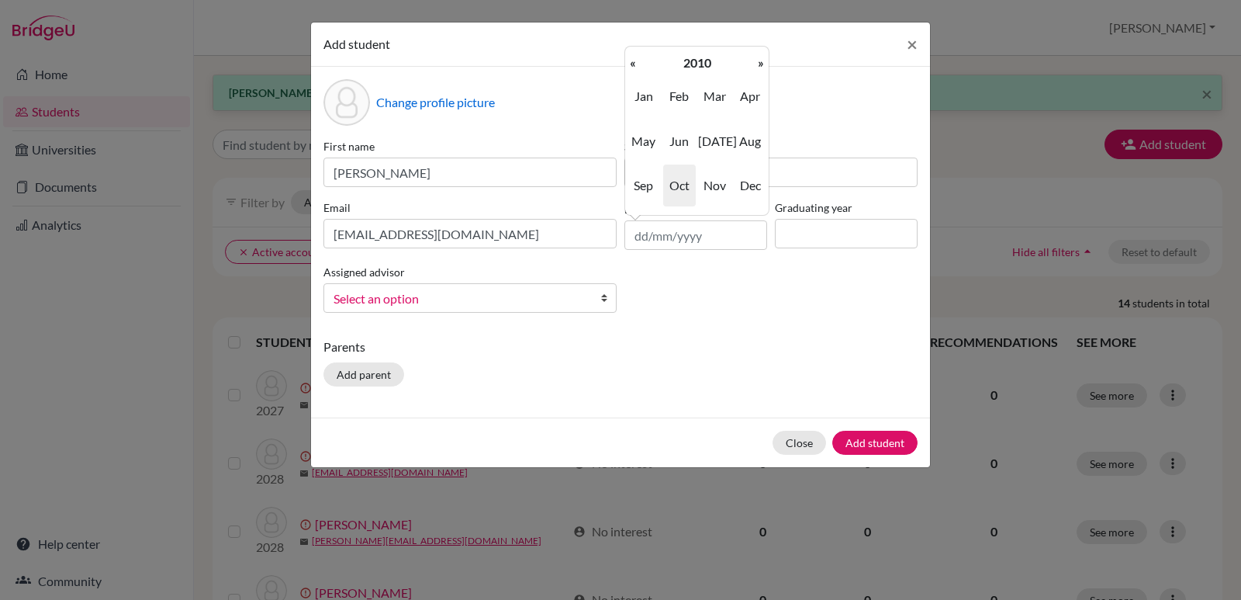
click at [633, 66] on th "«" at bounding box center [633, 63] width 16 height 20
click at [645, 147] on span "May" at bounding box center [644, 141] width 33 height 42
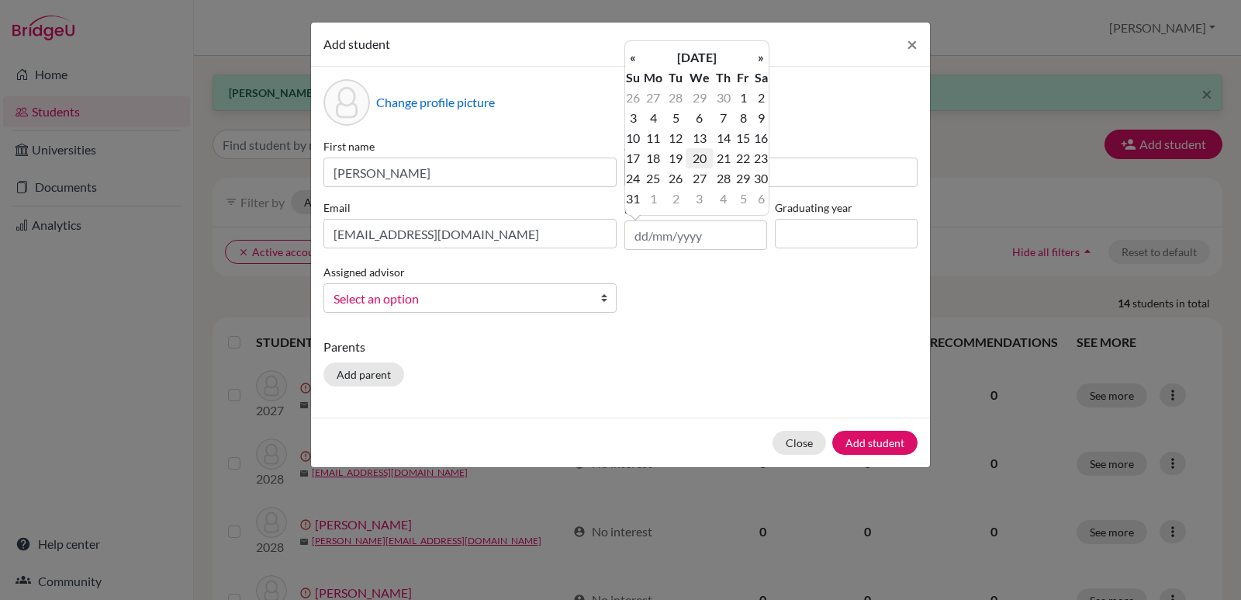
click at [703, 157] on td "20" at bounding box center [699, 158] width 27 height 20
type input "[DATE]"
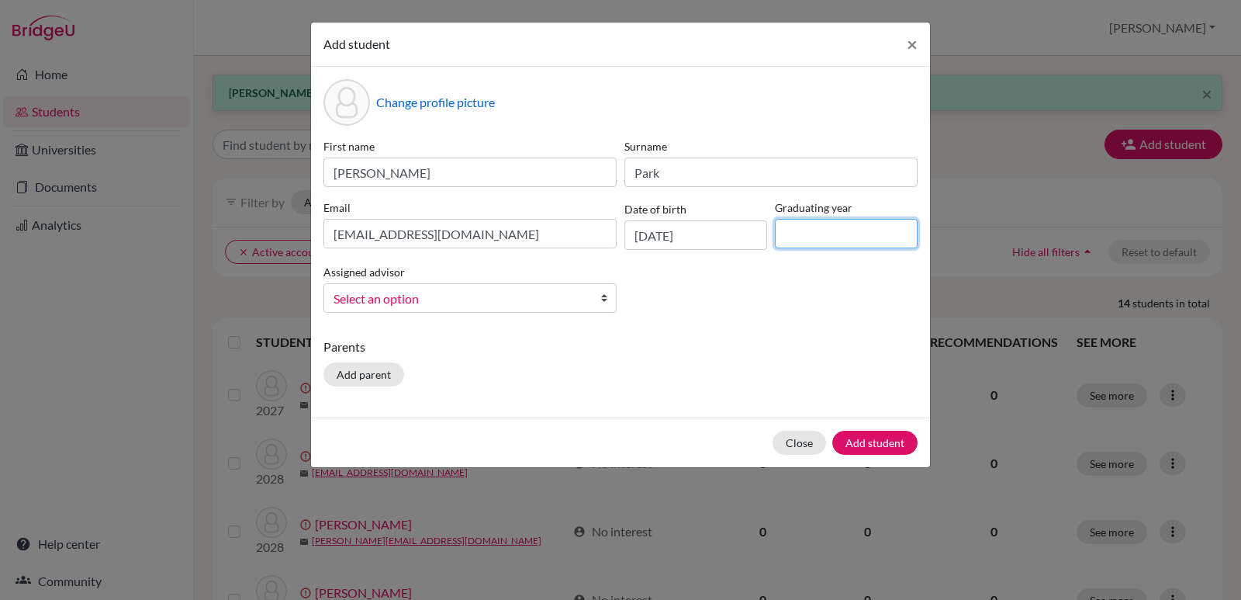
click at [803, 237] on input at bounding box center [846, 233] width 143 height 29
type input "2028"
click at [607, 297] on b at bounding box center [608, 298] width 16 height 28
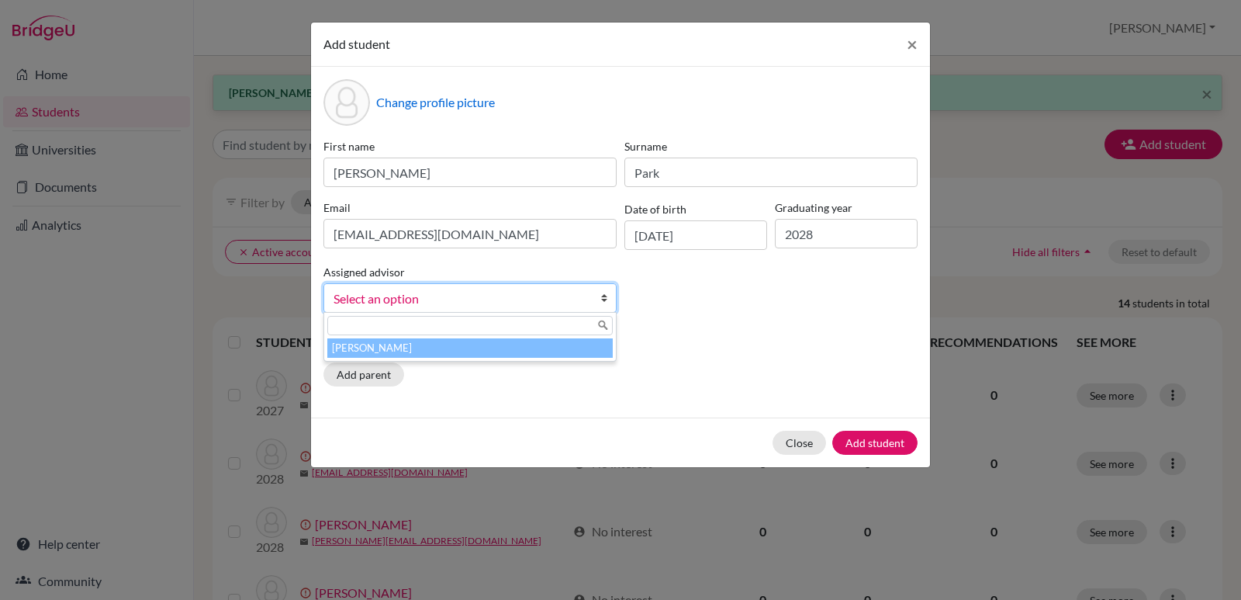
click at [438, 344] on li "[PERSON_NAME]" at bounding box center [469, 347] width 285 height 19
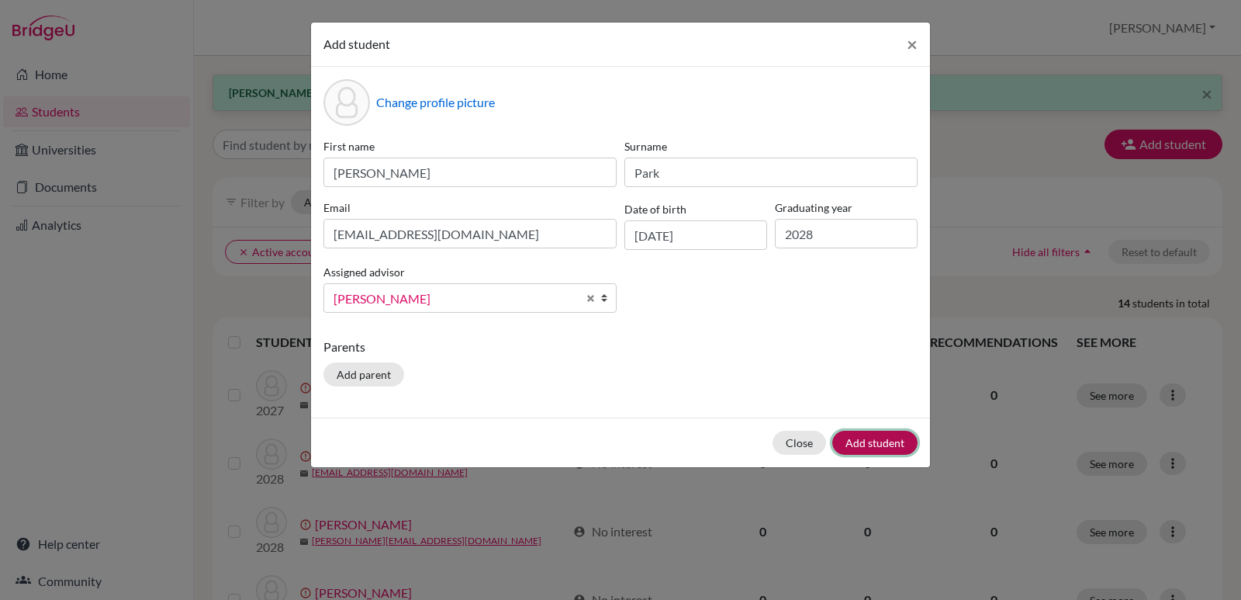
click at [873, 441] on button "Add student" at bounding box center [874, 443] width 85 height 24
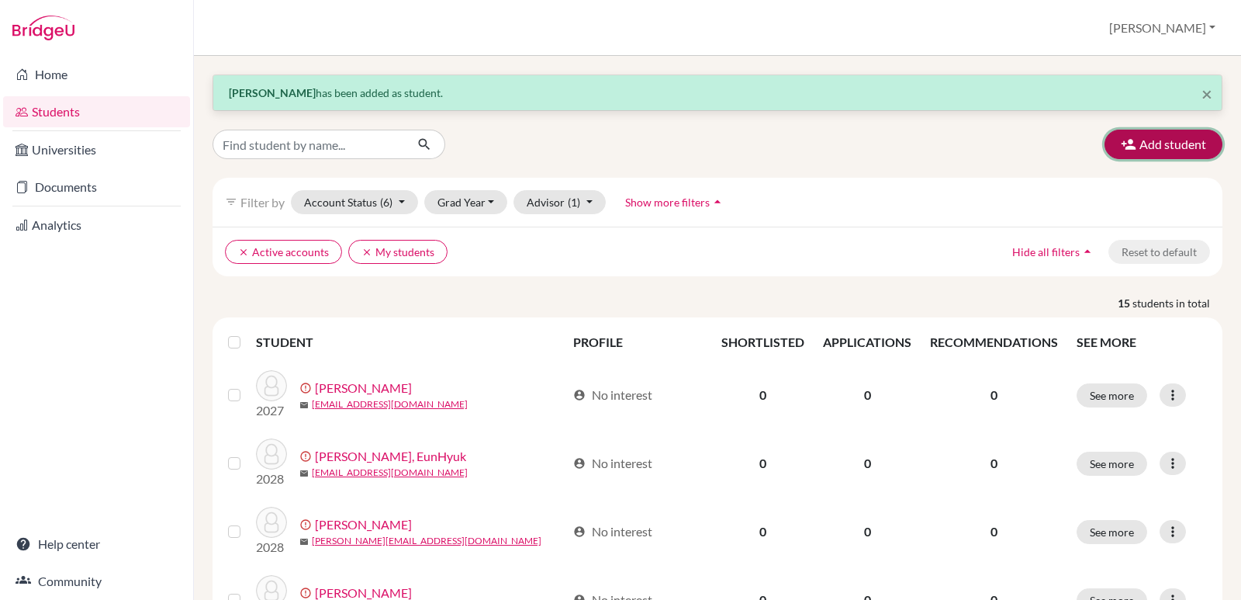
click at [1157, 148] on button "Add student" at bounding box center [1164, 144] width 118 height 29
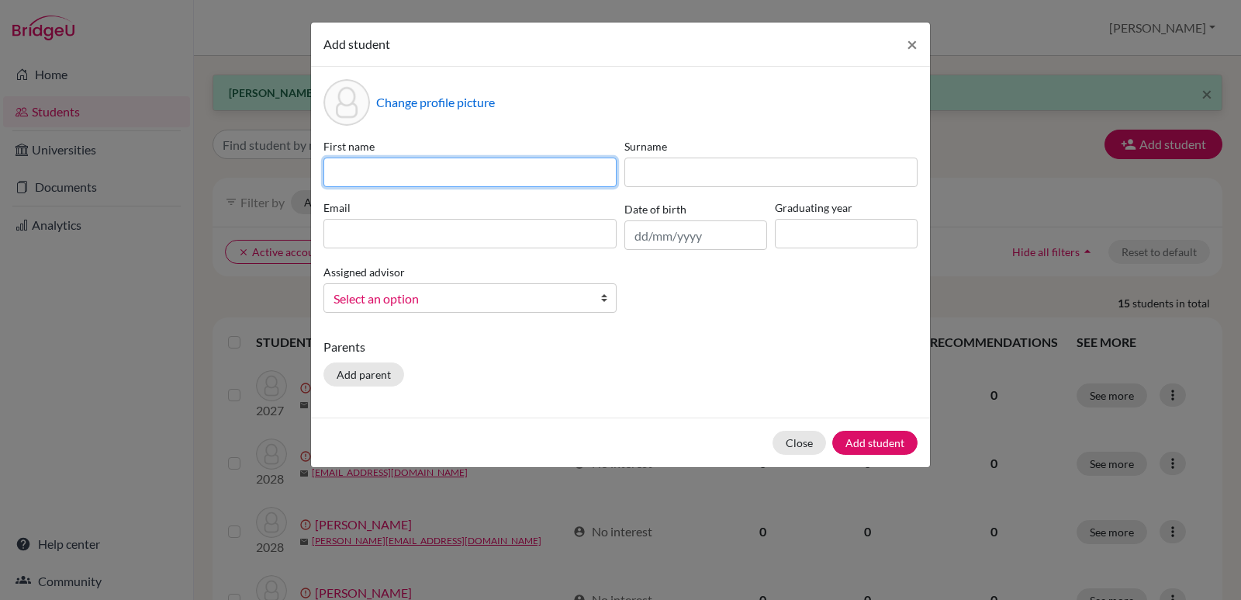
click at [351, 169] on input at bounding box center [469, 171] width 293 height 29
paste input "[EMAIL_ADDRESS][DOMAIN_NAME]"
type input "p"
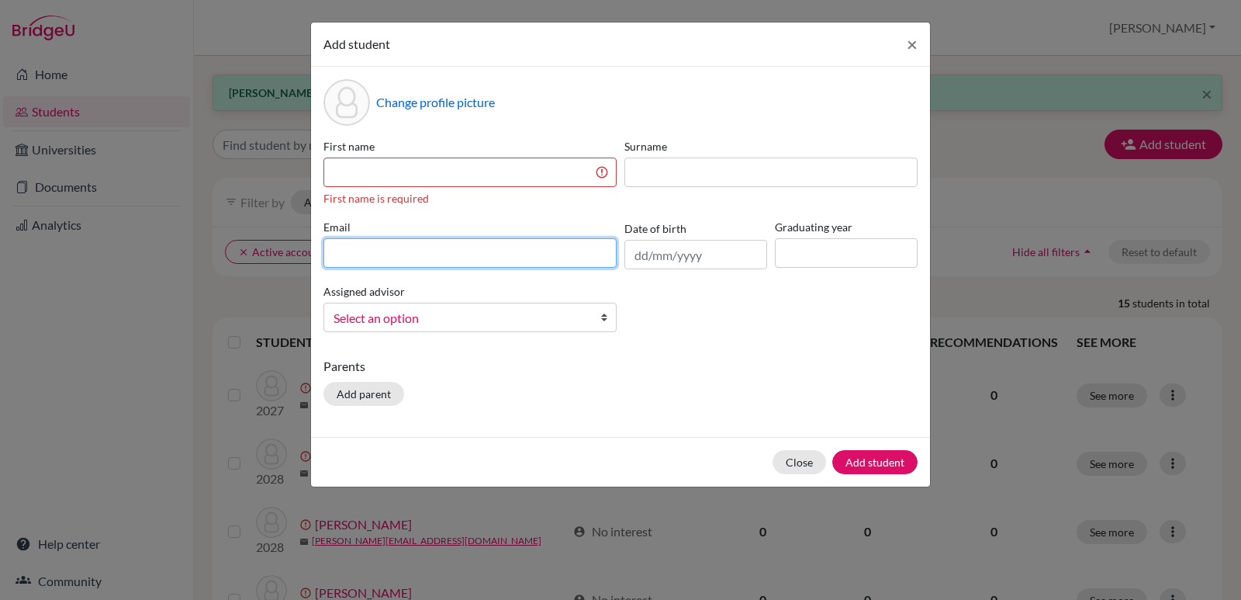
click at [422, 227] on div "Email" at bounding box center [470, 244] width 301 height 50
paste input "[EMAIL_ADDRESS][DOMAIN_NAME]"
type input "[EMAIL_ADDRESS][DOMAIN_NAME]"
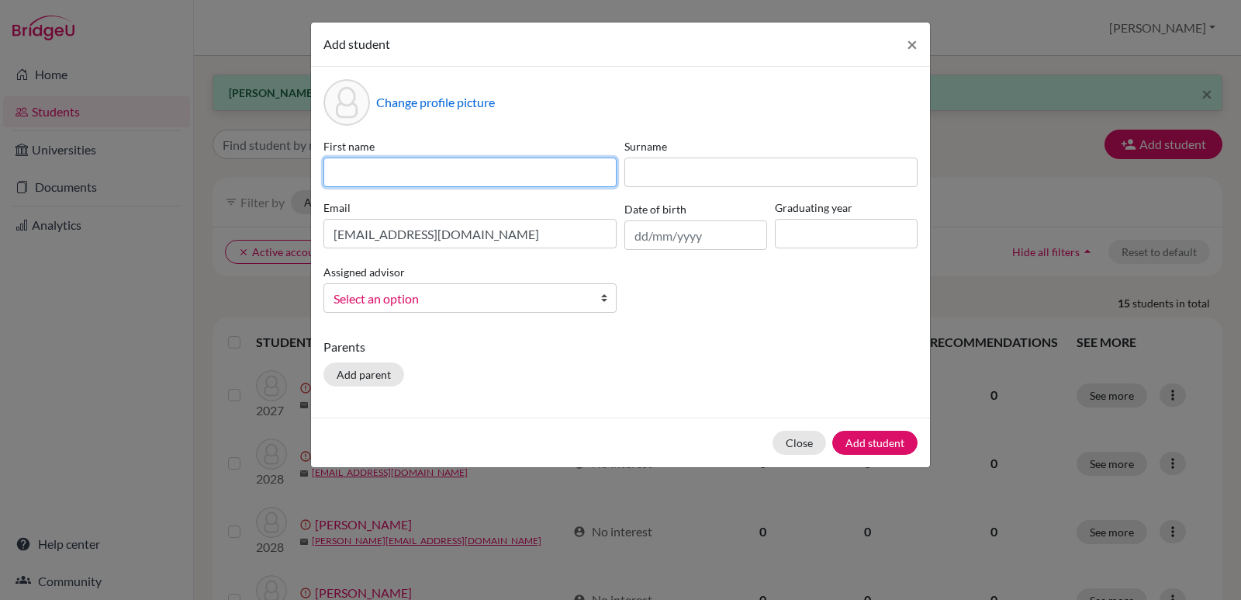
click at [383, 175] on input at bounding box center [469, 171] width 293 height 29
type input "Prince"
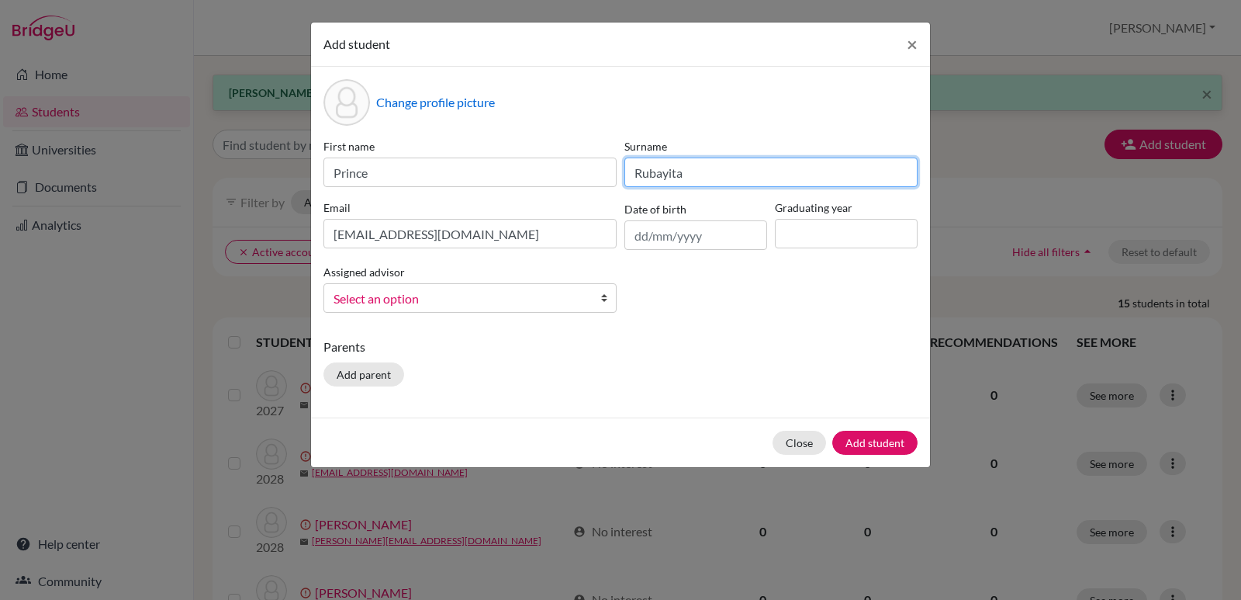
type input "Rubayita"
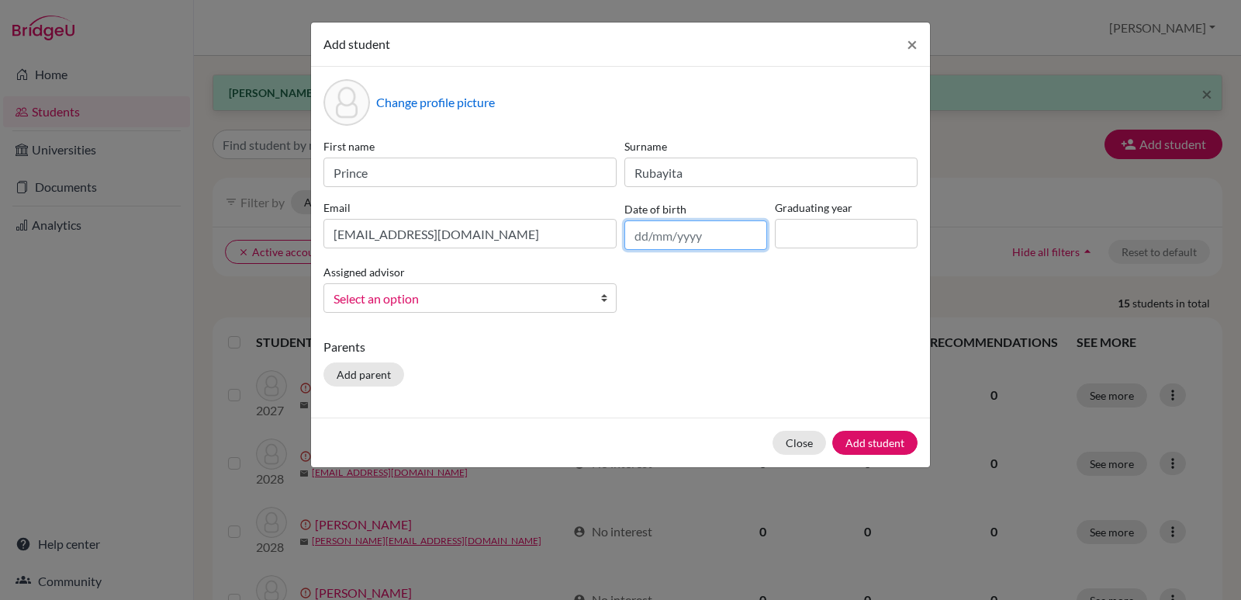
click at [697, 240] on input "text" at bounding box center [695, 234] width 143 height 29
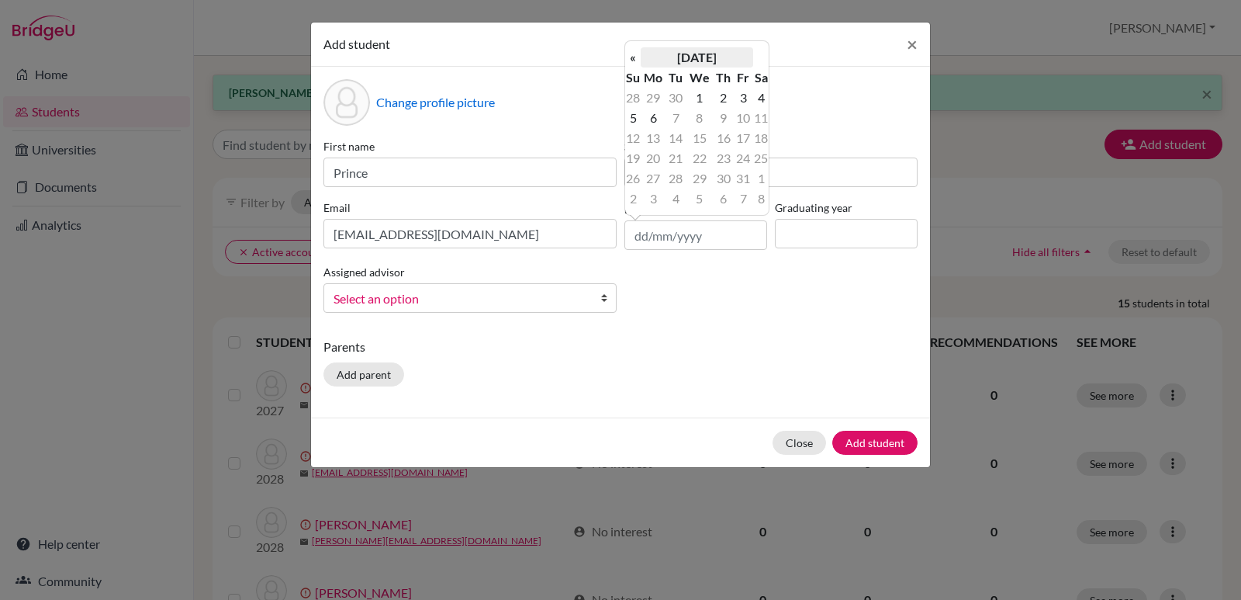
click at [711, 54] on th "[DATE]" at bounding box center [697, 57] width 112 height 20
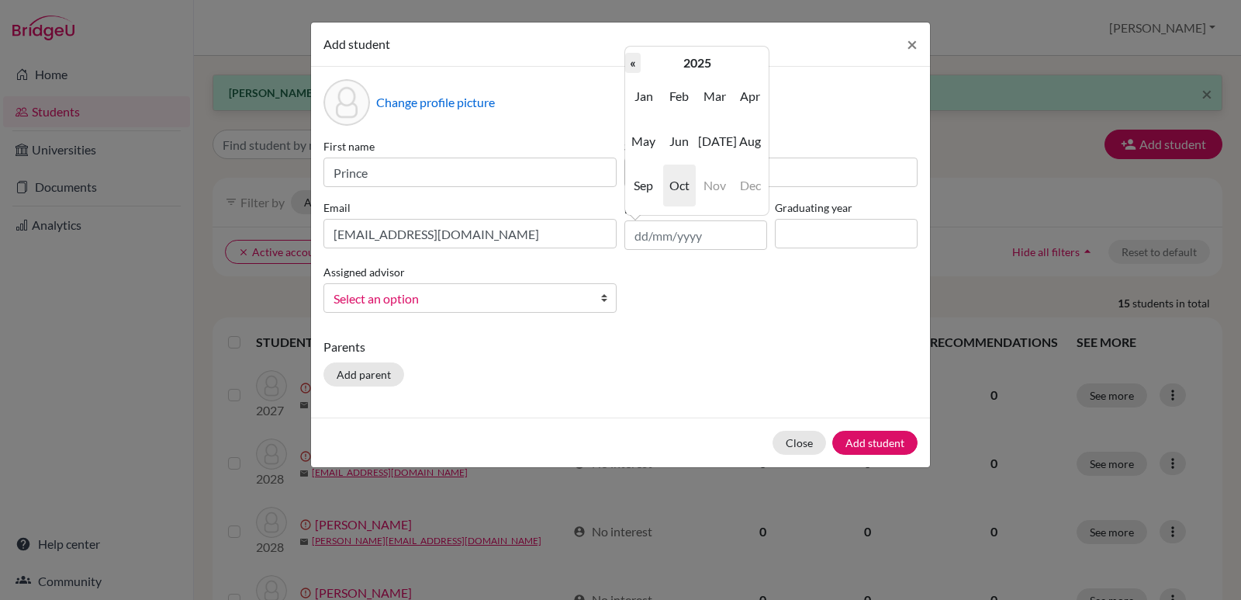
click at [637, 65] on th "«" at bounding box center [633, 63] width 16 height 20
click at [638, 65] on th "«" at bounding box center [633, 63] width 16 height 20
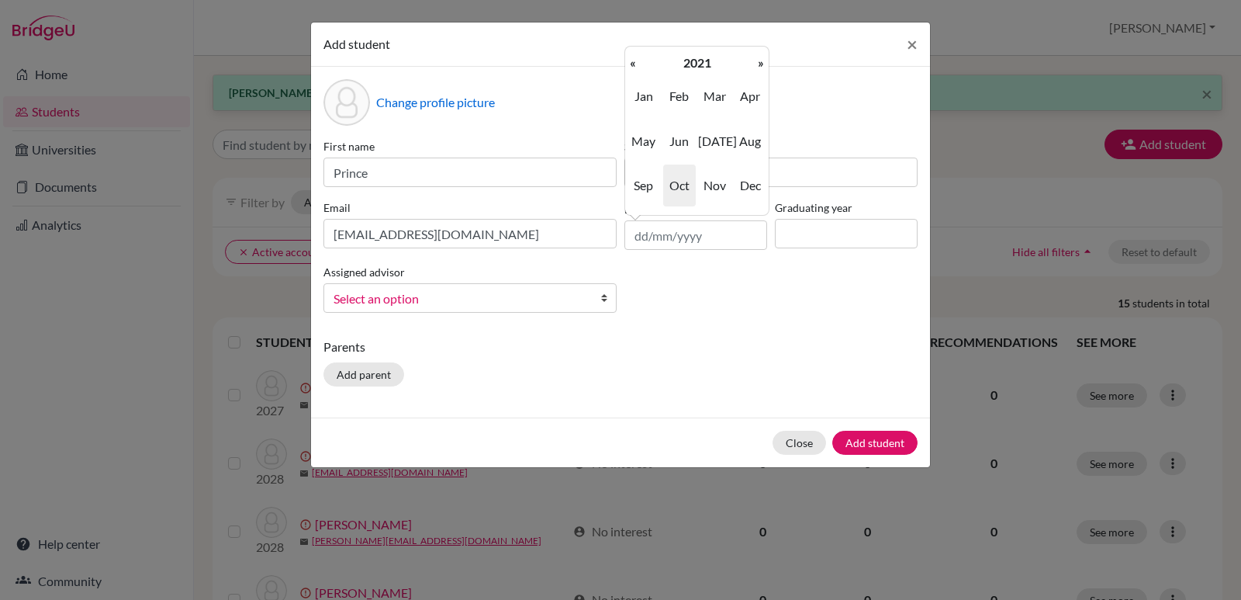
click at [638, 65] on th "«" at bounding box center [633, 63] width 16 height 20
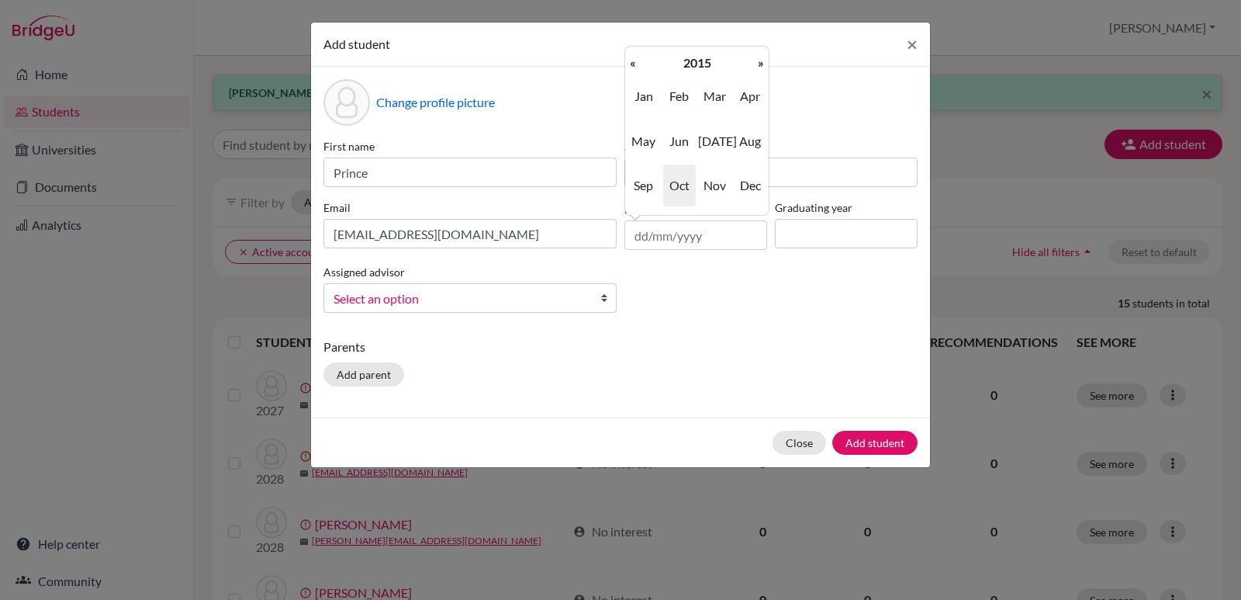
click at [638, 65] on th "«" at bounding box center [633, 63] width 16 height 20
click at [640, 64] on th "«" at bounding box center [633, 63] width 16 height 20
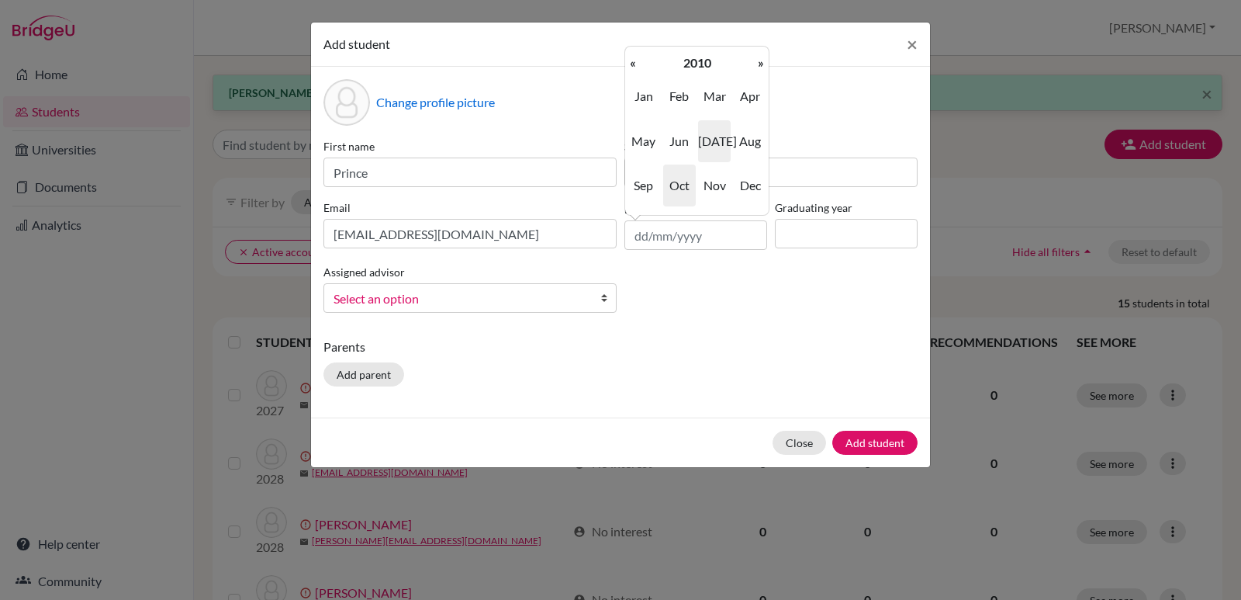
click at [716, 143] on span "[DATE]" at bounding box center [714, 141] width 33 height 42
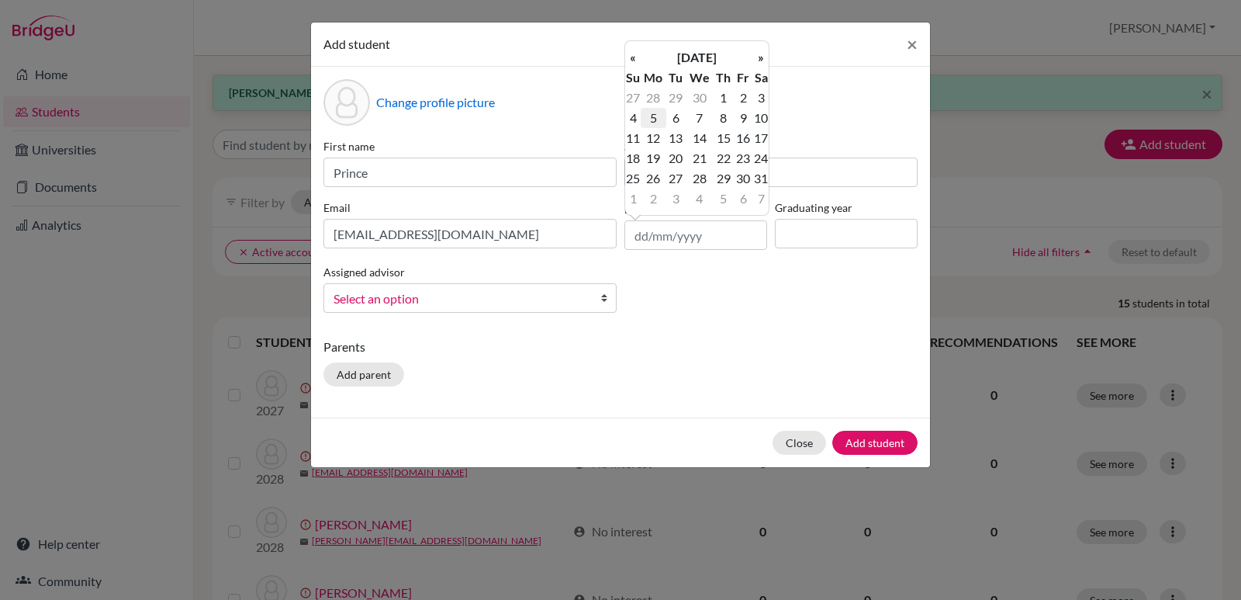
click at [658, 121] on td "5" at bounding box center [654, 118] width 26 height 20
type input "[DATE]"
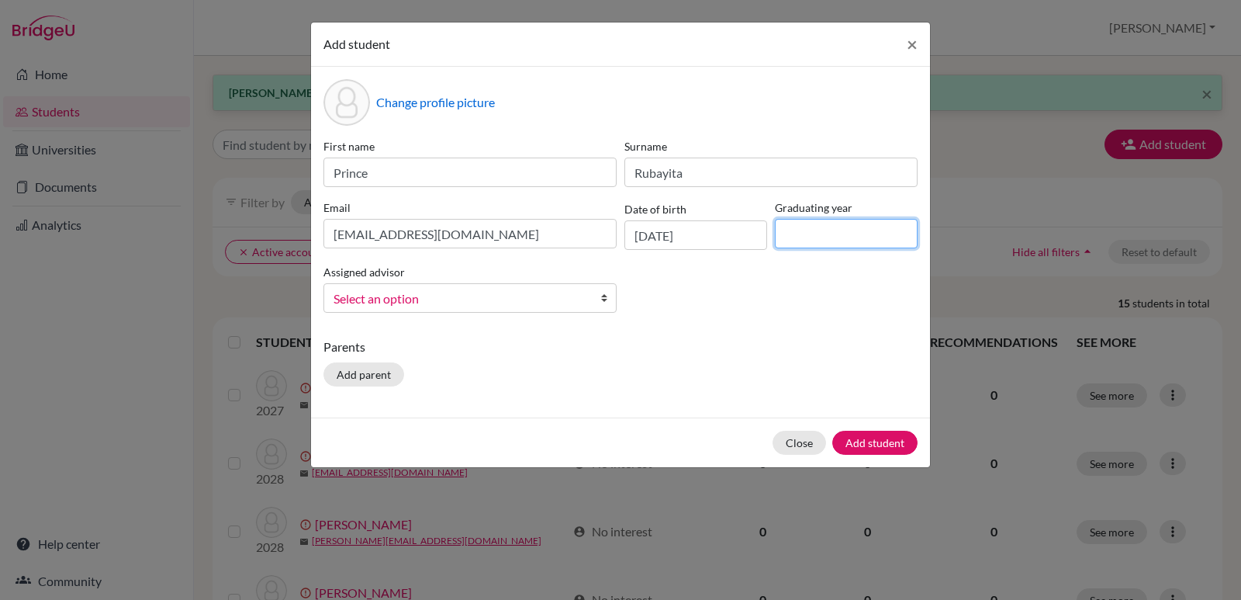
click at [866, 221] on input at bounding box center [846, 233] width 143 height 29
type input "2028"
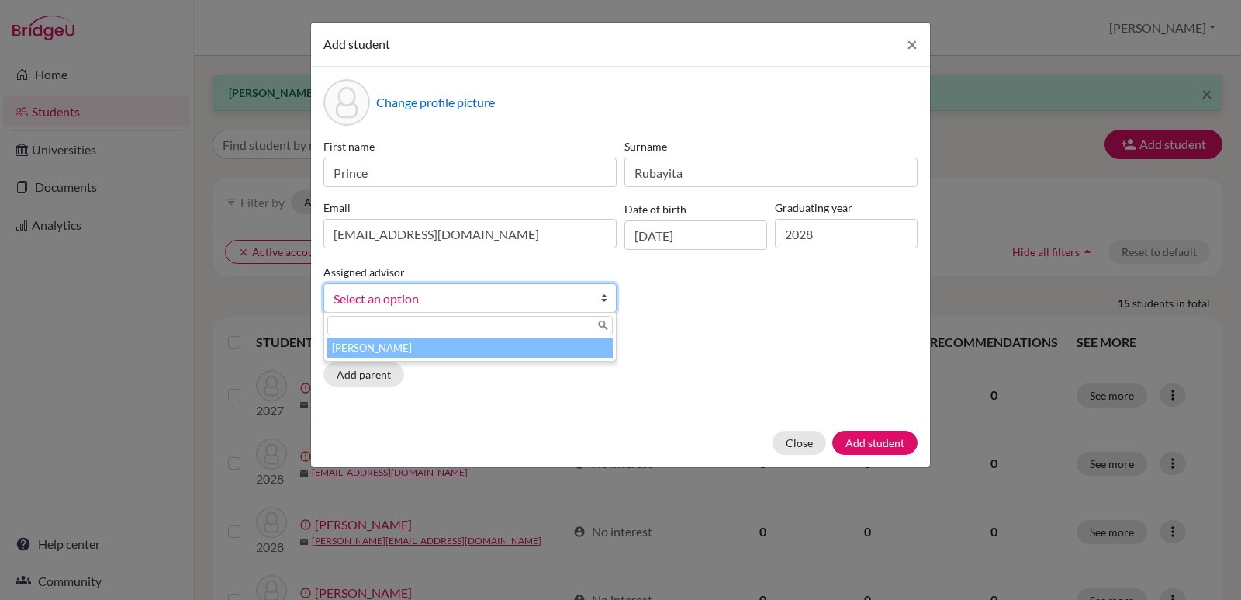
click at [607, 300] on b at bounding box center [608, 298] width 16 height 28
click at [486, 348] on li "[PERSON_NAME]" at bounding box center [469, 347] width 285 height 19
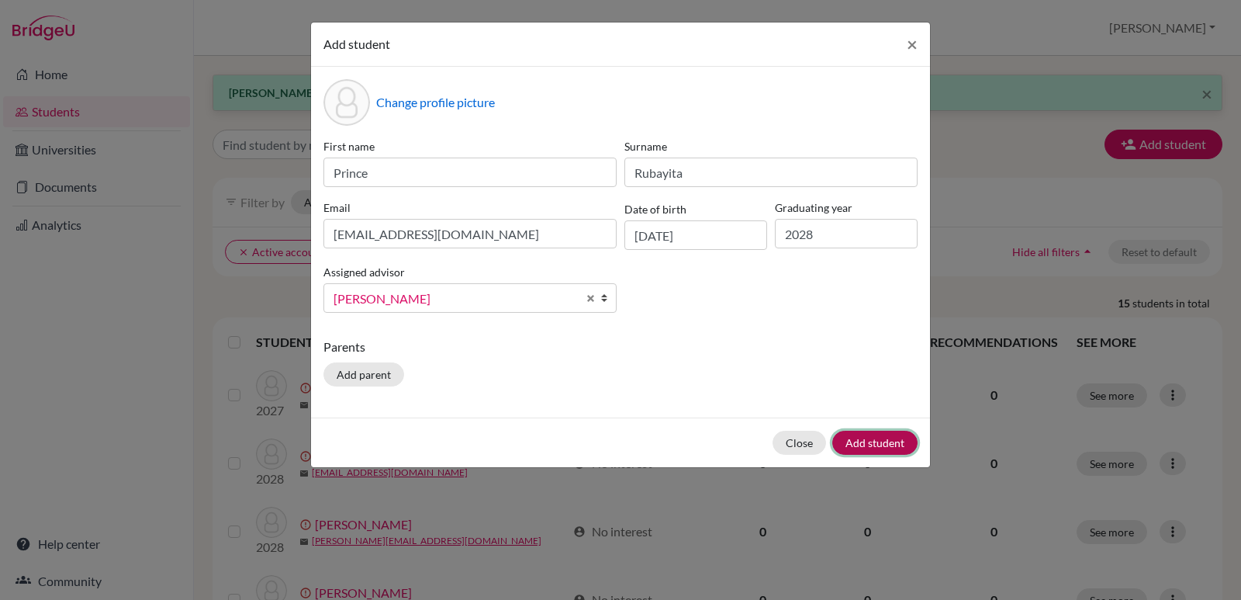
click at [859, 443] on button "Add student" at bounding box center [874, 443] width 85 height 24
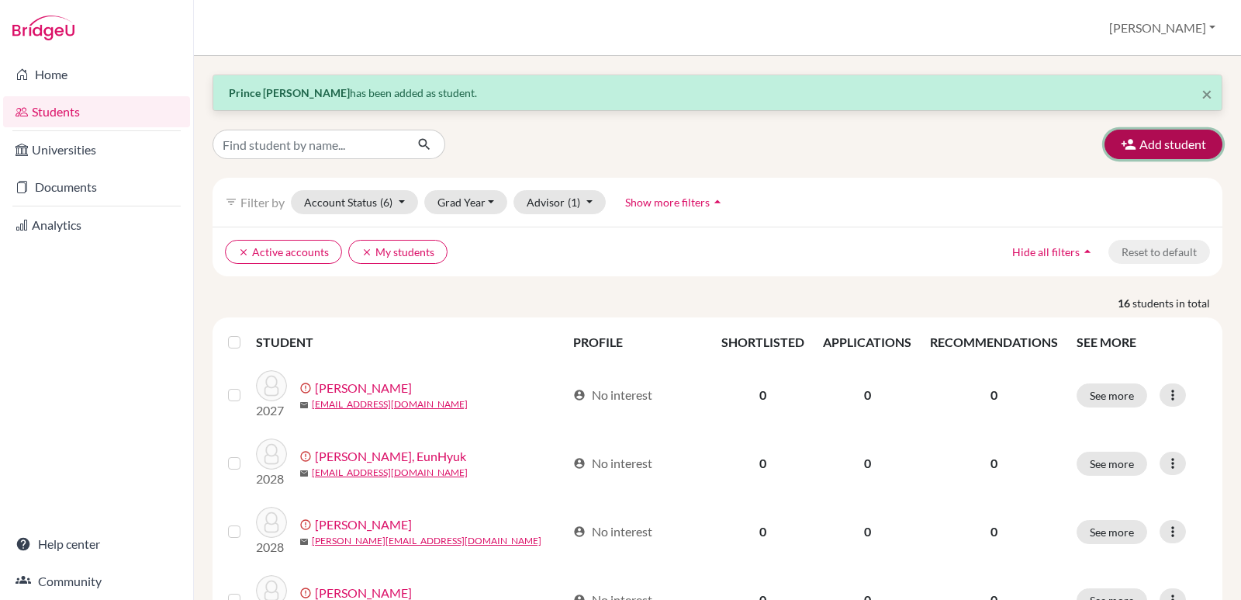
click at [1176, 140] on button "Add student" at bounding box center [1164, 144] width 118 height 29
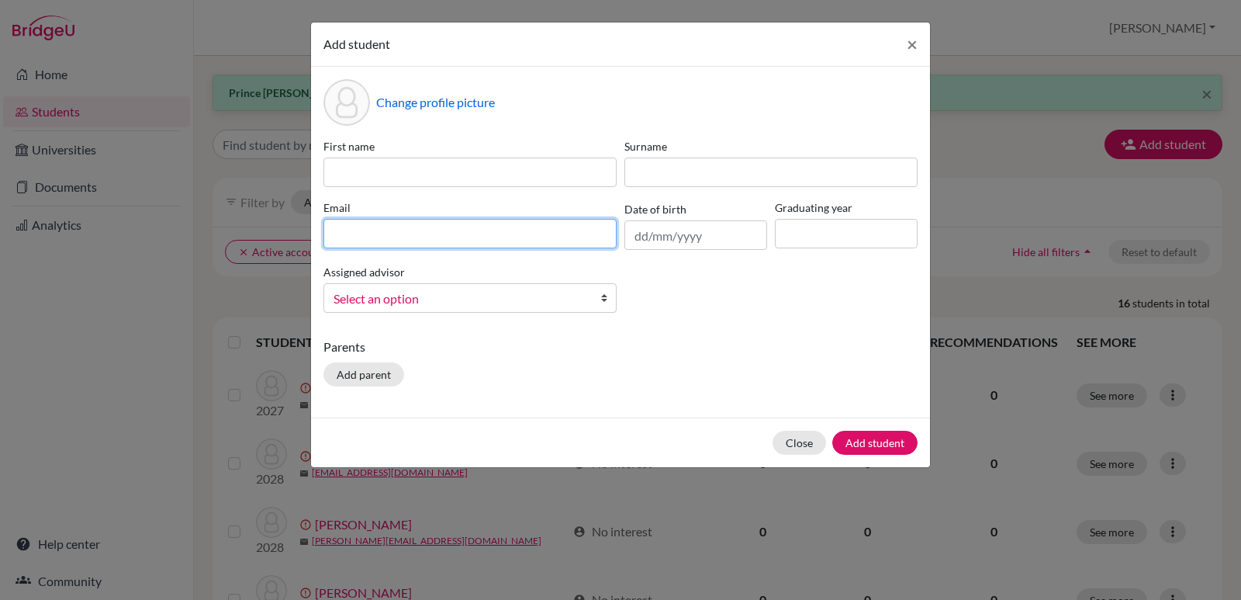
click at [572, 240] on input at bounding box center [469, 233] width 293 height 29
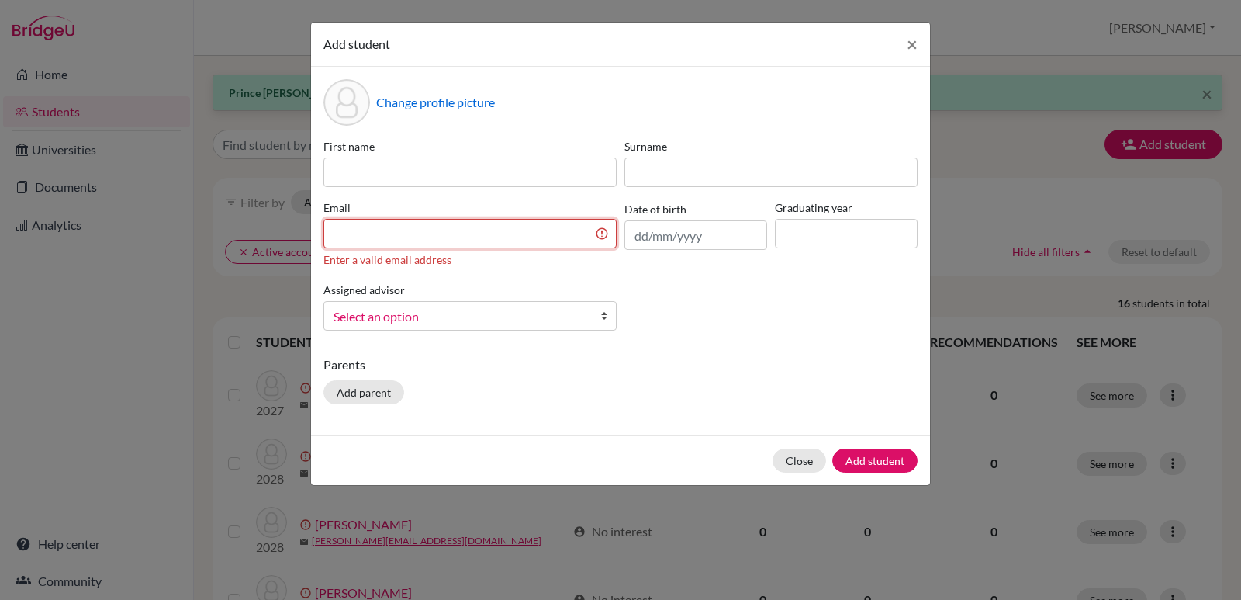
click at [393, 237] on input at bounding box center [469, 233] width 293 height 29
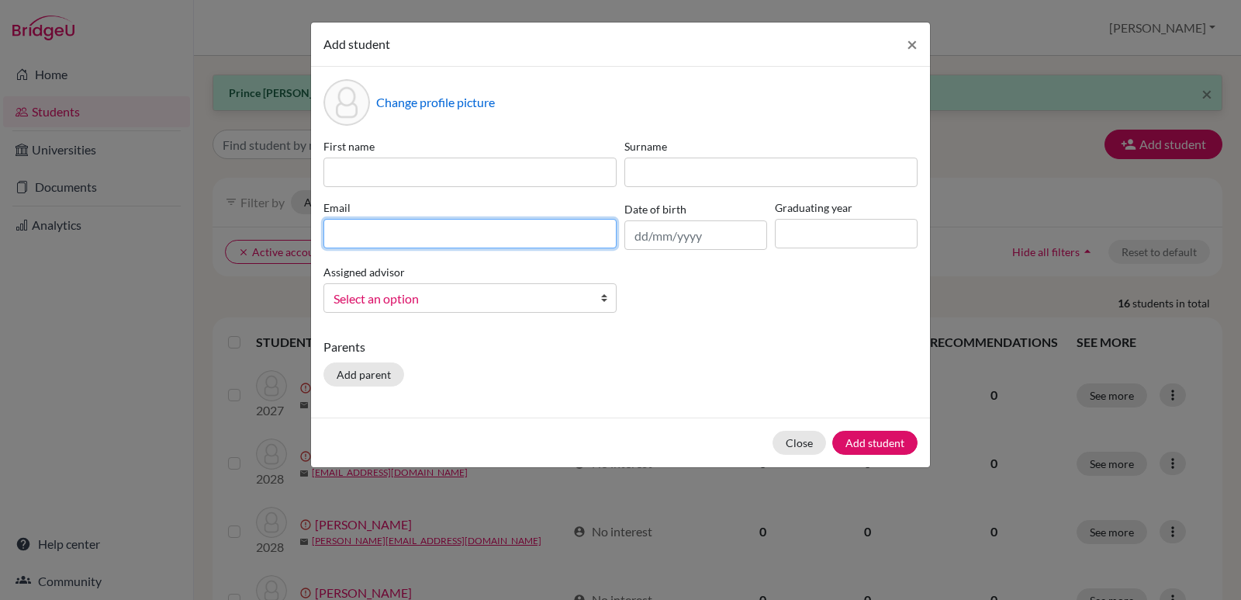
paste input "[EMAIL_ADDRESS][DOMAIN_NAME]"
type input "[EMAIL_ADDRESS][DOMAIN_NAME]"
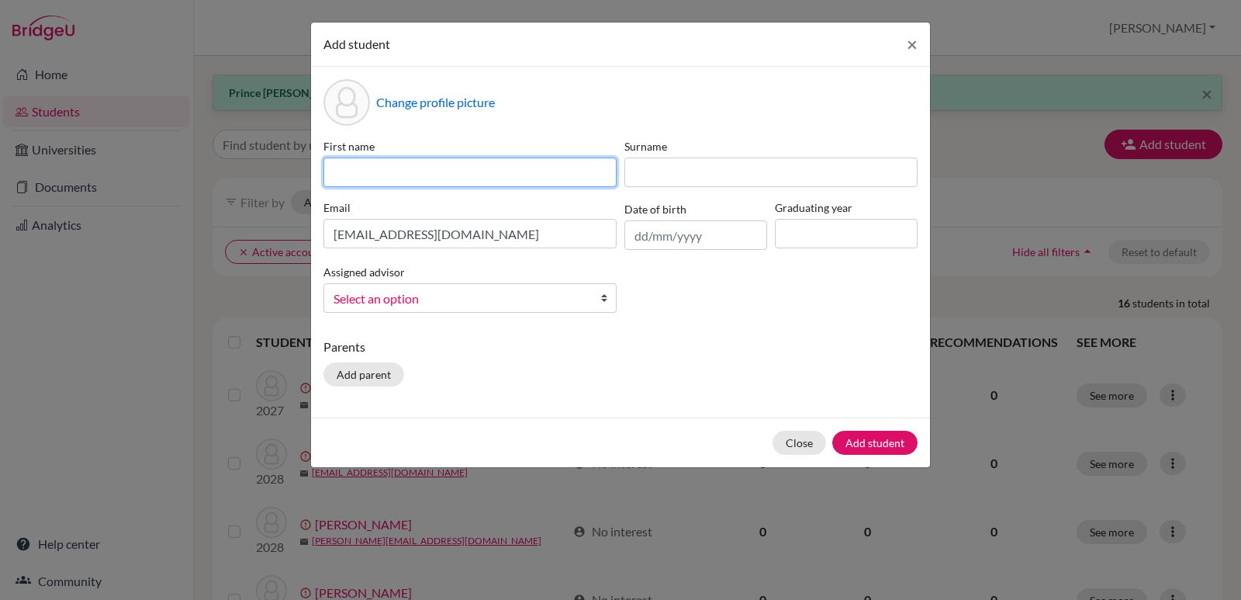
click at [400, 175] on input at bounding box center [469, 171] width 293 height 29
type input "JiMin"
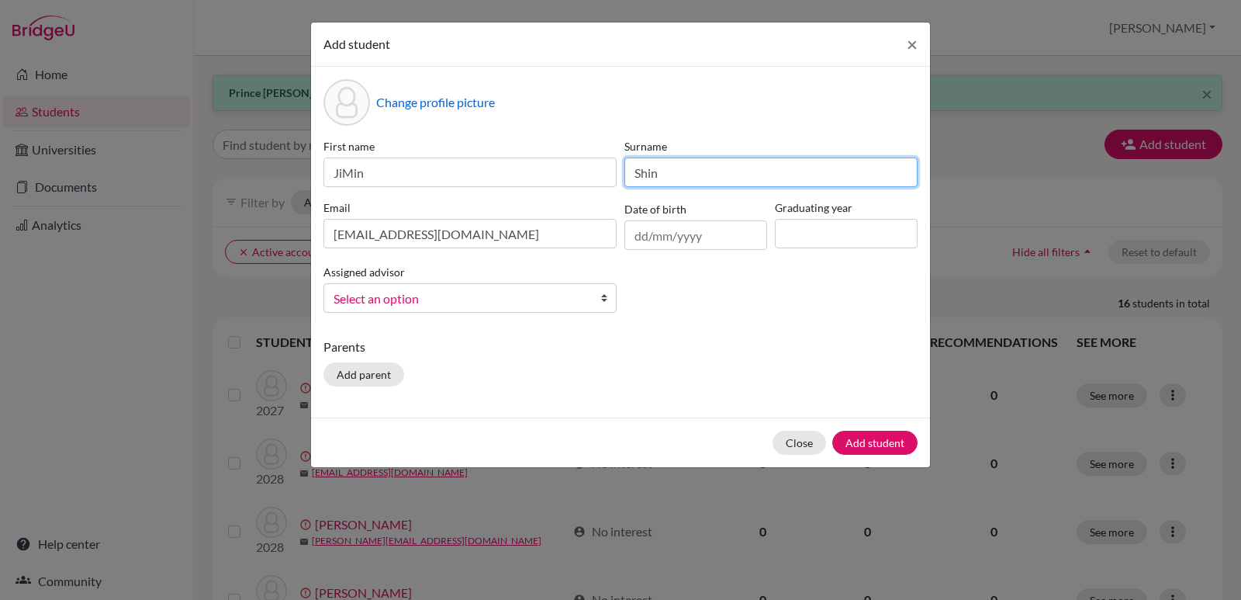
type input "Shin"
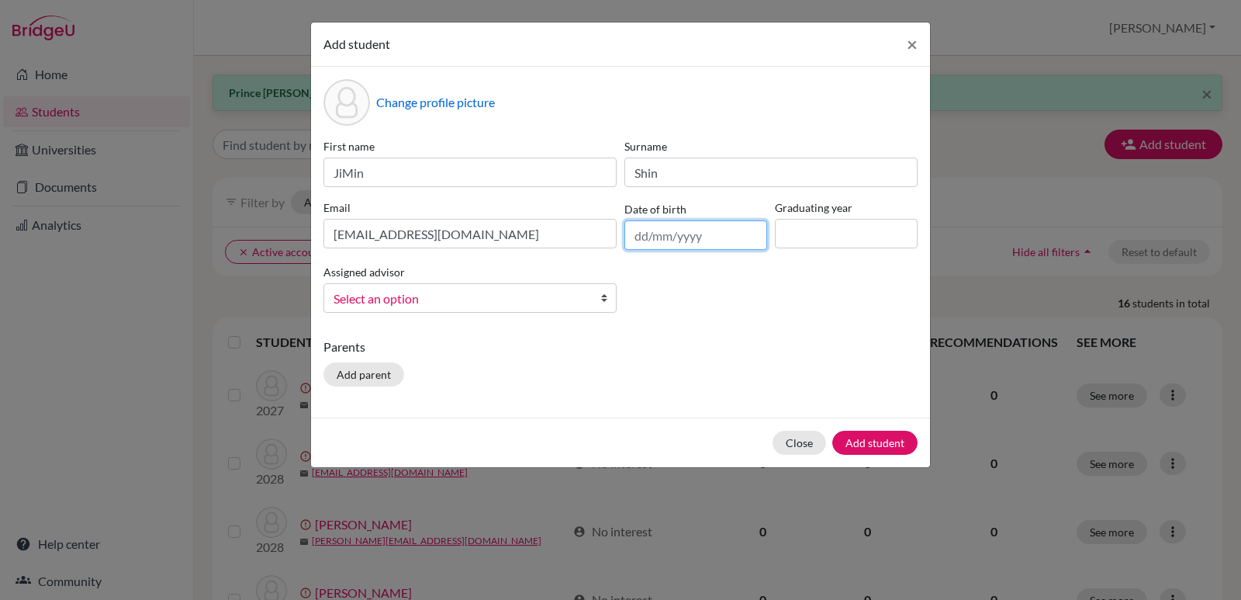
click at [715, 243] on input "text" at bounding box center [695, 234] width 143 height 29
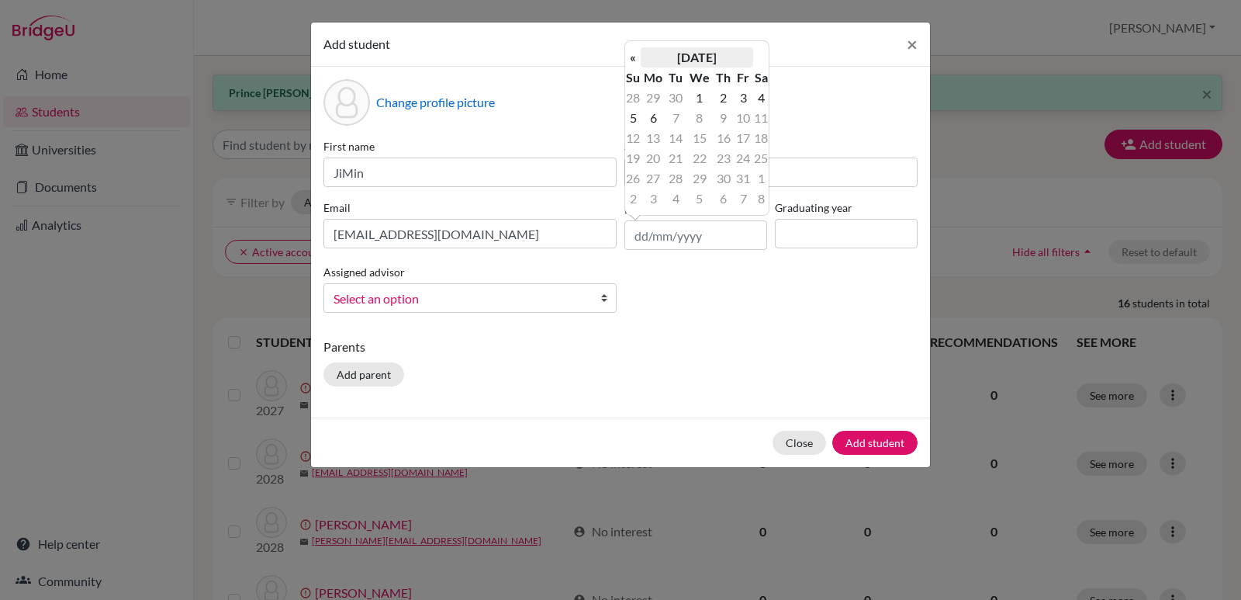
click at [707, 57] on th "[DATE]" at bounding box center [697, 57] width 112 height 20
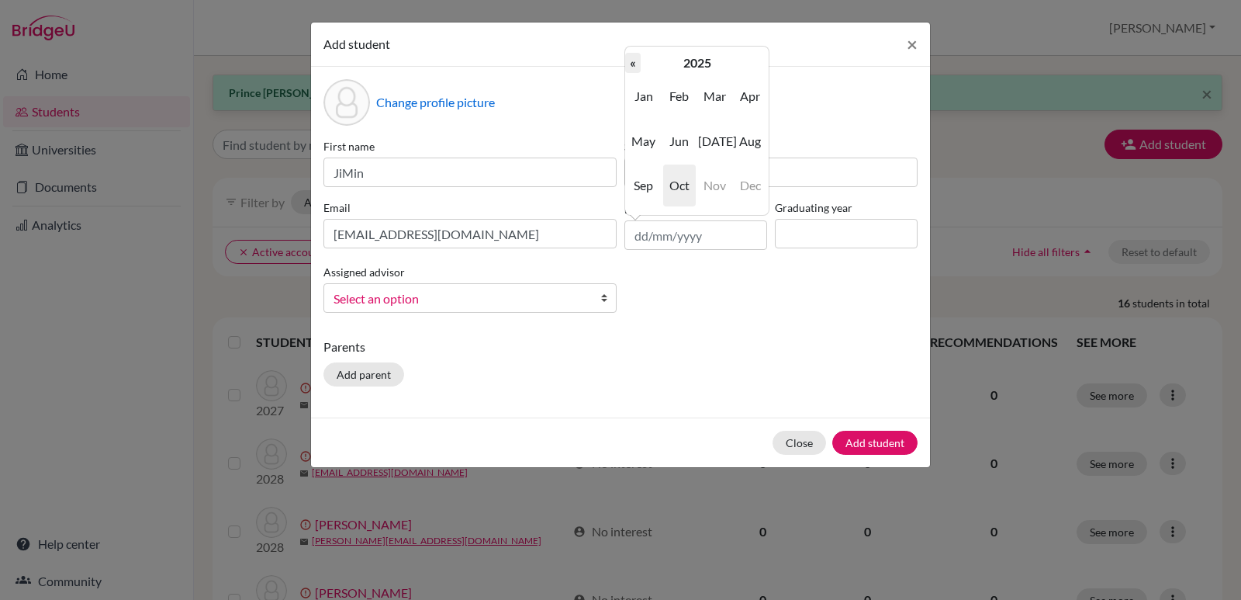
click at [634, 64] on th "«" at bounding box center [633, 63] width 16 height 20
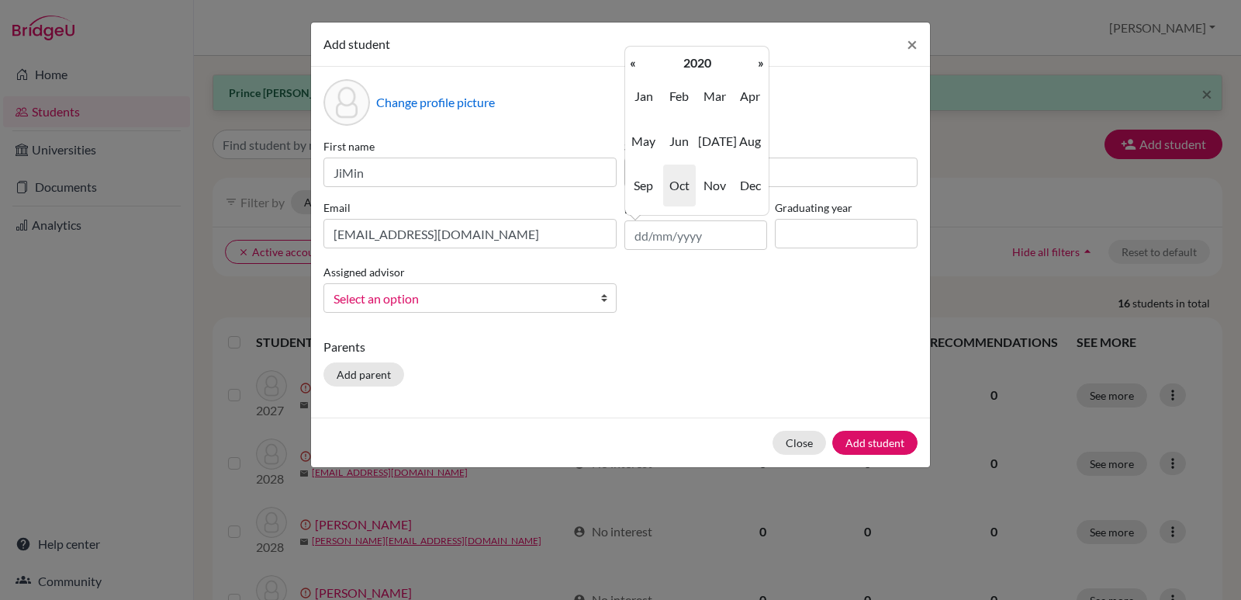
click at [634, 64] on th "«" at bounding box center [633, 63] width 16 height 20
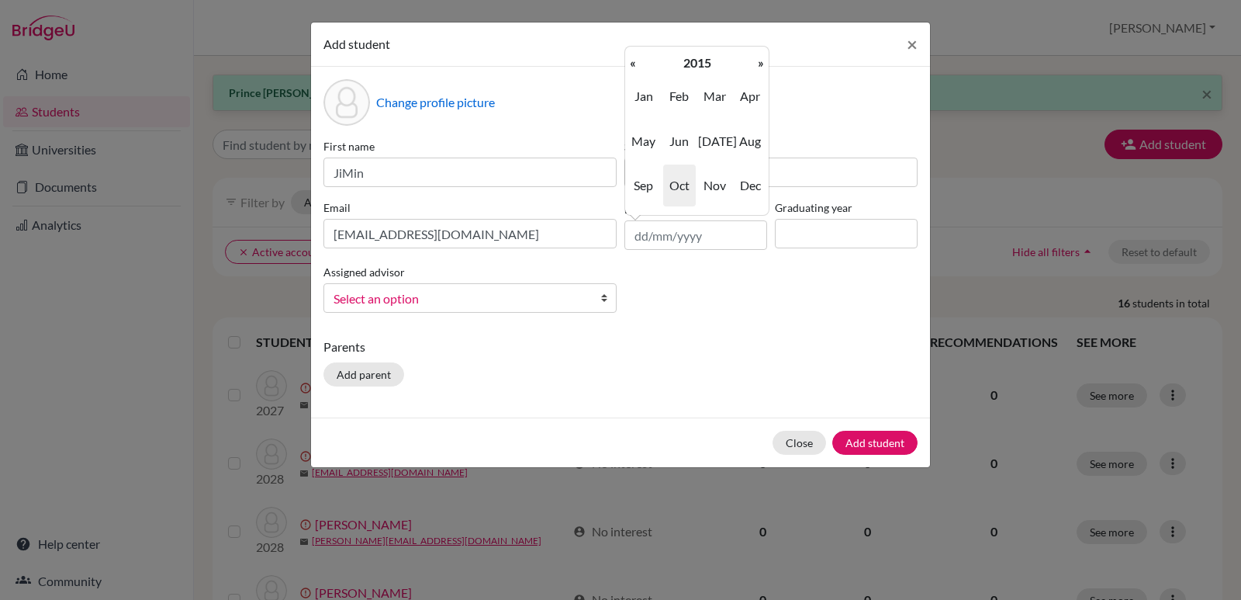
click at [634, 64] on th "«" at bounding box center [633, 63] width 16 height 20
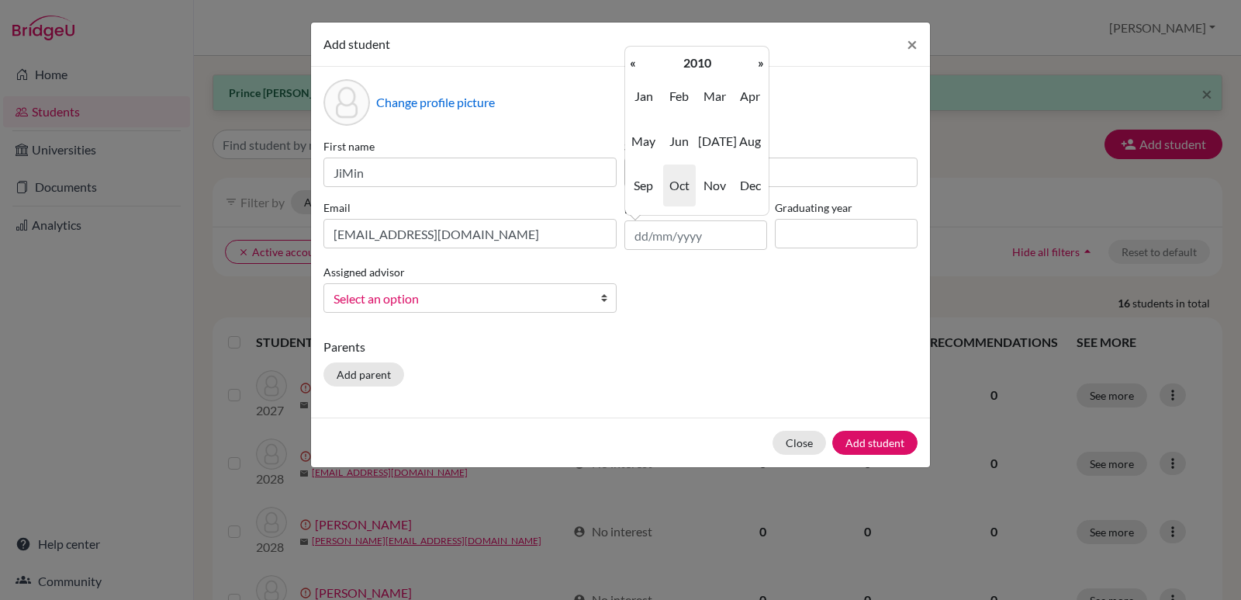
click at [634, 64] on th "«" at bounding box center [633, 63] width 16 height 20
click at [747, 98] on span "Apr" at bounding box center [750, 96] width 33 height 42
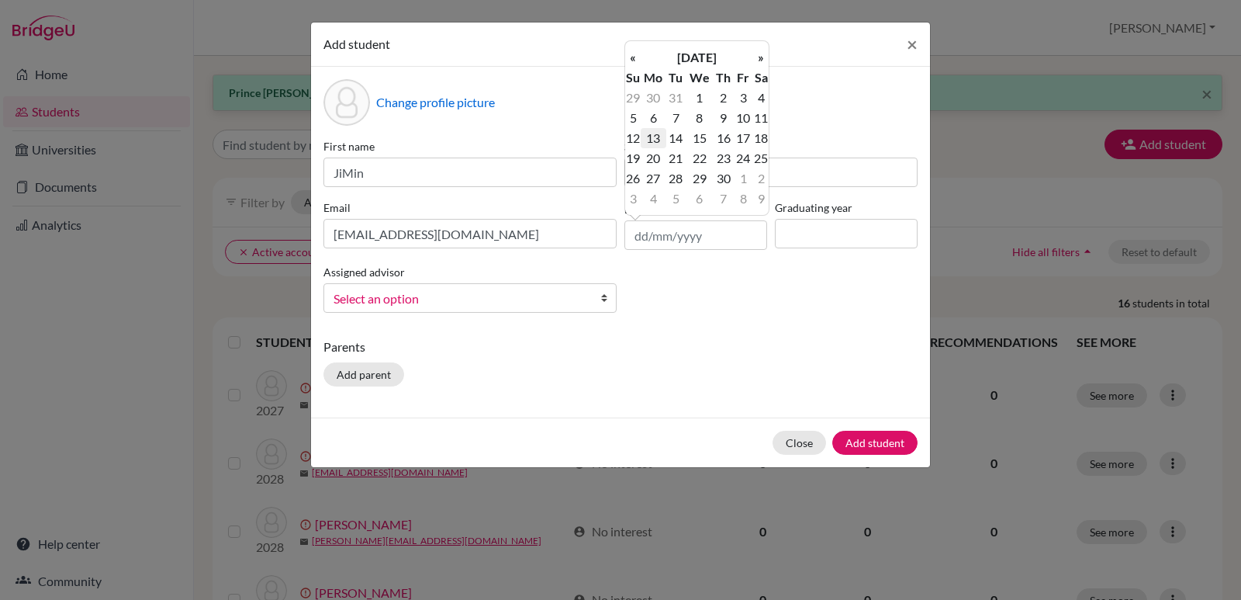
click at [652, 137] on td "13" at bounding box center [654, 138] width 26 height 20
type input "[DATE]"
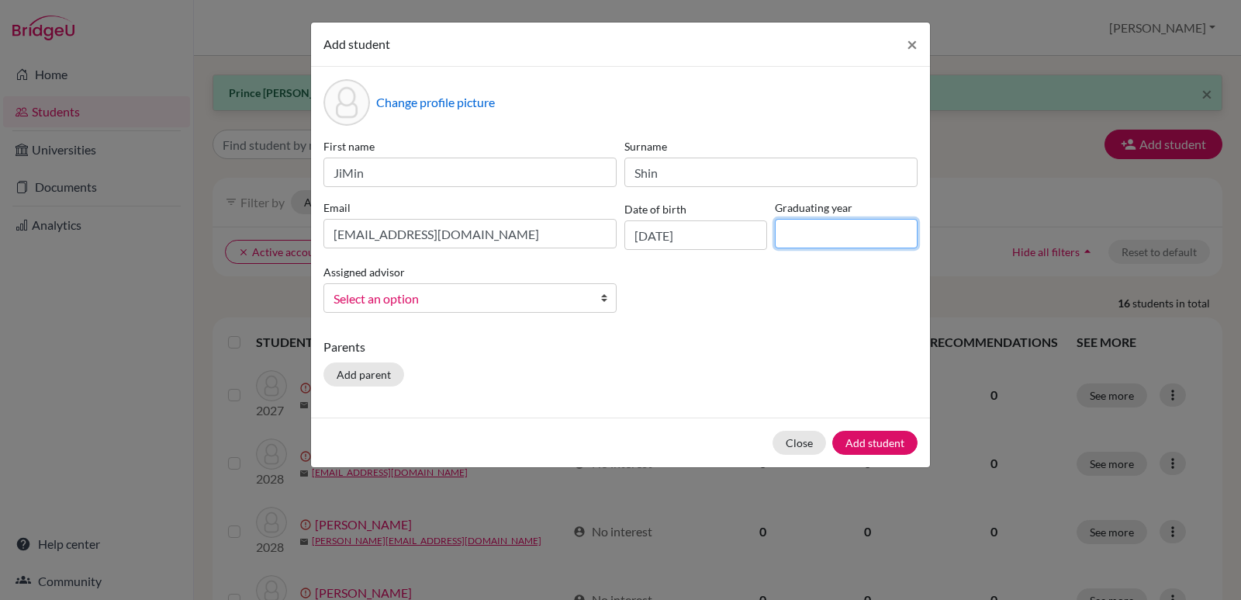
click at [823, 237] on input at bounding box center [846, 233] width 143 height 29
type input "2028"
click at [608, 303] on b at bounding box center [608, 298] width 16 height 28
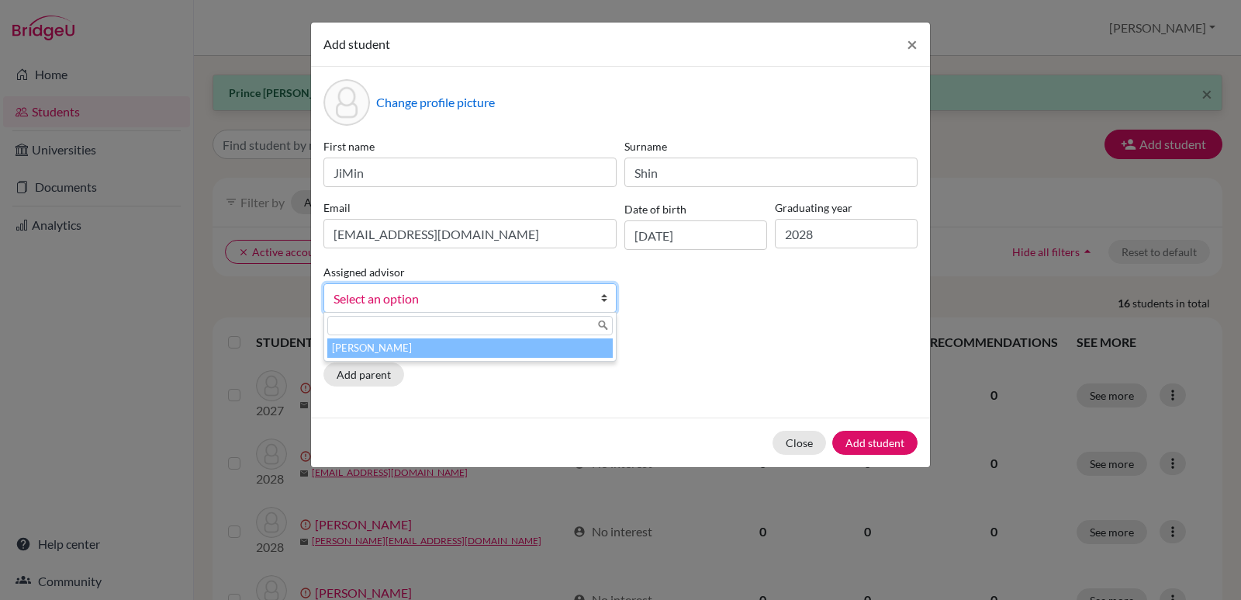
click at [494, 344] on li "[PERSON_NAME]" at bounding box center [469, 347] width 285 height 19
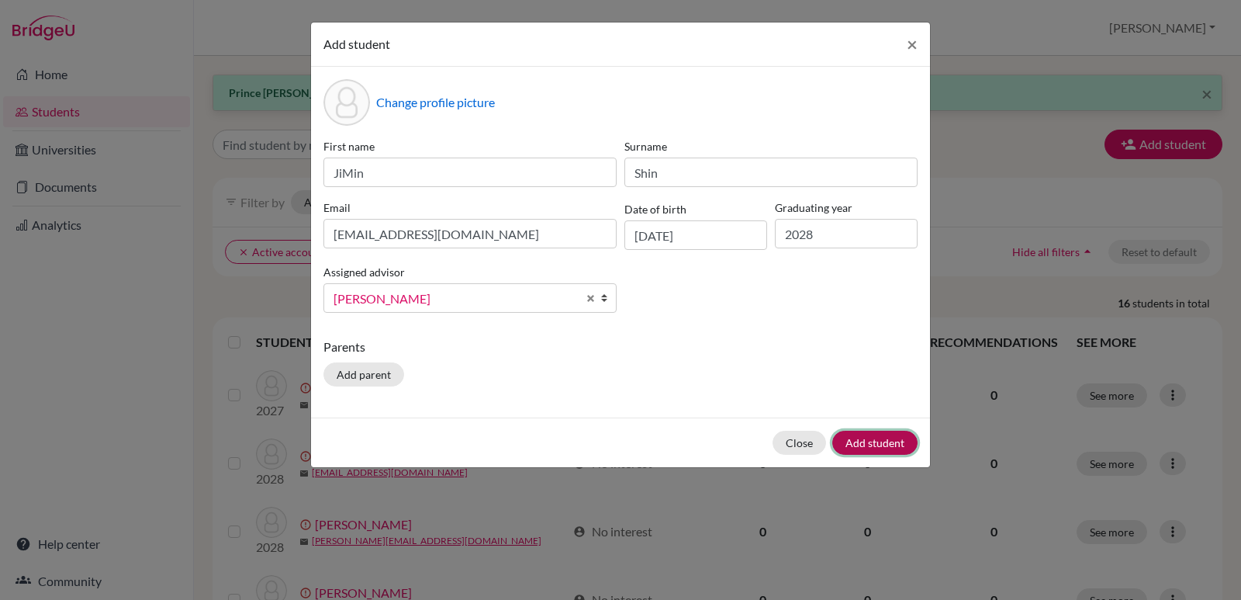
click at [871, 442] on button "Add student" at bounding box center [874, 443] width 85 height 24
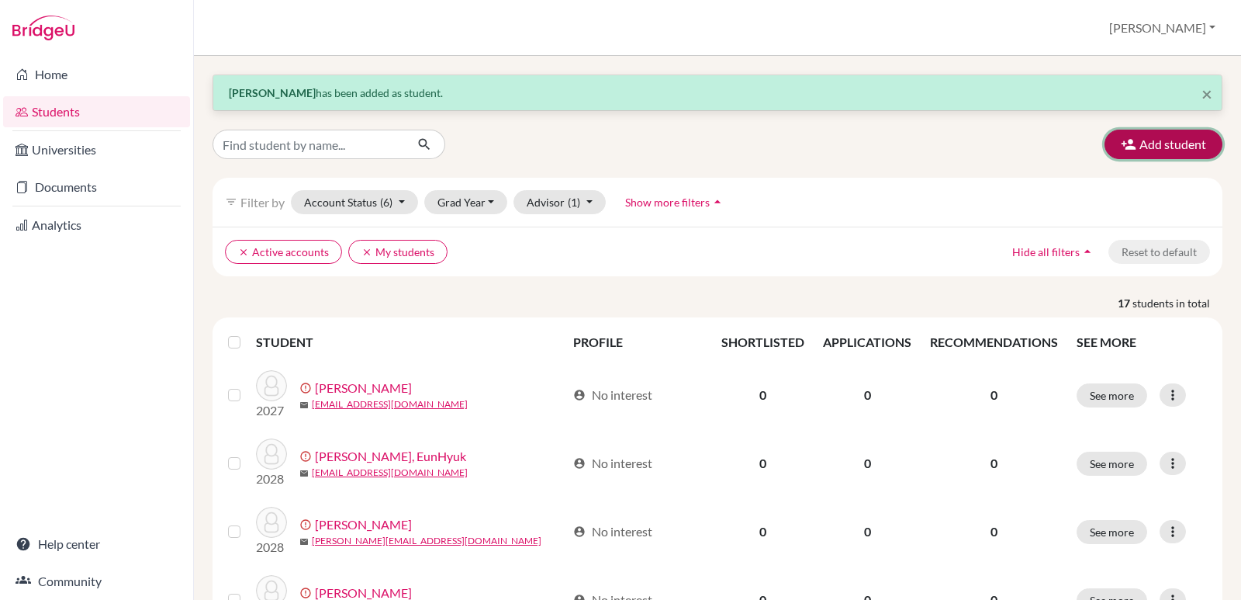
click at [1159, 142] on button "Add student" at bounding box center [1164, 144] width 118 height 29
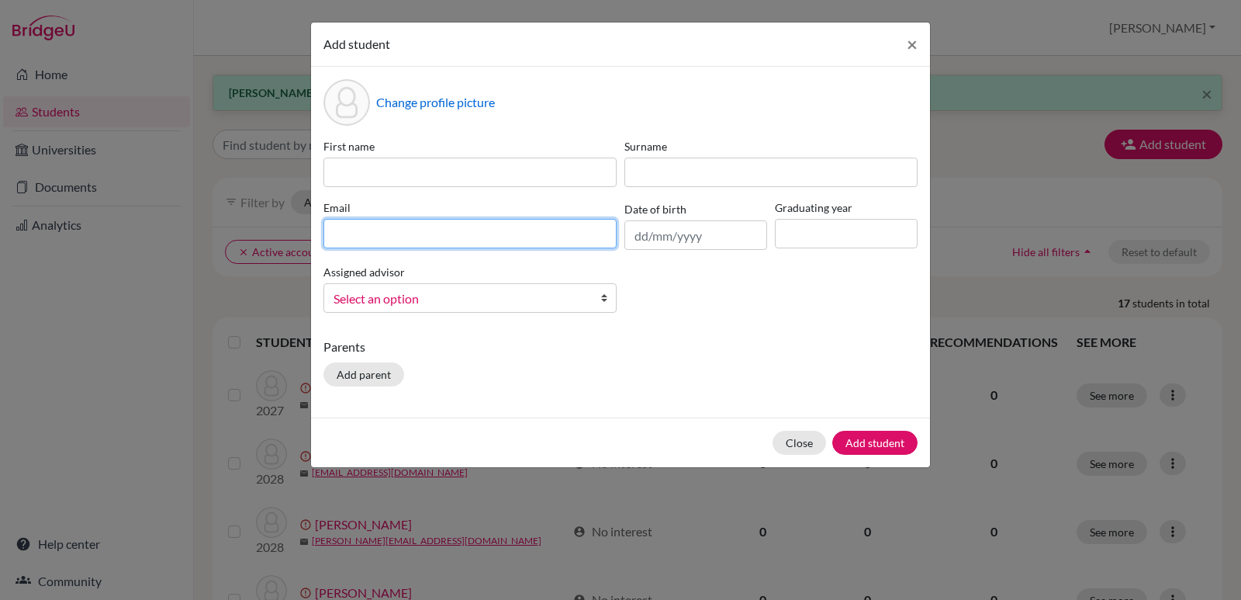
click at [344, 237] on input at bounding box center [469, 233] width 293 height 29
paste input "[DOMAIN_NAME][EMAIL_ADDRESS][DOMAIN_NAME]"
type input "[DOMAIN_NAME][EMAIL_ADDRESS][DOMAIN_NAME]"
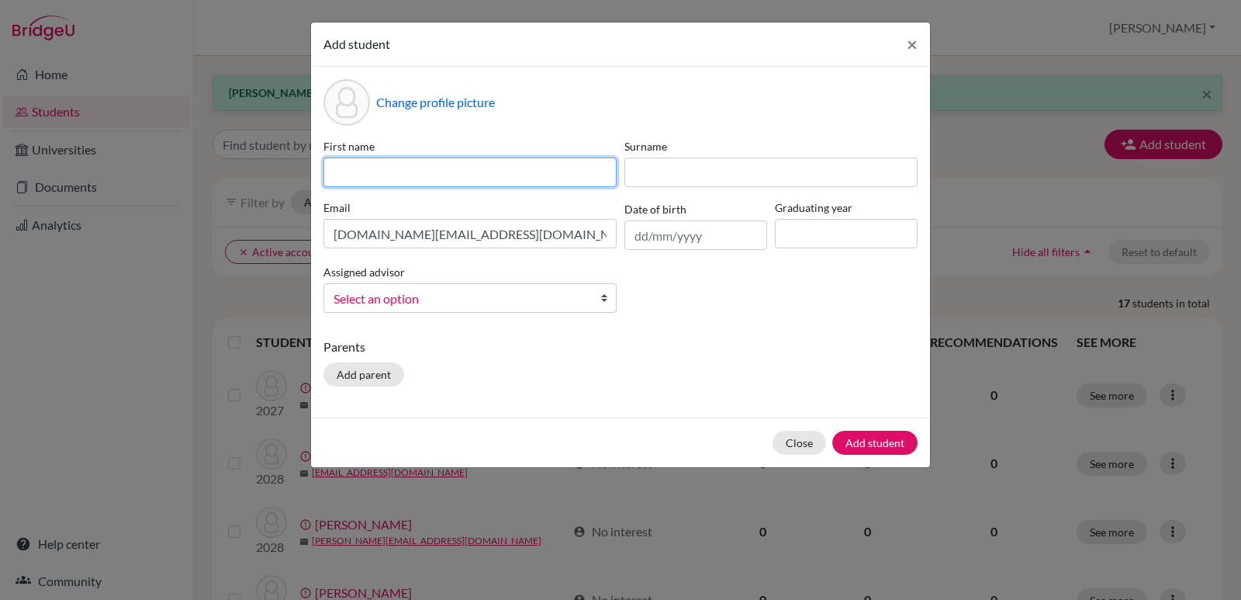
click at [458, 162] on input at bounding box center [469, 171] width 293 height 29
click at [358, 176] on input at bounding box center [469, 171] width 293 height 29
type input "YeJun"
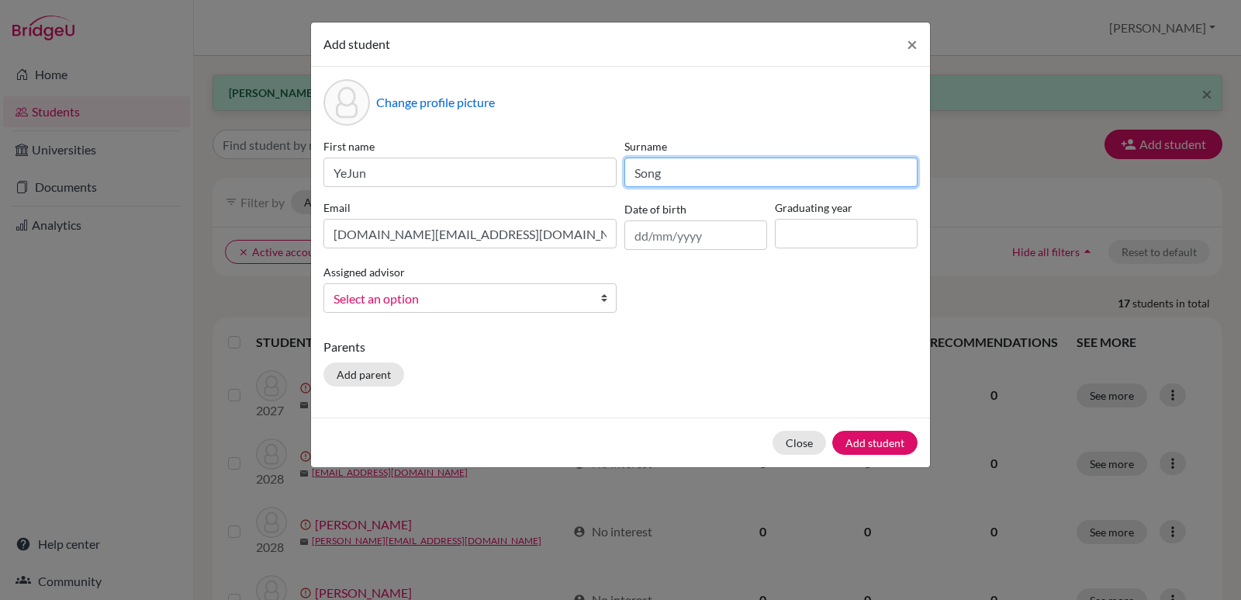
type input "Song"
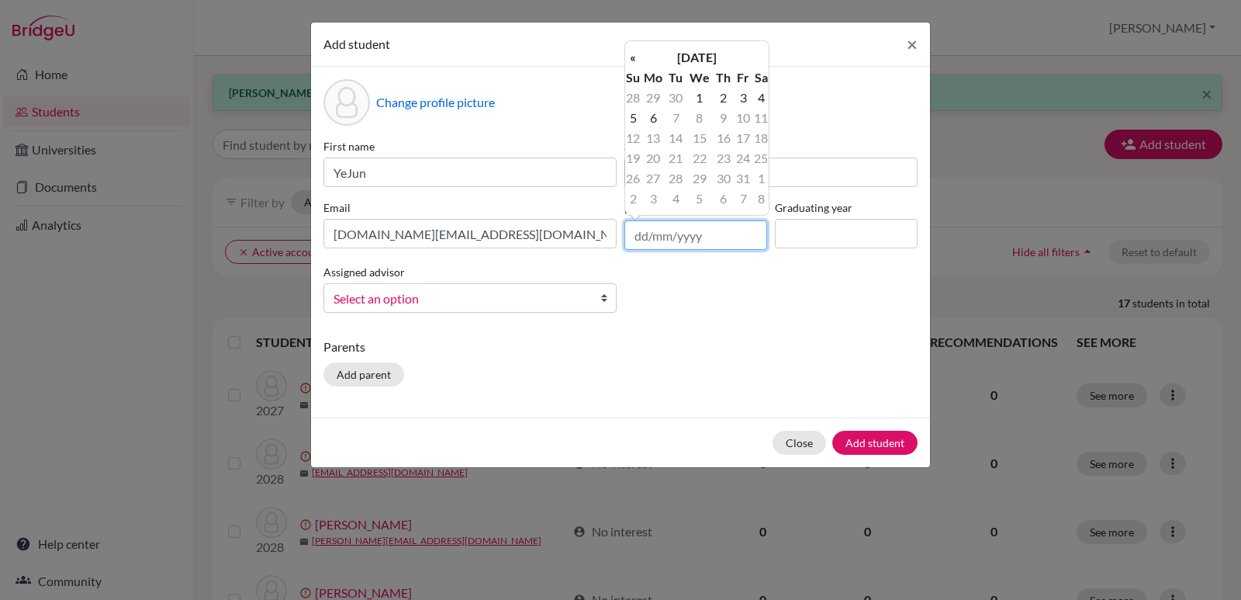
click at [707, 237] on input "text" at bounding box center [695, 234] width 143 height 29
click at [714, 58] on th "[DATE]" at bounding box center [697, 57] width 112 height 20
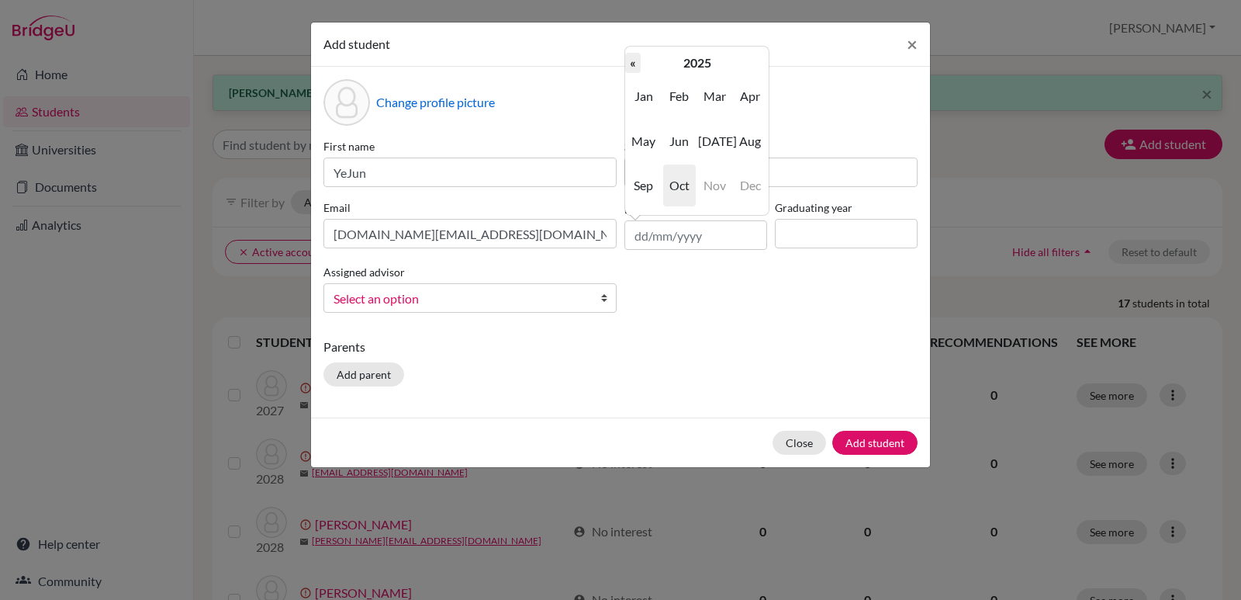
click at [632, 63] on th "«" at bounding box center [633, 63] width 16 height 20
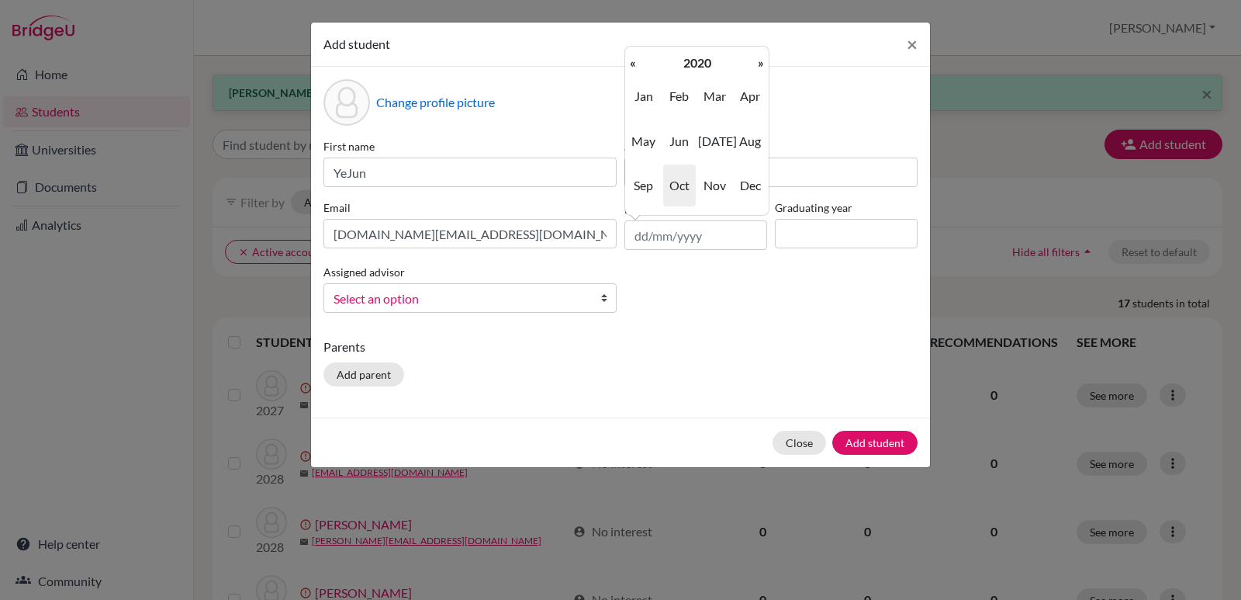
click at [632, 63] on th "«" at bounding box center [633, 63] width 16 height 20
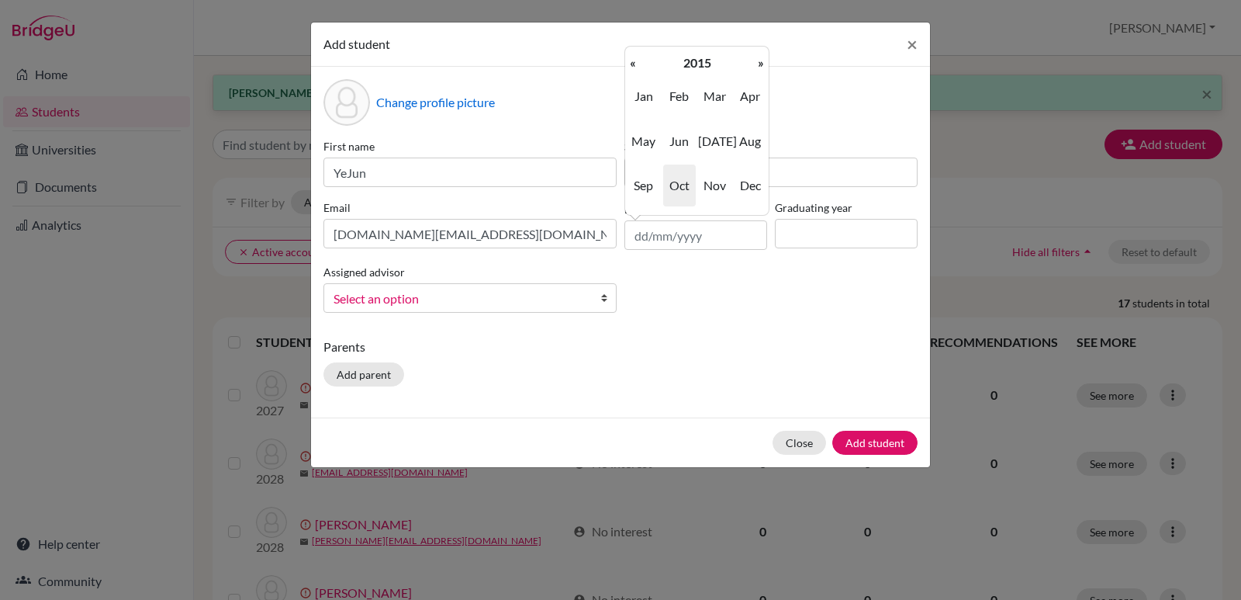
click at [632, 63] on th "«" at bounding box center [633, 63] width 16 height 20
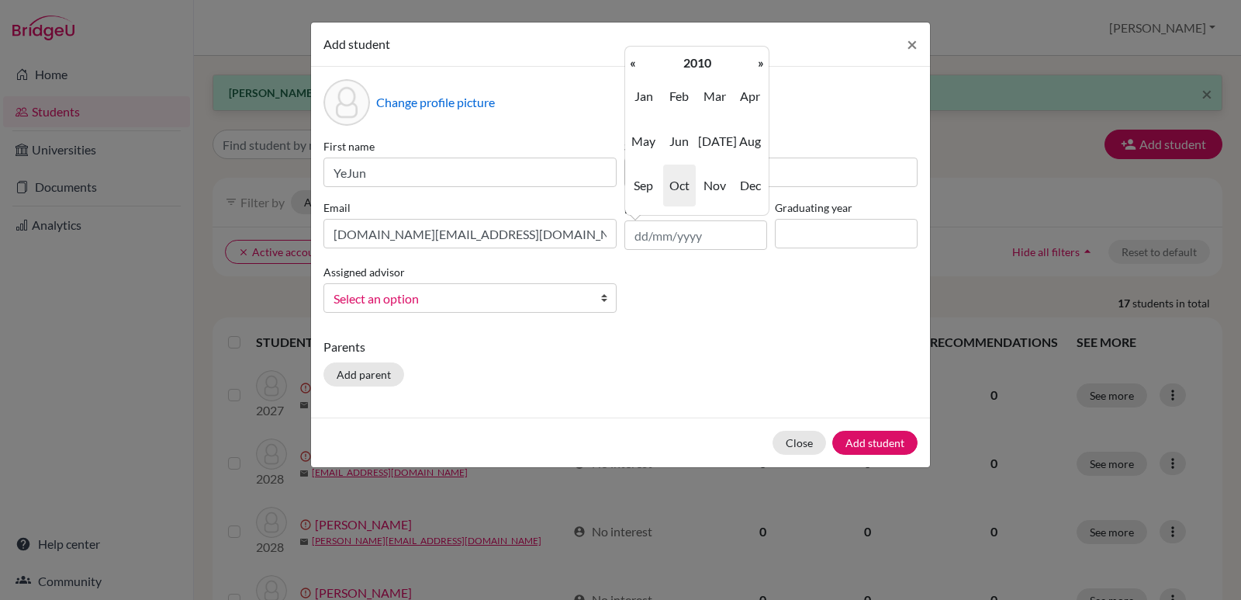
click at [632, 63] on th "«" at bounding box center [633, 63] width 16 height 20
click at [673, 181] on span "Oct" at bounding box center [679, 185] width 33 height 42
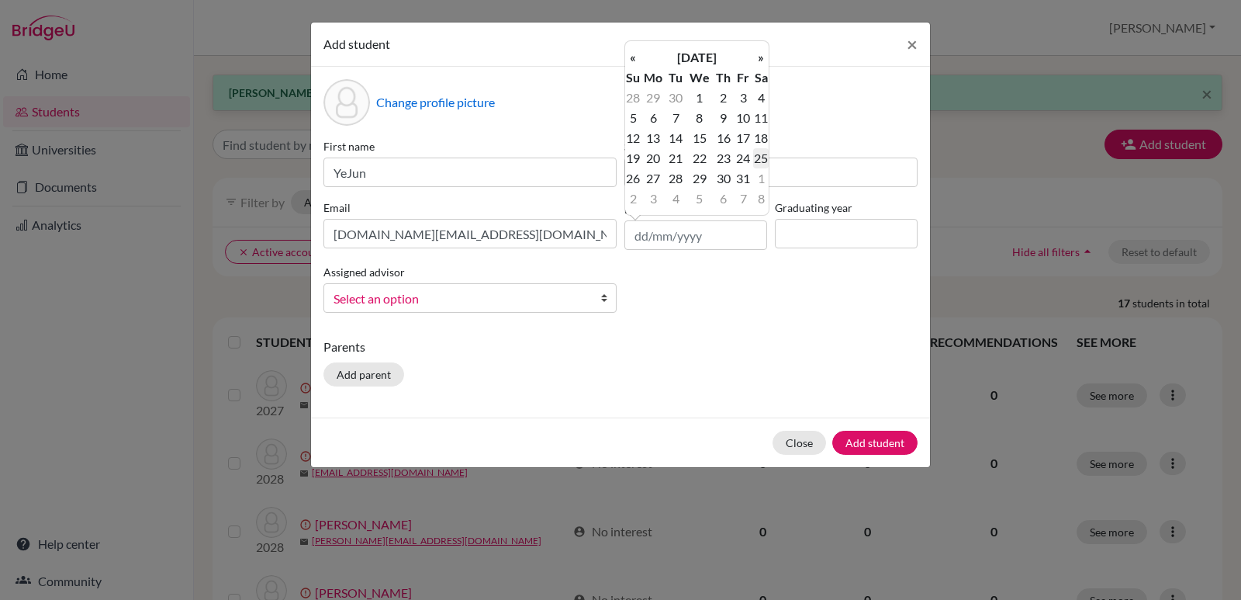
click at [764, 163] on td "25" at bounding box center [761, 158] width 16 height 20
type input "[DATE]"
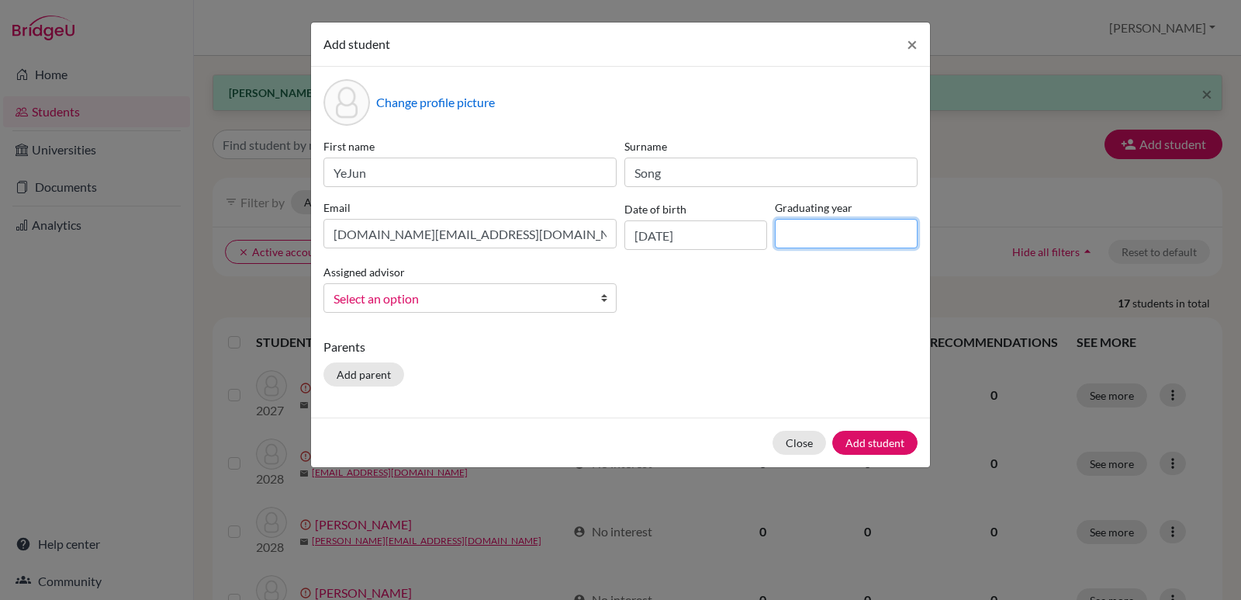
click at [816, 224] on input at bounding box center [846, 233] width 143 height 29
type input "2028"
click at [606, 300] on b at bounding box center [608, 298] width 16 height 28
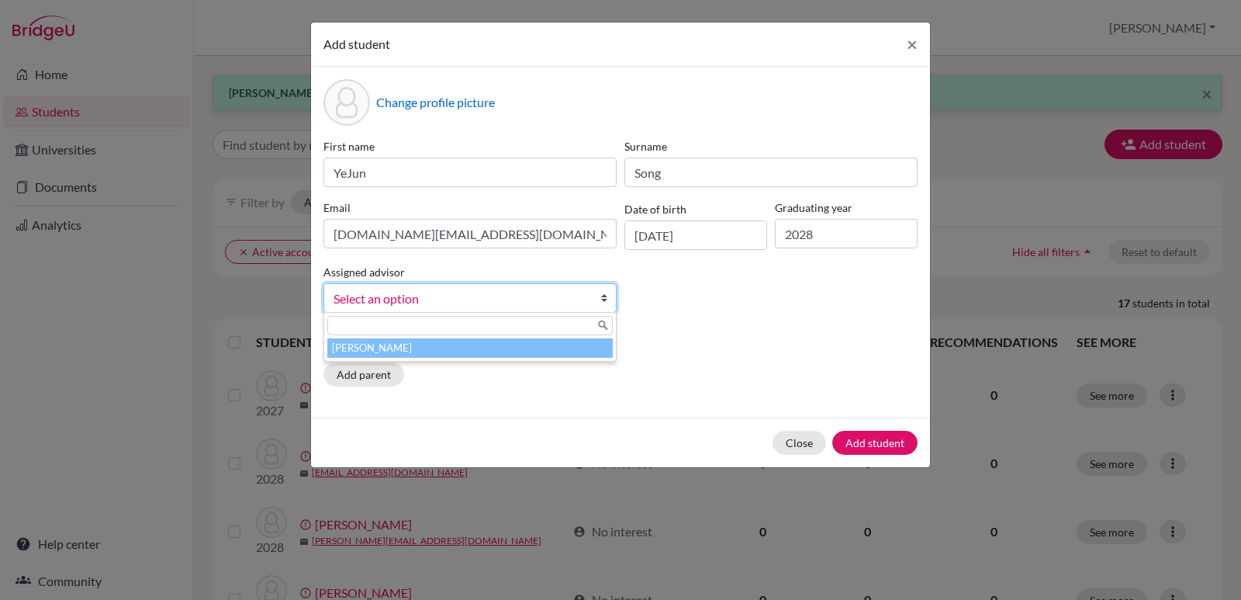
click at [473, 348] on li "[PERSON_NAME]" at bounding box center [469, 347] width 285 height 19
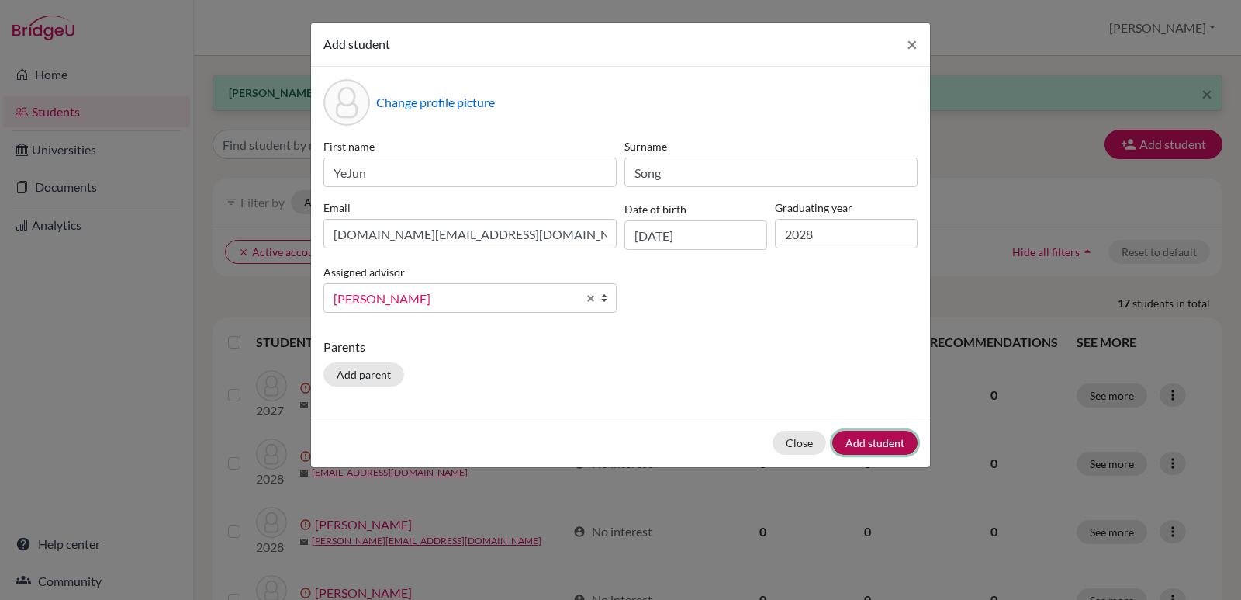
click at [871, 445] on button "Add student" at bounding box center [874, 443] width 85 height 24
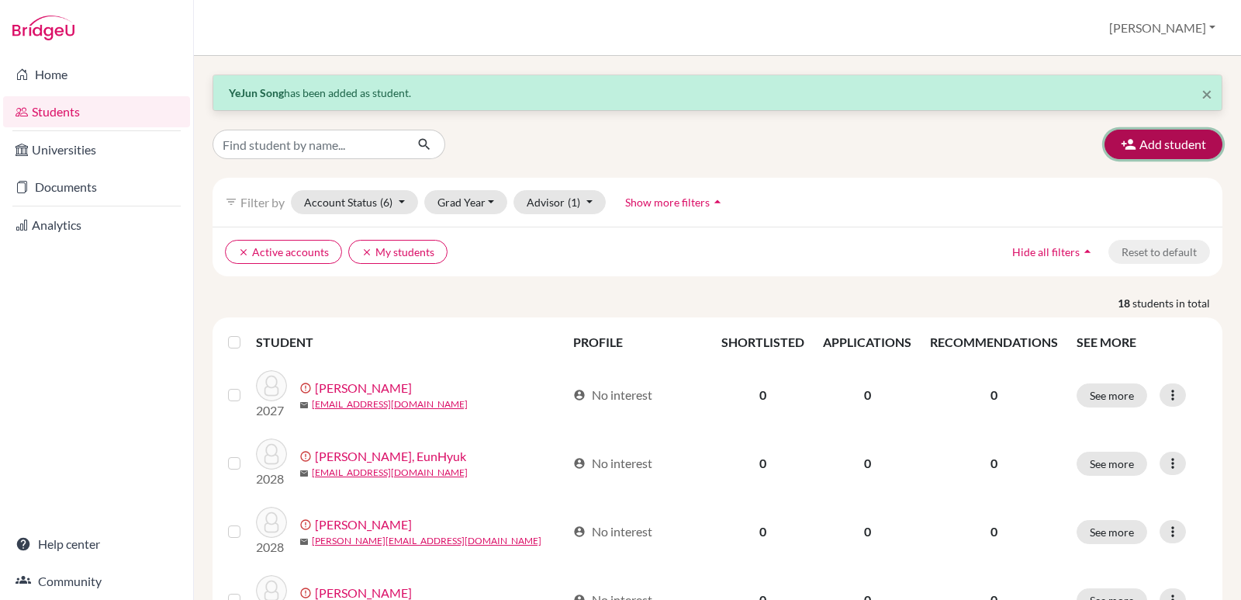
click at [1171, 148] on button "Add student" at bounding box center [1164, 144] width 118 height 29
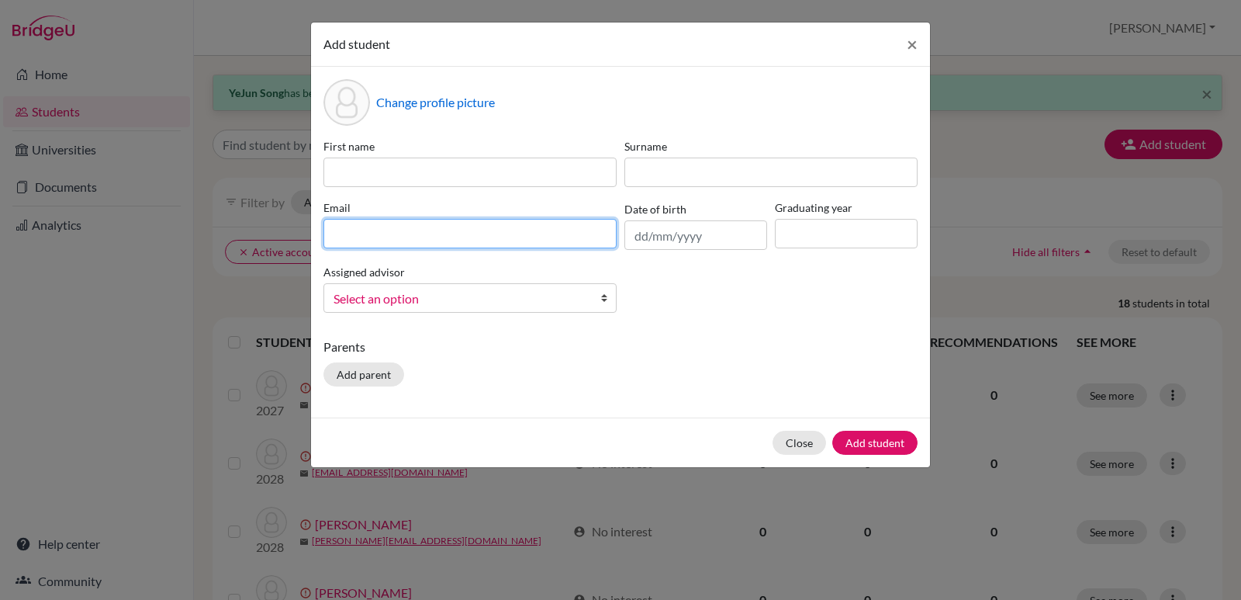
click at [388, 232] on input at bounding box center [469, 233] width 293 height 29
paste input "[EMAIL_ADDRESS][DOMAIN_NAME]"
type input "[EMAIL_ADDRESS][DOMAIN_NAME]"
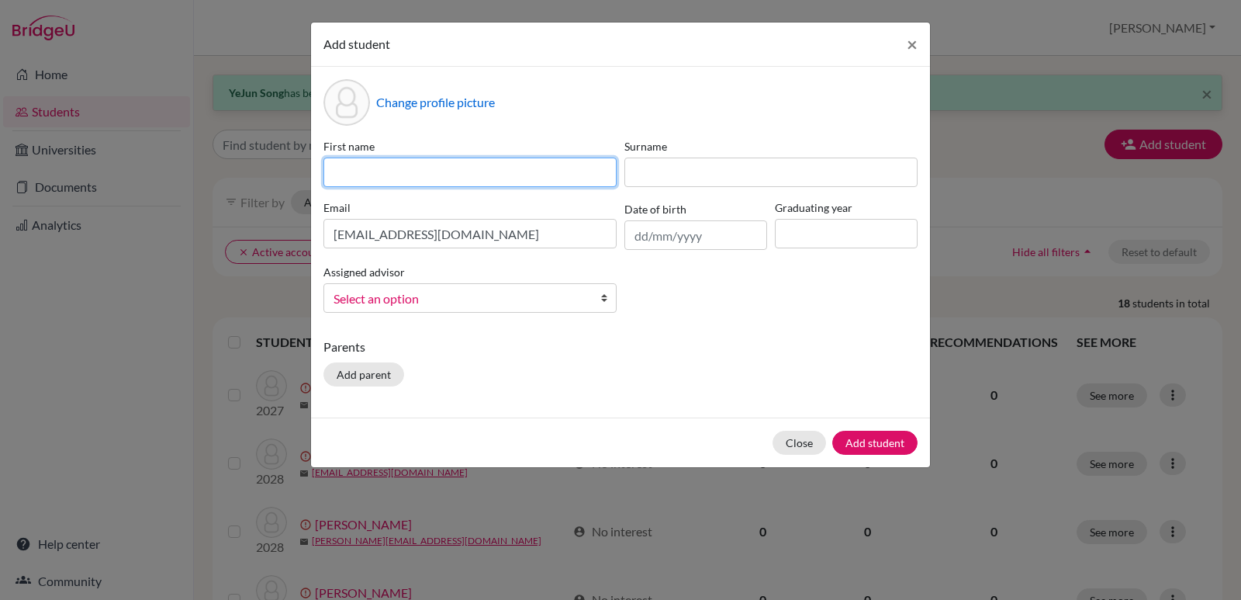
click at [402, 159] on input at bounding box center [469, 171] width 293 height 29
type input "[PERSON_NAME]"
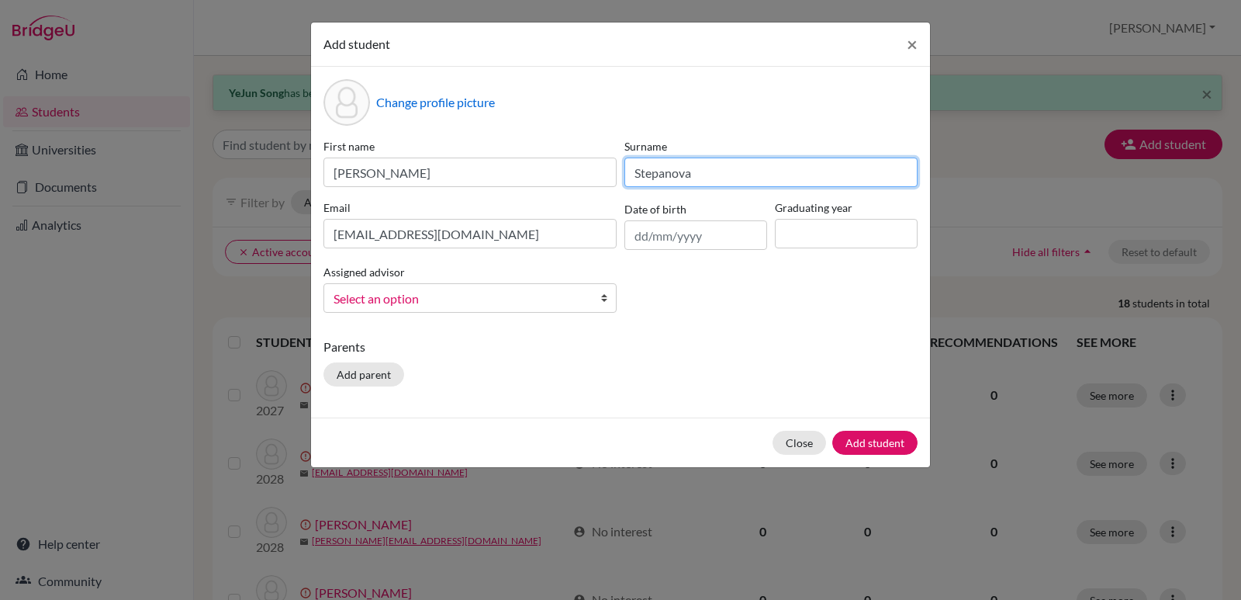
type input "Stepanova"
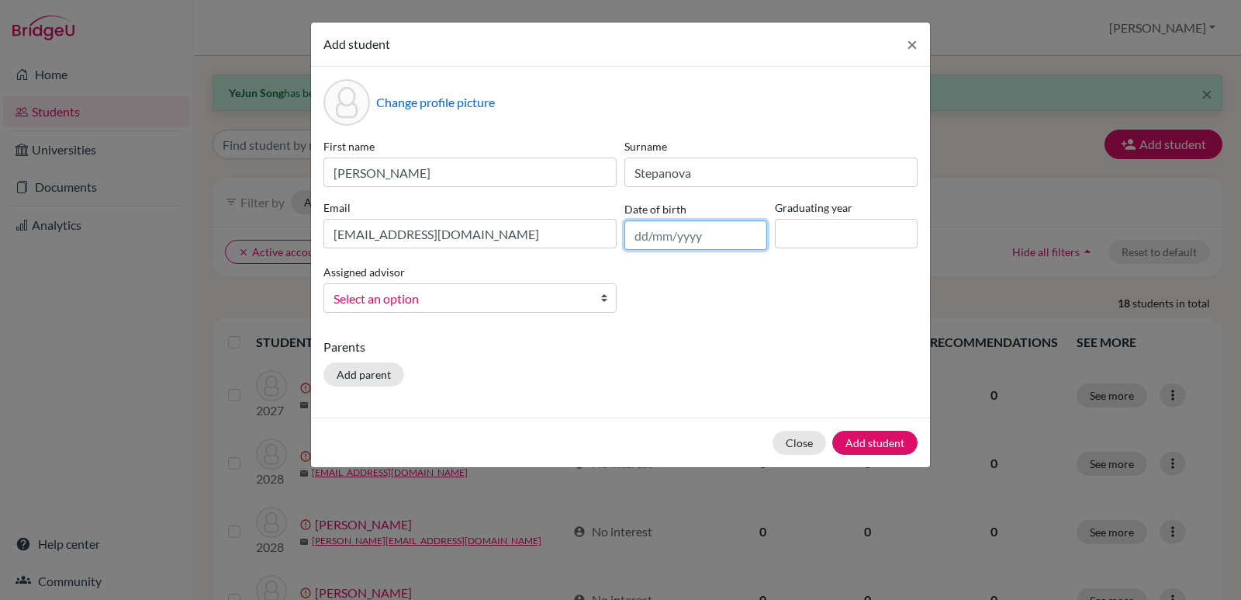
click at [708, 239] on input "text" at bounding box center [695, 234] width 143 height 29
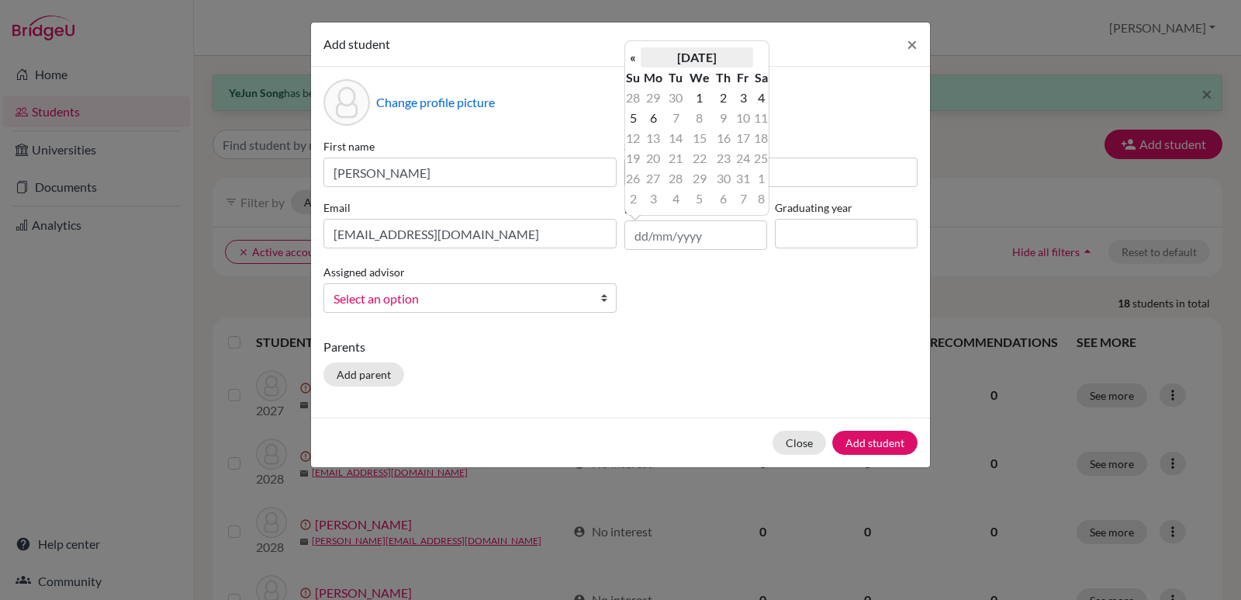
click at [721, 61] on th "[DATE]" at bounding box center [697, 57] width 112 height 20
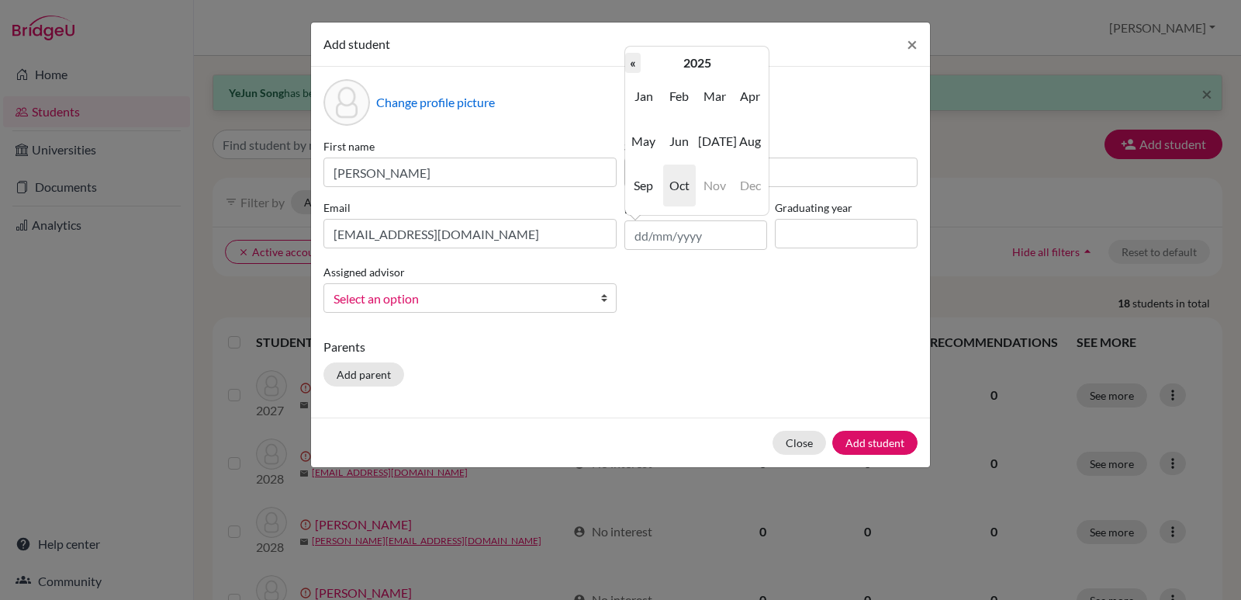
click at [635, 67] on th "«" at bounding box center [633, 63] width 16 height 20
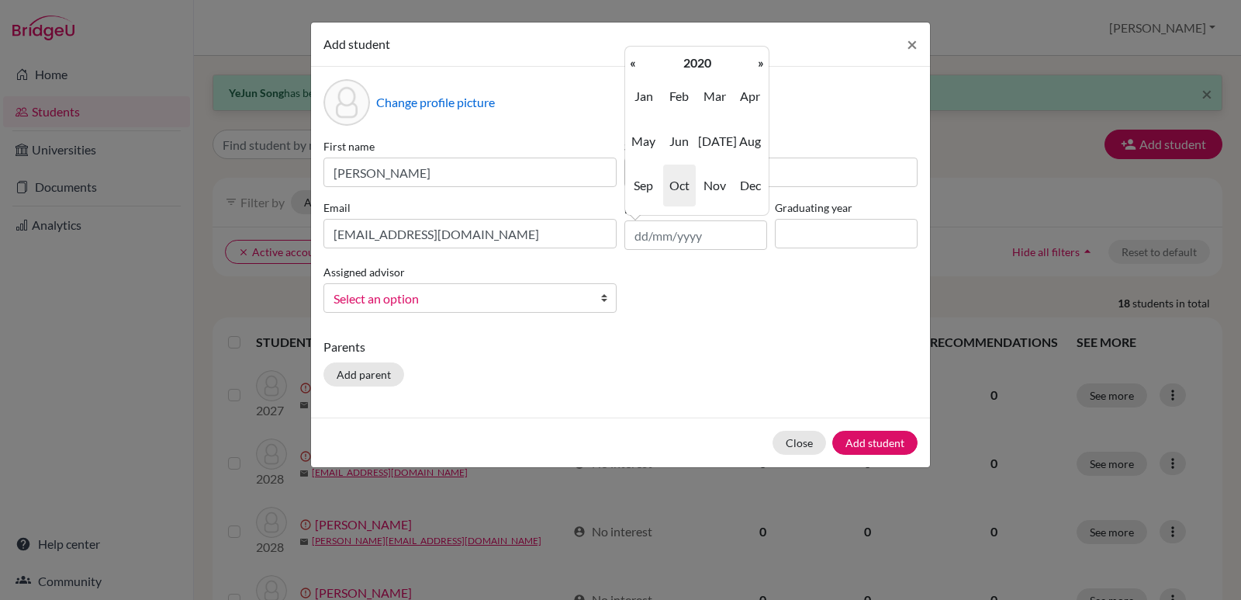
click at [635, 67] on th "«" at bounding box center [633, 63] width 16 height 20
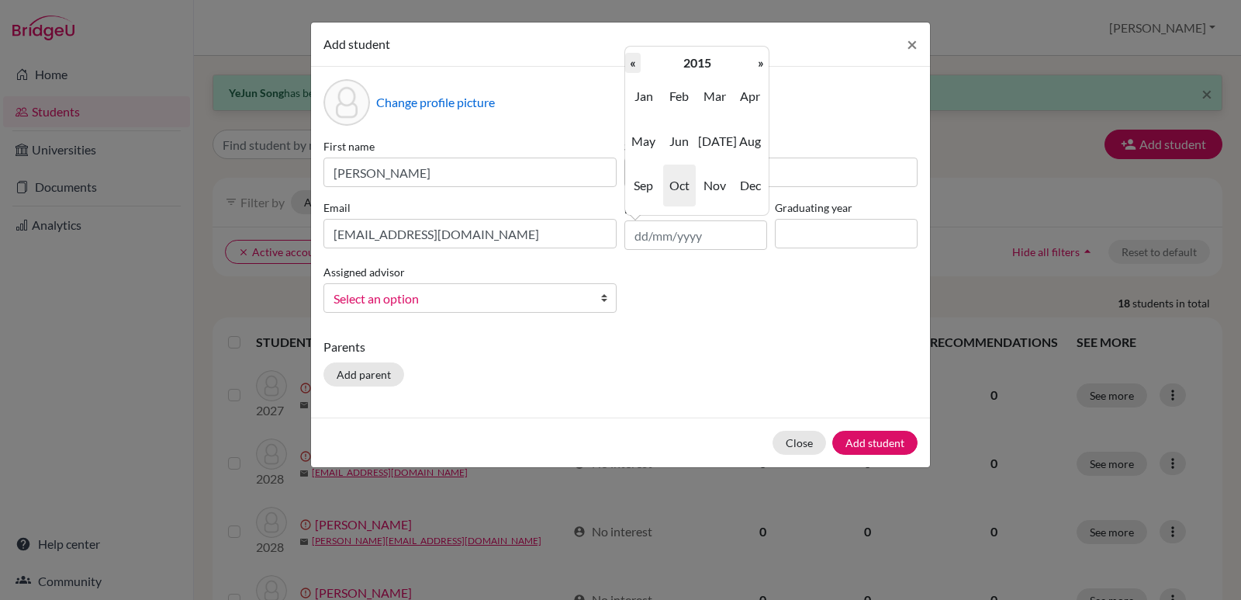
click at [637, 66] on th "«" at bounding box center [633, 63] width 16 height 20
click at [638, 66] on th "«" at bounding box center [633, 63] width 16 height 20
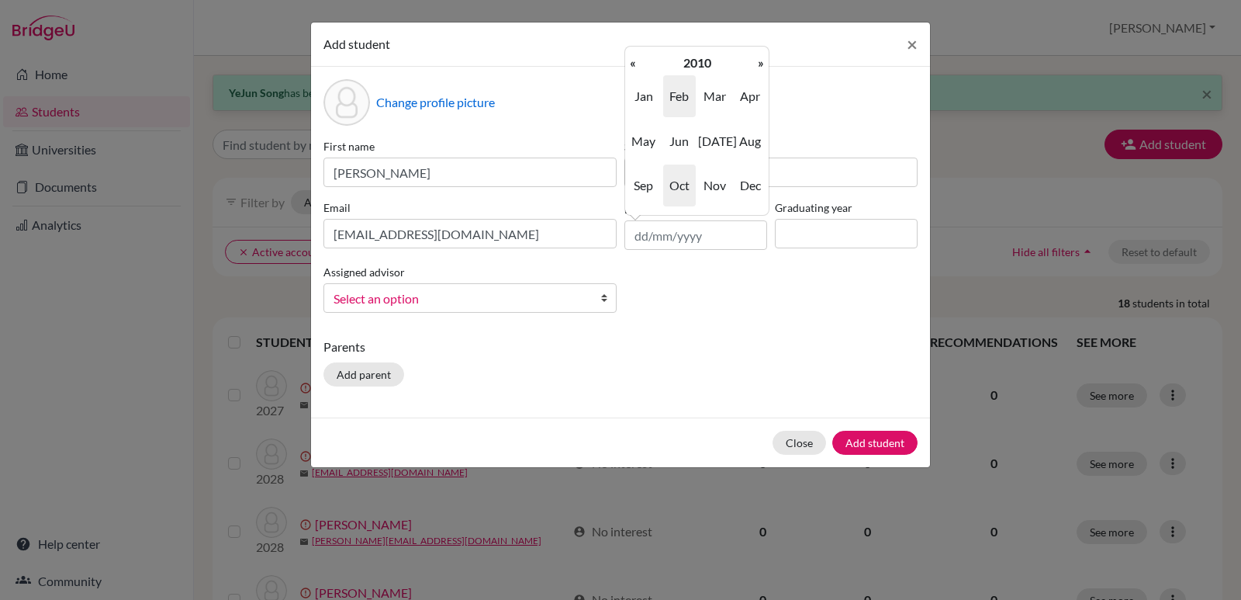
click at [679, 102] on span "Feb" at bounding box center [679, 96] width 33 height 42
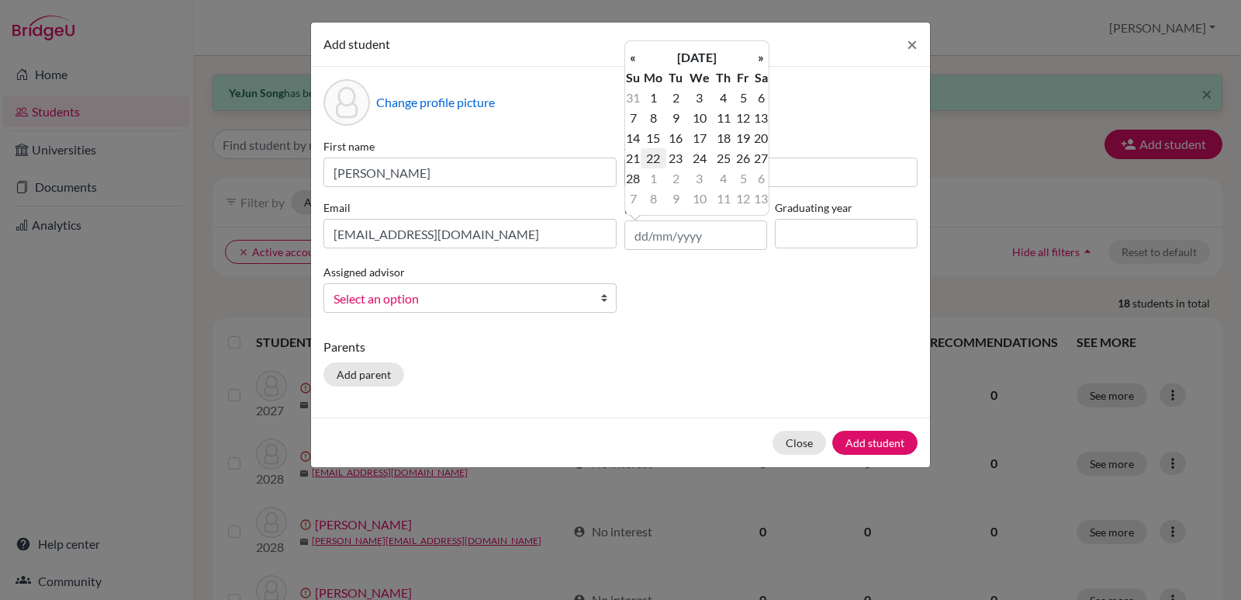
click at [653, 161] on td "22" at bounding box center [654, 158] width 26 height 20
type input "[DATE]"
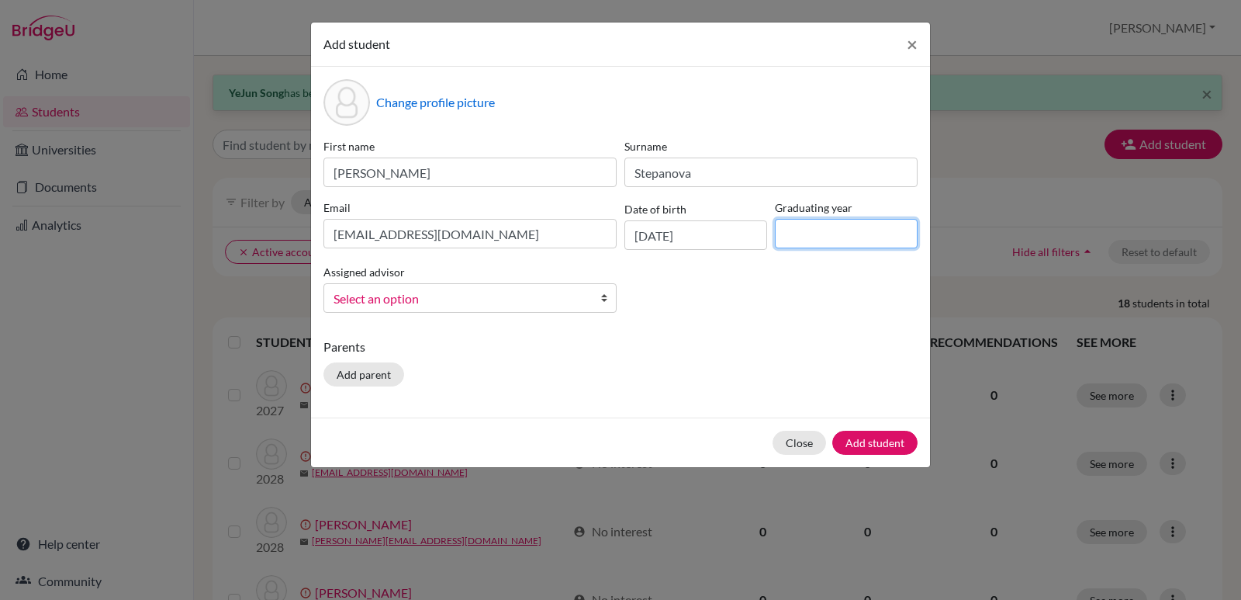
click at [847, 233] on input at bounding box center [846, 233] width 143 height 29
type input "2028"
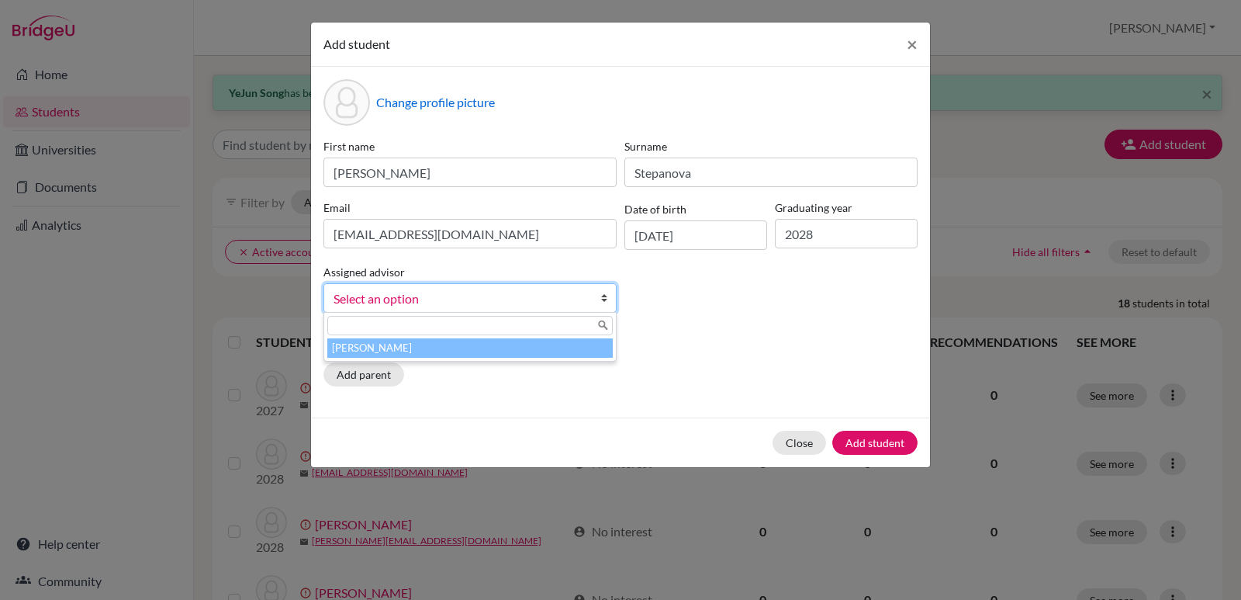
click at [604, 294] on b at bounding box center [608, 298] width 16 height 28
click at [406, 351] on li "[PERSON_NAME]" at bounding box center [469, 347] width 285 height 19
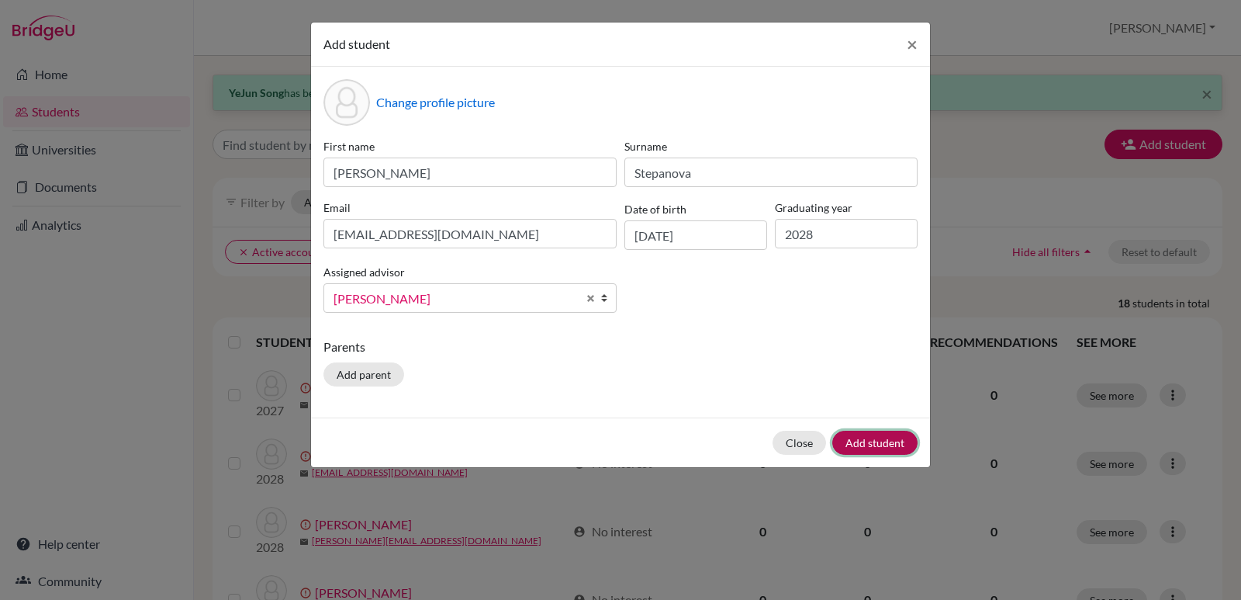
click at [861, 443] on button "Add student" at bounding box center [874, 443] width 85 height 24
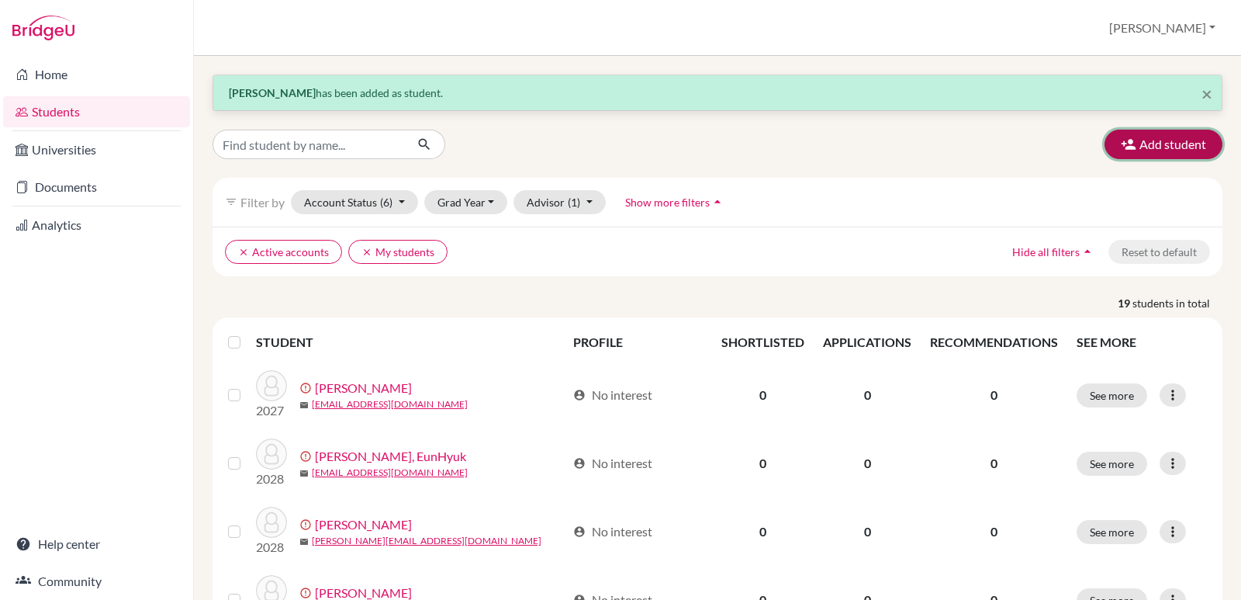
click at [1162, 147] on button "Add student" at bounding box center [1164, 144] width 118 height 29
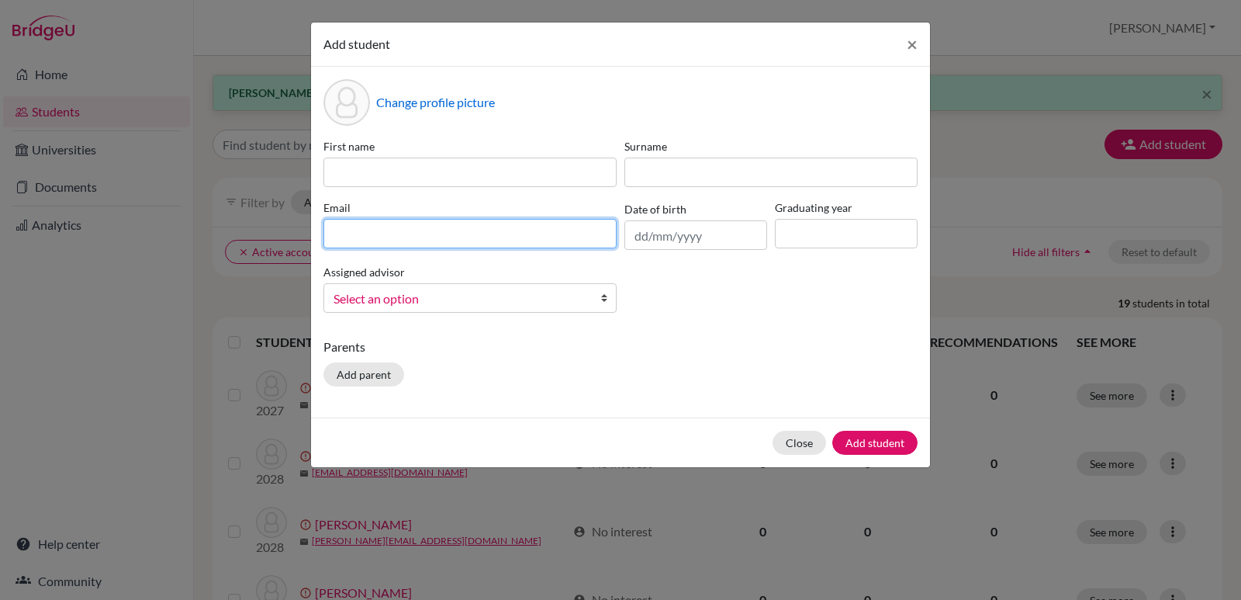
click at [403, 234] on input at bounding box center [469, 233] width 293 height 29
paste input "[EMAIL_ADDRESS][DOMAIN_NAME]"
type input "[EMAIL_ADDRESS][DOMAIN_NAME]"
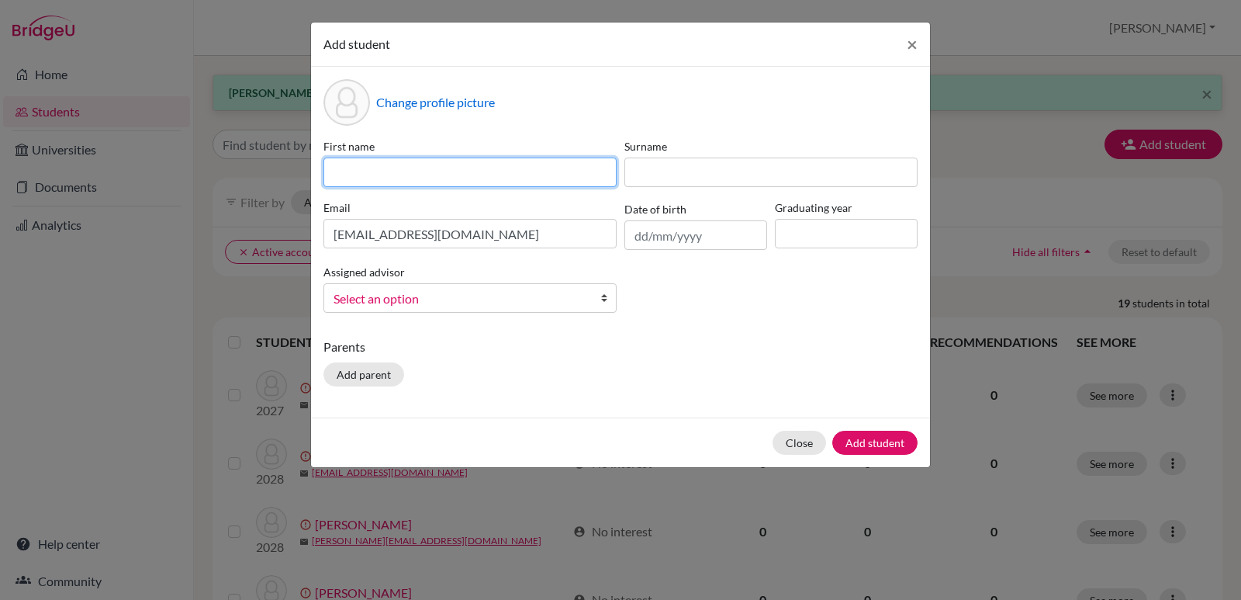
click at [396, 166] on input at bounding box center [469, 171] width 293 height 29
type input "[PERSON_NAME]"
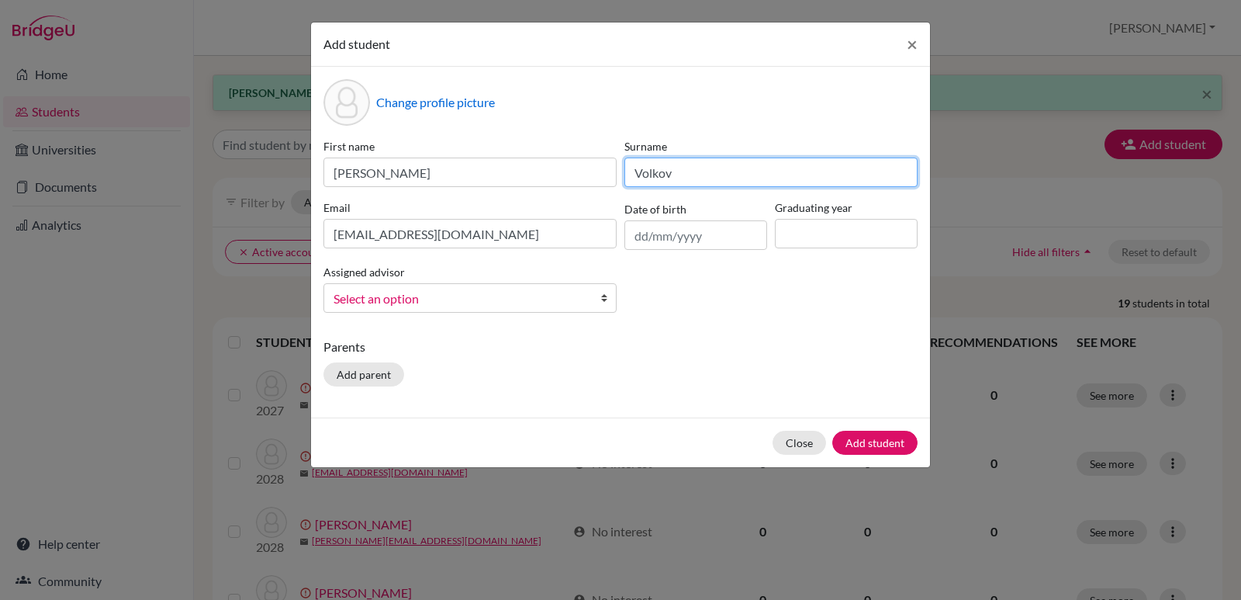
type input "Volkov"
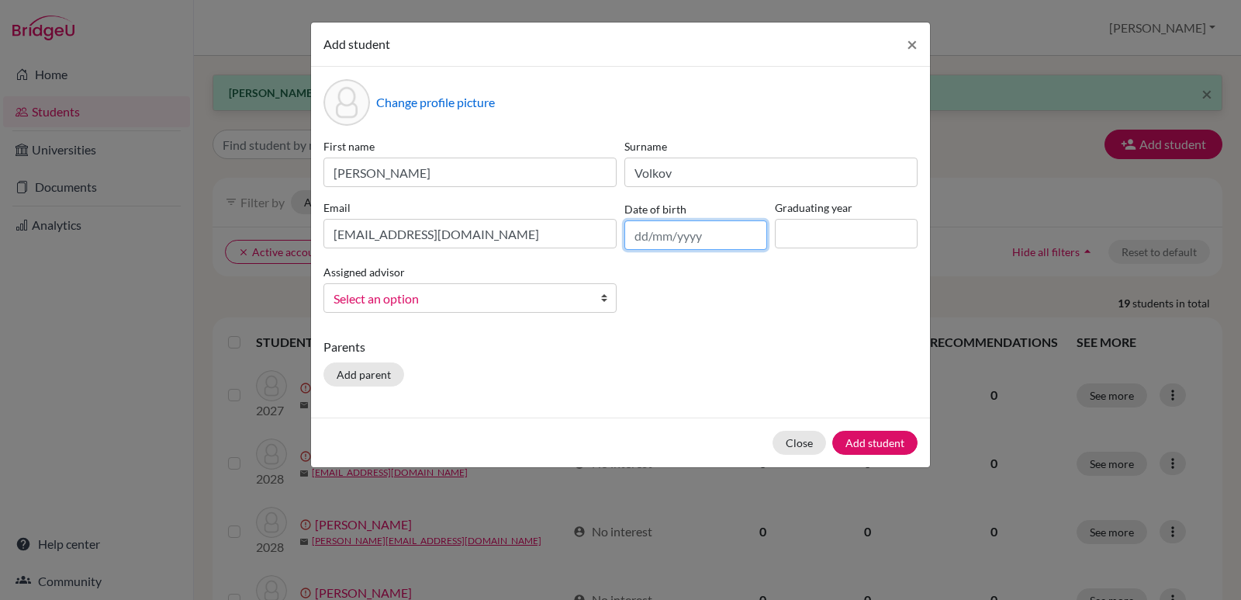
click at [711, 235] on input "text" at bounding box center [695, 234] width 143 height 29
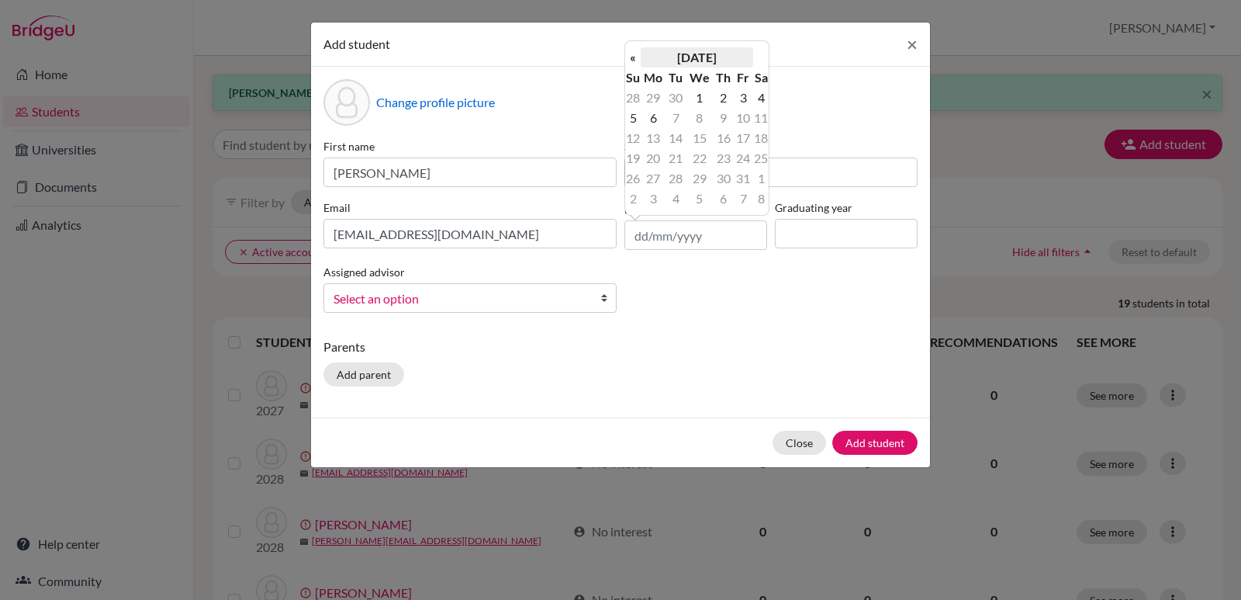
click at [714, 57] on th "[DATE]" at bounding box center [697, 57] width 112 height 20
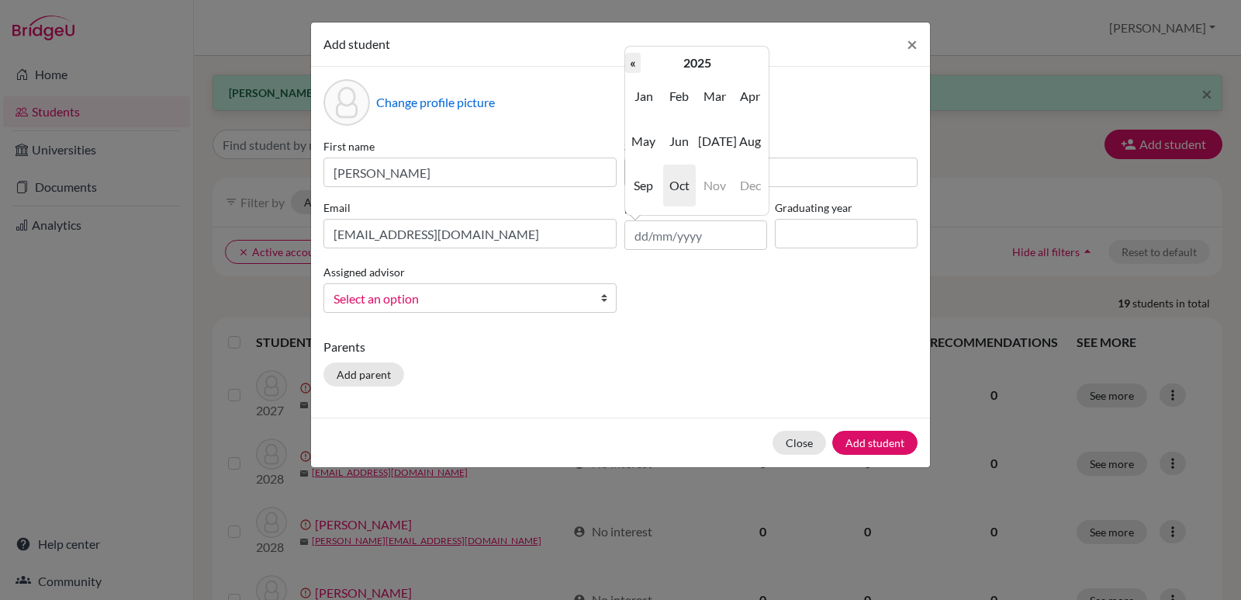
click at [631, 61] on th "«" at bounding box center [633, 63] width 16 height 20
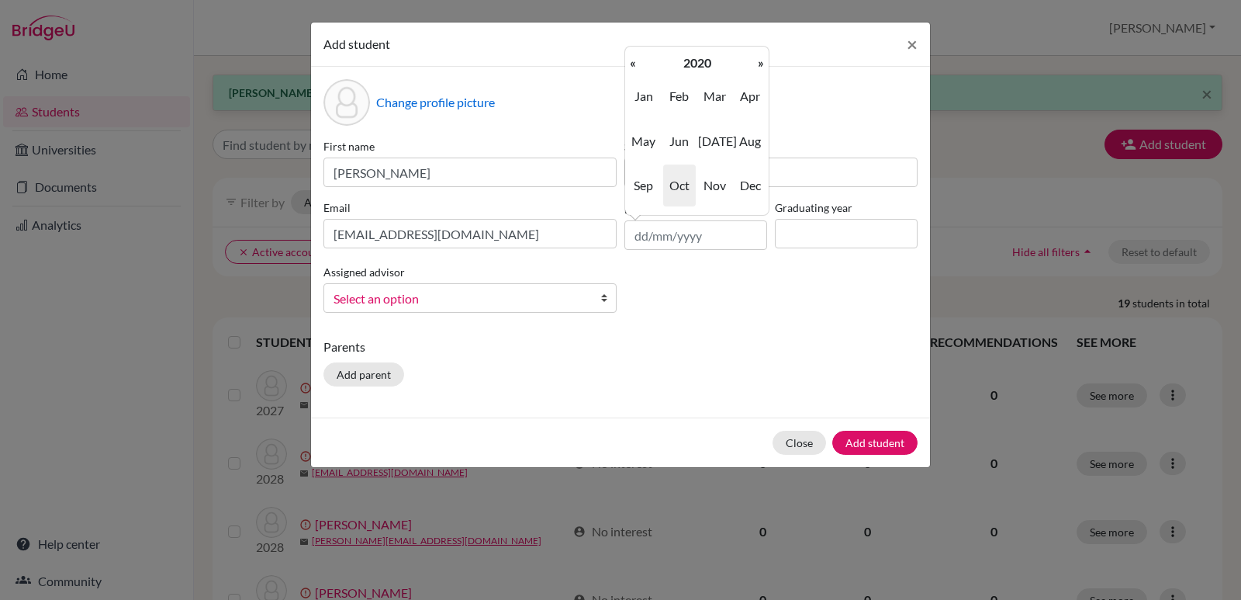
click at [631, 61] on th "«" at bounding box center [633, 63] width 16 height 20
click at [632, 61] on th "«" at bounding box center [633, 63] width 16 height 20
click at [633, 61] on th "«" at bounding box center [633, 63] width 16 height 20
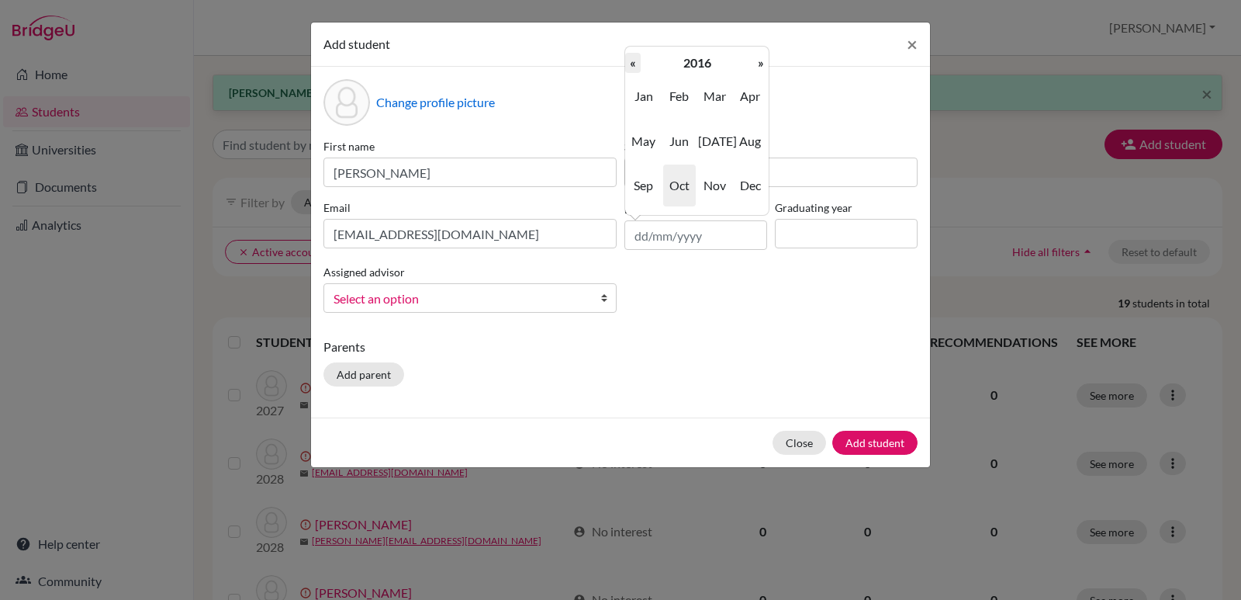
click at [634, 61] on th "«" at bounding box center [633, 63] width 16 height 20
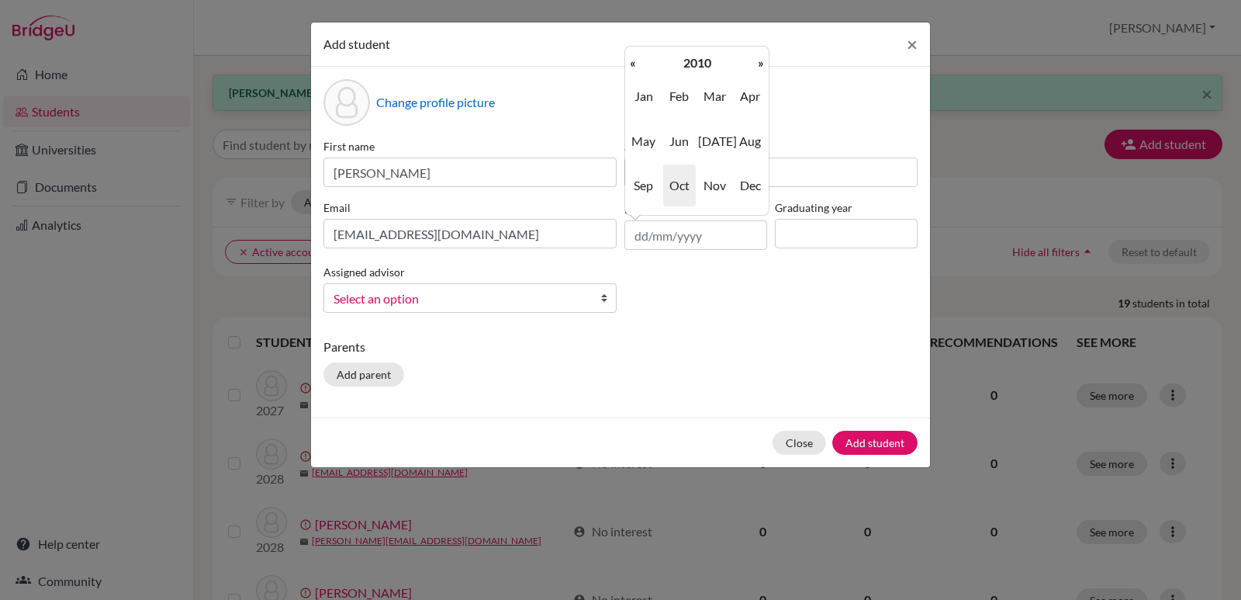
click at [635, 61] on th "«" at bounding box center [633, 63] width 16 height 20
click at [719, 141] on span "[DATE]" at bounding box center [714, 141] width 33 height 42
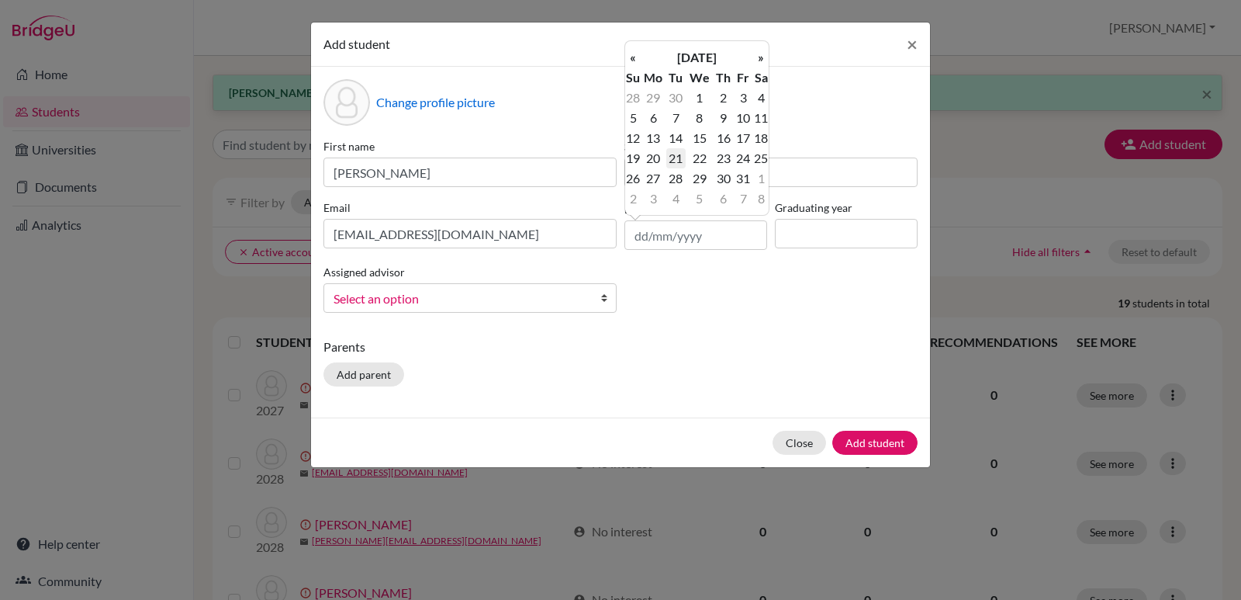
click at [679, 157] on td "21" at bounding box center [675, 158] width 19 height 20
type input "[DATE]"
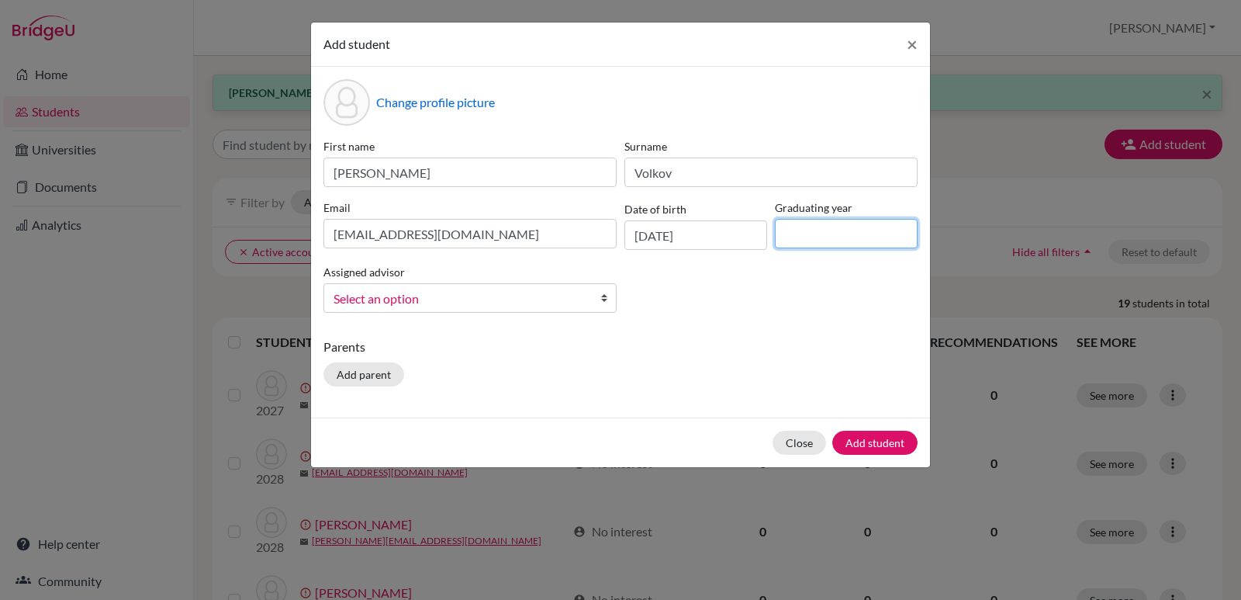
click at [808, 234] on input at bounding box center [846, 233] width 143 height 29
type input "2028"
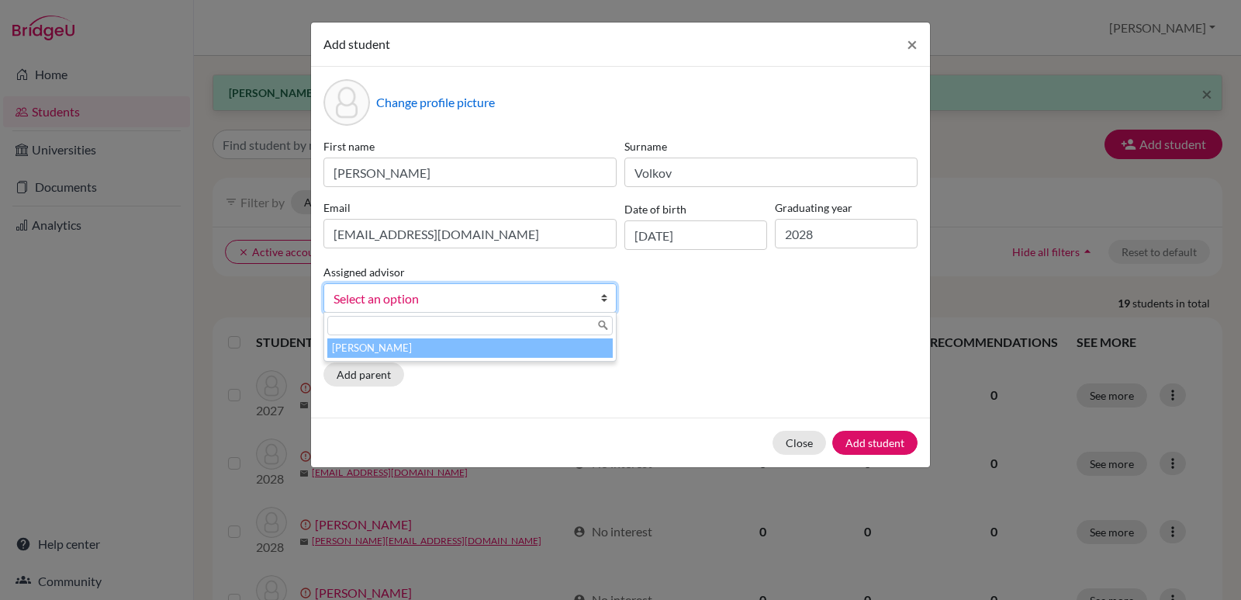
click at [603, 299] on b at bounding box center [608, 298] width 16 height 28
click at [521, 346] on li "[PERSON_NAME]" at bounding box center [469, 347] width 285 height 19
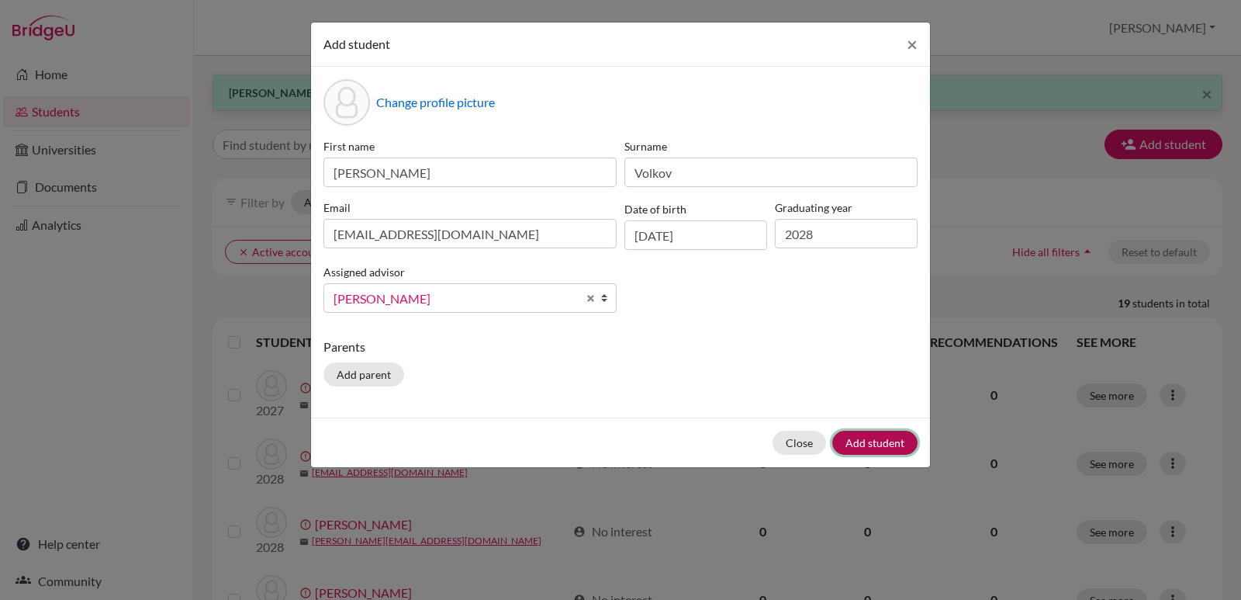
click at [877, 442] on button "Add student" at bounding box center [874, 443] width 85 height 24
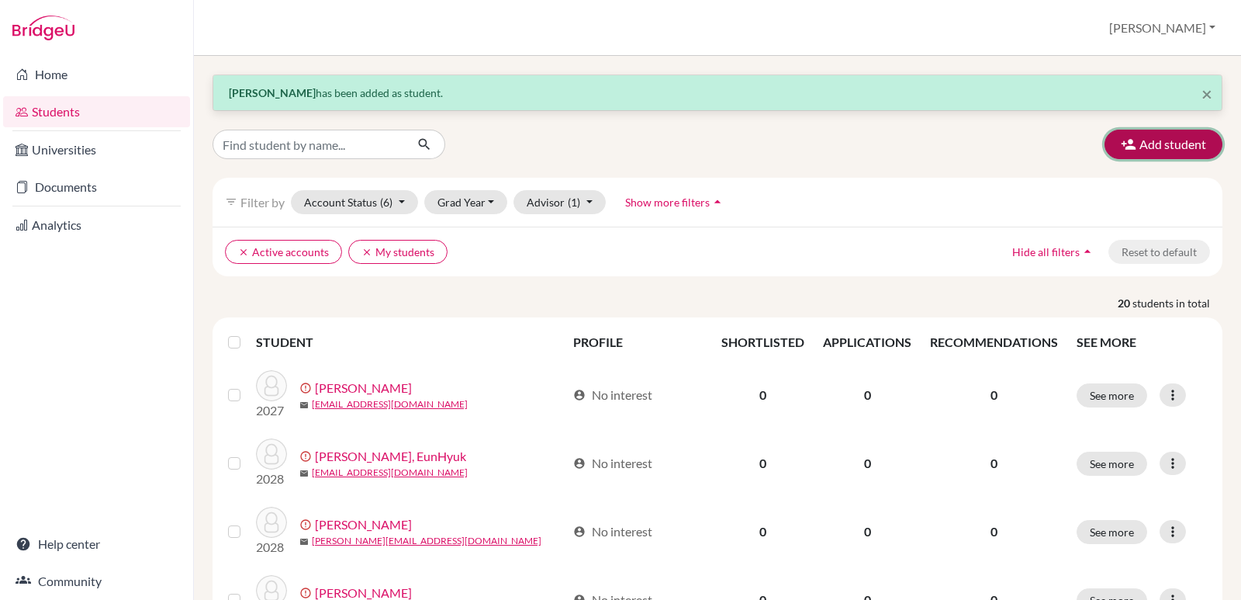
click at [1174, 154] on button "Add student" at bounding box center [1164, 144] width 118 height 29
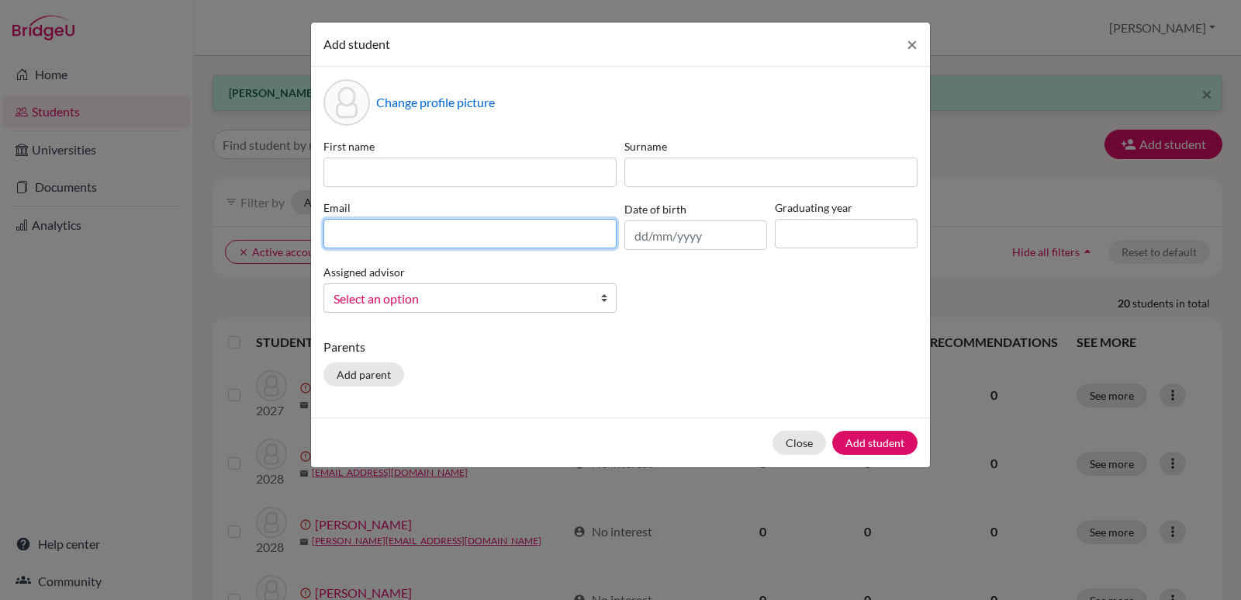
click at [340, 230] on input at bounding box center [469, 233] width 293 height 29
paste input "[EMAIL_ADDRESS][DOMAIN_NAME]"
type input "[EMAIL_ADDRESS][DOMAIN_NAME]"
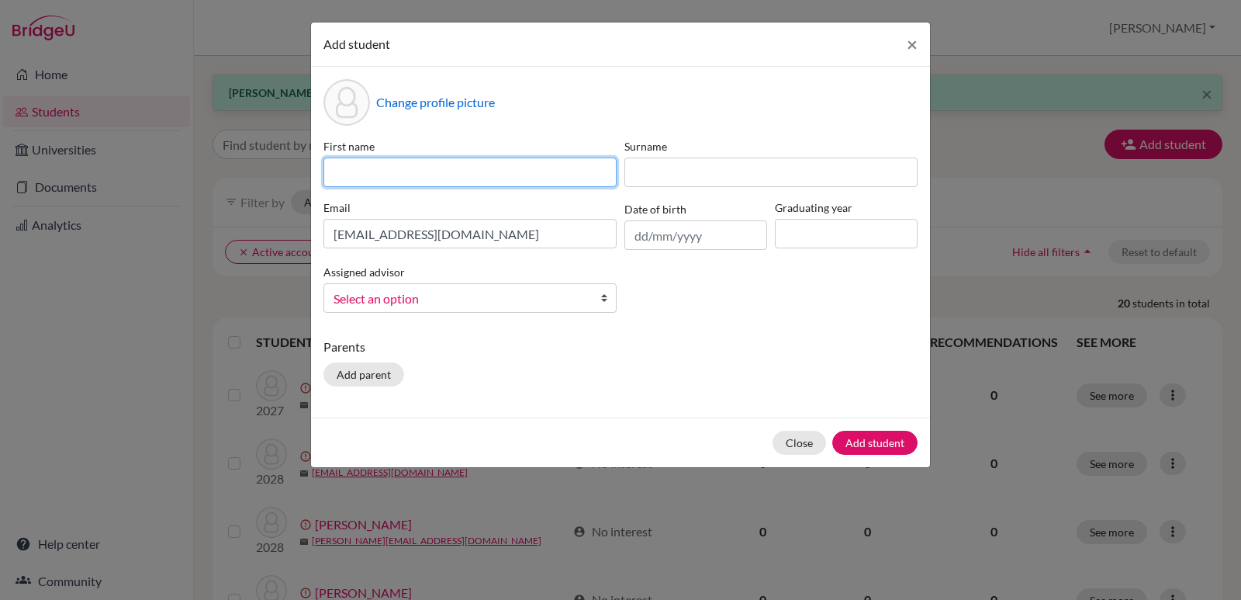
click at [351, 171] on input at bounding box center [469, 171] width 293 height 29
type input "Seongyeon"
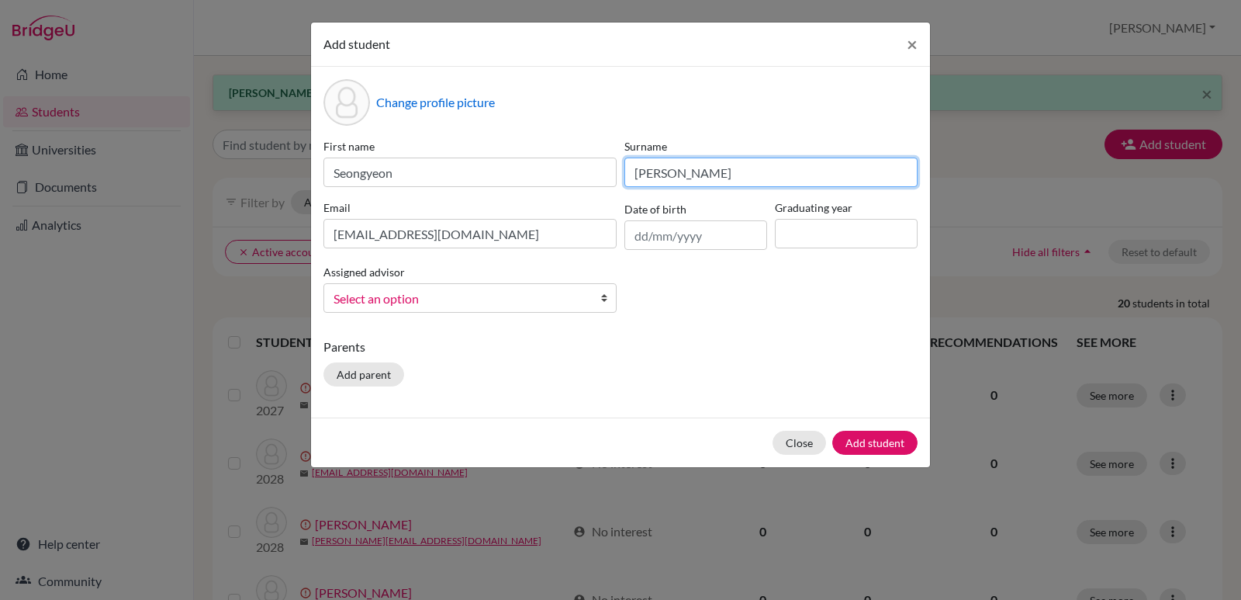
type input "[PERSON_NAME]"
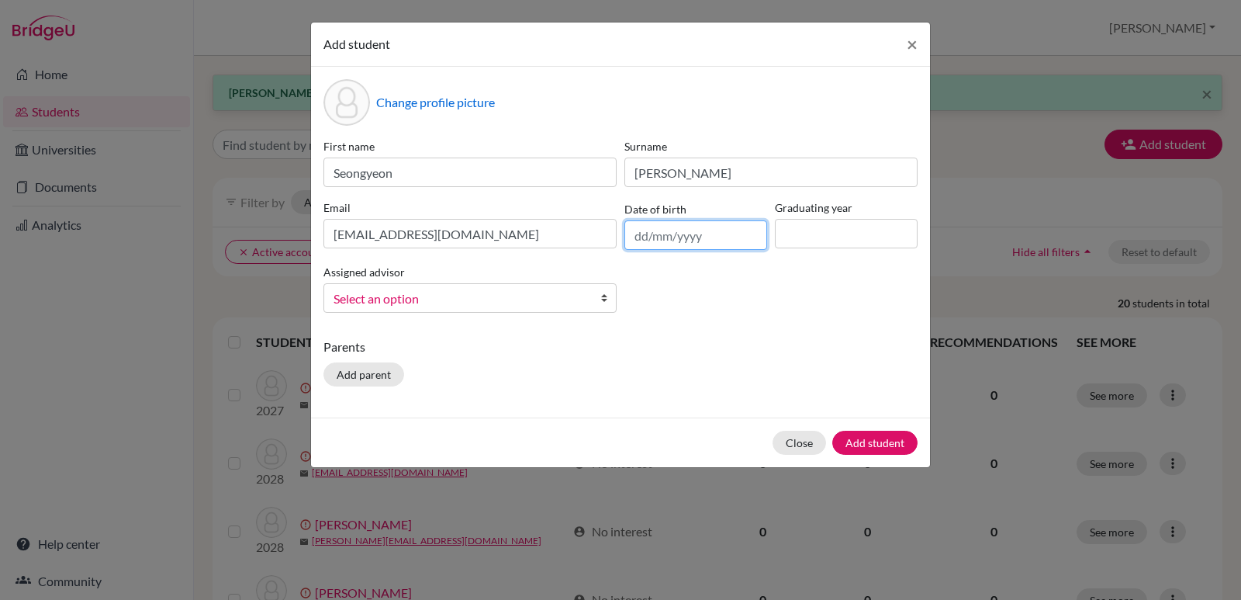
click at [682, 240] on input "text" at bounding box center [695, 234] width 143 height 29
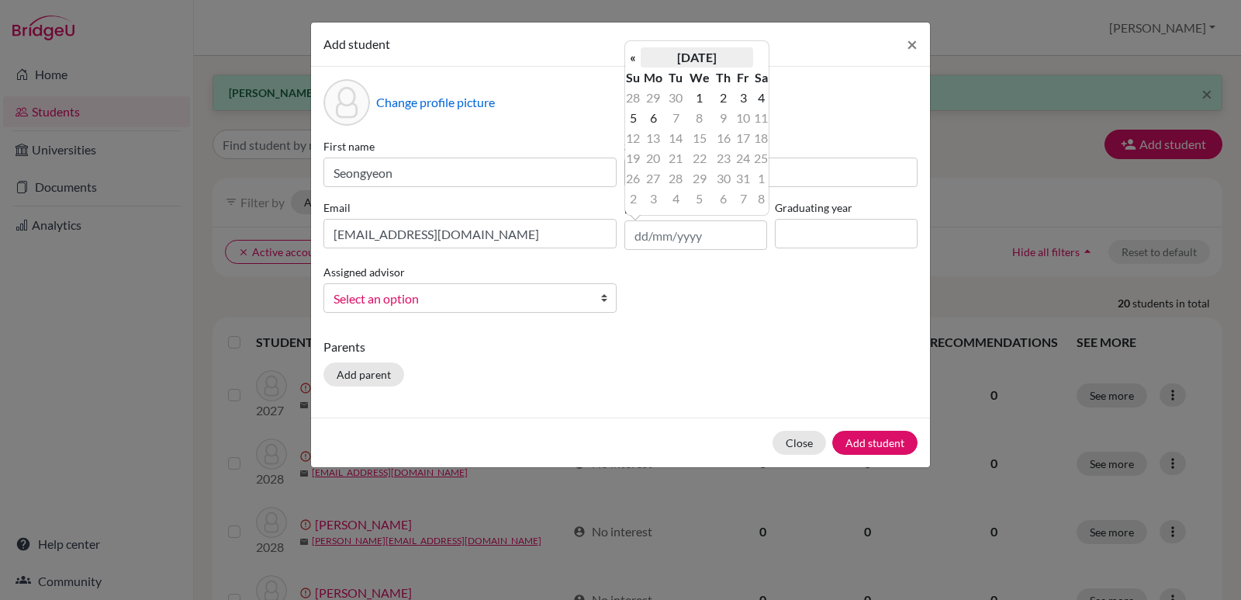
click at [725, 62] on th "[DATE]" at bounding box center [697, 57] width 112 height 20
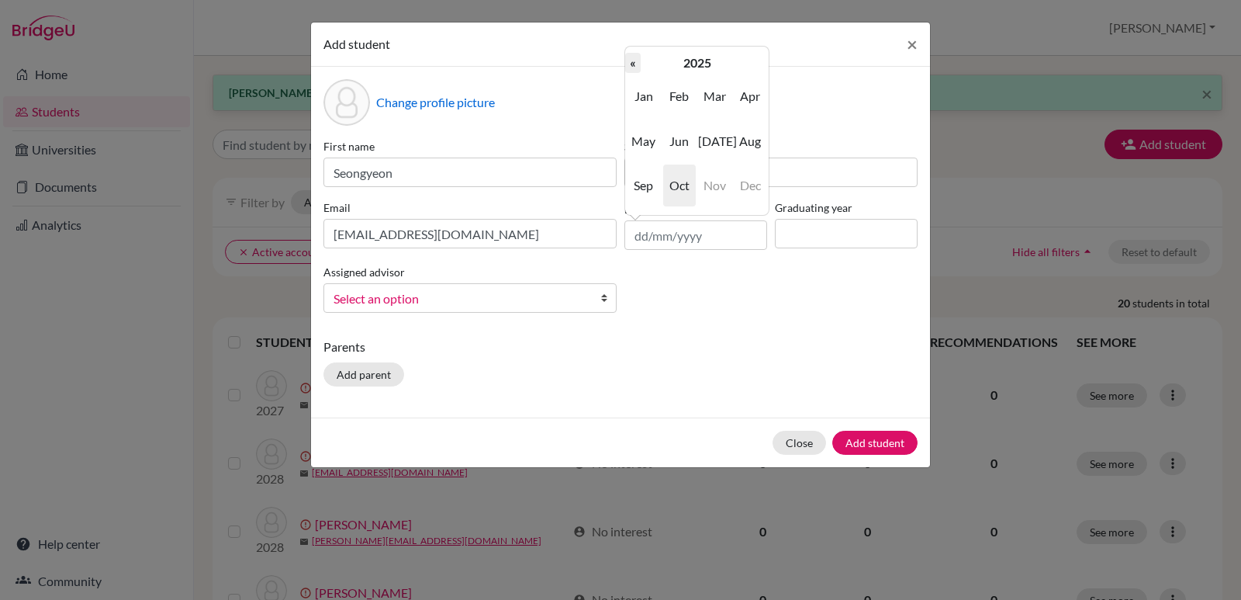
click at [635, 67] on th "«" at bounding box center [633, 63] width 16 height 20
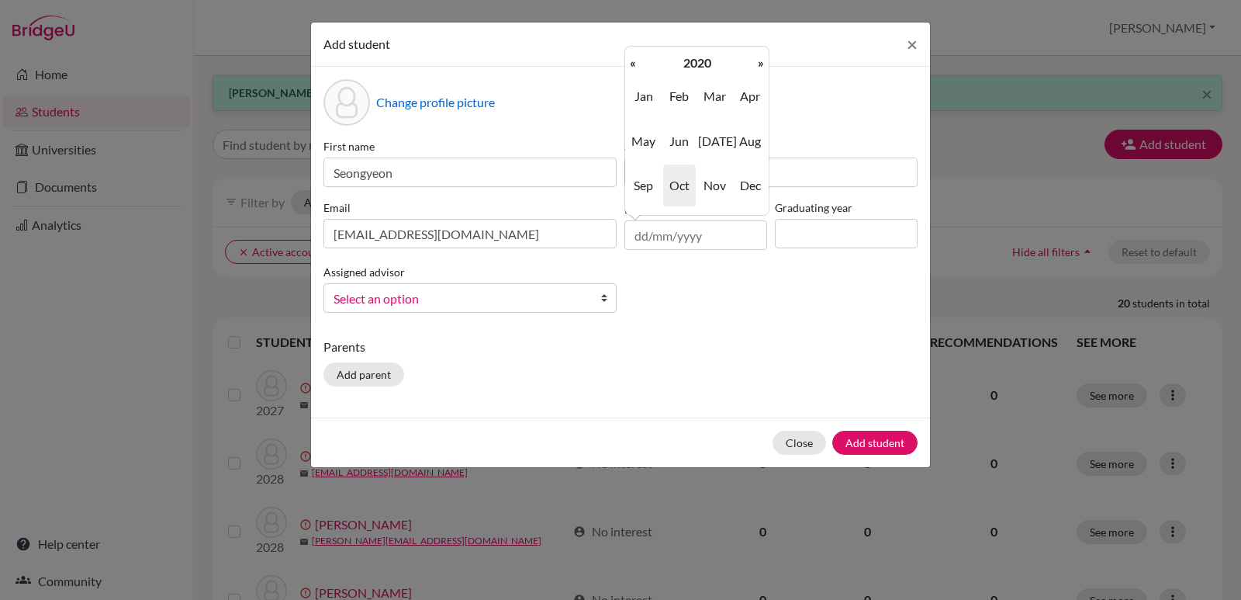
click at [635, 67] on th "«" at bounding box center [633, 63] width 16 height 20
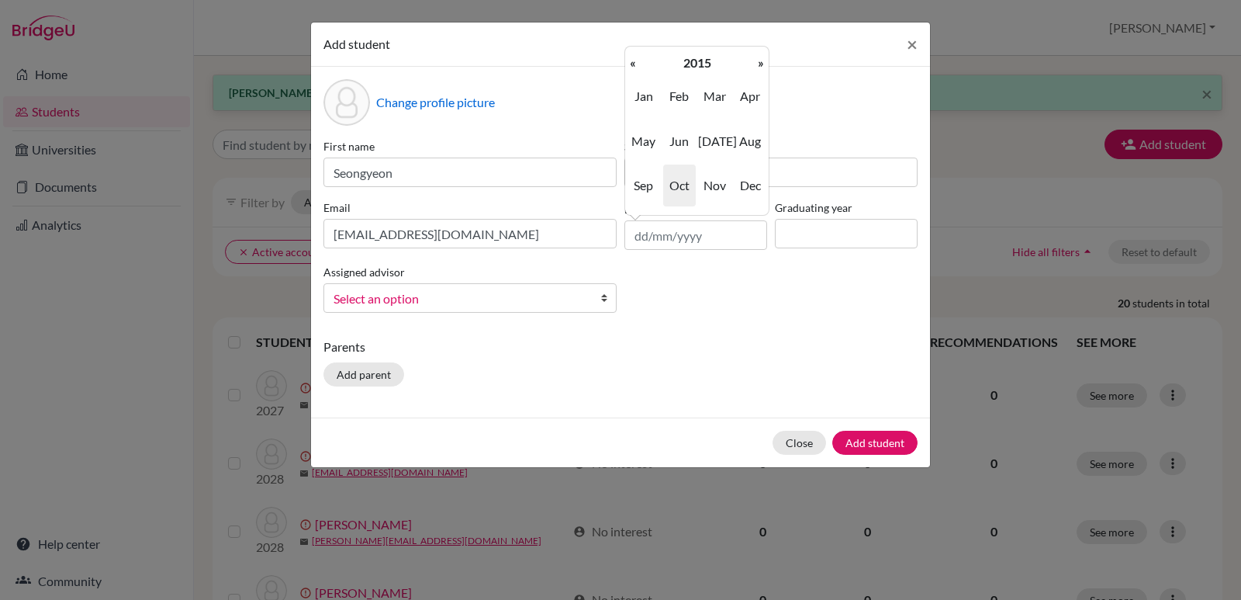
click at [635, 67] on th "«" at bounding box center [633, 63] width 16 height 20
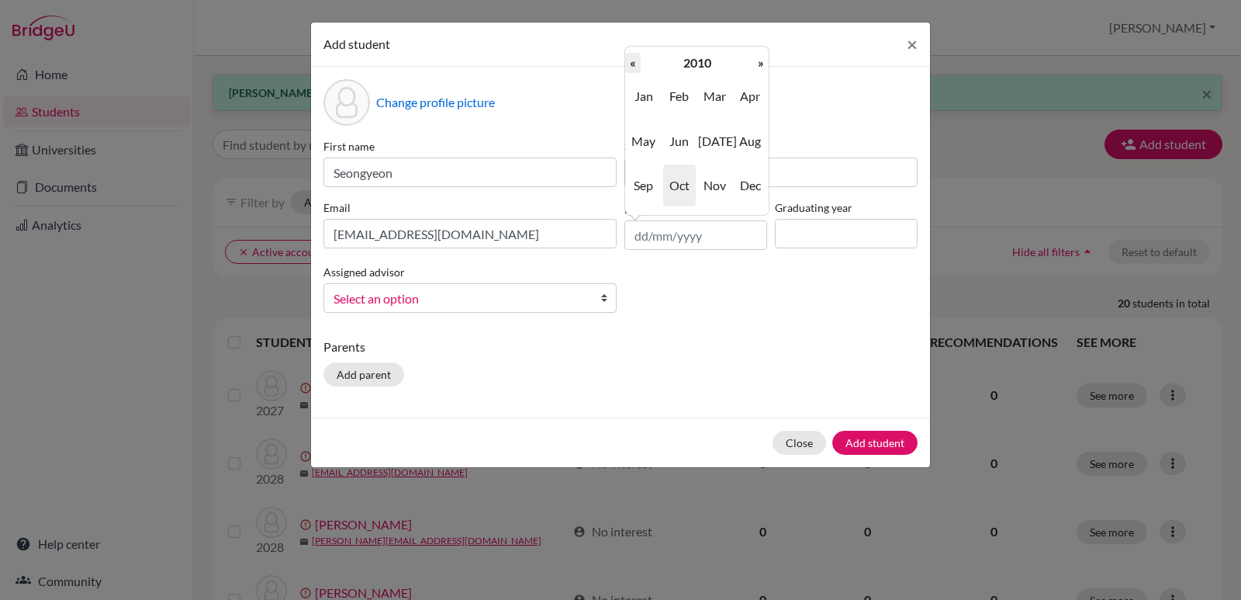
click at [635, 67] on th "«" at bounding box center [633, 63] width 16 height 20
click at [720, 99] on span "Mar" at bounding box center [714, 96] width 33 height 42
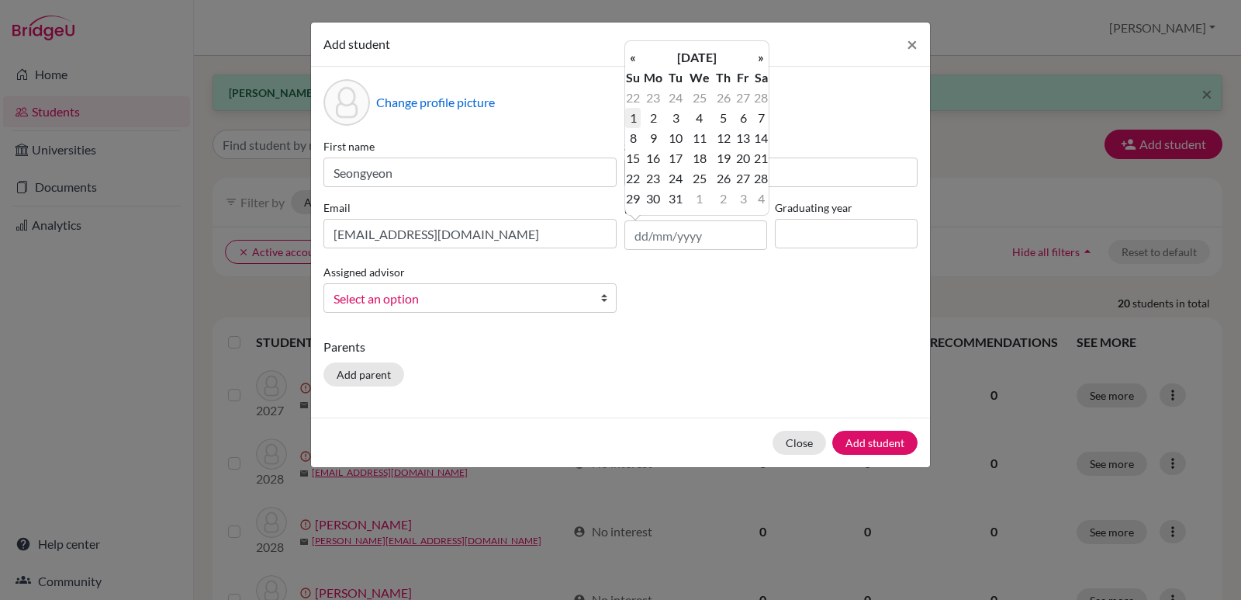
click at [638, 119] on td "1" at bounding box center [633, 118] width 16 height 20
type input "[DATE]"
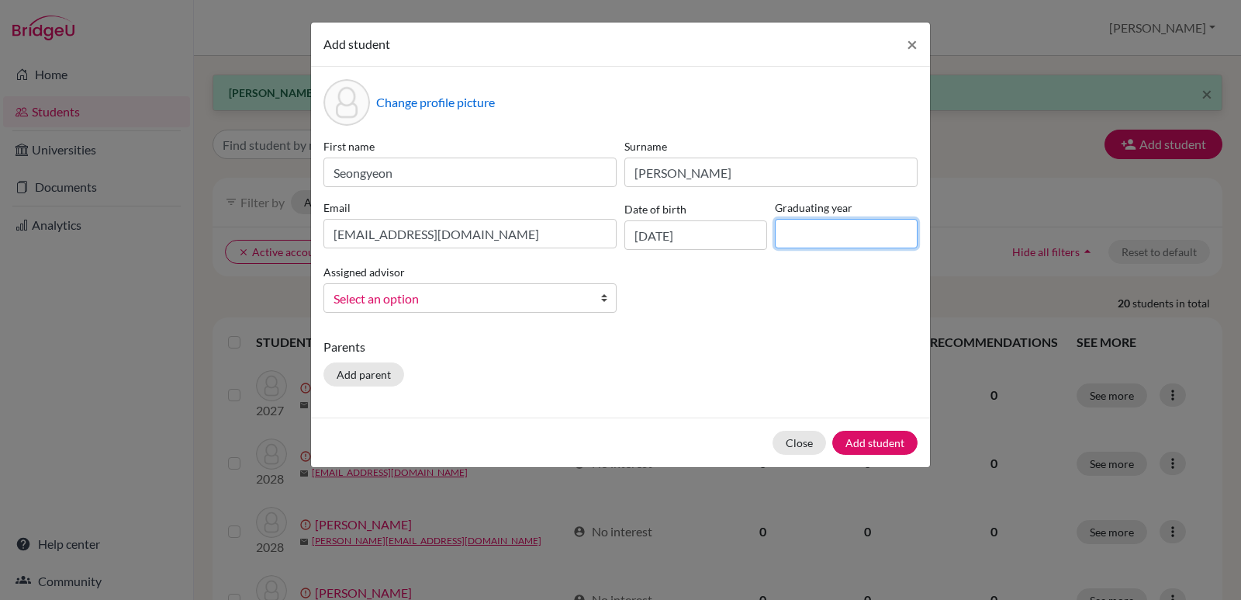
click at [791, 227] on input at bounding box center [846, 233] width 143 height 29
type input "2028"
click at [605, 299] on b at bounding box center [608, 298] width 16 height 28
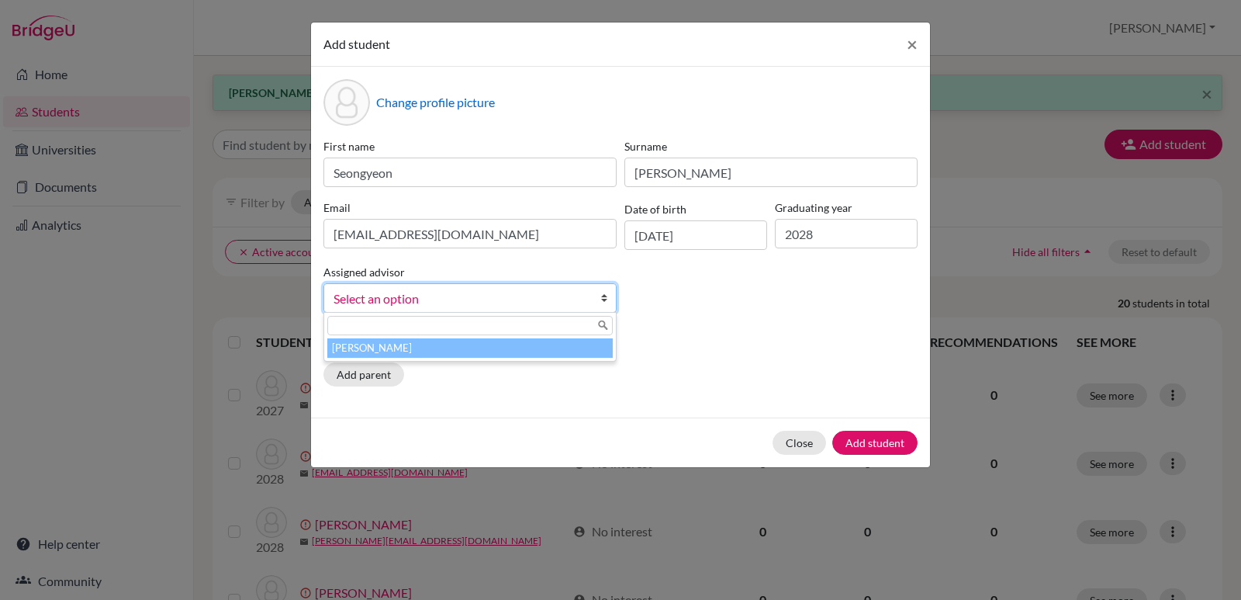
click at [450, 344] on li "[PERSON_NAME]" at bounding box center [469, 347] width 285 height 19
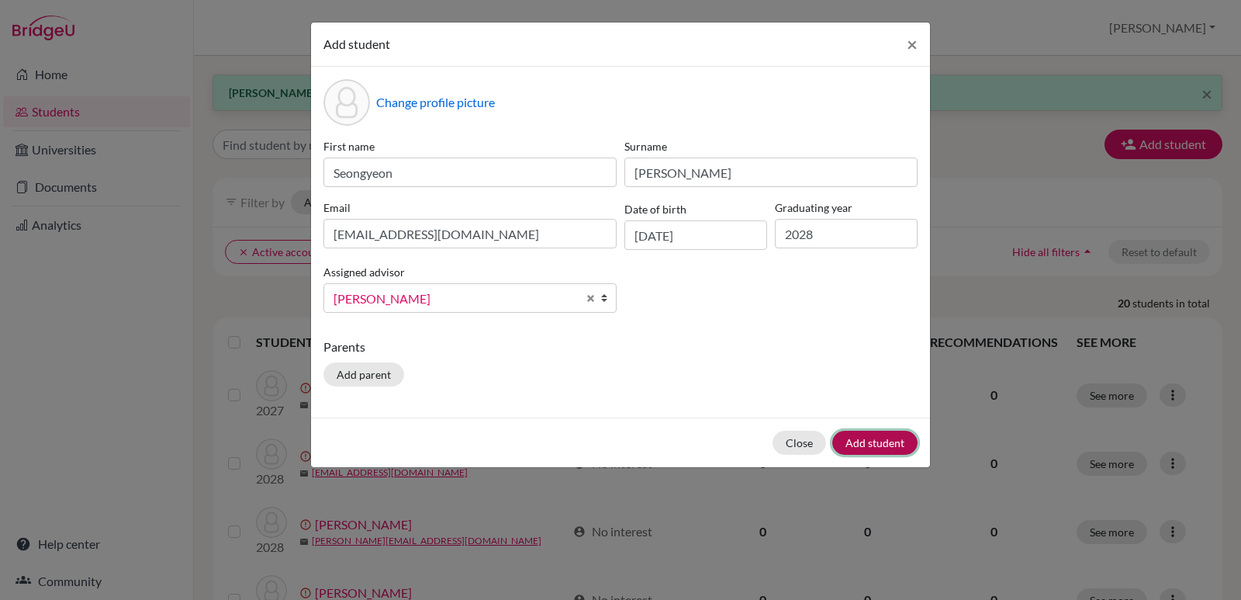
click at [873, 434] on button "Add student" at bounding box center [874, 443] width 85 height 24
